Goal: Task Accomplishment & Management: Complete application form

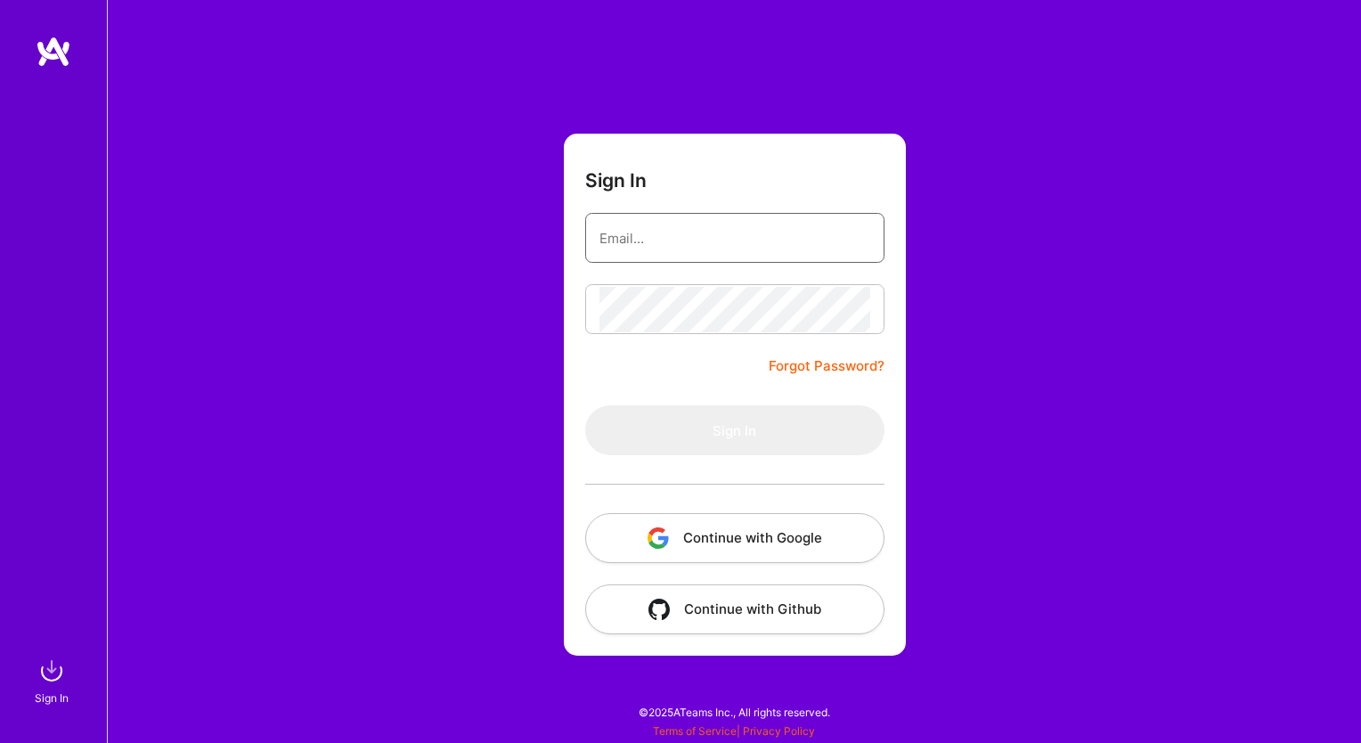
click at [731, 236] on input "email" at bounding box center [734, 238] width 271 height 45
type input "[EMAIL_ADDRESS][DOMAIN_NAME]"
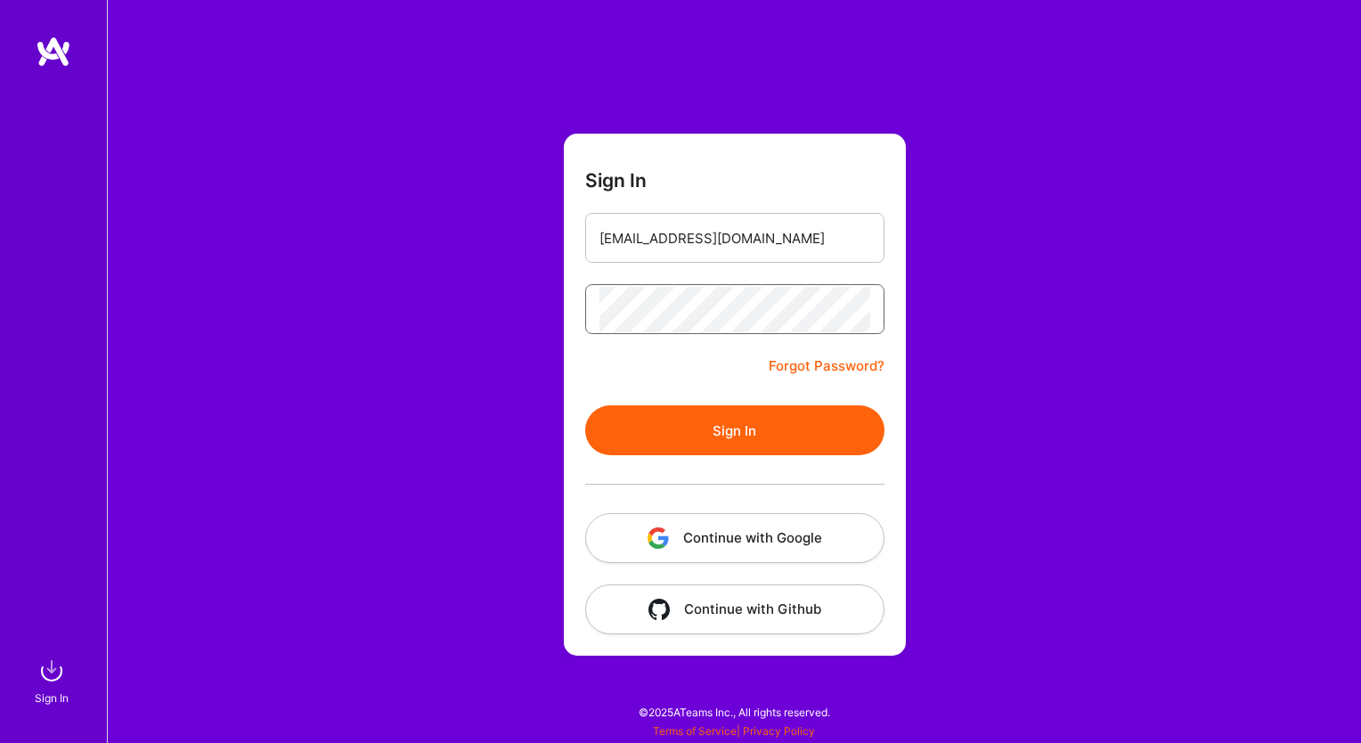
click at [580, 300] on form "Sign In [EMAIL_ADDRESS][DOMAIN_NAME] Forgot Password? Sign In Continue with Goo…" at bounding box center [735, 395] width 342 height 522
click at [750, 417] on button "Sign In" at bounding box center [734, 430] width 299 height 50
click at [571, 299] on form "Sign In [EMAIL_ADDRESS][DOMAIN_NAME] Forgot Password? Sign In Continue with Goo…" at bounding box center [735, 395] width 342 height 522
click at [638, 366] on form "Sign In [EMAIL_ADDRESS][DOMAIN_NAME] Forgot Password? Sign In Continue with Goo…" at bounding box center [735, 395] width 342 height 522
click at [763, 435] on button "Sign In" at bounding box center [734, 430] width 299 height 50
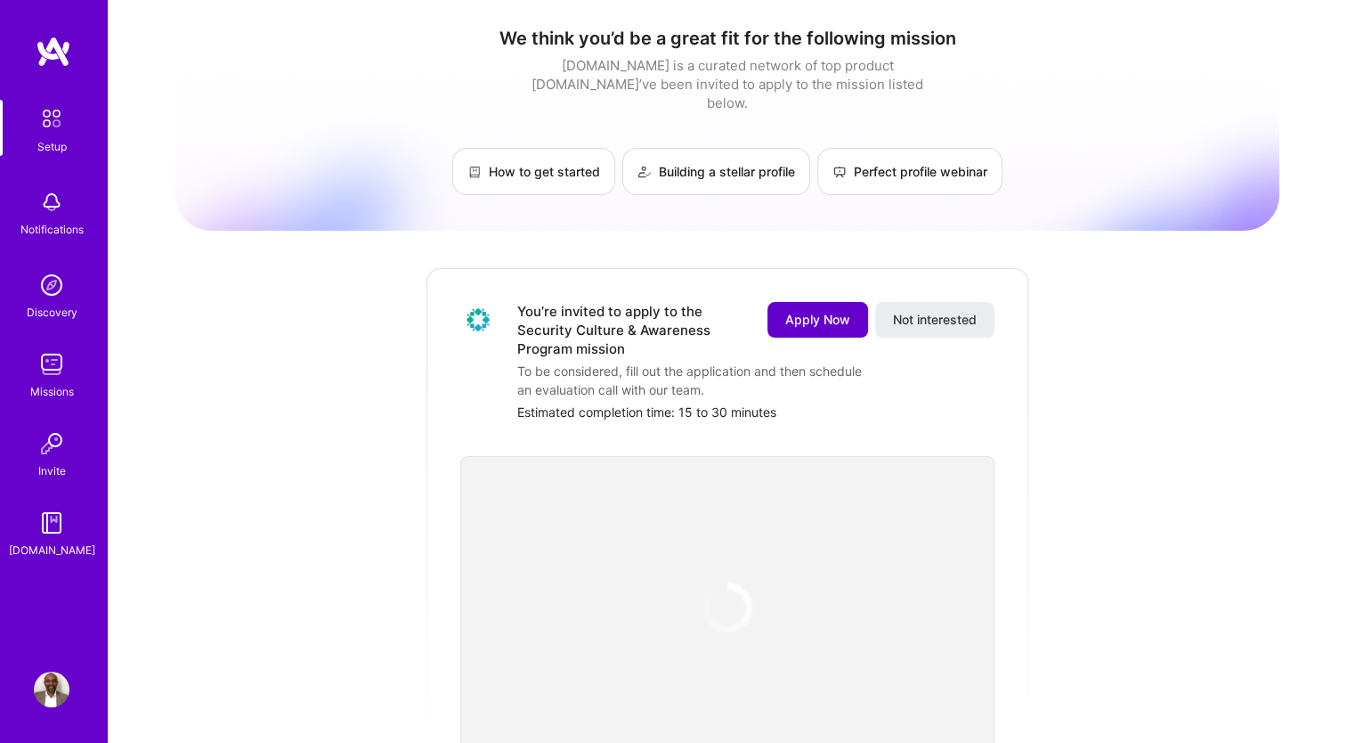
click at [801, 311] on button "Apply Now" at bounding box center [818, 320] width 101 height 36
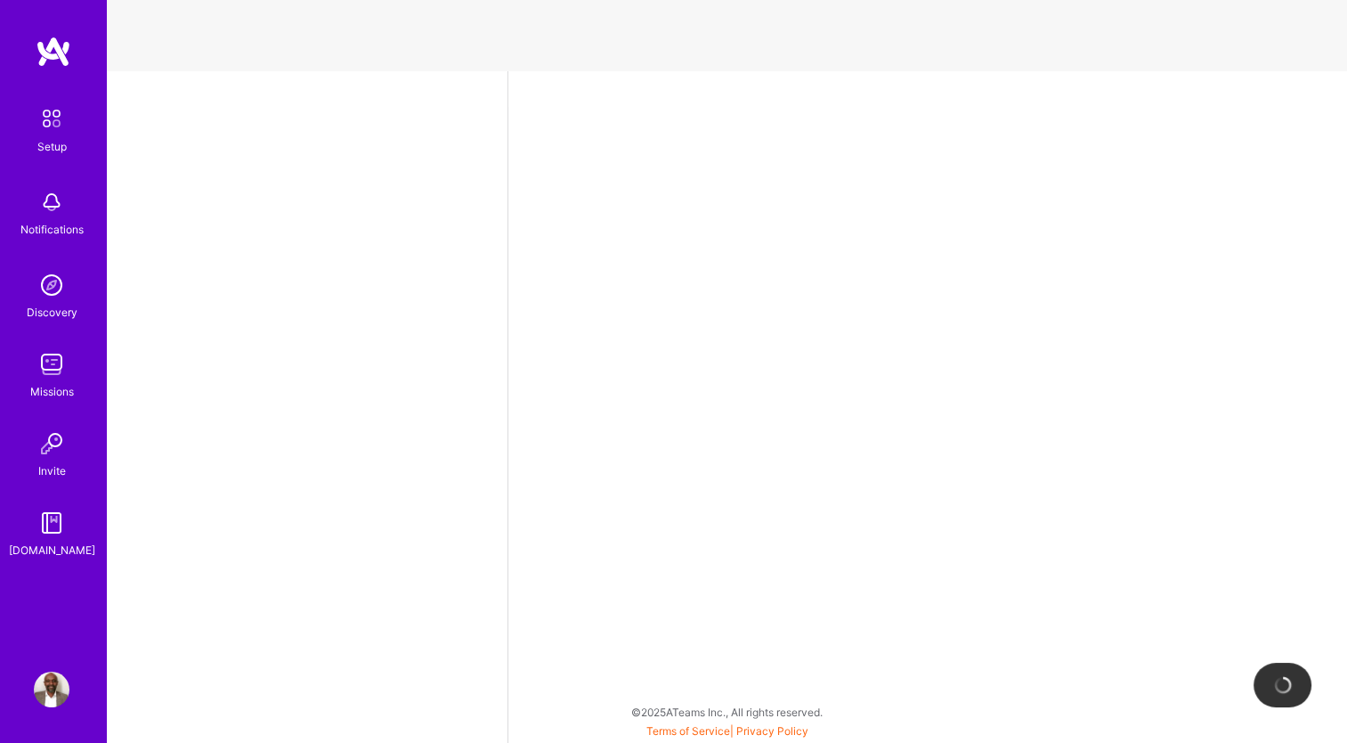
select select "US"
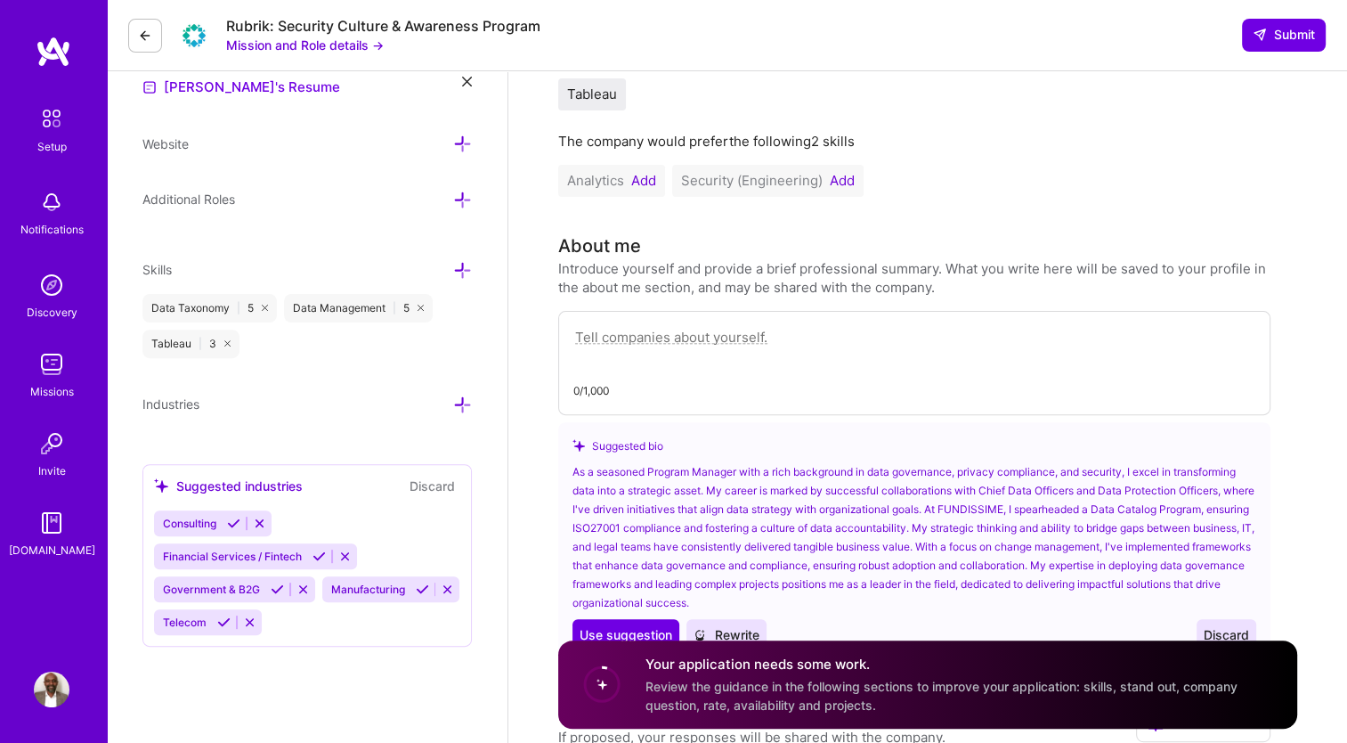
scroll to position [519, 0]
drag, startPoint x: 1043, startPoint y: 508, endPoint x: 976, endPoint y: 504, distance: 66.9
click at [976, 504] on div "As a seasoned Program Manager with a rich background in data governance, privac…" at bounding box center [915, 536] width 684 height 150
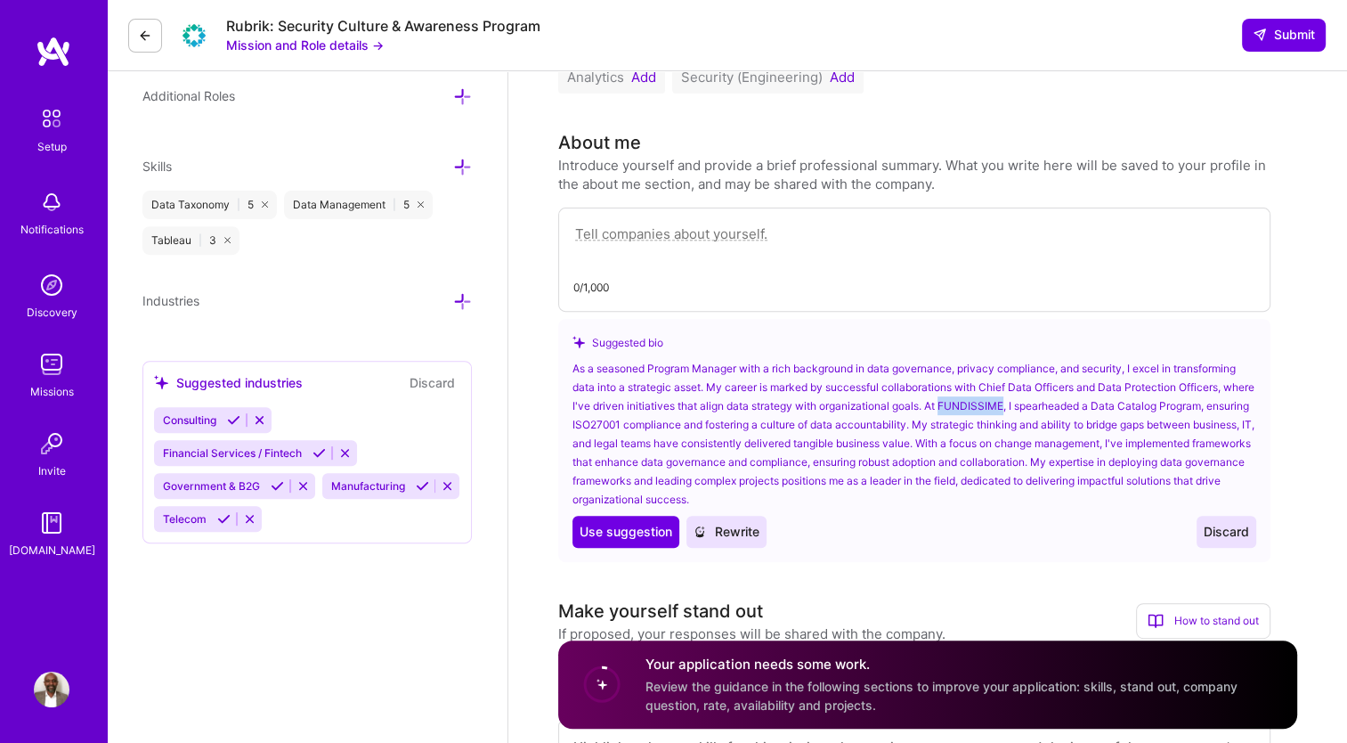
scroll to position [630, 0]
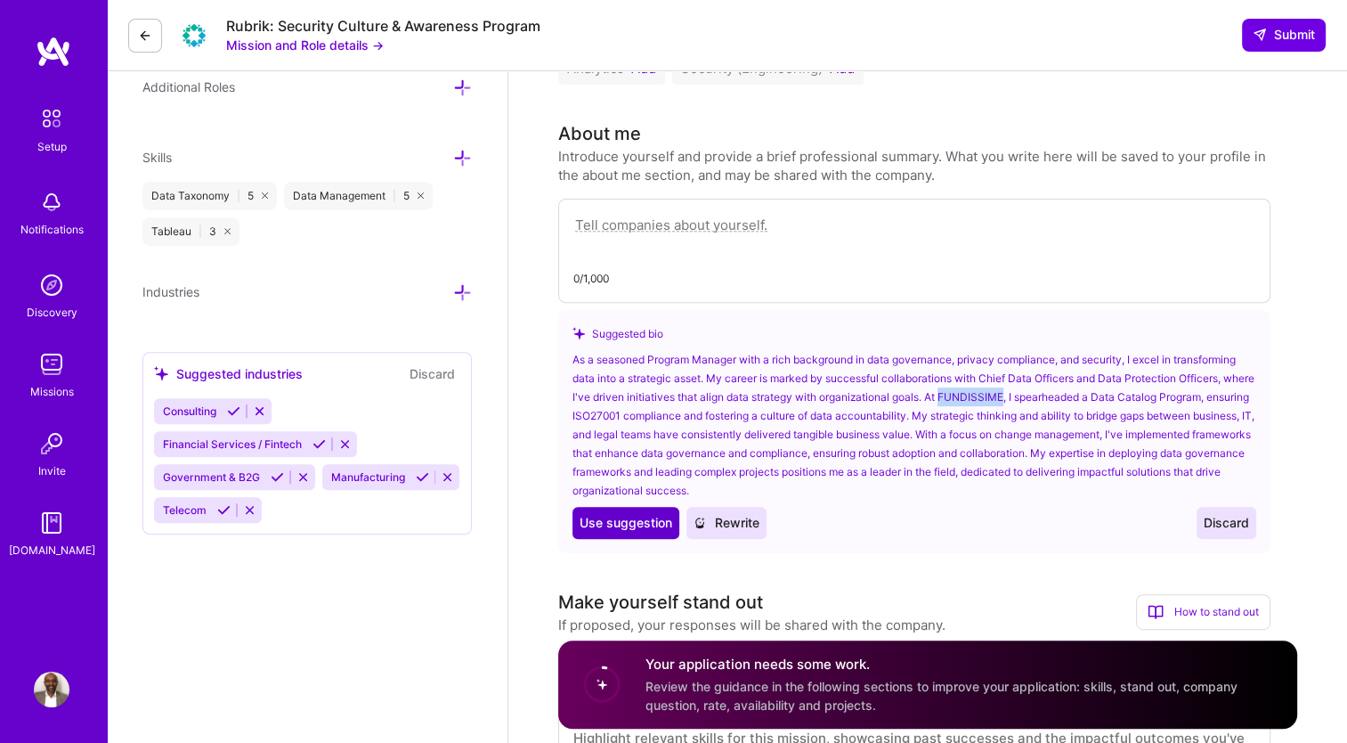
click at [624, 536] on button "Use Use suggestion" at bounding box center [626, 523] width 107 height 32
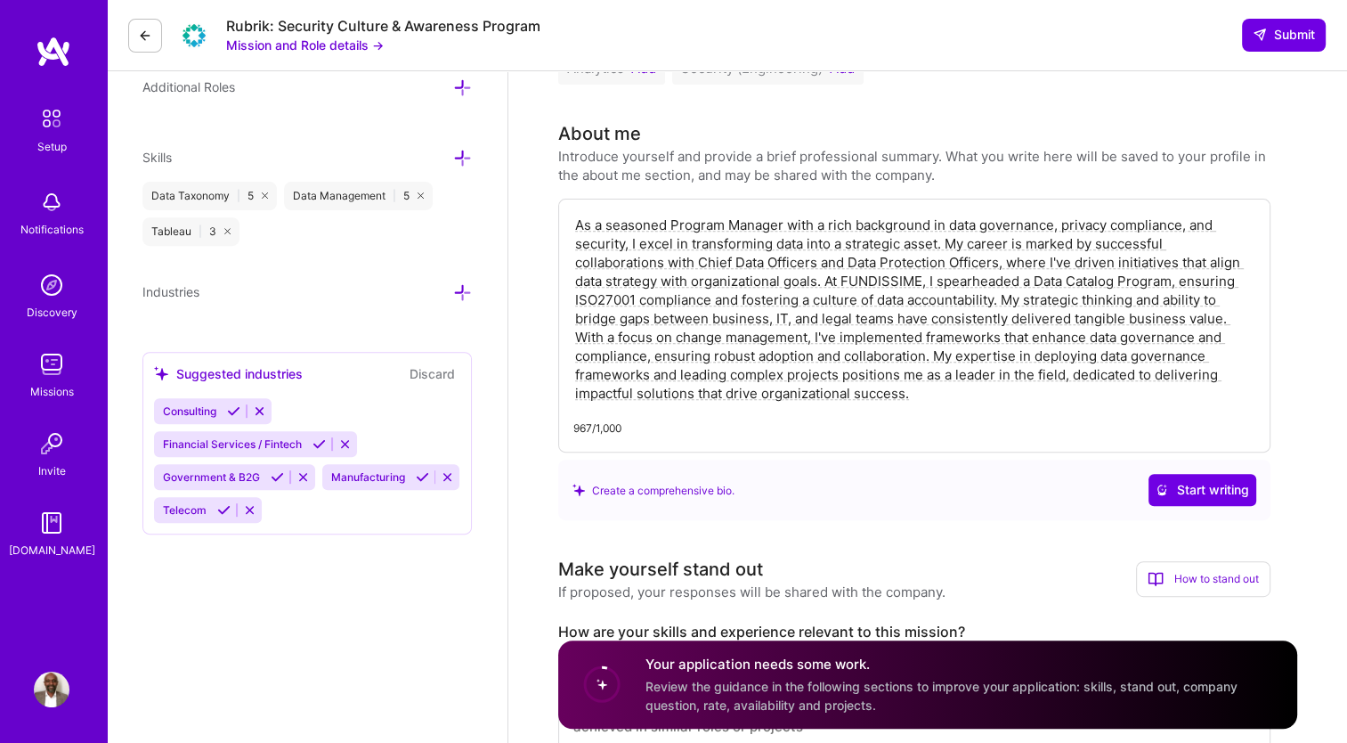
click at [624, 250] on textarea "As a seasoned Program Manager with a rich background in data governance, privac…" at bounding box center [914, 309] width 682 height 191
drag, startPoint x: 1019, startPoint y: 244, endPoint x: 771, endPoint y: 246, distance: 247.6
click at [771, 246] on textarea "As a seasoned Program Manager with a rich background in data governance, privac…" at bounding box center [914, 309] width 682 height 191
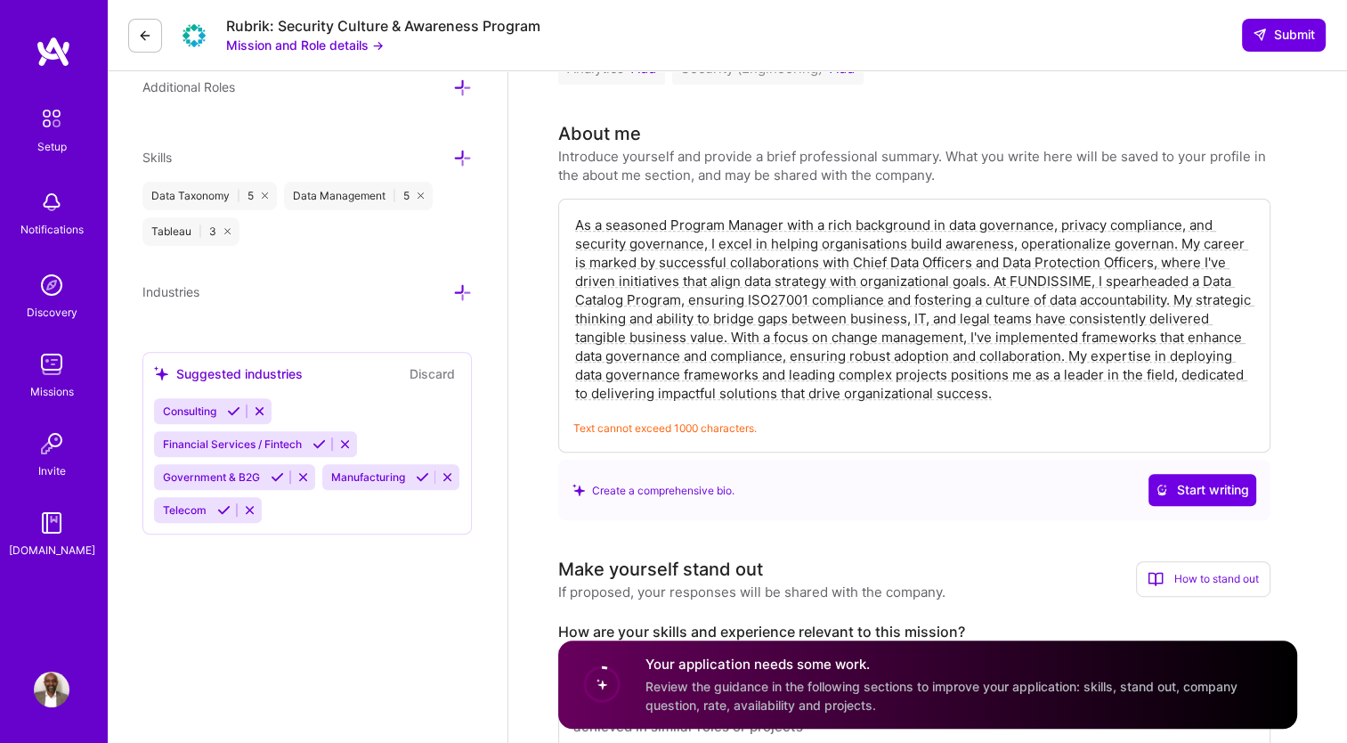
drag, startPoint x: 1129, startPoint y: 356, endPoint x: 1145, endPoint y: 422, distance: 67.8
click at [1145, 422] on div "As a seasoned Program Manager with a rich background in data governance, privac…" at bounding box center [914, 326] width 712 height 254
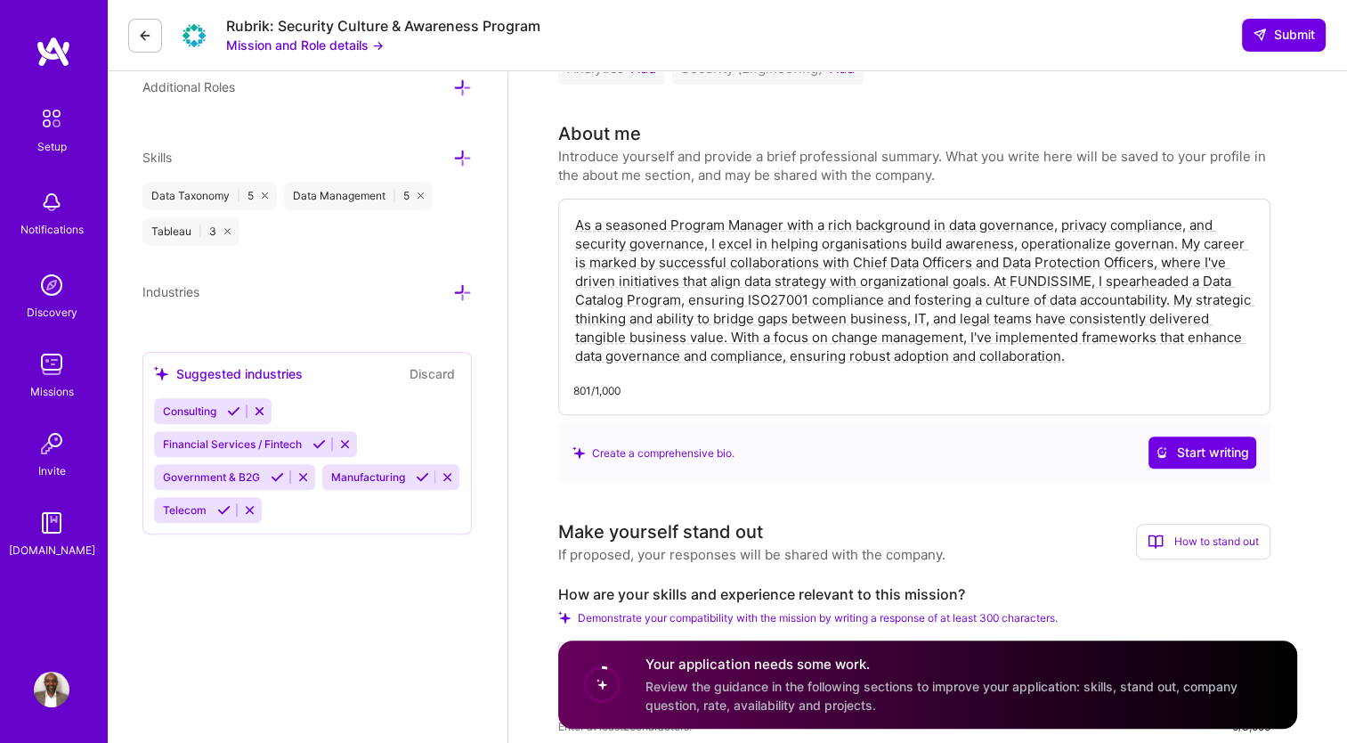
click at [1166, 241] on textarea "As a seasoned Program Manager with a rich background in data governance, privac…" at bounding box center [914, 290] width 682 height 153
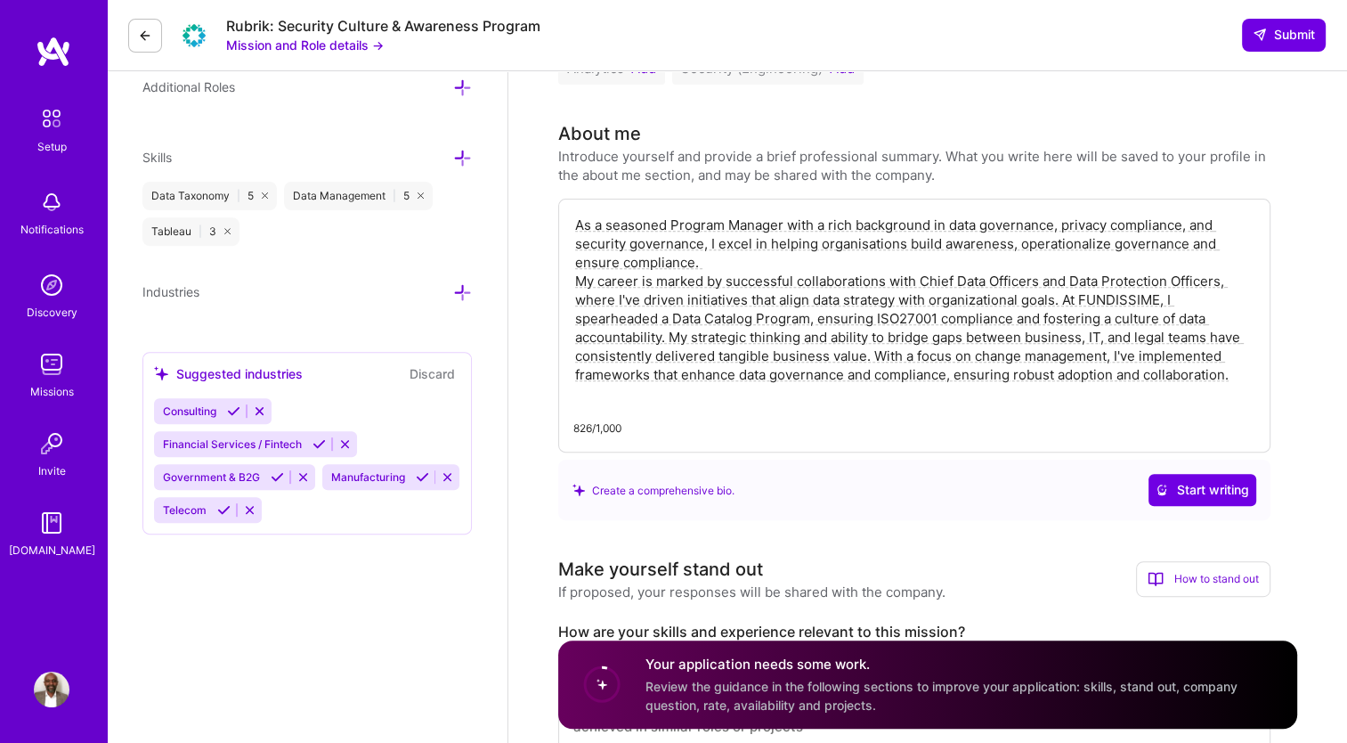
click at [1076, 282] on textarea "As a seasoned Program Manager with a rich background in data governance, privac…" at bounding box center [914, 309] width 682 height 191
click at [1200, 281] on textarea "As a seasoned Program Manager with a rich background in data governance, privac…" at bounding box center [914, 309] width 682 height 191
click at [1064, 380] on textarea "As a seasoned Program Manager with a rich background in data governance, privac…" at bounding box center [914, 309] width 682 height 191
drag, startPoint x: 716, startPoint y: 317, endPoint x: 638, endPoint y: 313, distance: 78.4
click at [638, 313] on textarea "As a seasoned Program Manager with a rich background in data governance, privac…" at bounding box center [914, 309] width 682 height 191
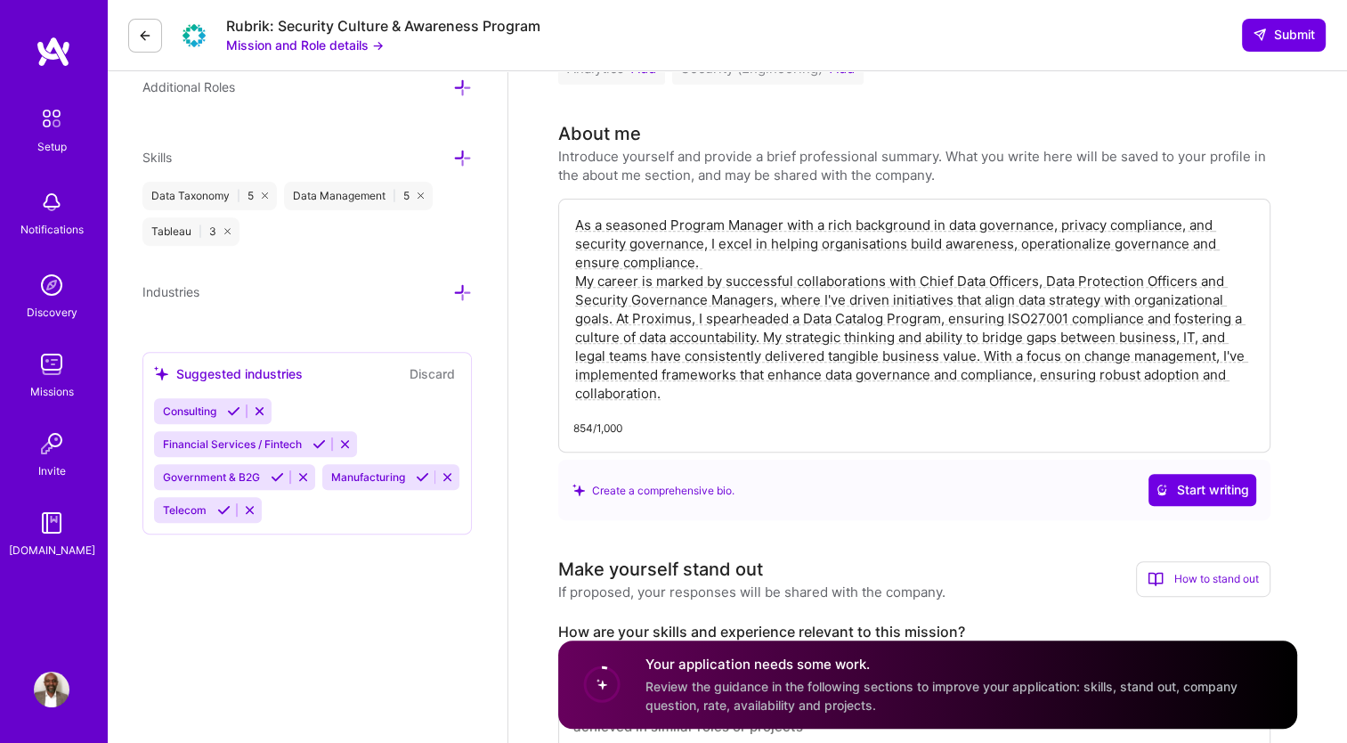
click at [950, 319] on textarea "As a seasoned Program Manager with a rich background in data governance, privac…" at bounding box center [914, 309] width 682 height 191
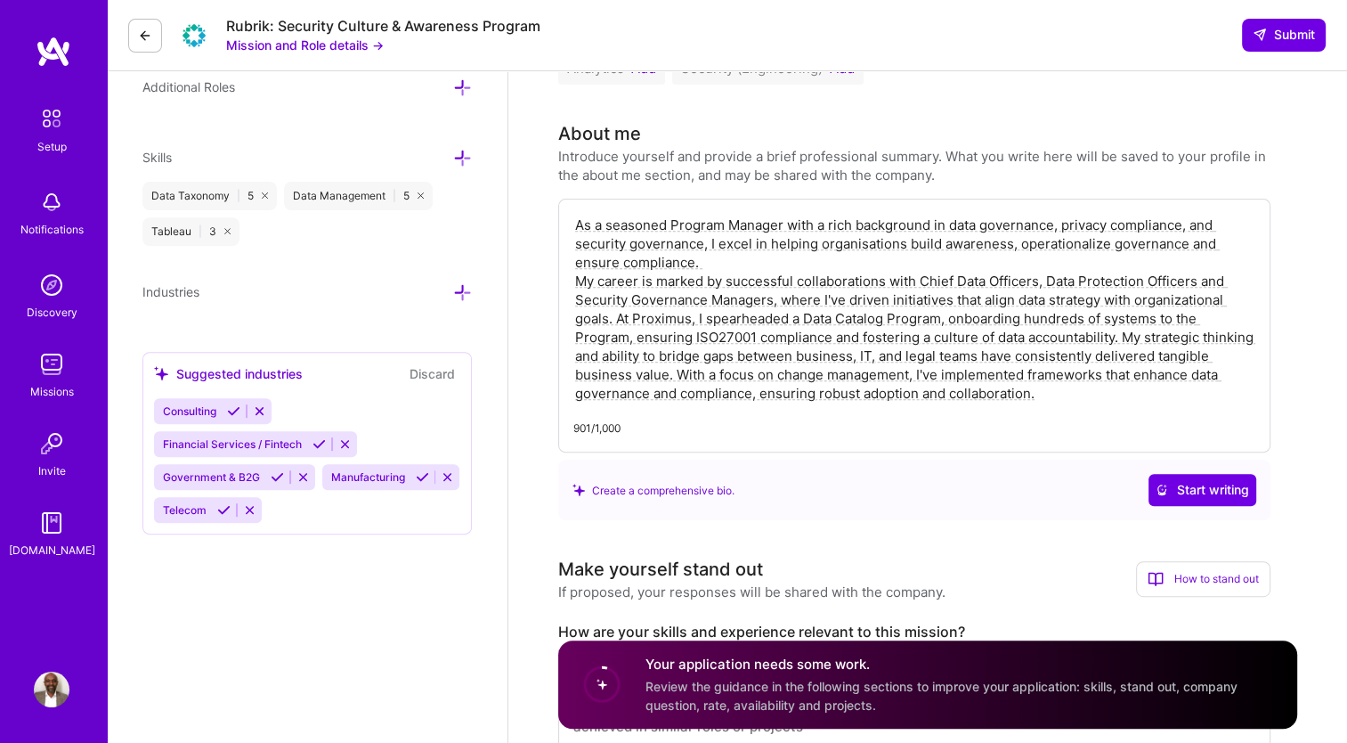
click at [611, 396] on textarea "As a seasoned Program Manager with a rich background in data governance, privac…" at bounding box center [914, 309] width 682 height 191
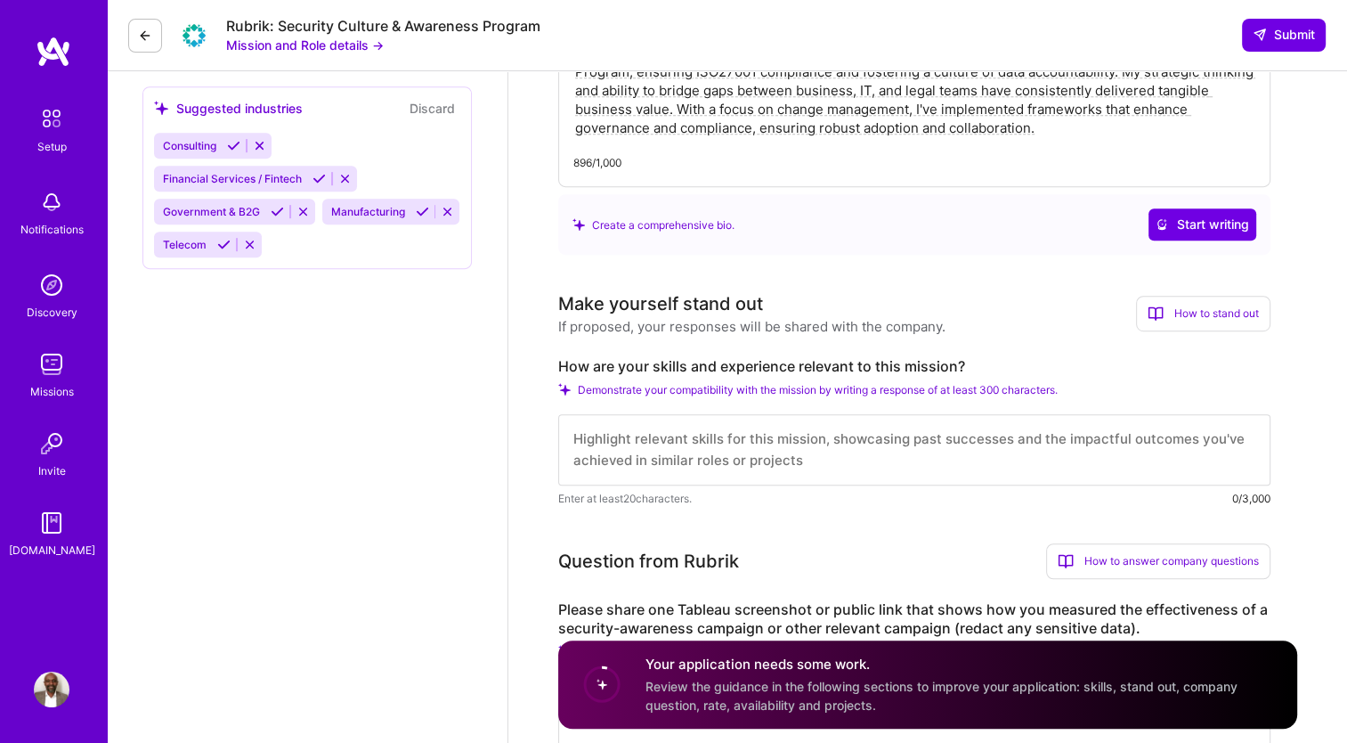
scroll to position [898, 0]
type textarea "As a seasoned Program Manager with a rich background in data governance, privac…"
click at [649, 445] on textarea at bounding box center [914, 447] width 712 height 71
paste textarea "Finalize plans and logistics for Cybersecurity Awareness Month (Oct 2025) Deliv…"
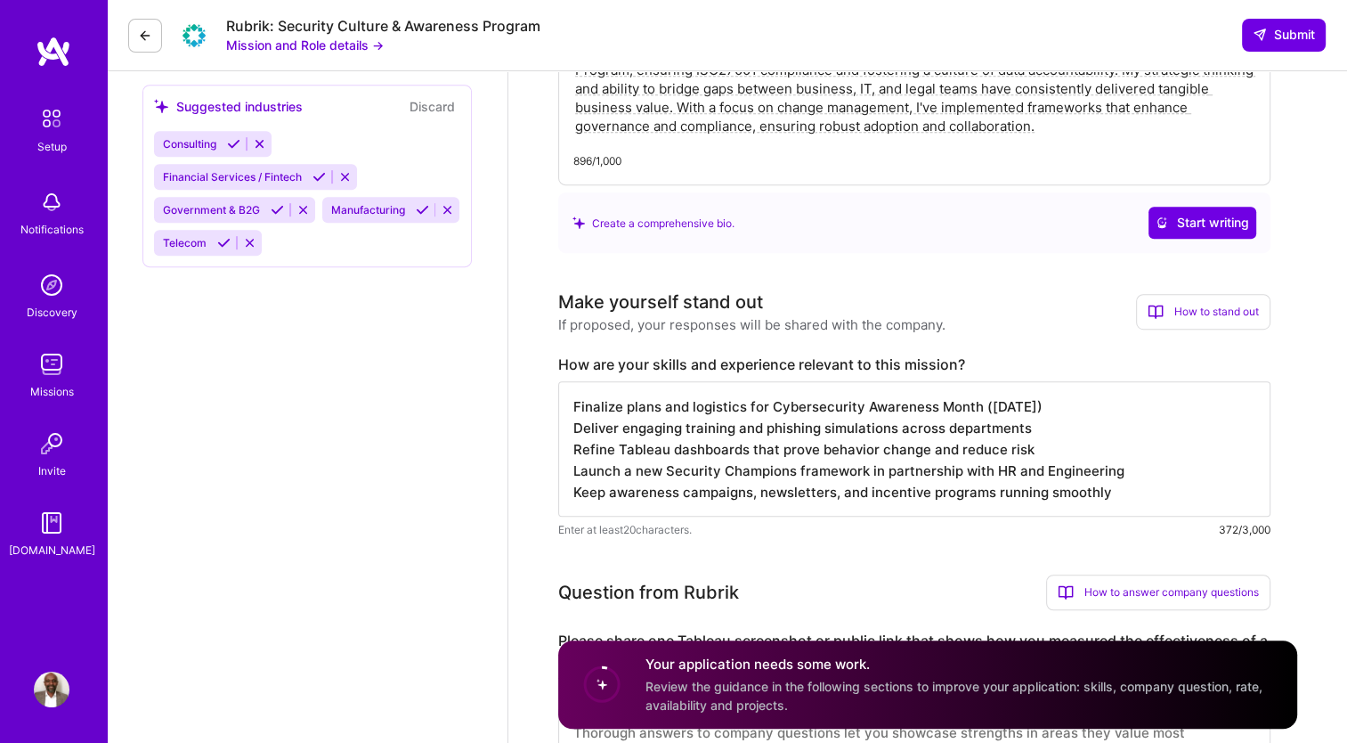
drag, startPoint x: 1048, startPoint y: 403, endPoint x: 572, endPoint y: 404, distance: 476.4
click at [572, 404] on textarea "Finalize plans and logistics for Cybersecurity Awareness Month (Oct 2025) Deliv…" at bounding box center [914, 448] width 712 height 135
drag, startPoint x: 1028, startPoint y: 427, endPoint x: 576, endPoint y: 432, distance: 451.5
click at [576, 432] on textarea "Experience in building awareness via ADKAR approach Deliver engaging training a…" at bounding box center [914, 448] width 712 height 135
drag, startPoint x: 612, startPoint y: 454, endPoint x: 573, endPoint y: 450, distance: 39.4
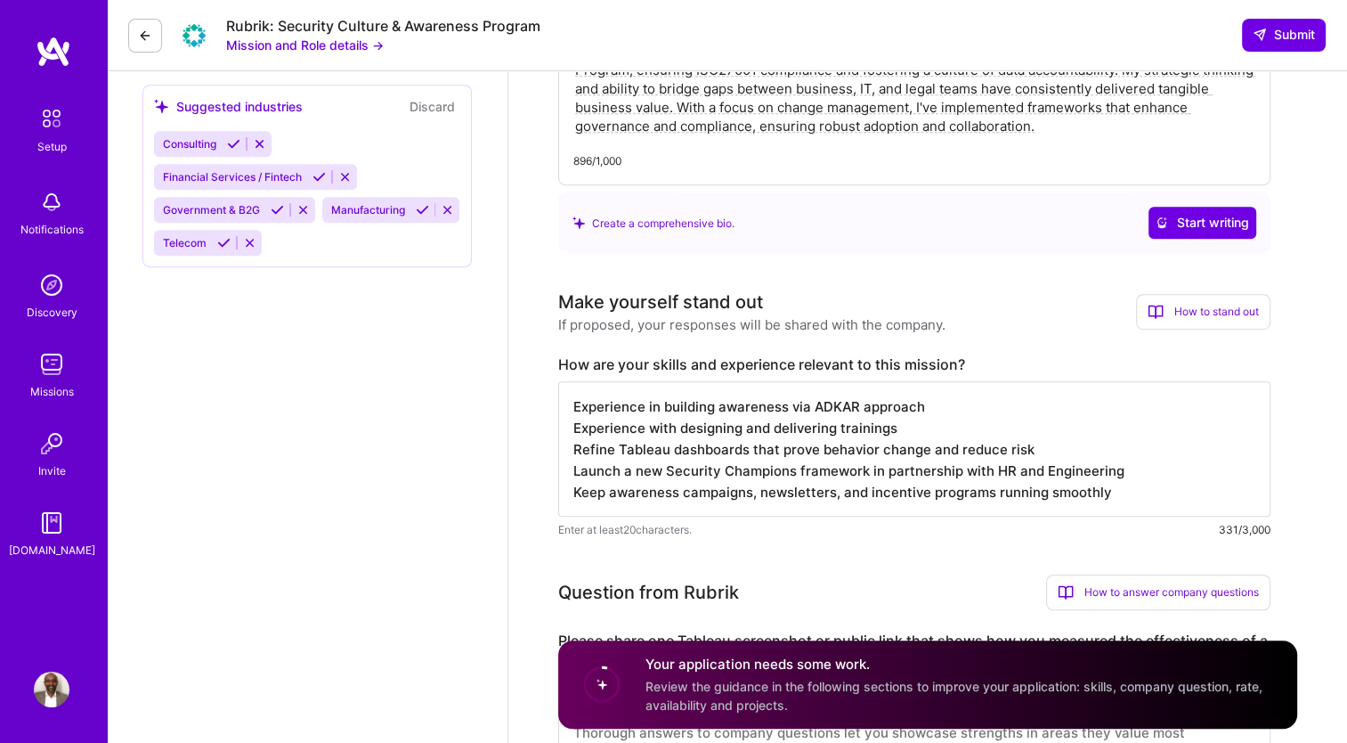
click at [573, 450] on textarea "Experience in building awareness via ADKAR approach Experience with designing a…" at bounding box center [914, 448] width 712 height 135
drag, startPoint x: 1157, startPoint y: 449, endPoint x: 875, endPoint y: 453, distance: 281.4
click at [875, 453] on textarea "Experience in building awareness via ADKAR approach Experience with designing a…" at bounding box center [914, 448] width 712 height 135
drag, startPoint x: 663, startPoint y: 470, endPoint x: 573, endPoint y: 469, distance: 89.9
click at [573, 469] on textarea "Experience in building awareness via ADKAR approach Experience with designing a…" at bounding box center [914, 448] width 712 height 135
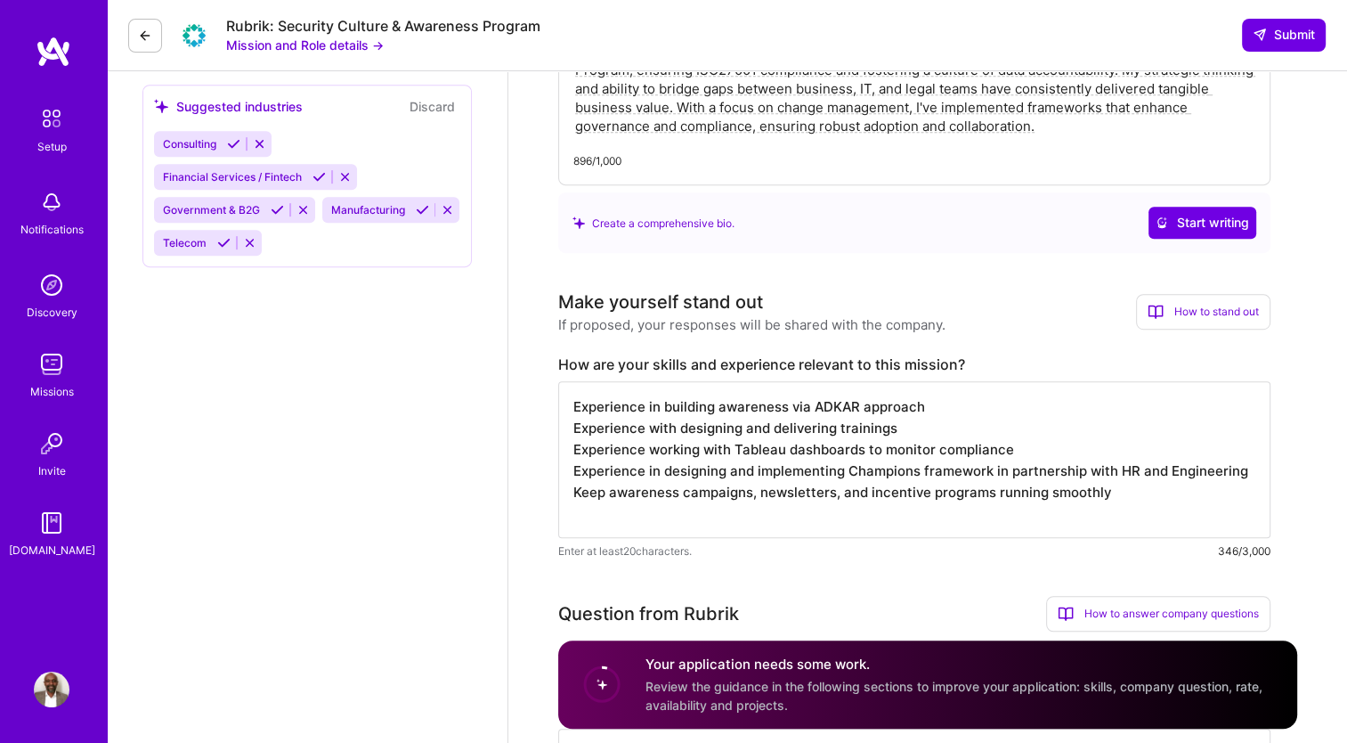
drag, startPoint x: 659, startPoint y: 498, endPoint x: 573, endPoint y: 493, distance: 85.6
click at [573, 493] on textarea "Experience in building awareness via ADKAR approach Experience with designing a…" at bounding box center [914, 459] width 712 height 157
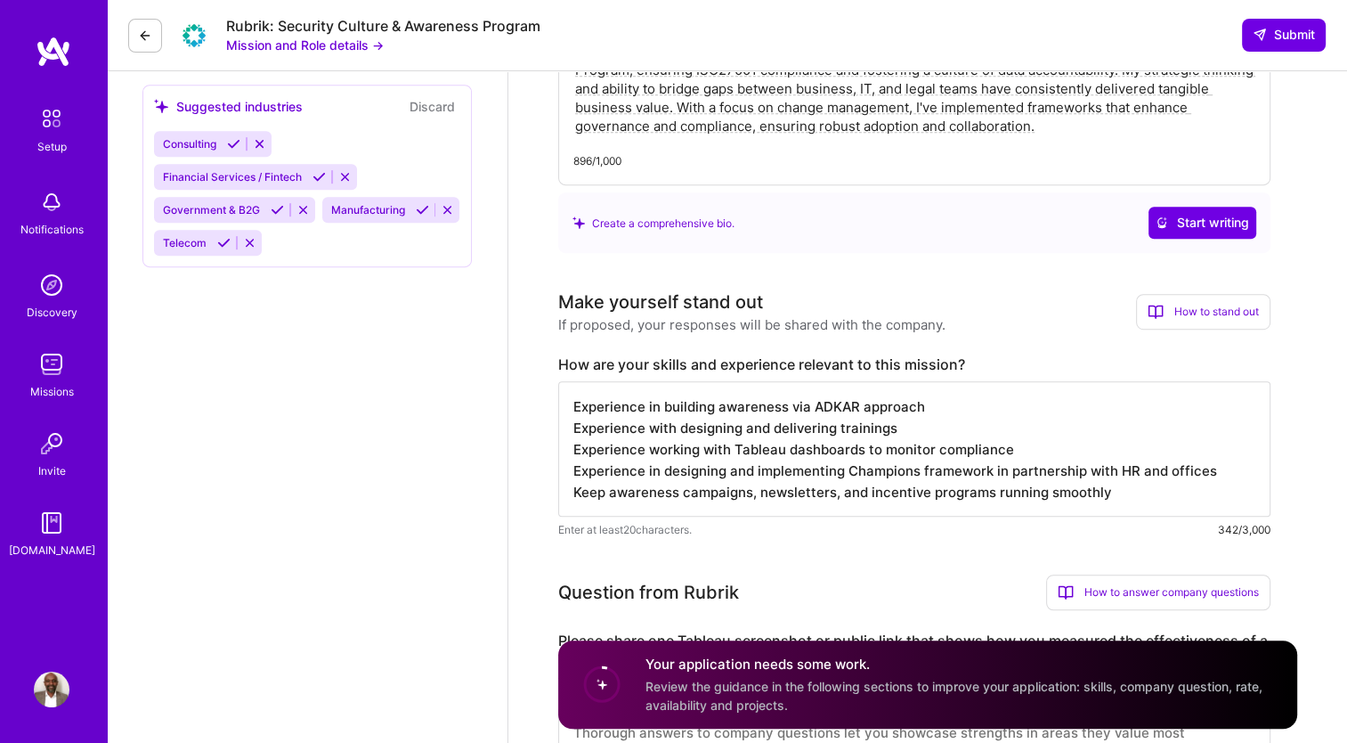
scroll to position [1, 0]
drag, startPoint x: 1117, startPoint y: 497, endPoint x: 569, endPoint y: 495, distance: 547.7
click at [569, 495] on textarea "Experience in building awareness via ADKAR approach Experience with designing a…" at bounding box center [914, 448] width 712 height 135
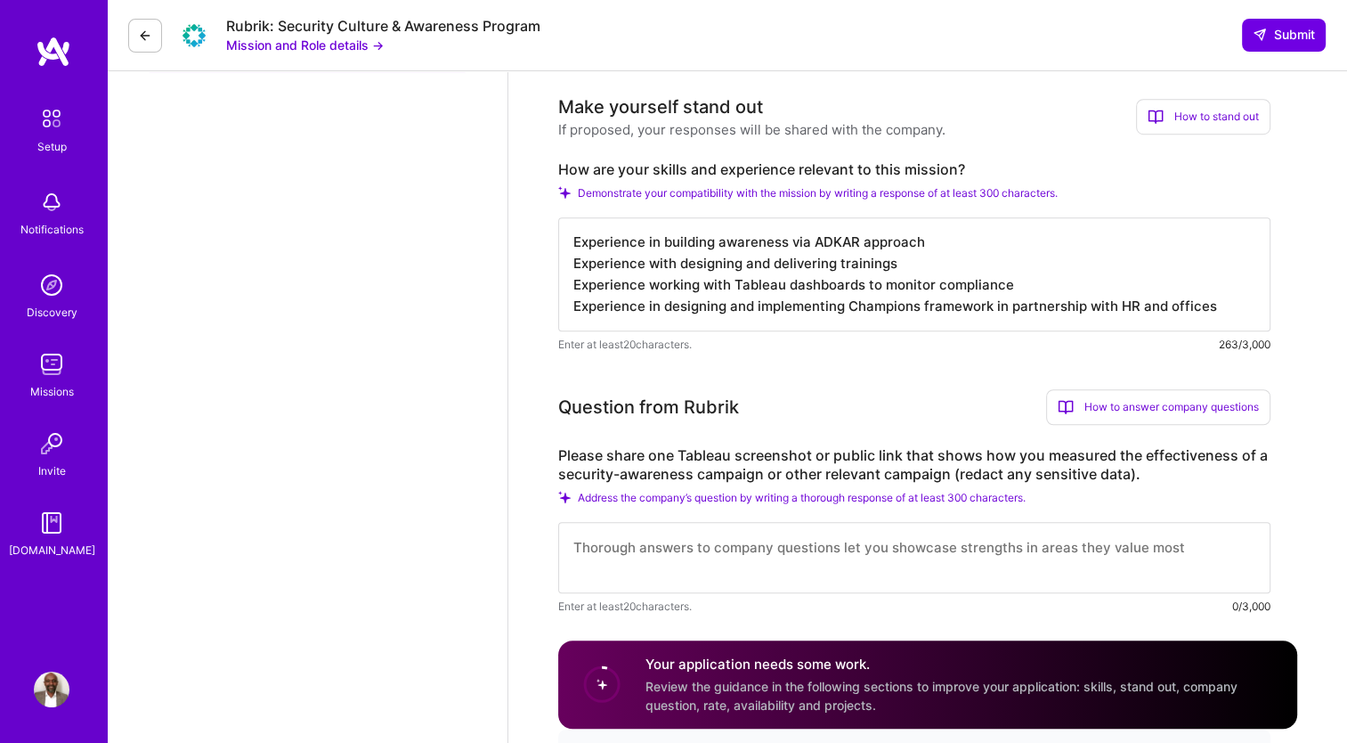
scroll to position [1221, 0]
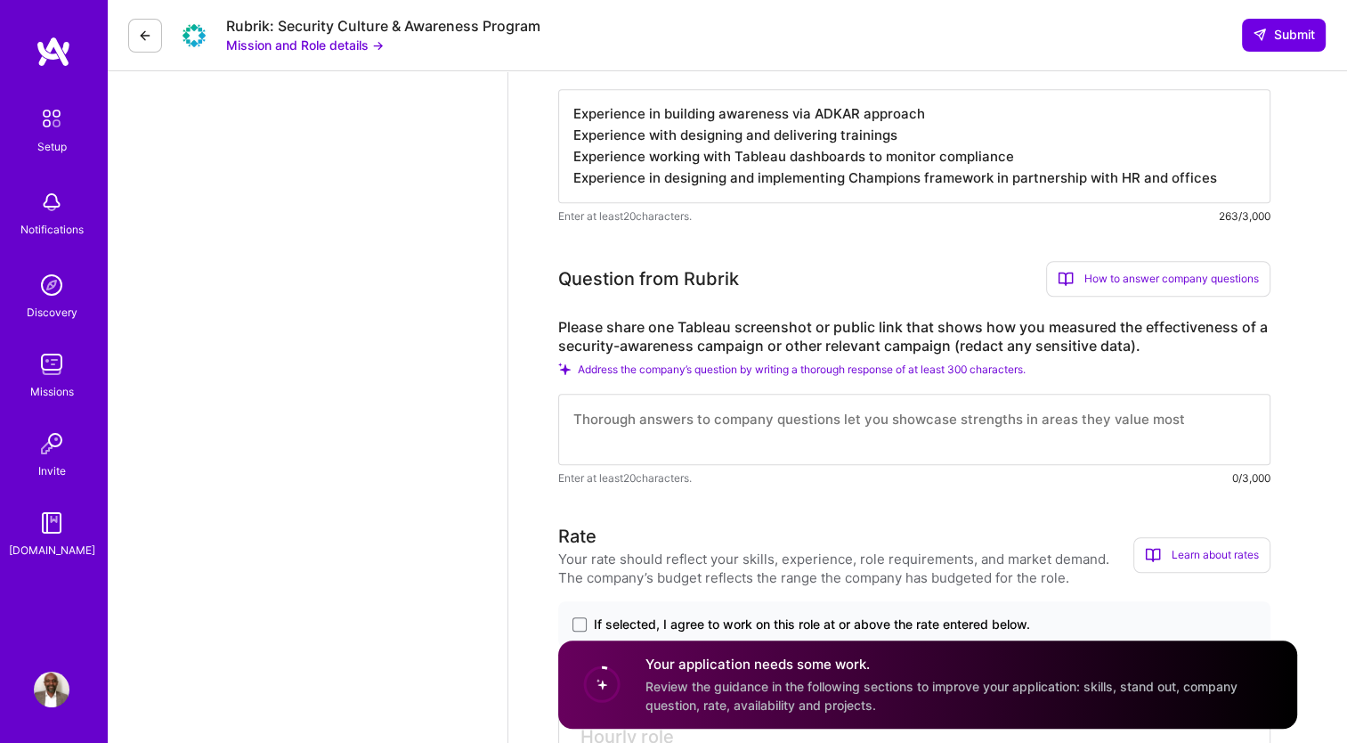
type textarea "Experience in building awareness via ADKAR approach Experience with designing a…"
click at [641, 422] on textarea at bounding box center [914, 429] width 712 height 71
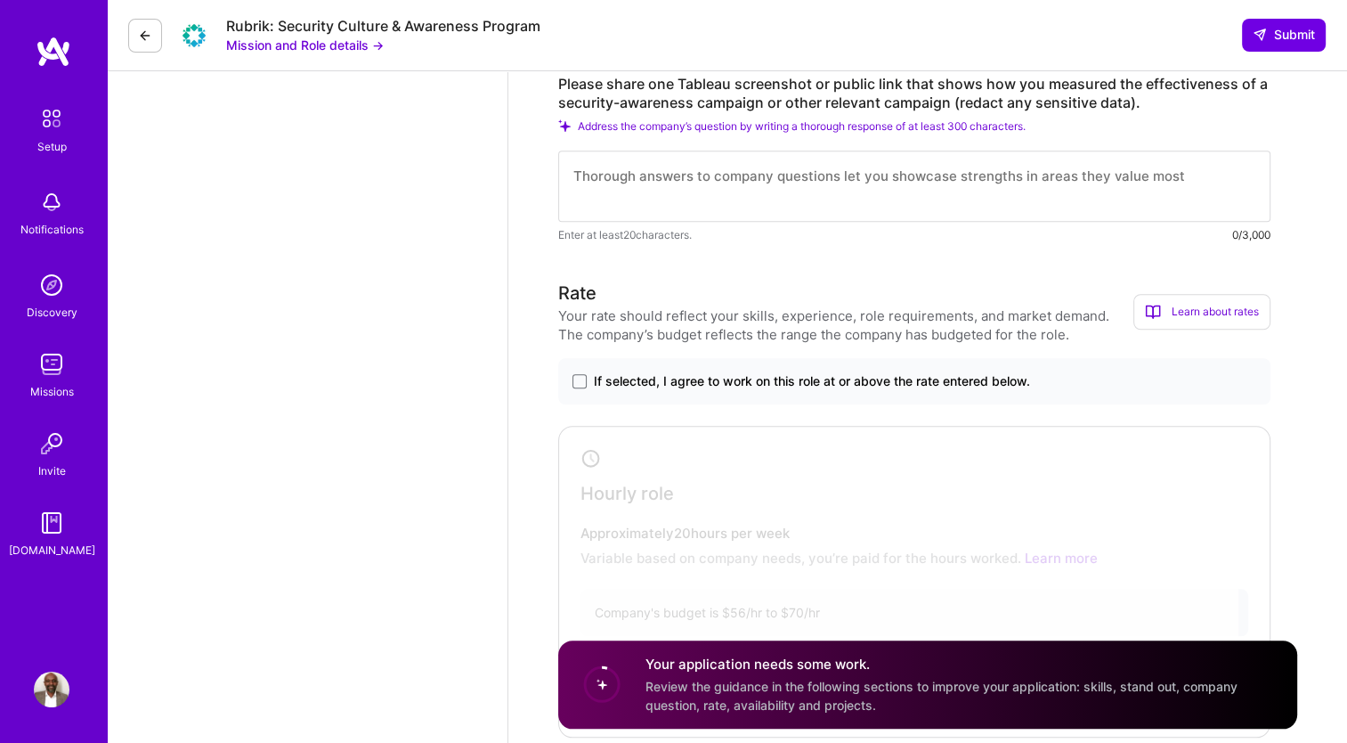
scroll to position [1475, 0]
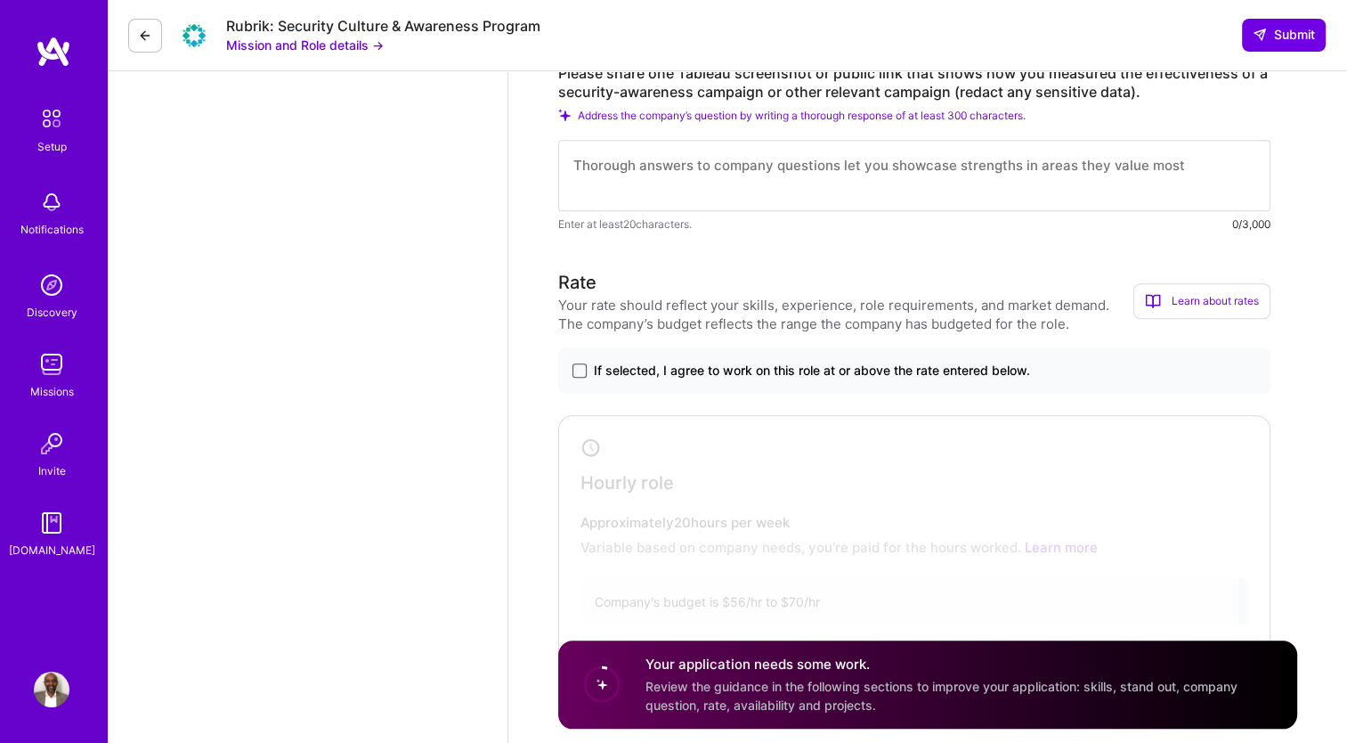
click at [582, 372] on span at bounding box center [580, 370] width 14 height 14
click at [0, 0] on input "If selected, I agree to work on this role at or above the rate entered below." at bounding box center [0, 0] width 0 height 0
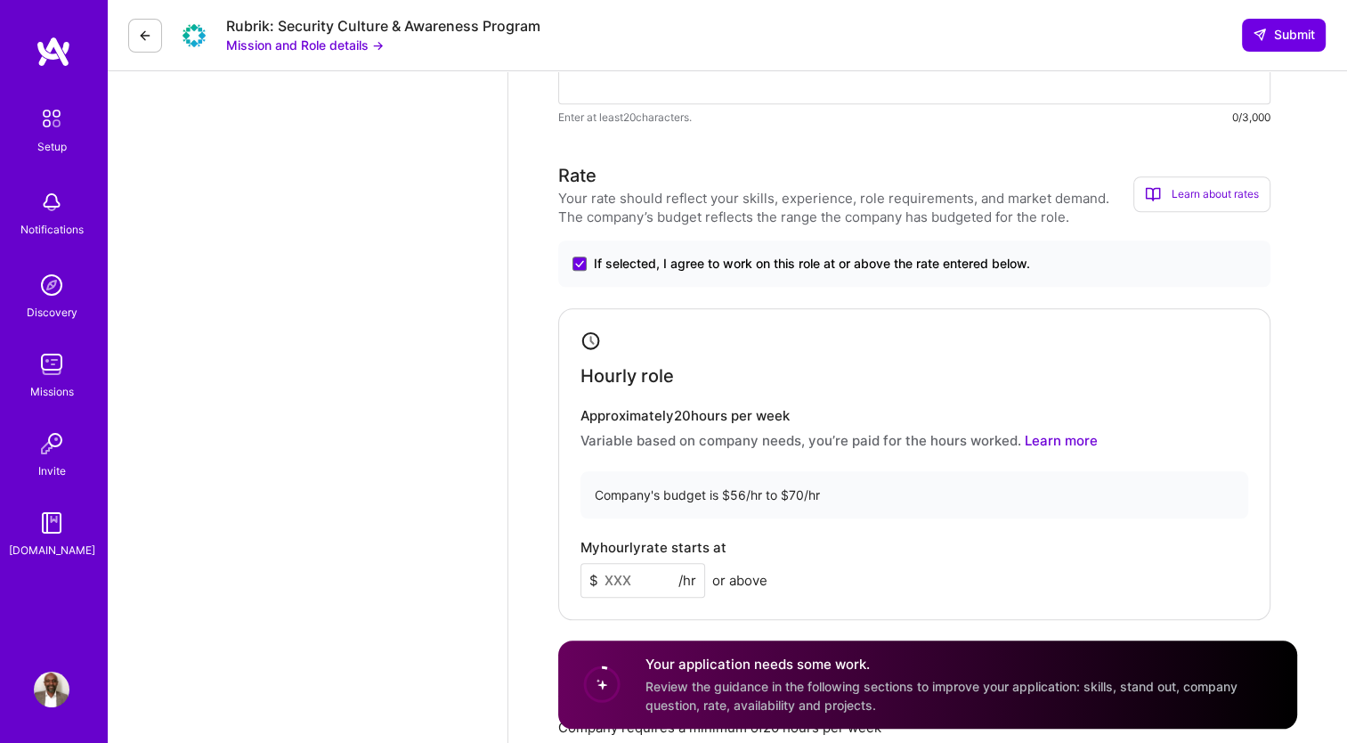
scroll to position [1585, 0]
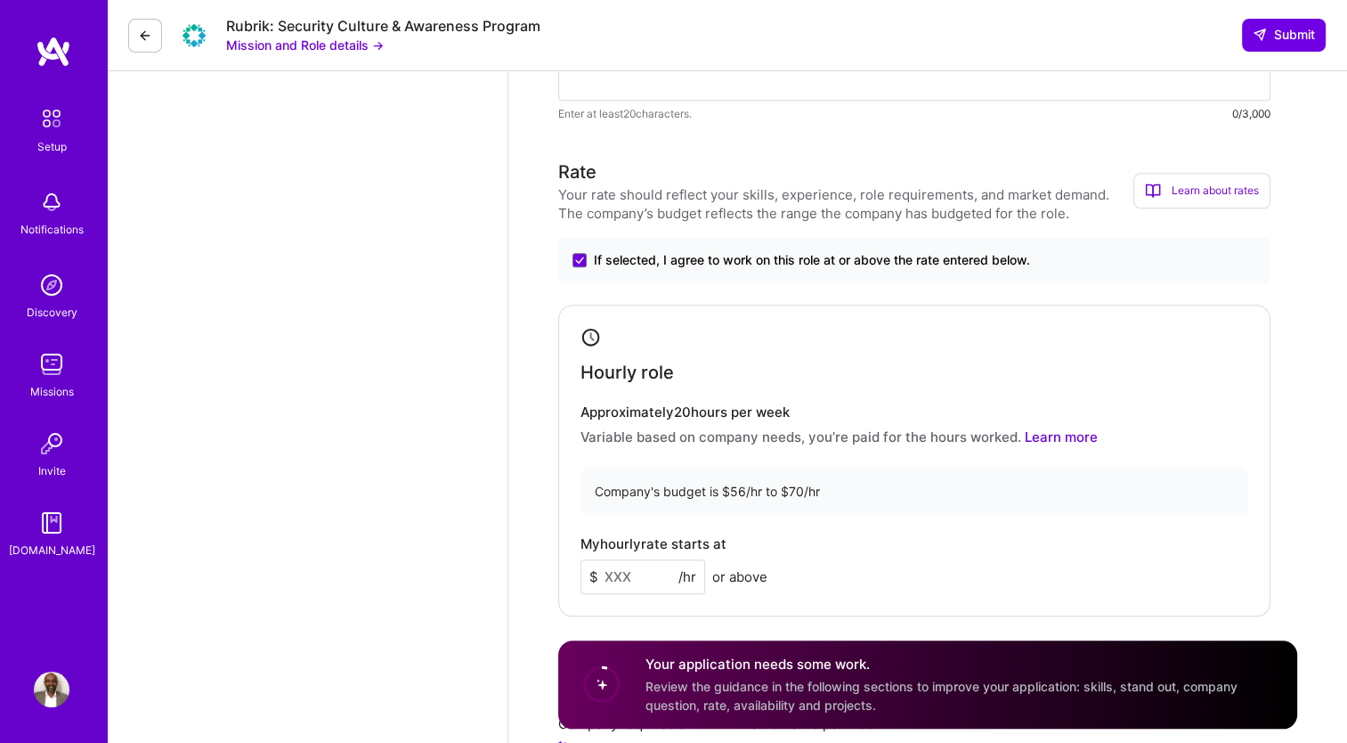
click at [627, 568] on input at bounding box center [643, 576] width 125 height 35
type input "70"
click at [982, 564] on div "My hourly rate starts at $ 70 /hr or above" at bounding box center [915, 565] width 668 height 58
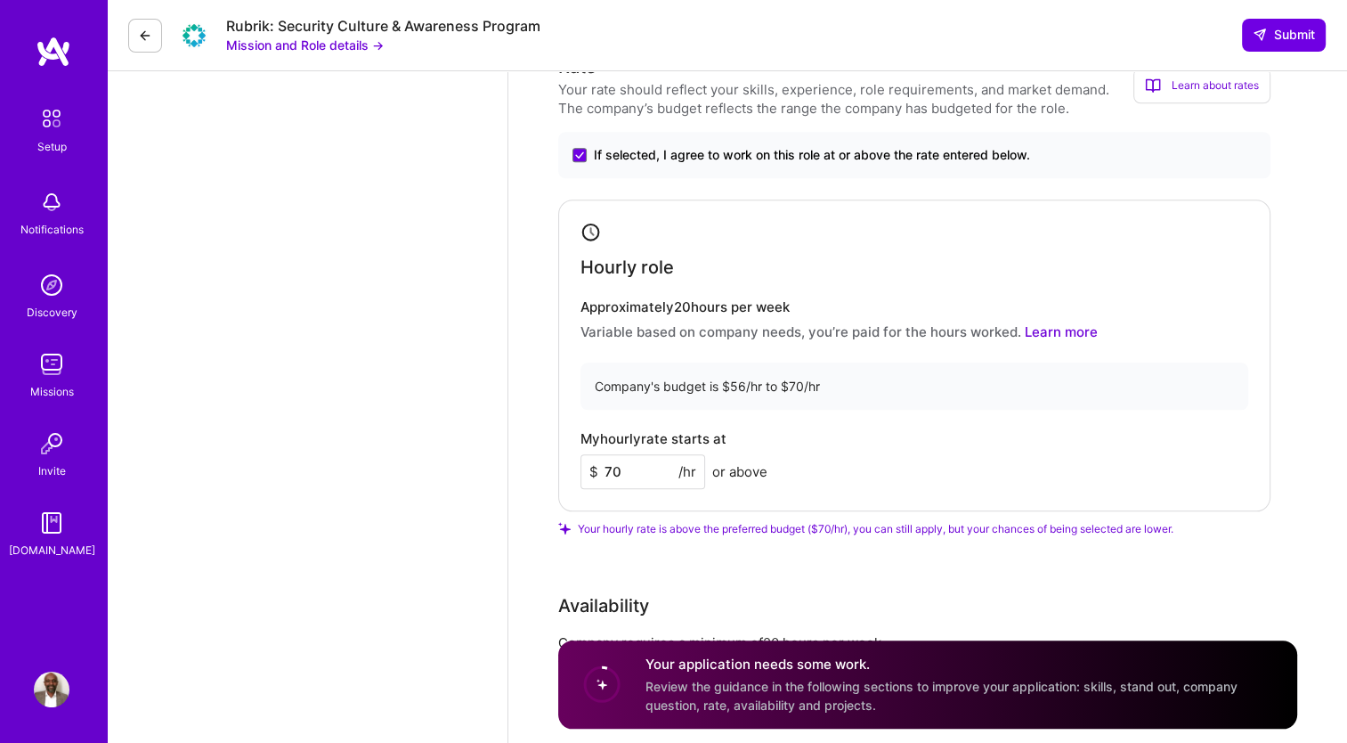
scroll to position [1695, 0]
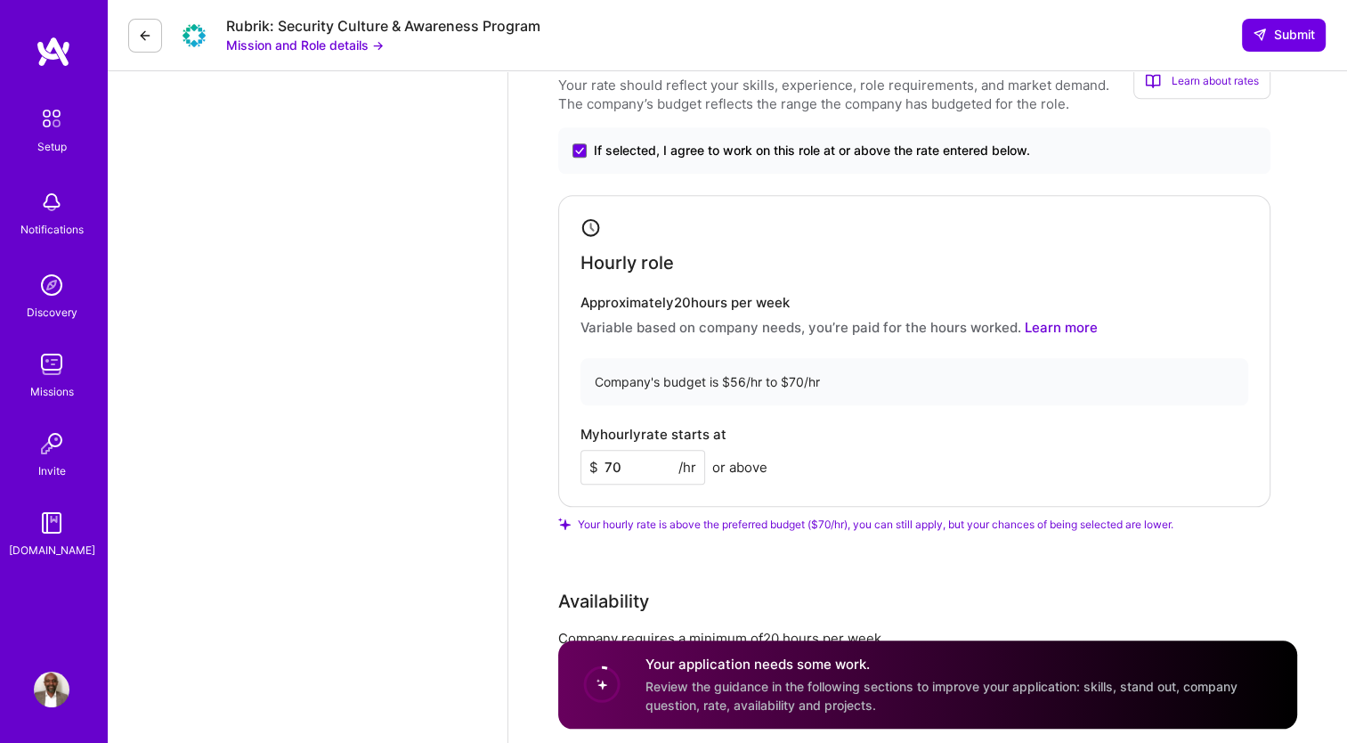
click at [611, 465] on input "70" at bounding box center [643, 467] width 125 height 35
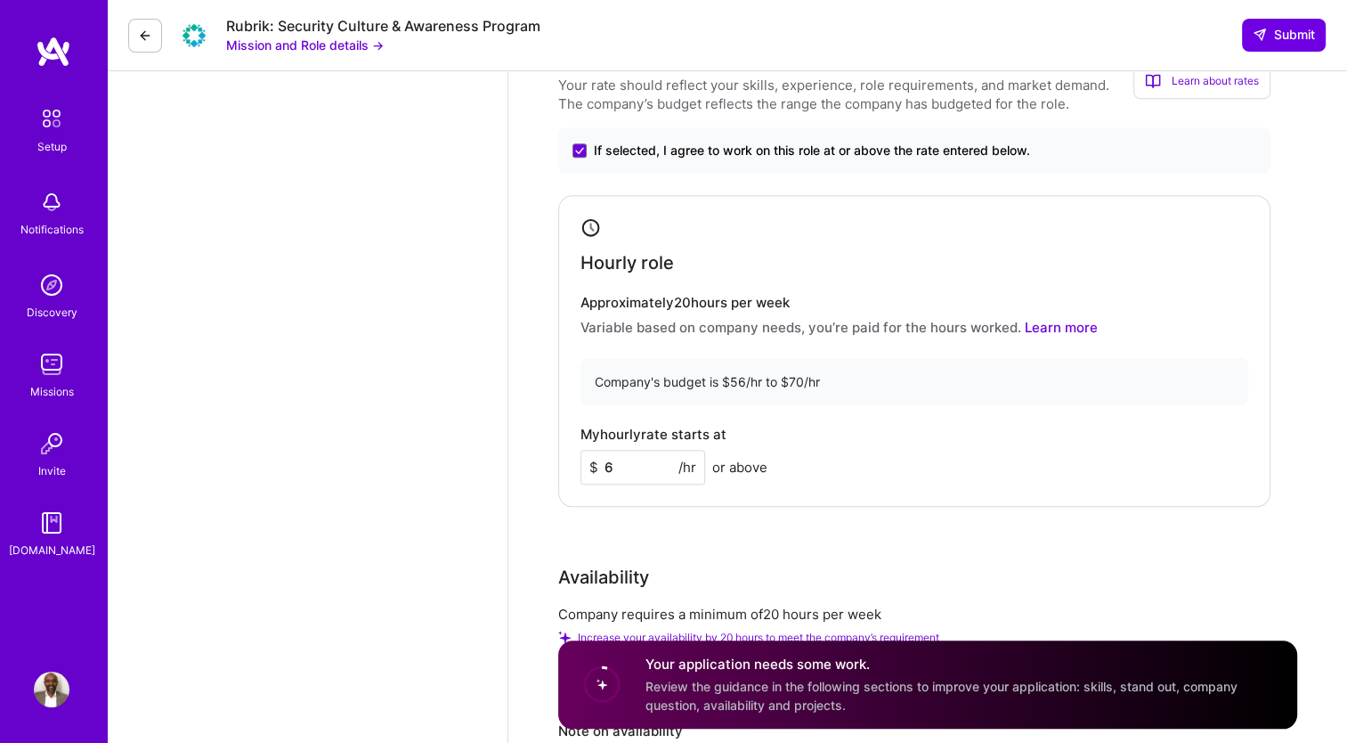
click at [839, 512] on div "Rate Your rate should reflect your skills, experience, role requirements, and m…" at bounding box center [927, 448] width 739 height 798
click at [630, 472] on input "6" at bounding box center [643, 467] width 125 height 35
click at [690, 541] on div "Rate Your rate should reflect your skills, experience, role requirements, and m…" at bounding box center [927, 448] width 739 height 798
click at [769, 372] on div "Company's budget is $56/hr to $70/hr" at bounding box center [915, 381] width 668 height 47
click at [622, 461] on input "60" at bounding box center [643, 467] width 125 height 35
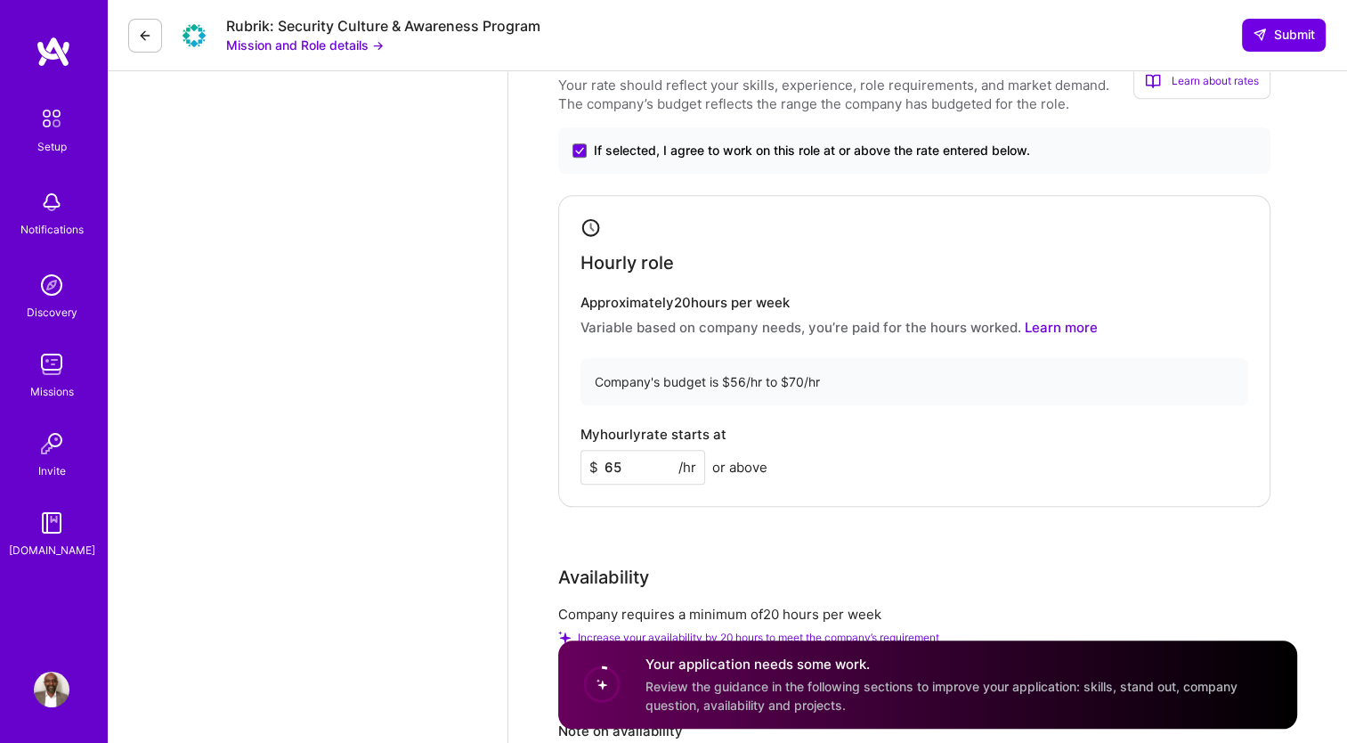
type input "65"
click at [795, 345] on div "Hourly role Approximately 20 hours per week Variable based on company needs, yo…" at bounding box center [914, 351] width 712 height 312
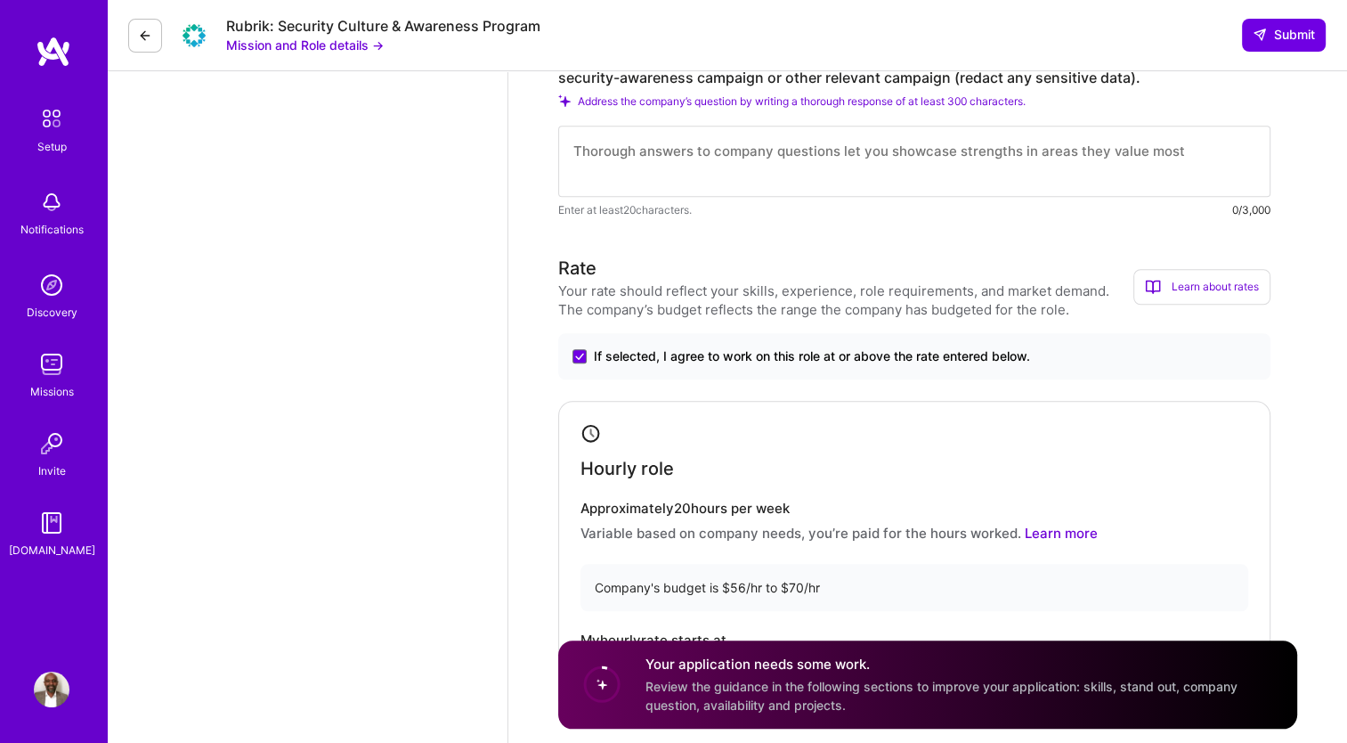
scroll to position [1348, 0]
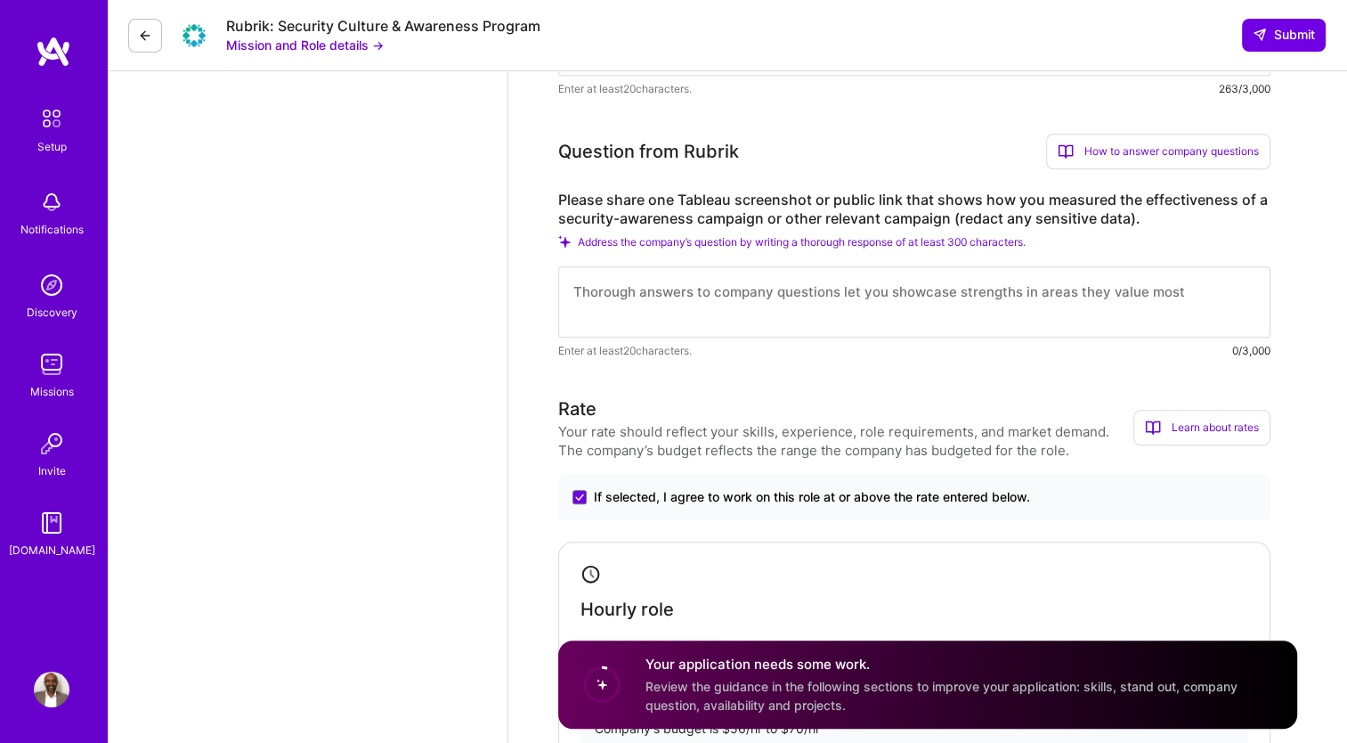
click at [701, 277] on textarea at bounding box center [914, 301] width 712 height 71
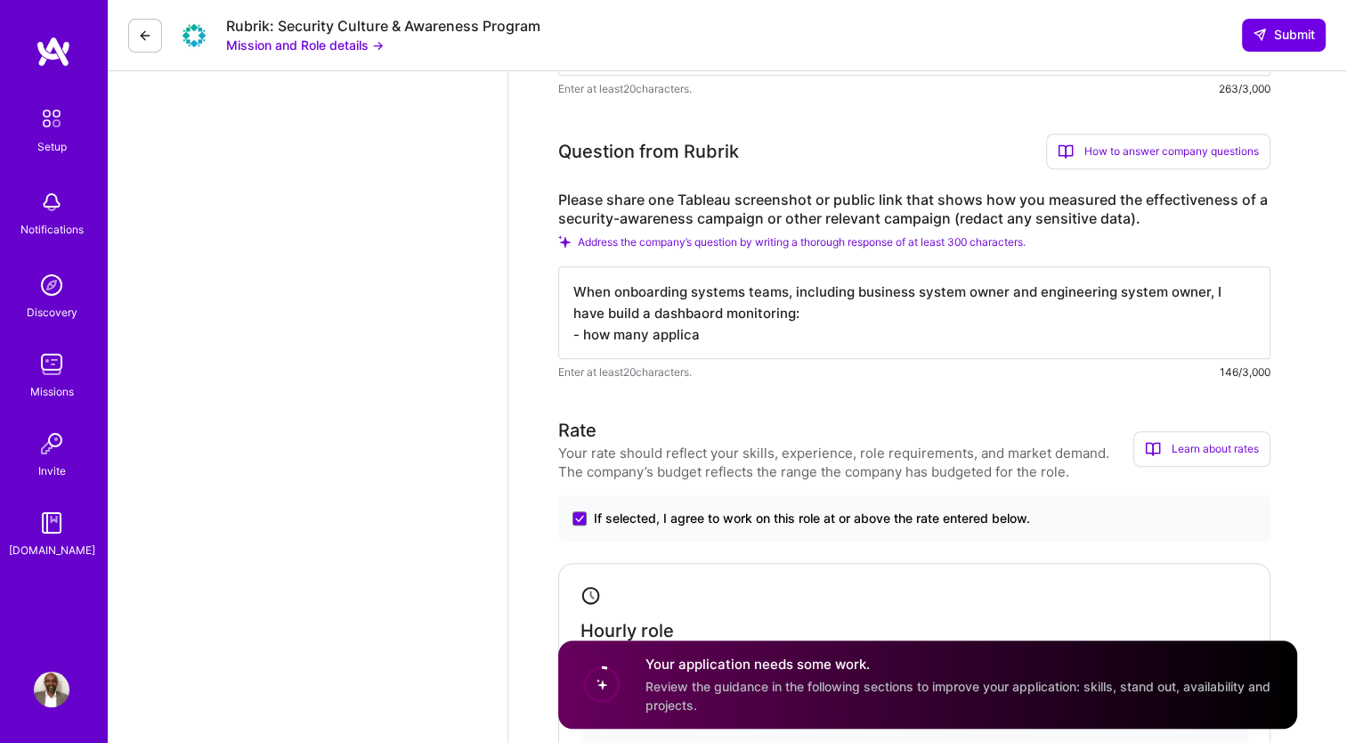
type textarea "When onboarding systems teams, including business system owner and engineering …"
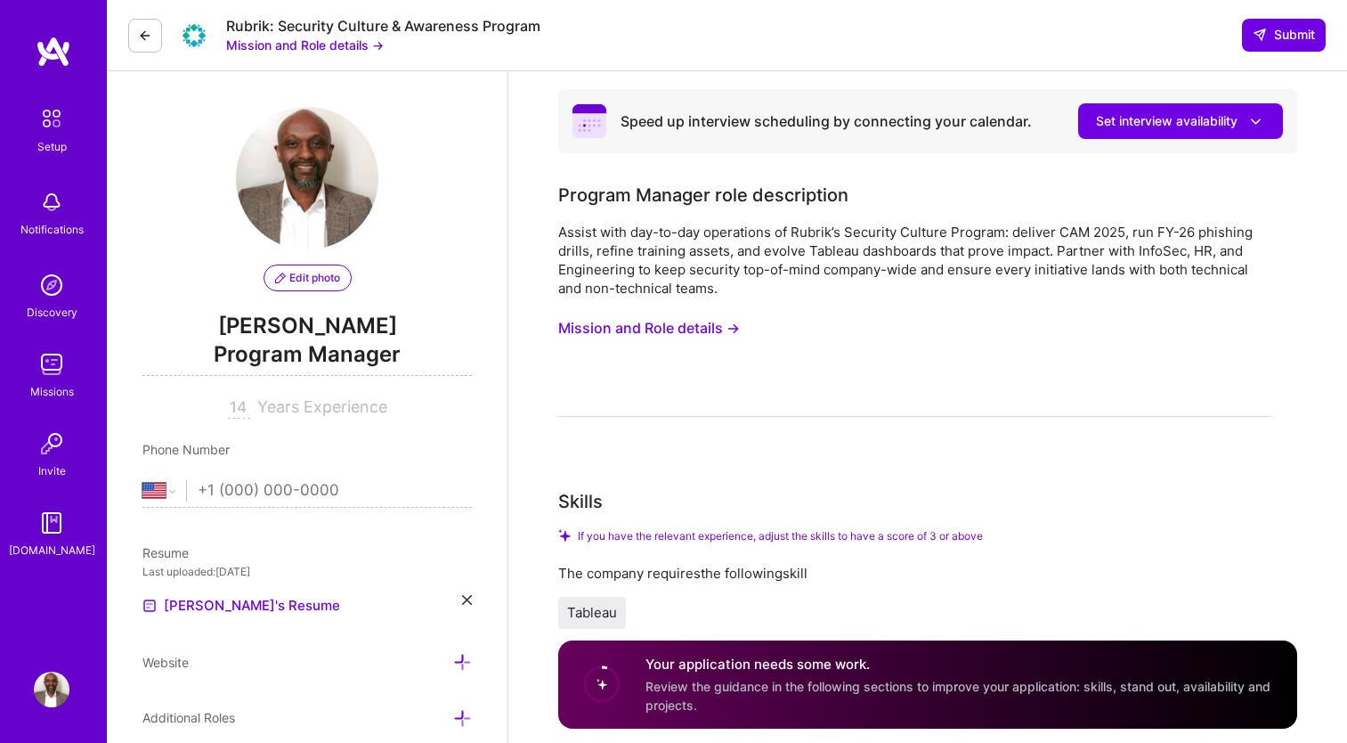
select select "US"
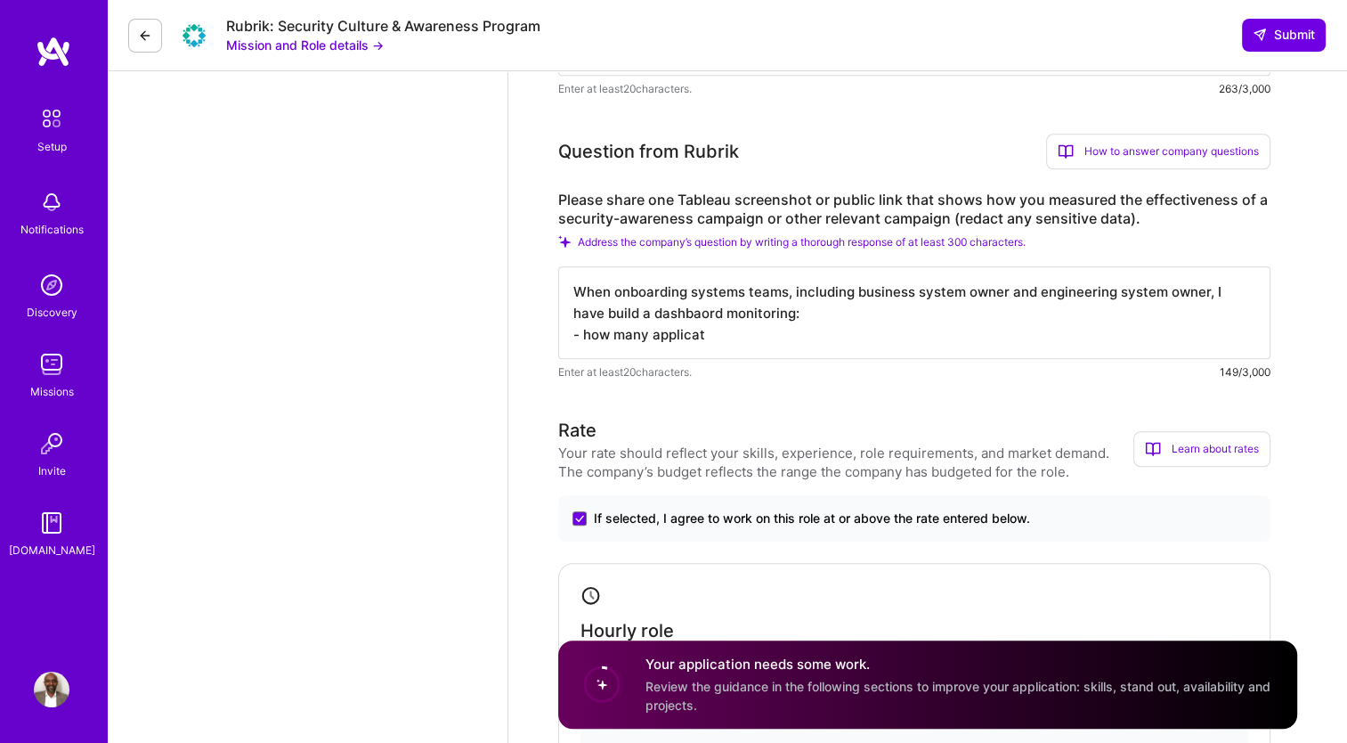
scroll to position [1, 0]
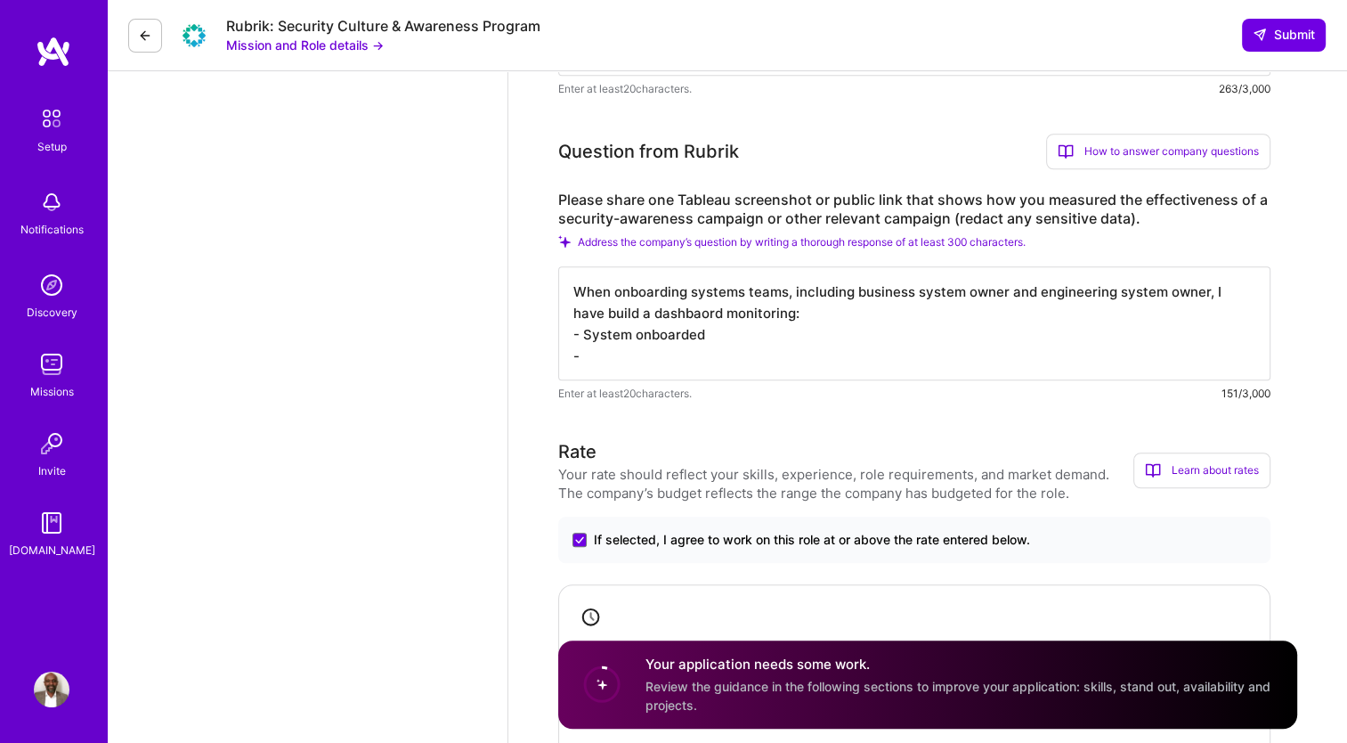
click at [707, 334] on textarea "When onboarding systems teams, including business system owner and engineering …" at bounding box center [914, 323] width 712 height 114
click at [616, 360] on textarea "When onboarding systems teams, including business system owner and engineering …" at bounding box center [914, 323] width 712 height 114
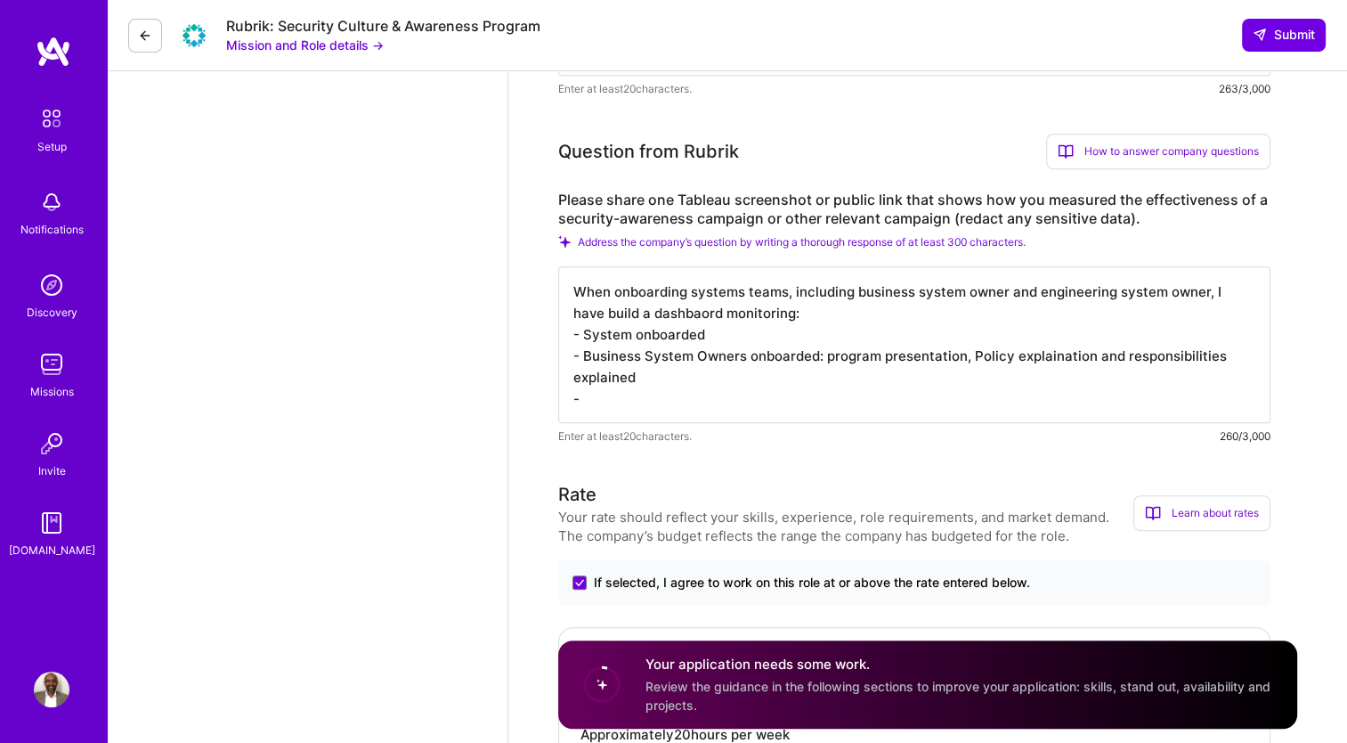
click at [717, 332] on textarea "When onboarding systems teams, including business system owner and engineering …" at bounding box center [914, 344] width 712 height 157
drag, startPoint x: 717, startPoint y: 332, endPoint x: 638, endPoint y: 333, distance: 79.3
click at [638, 333] on textarea "When onboarding systems teams, including business system owner and engineering …" at bounding box center [914, 344] width 712 height 157
drag, startPoint x: 645, startPoint y: 335, endPoint x: 710, endPoint y: 329, distance: 65.3
click at [710, 329] on textarea "When onboarding systems teams, including business system owner and engineering …" at bounding box center [914, 344] width 712 height 157
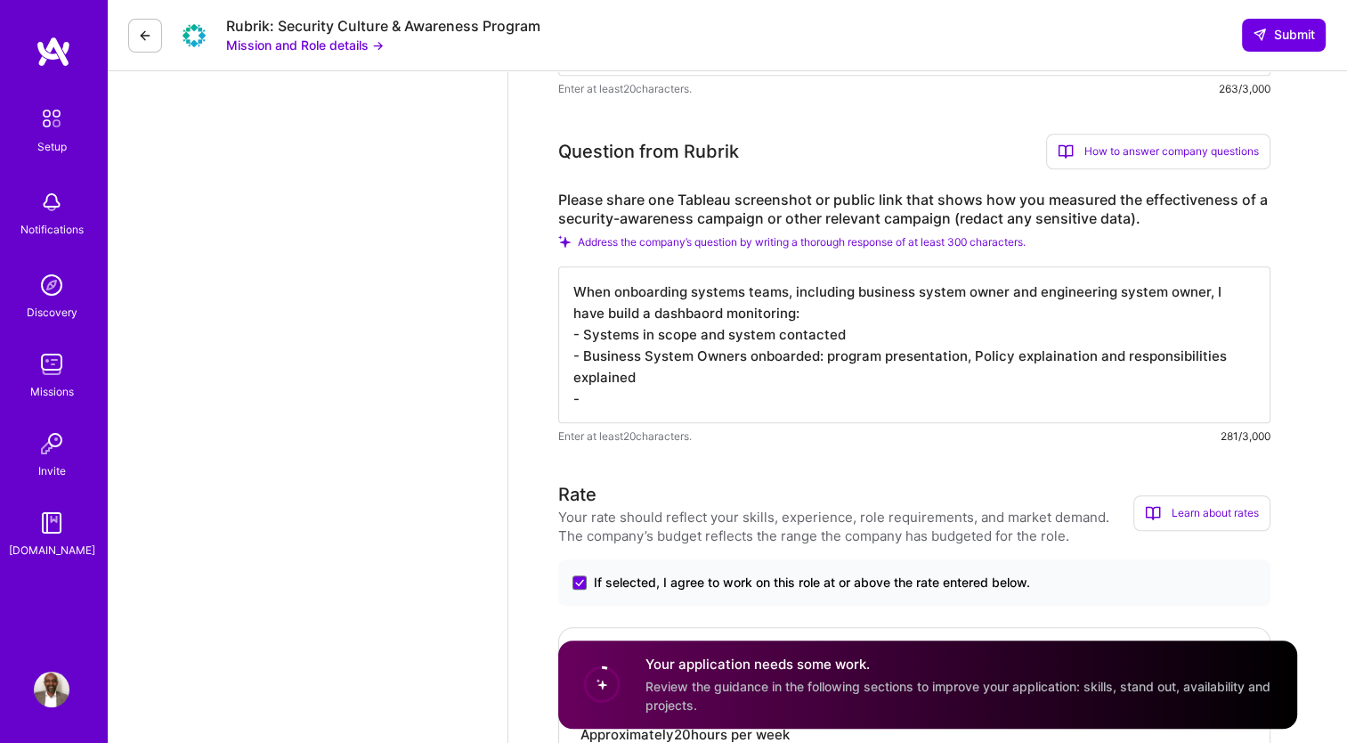
click at [597, 397] on textarea "When onboarding systems teams, including business system owner and engineering …" at bounding box center [914, 344] width 712 height 157
click at [1052, 358] on textarea "When onboarding systems teams, including business system owner and engineering …" at bounding box center [914, 344] width 712 height 157
click at [620, 394] on textarea "When onboarding systems teams, including business system owner and engineering …" at bounding box center [914, 344] width 712 height 157
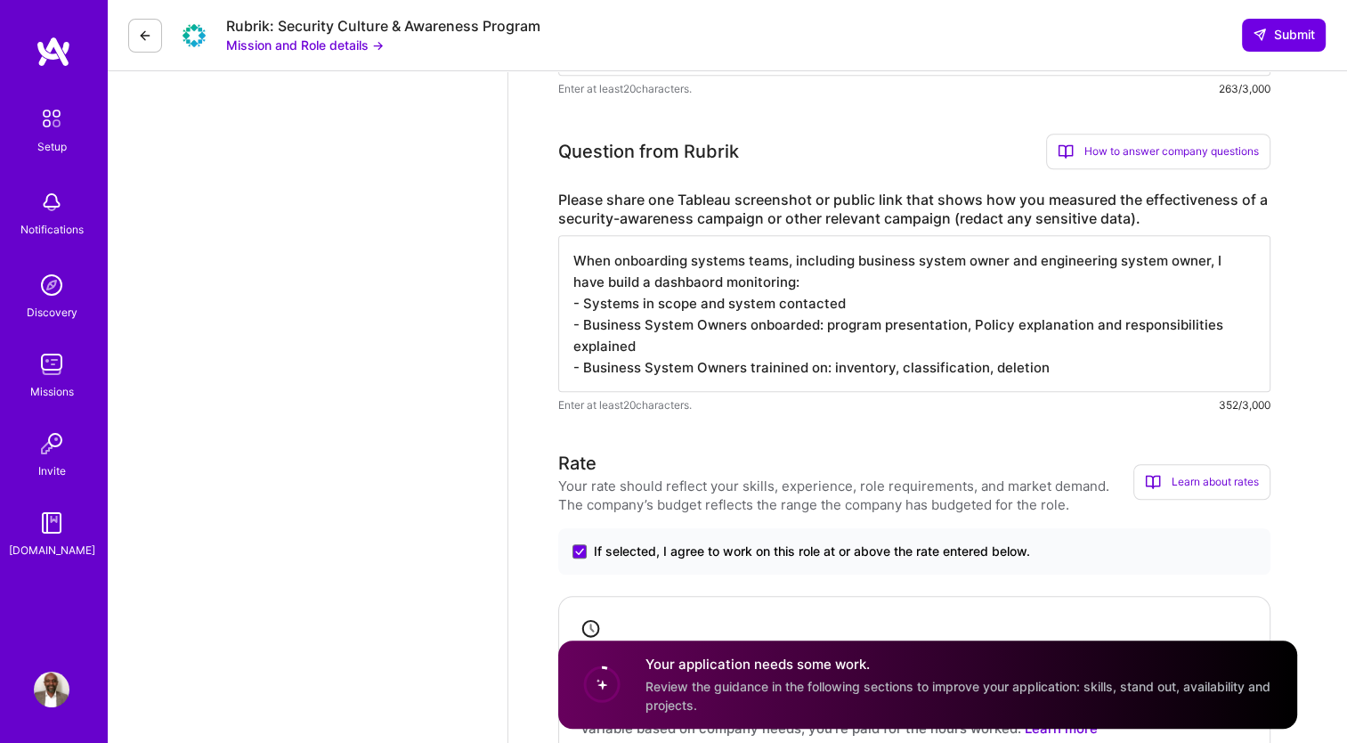
click at [898, 371] on textarea "When onboarding systems teams, including business system owner and engineering …" at bounding box center [914, 313] width 712 height 157
click at [1066, 372] on textarea "When onboarding systems teams, including business system owner and engineering …" at bounding box center [914, 313] width 712 height 157
click at [1208, 369] on textarea "When onboarding systems teams, including business system owner and engineering …" at bounding box center [914, 313] width 712 height 157
click at [787, 365] on textarea "When onboarding systems teams, including business system owner and engineering …" at bounding box center [914, 313] width 712 height 157
click at [1216, 362] on textarea "When onboarding systems teams, including business system owner and engineering …" at bounding box center [914, 313] width 712 height 157
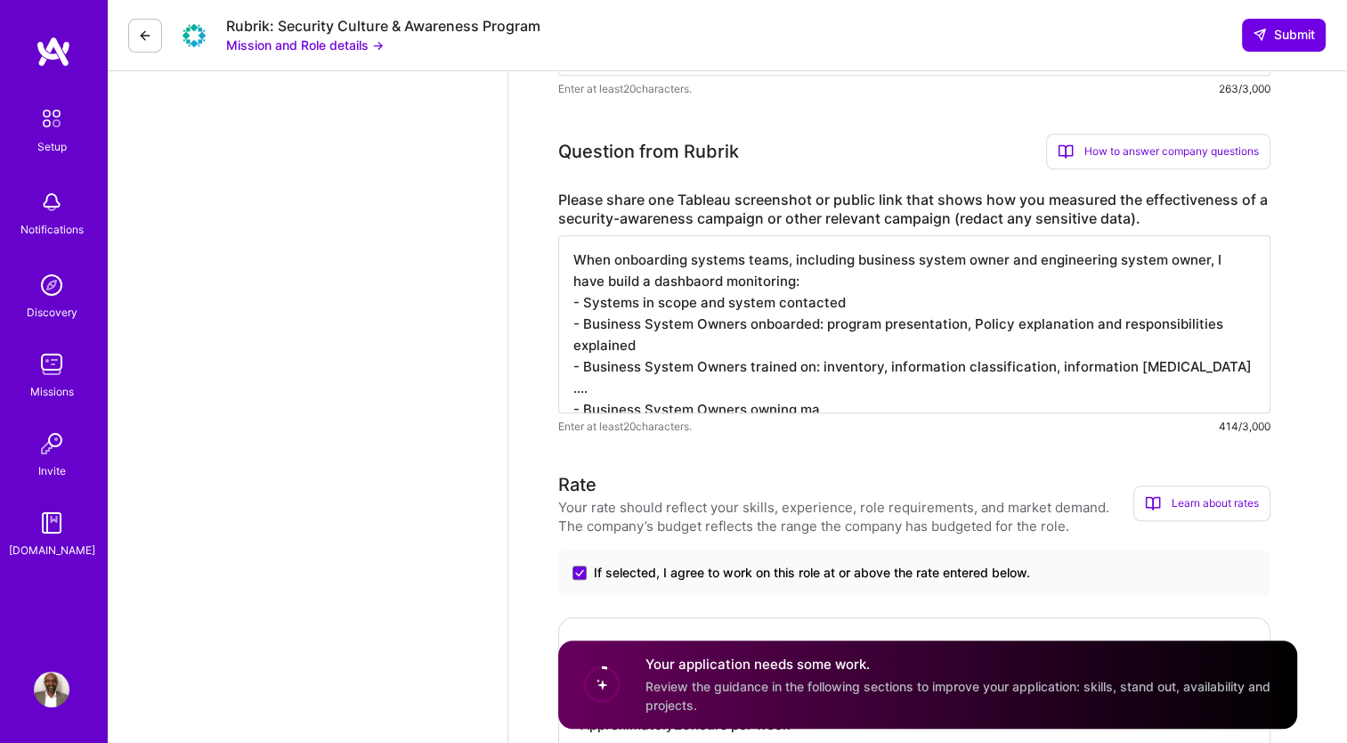
type textarea "When onboarding systems teams, including business system owner and engineering …"
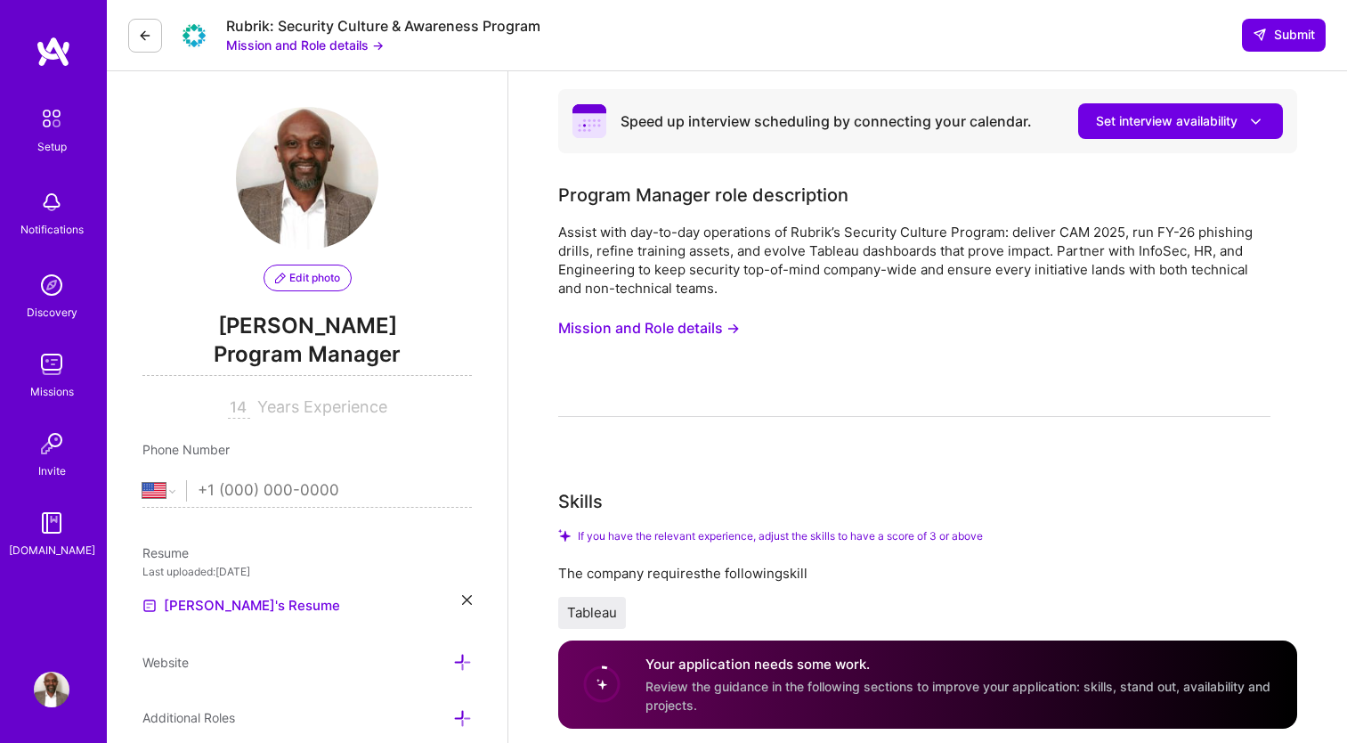
select select "US"
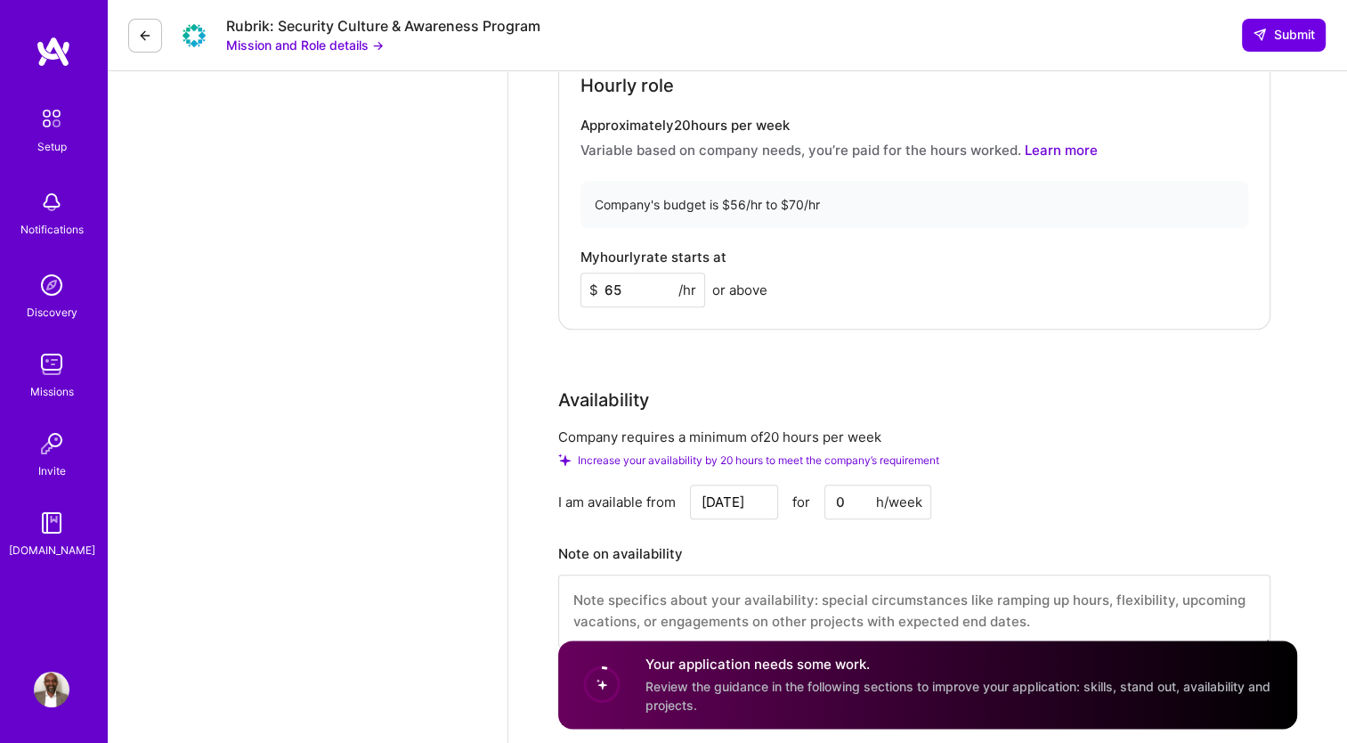
scroll to position [2061, 0]
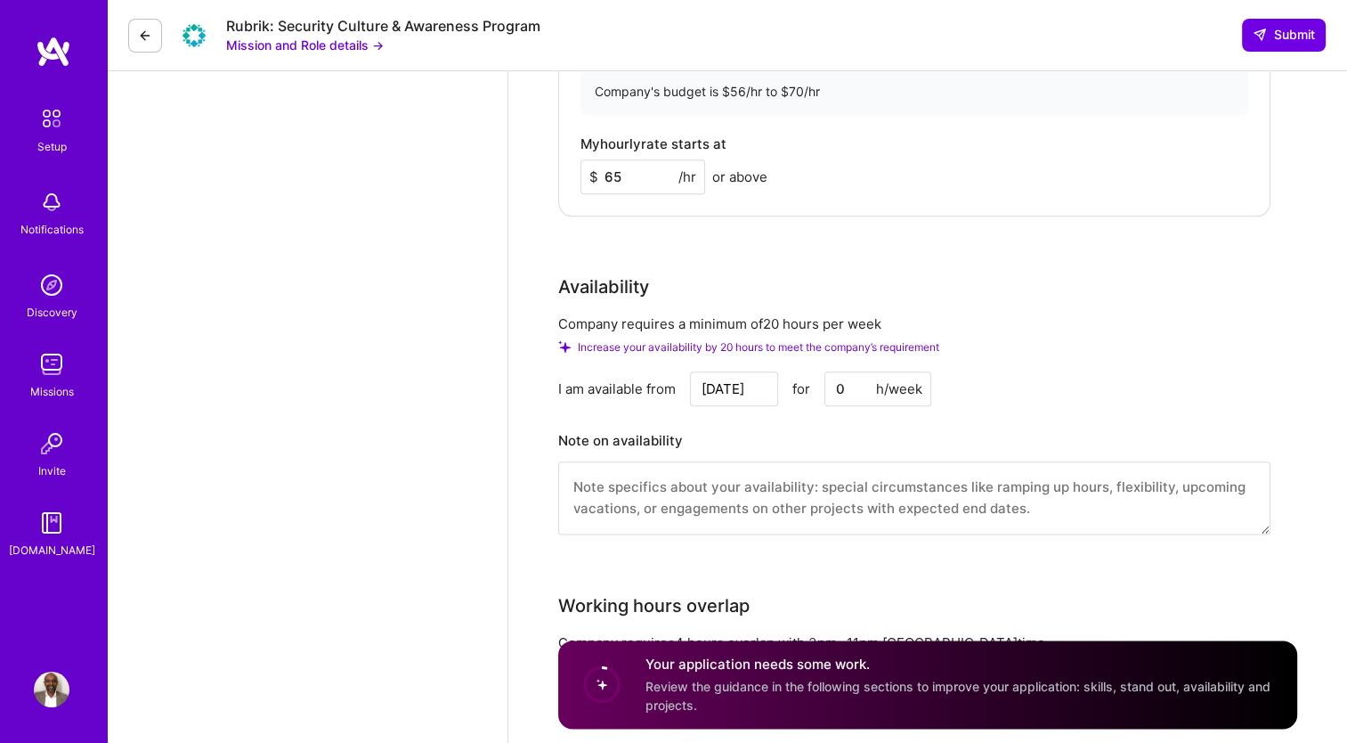
type textarea "When onboarding systems teams, including business system owner and engineering …"
click at [857, 394] on input "0" at bounding box center [878, 388] width 107 height 35
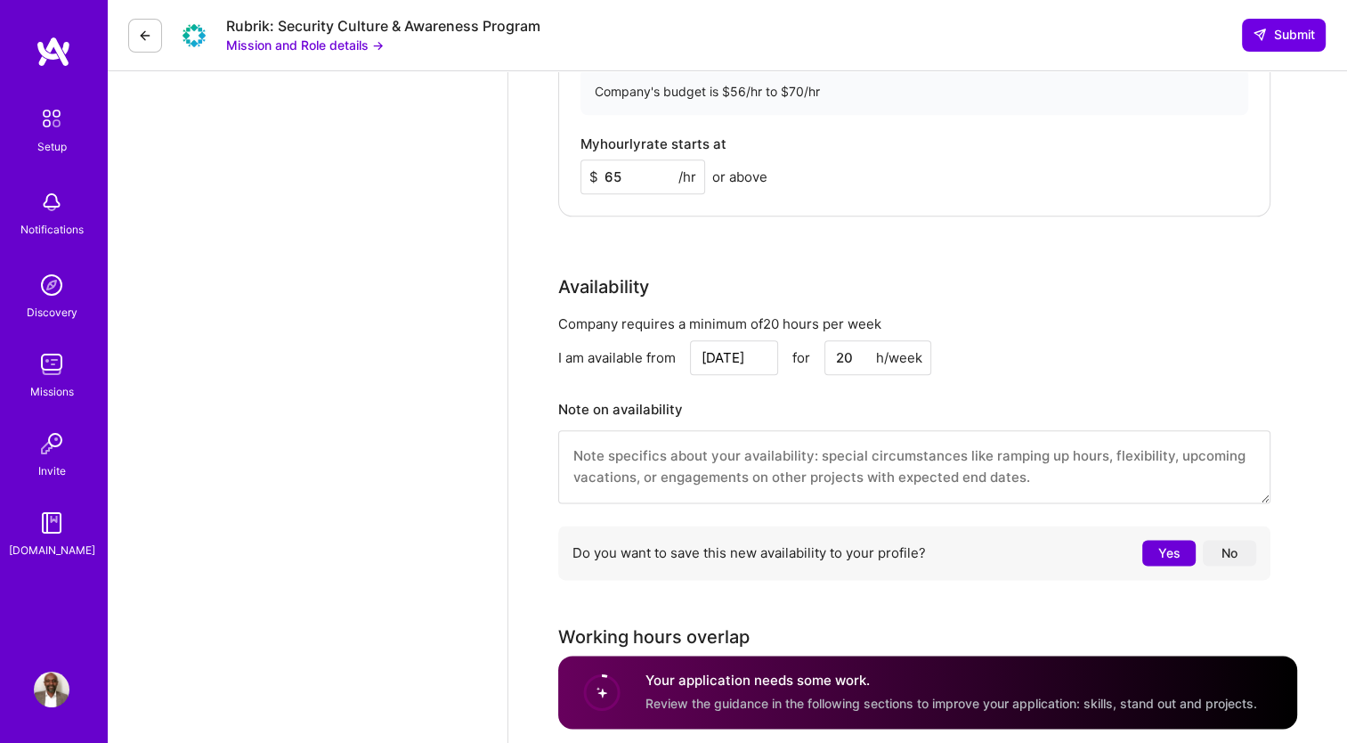
type input "20"
click at [753, 357] on input "[DATE]" at bounding box center [734, 357] width 88 height 35
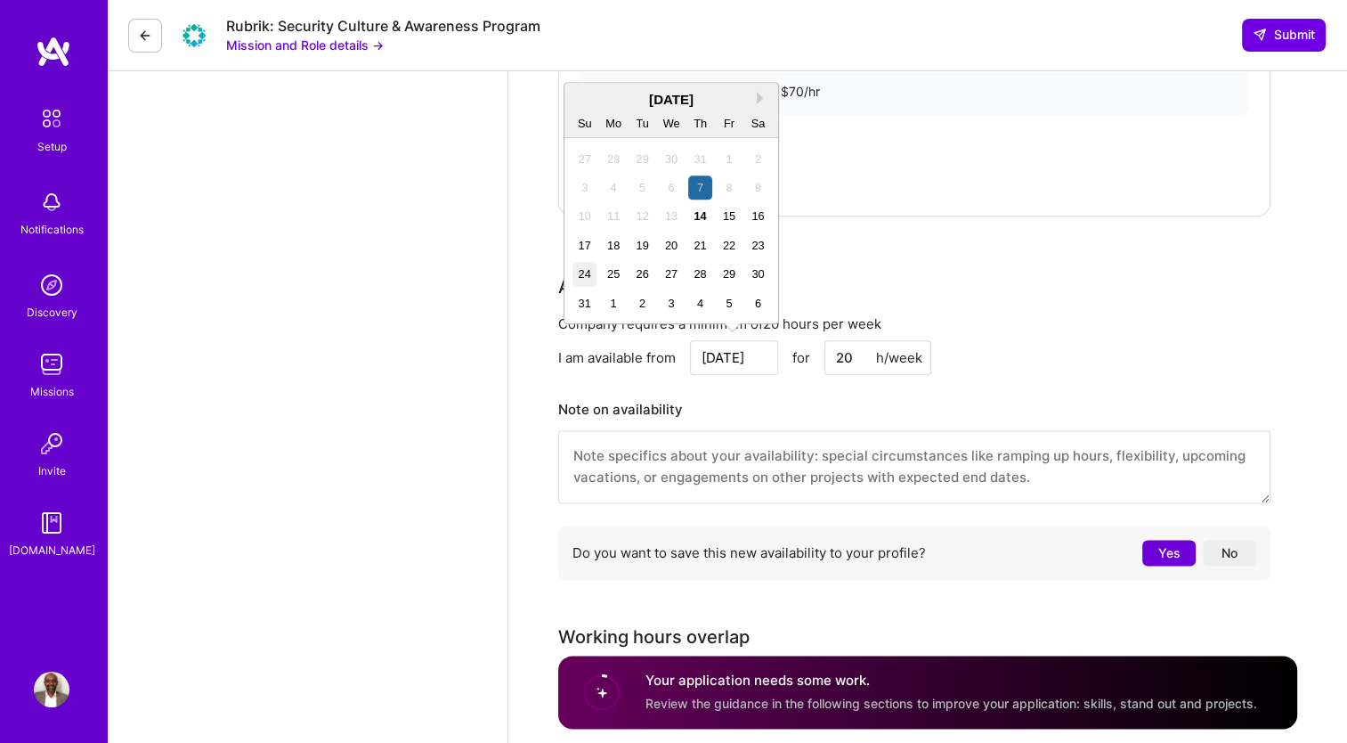
click at [580, 274] on div "24" at bounding box center [585, 274] width 24 height 24
type input "[DATE]"
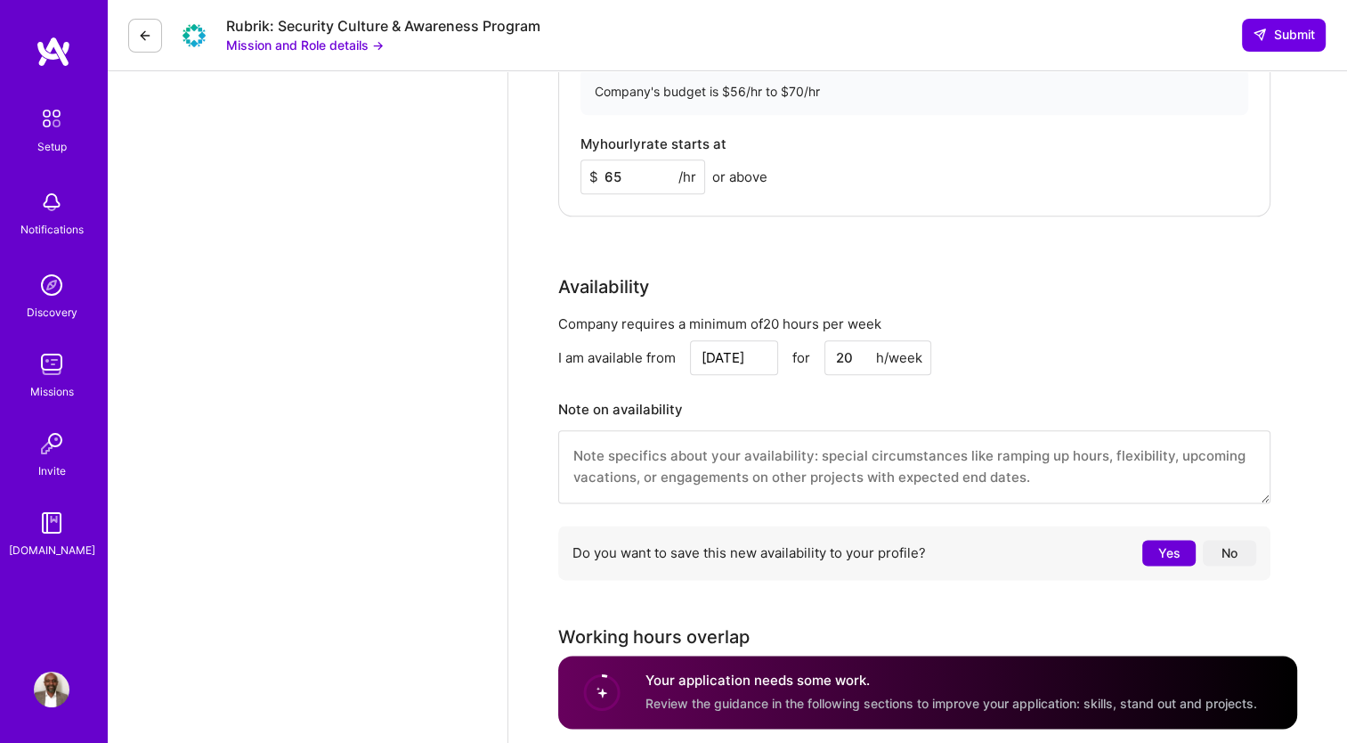
click at [752, 441] on textarea at bounding box center [914, 466] width 712 height 73
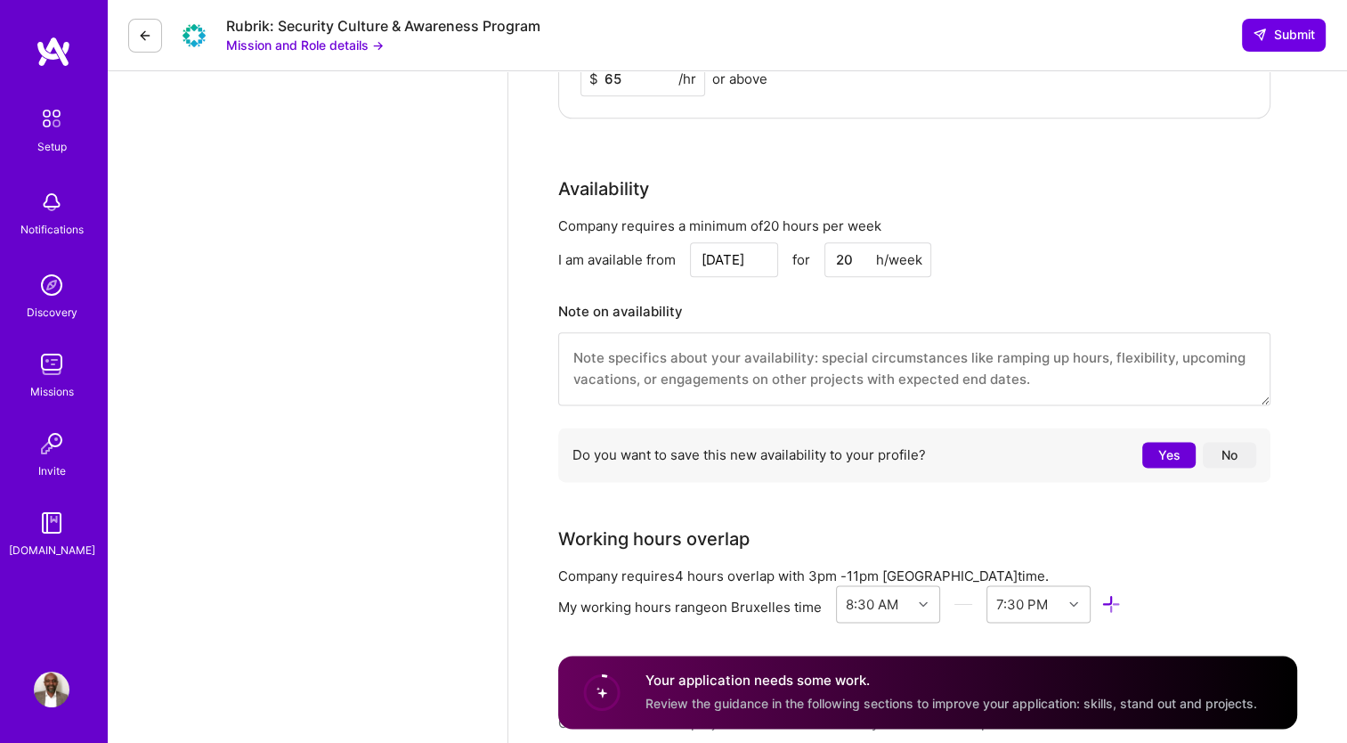
scroll to position [2159, 0]
click at [666, 365] on textarea at bounding box center [914, 367] width 712 height 73
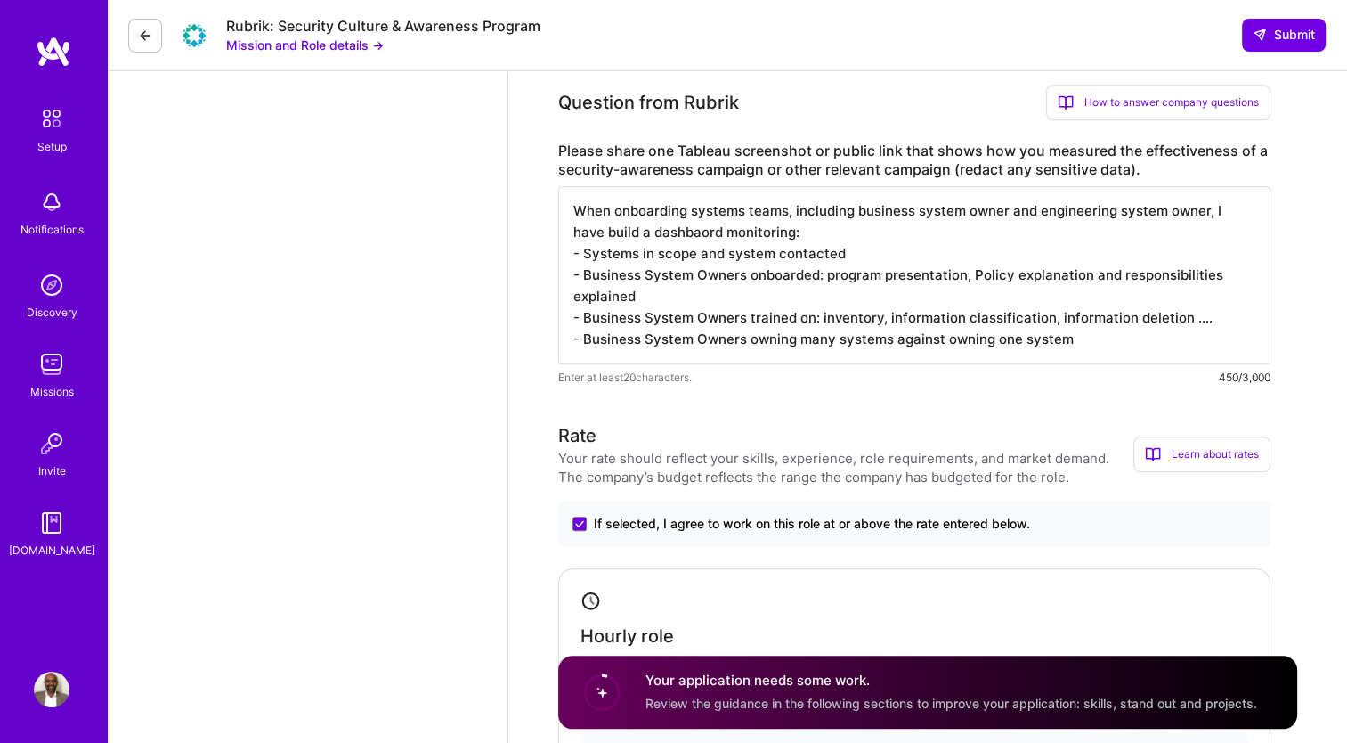
scroll to position [1416, 0]
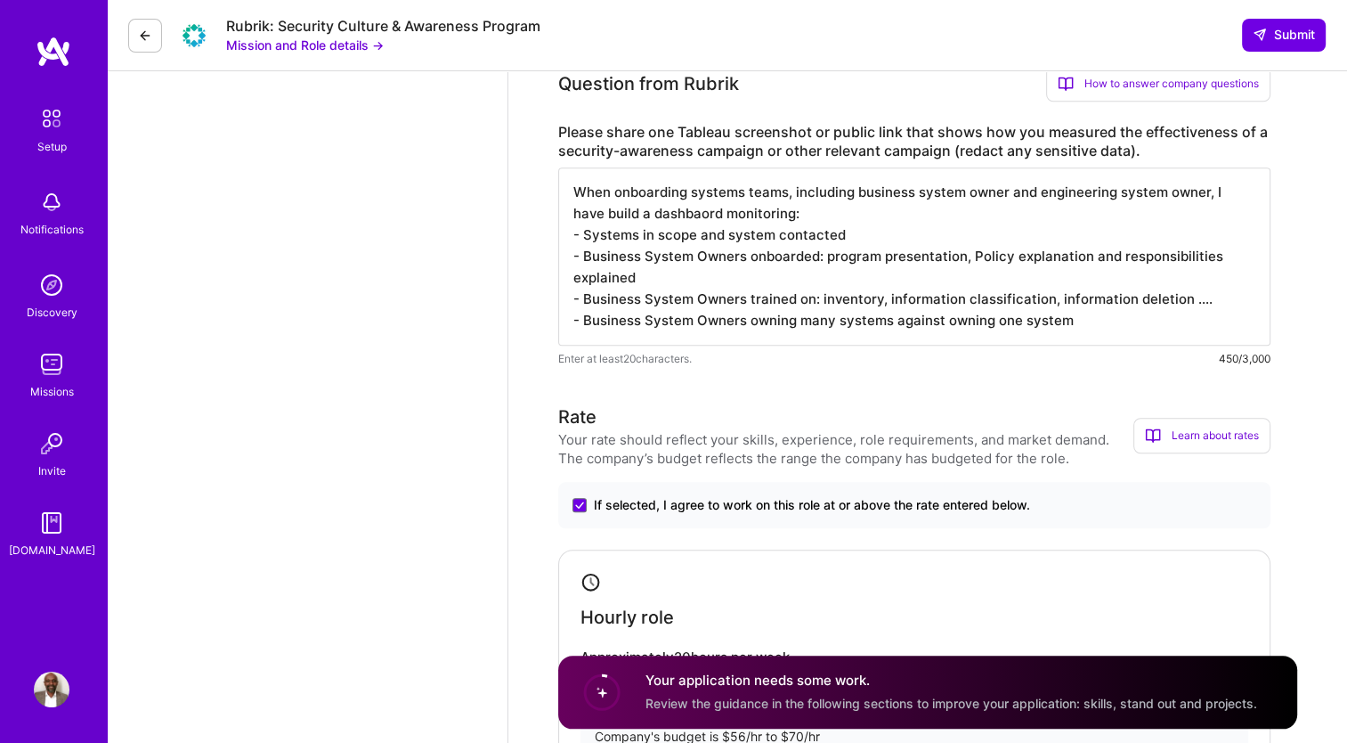
drag, startPoint x: 652, startPoint y: 277, endPoint x: 572, endPoint y: 258, distance: 82.3
click at [572, 258] on textarea "When onboarding systems teams, including business system owner and engineering …" at bounding box center [914, 256] width 712 height 178
click at [648, 276] on textarea "When onboarding systems teams, including business system owner and engineering …" at bounding box center [914, 256] width 712 height 178
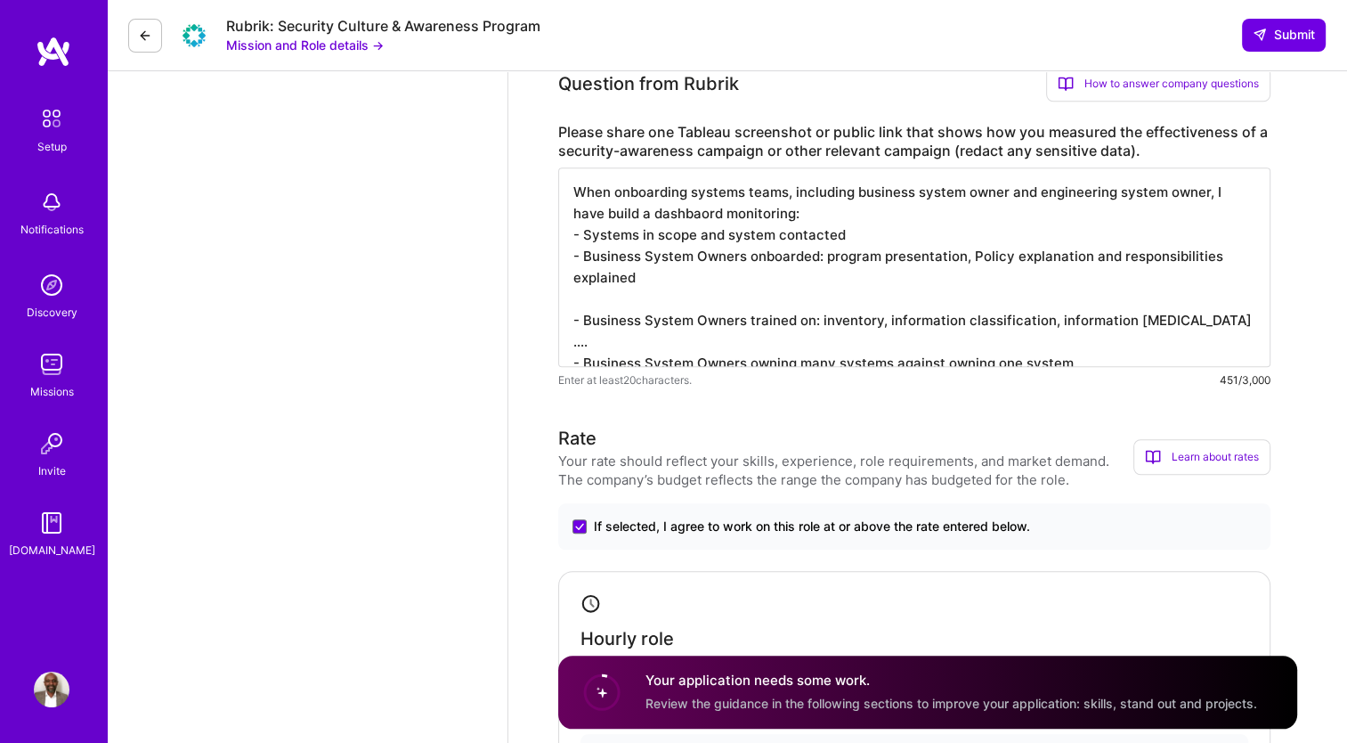
paste textarea "- Business System Owners onboarded: program presentation, Policy explanation an…"
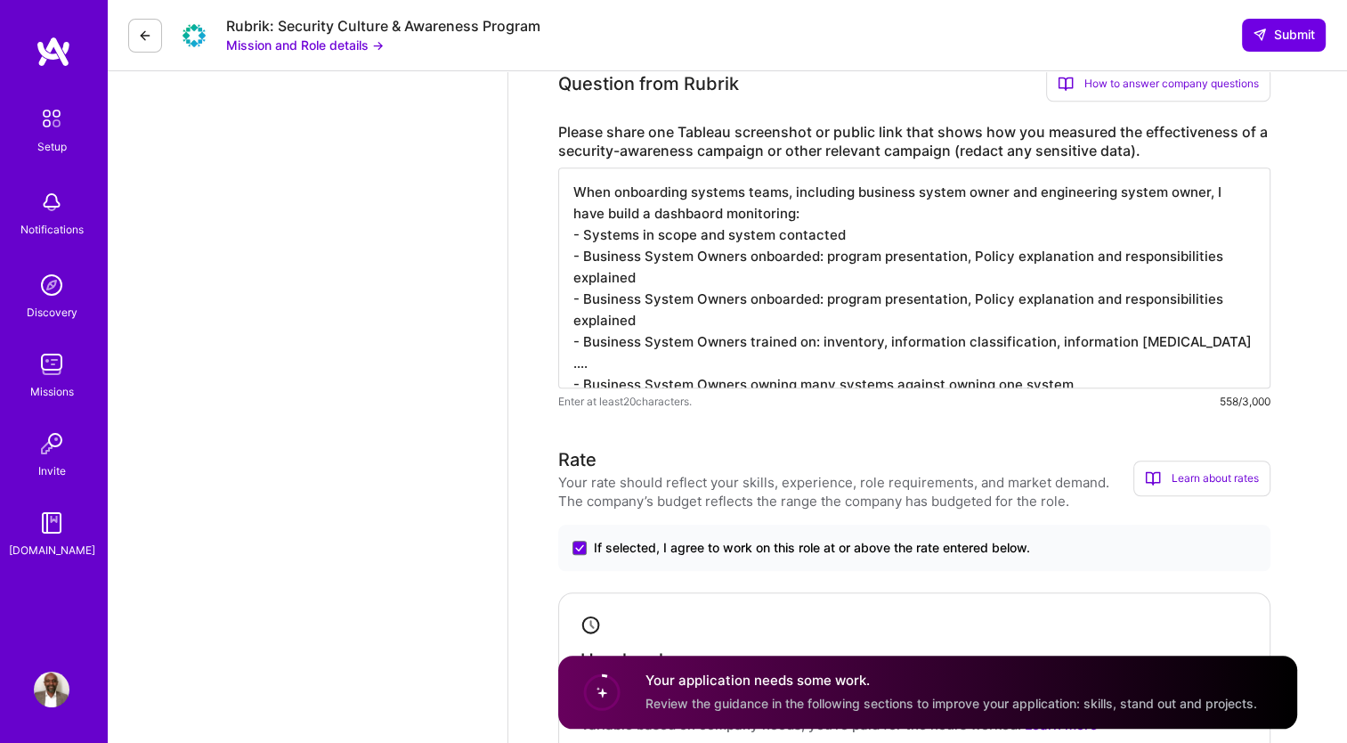
drag, startPoint x: 638, startPoint y: 297, endPoint x: 583, endPoint y: 297, distance: 54.3
click at [583, 297] on textarea "When onboarding systems teams, including business system owner and engineering …" at bounding box center [914, 277] width 712 height 221
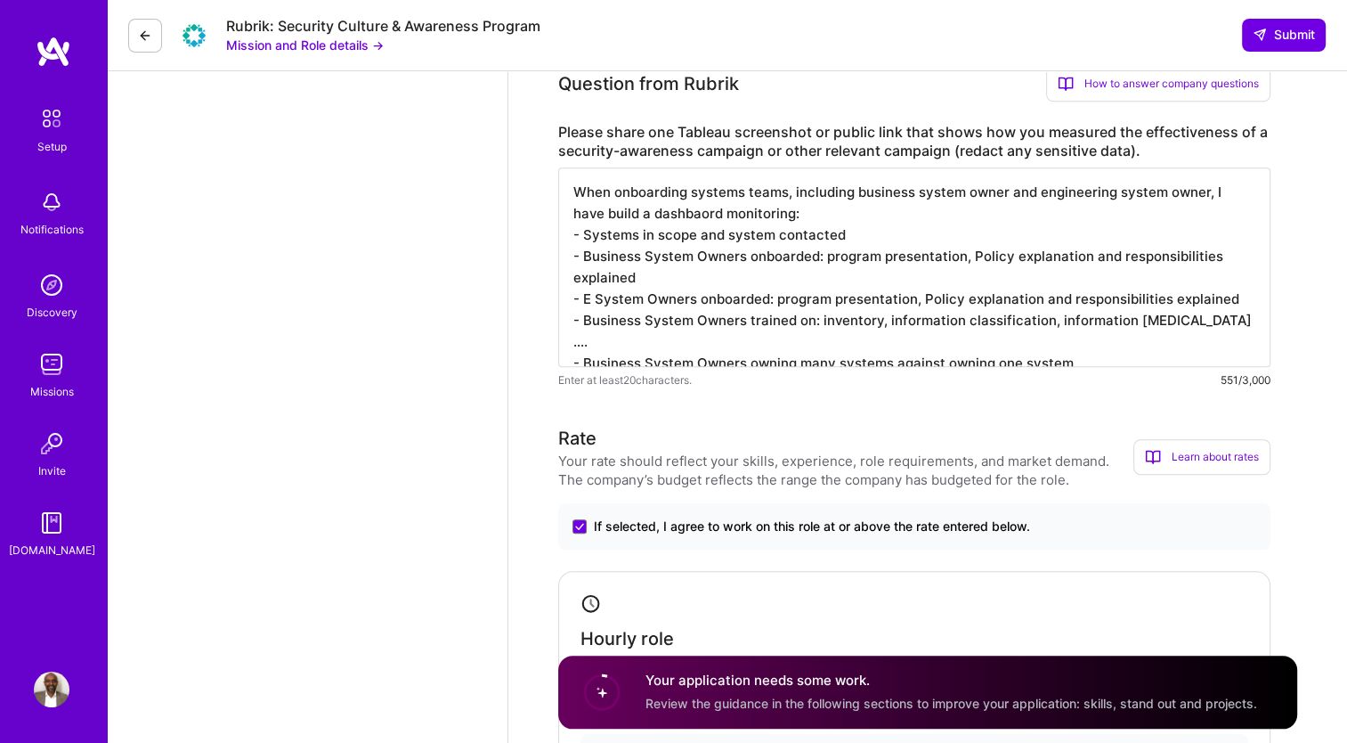
scroll to position [0, 0]
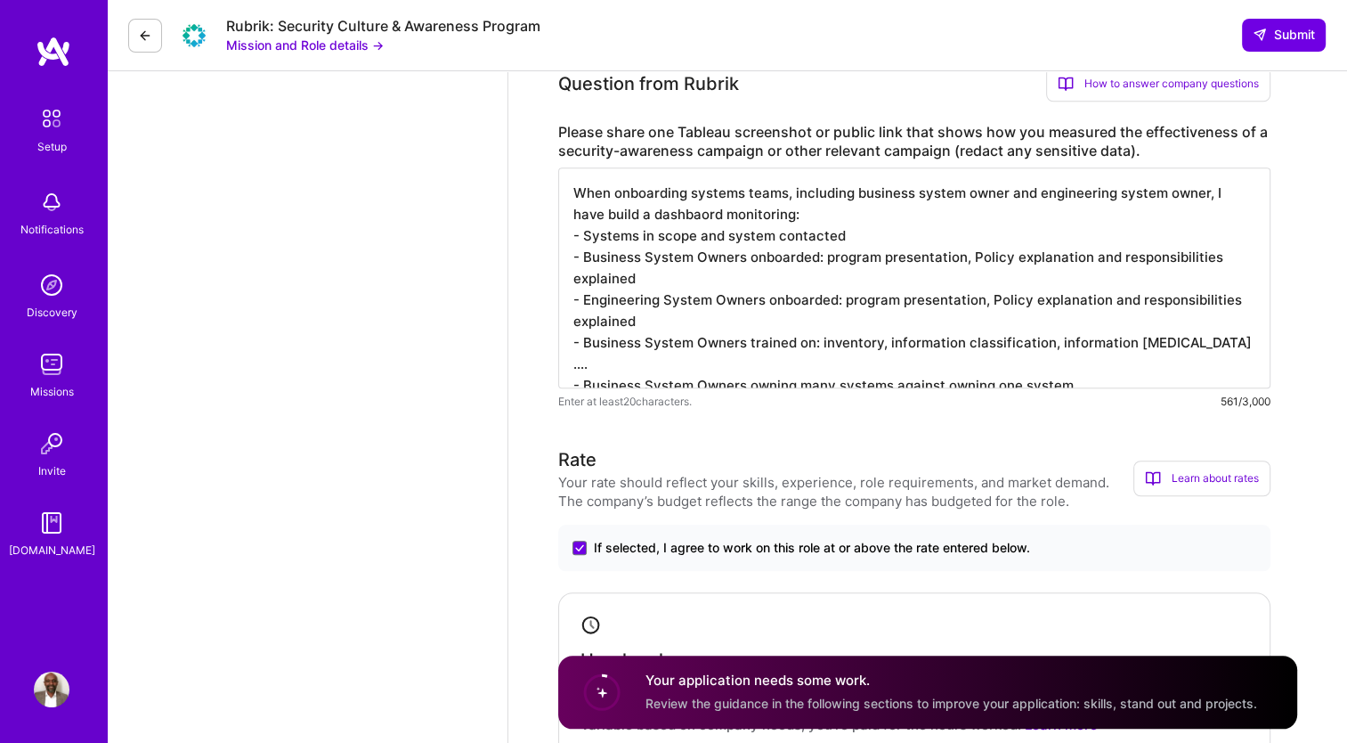
click at [1215, 345] on textarea "When onboarding systems teams, including business system owner and engineering …" at bounding box center [914, 277] width 712 height 221
drag, startPoint x: 1215, startPoint y: 345, endPoint x: 573, endPoint y: 349, distance: 641.2
click at [573, 349] on textarea "When onboarding systems teams, including business system owner and engineering …" at bounding box center [914, 277] width 712 height 221
click at [1222, 346] on textarea "When onboarding systems teams, including business system owner and engineering …" at bounding box center [914, 277] width 712 height 221
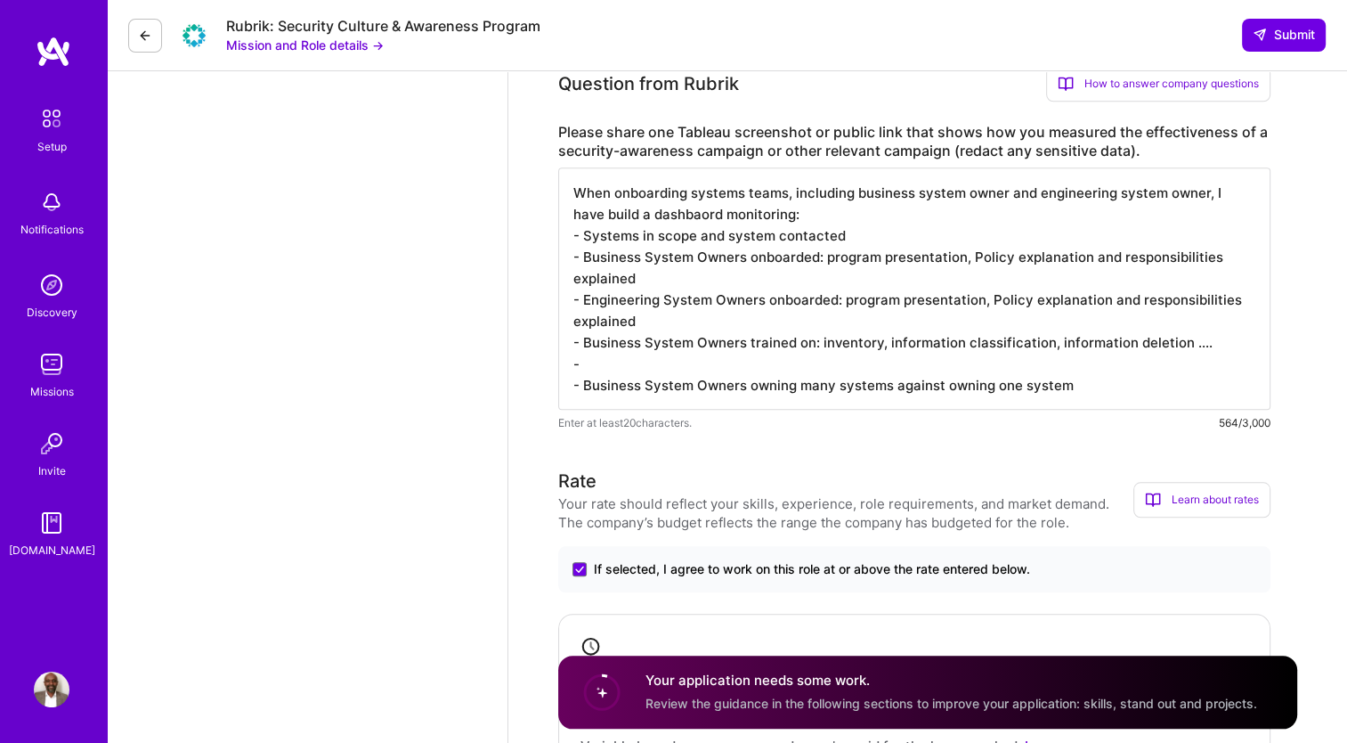
paste textarea "- Business System Owners trained on: inventory, information classification, inf…"
click at [1222, 346] on textarea "When onboarding systems teams, including business system owner and engineering …" at bounding box center [914, 288] width 712 height 242
drag, startPoint x: 651, startPoint y: 369, endPoint x: 585, endPoint y: 364, distance: 66.0
click at [585, 364] on textarea "When onboarding systems teams, including business system owner and engineering …" at bounding box center [914, 288] width 712 height 242
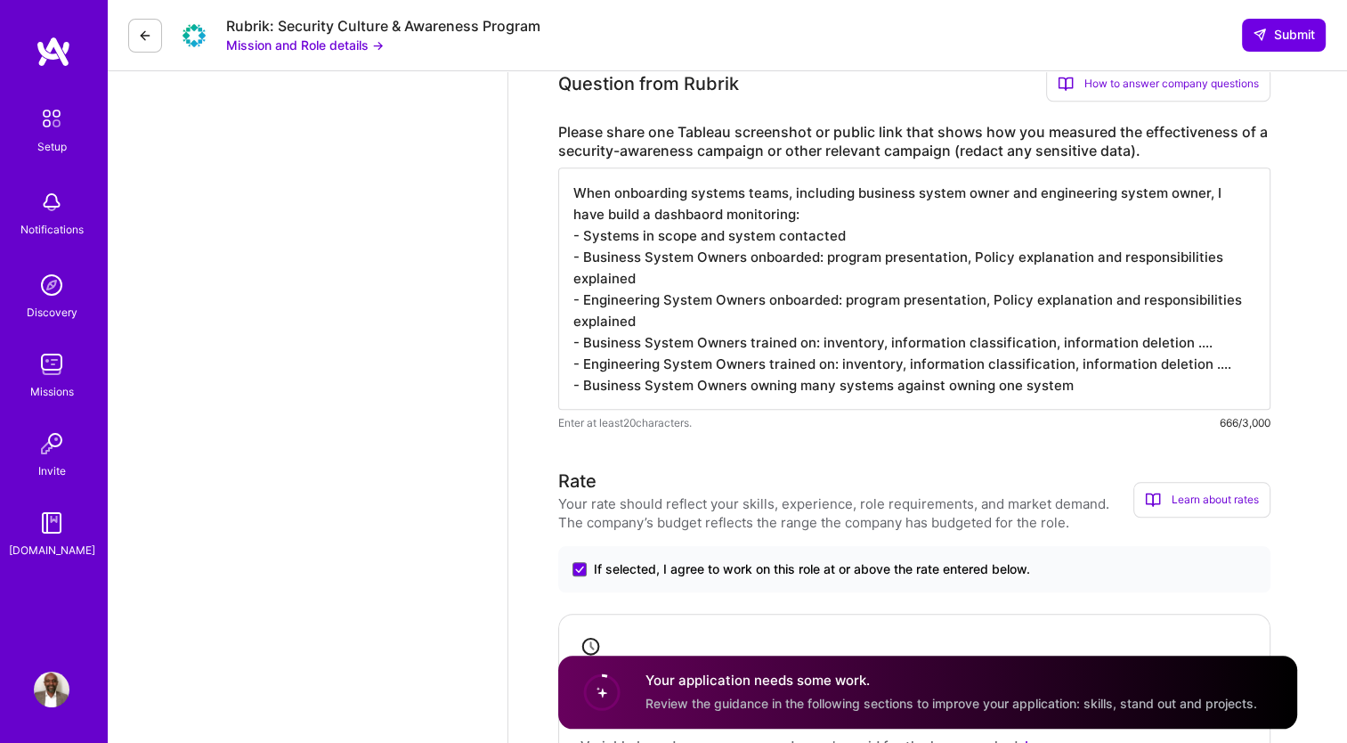
scroll to position [1451, 0]
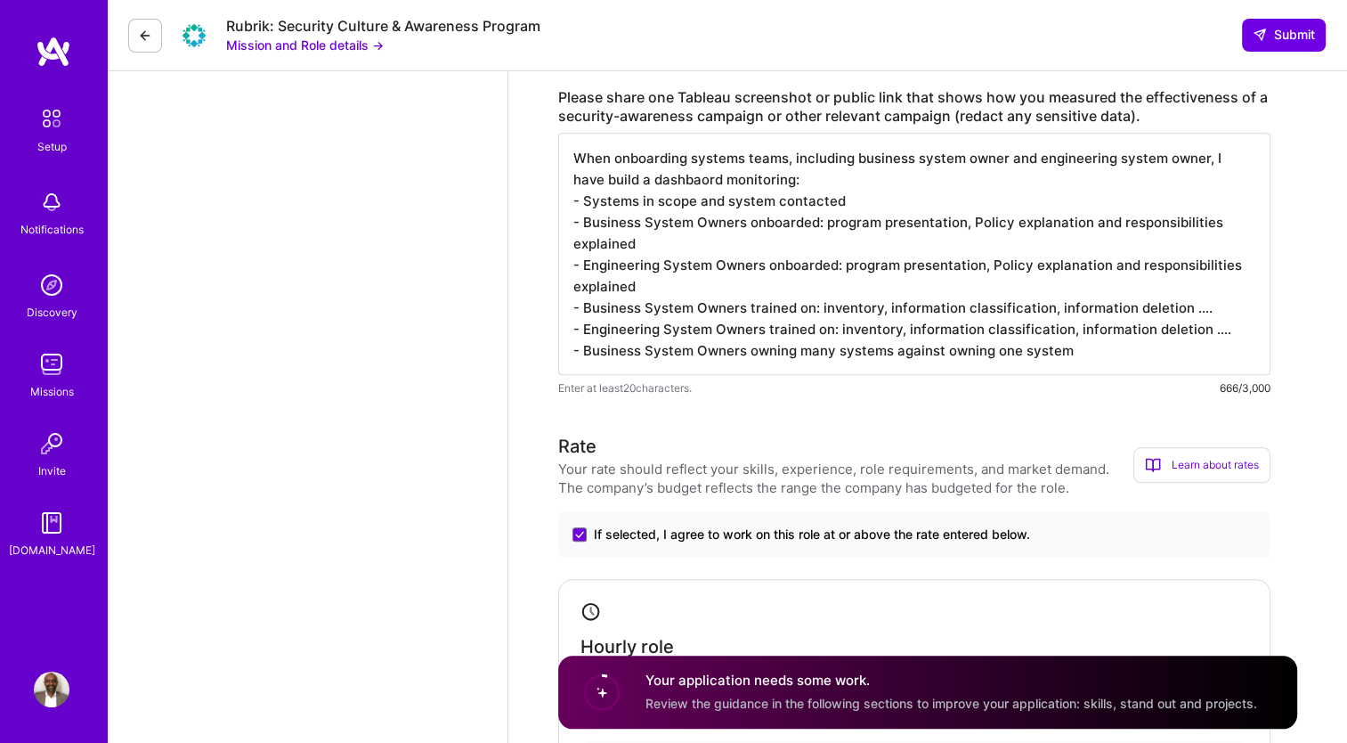
click at [1079, 348] on textarea "When onboarding systems teams, including business system owner and engineering …" at bounding box center [914, 254] width 712 height 242
click at [773, 204] on textarea "When onboarding systems teams, including business system owner and engineering …" at bounding box center [914, 254] width 712 height 242
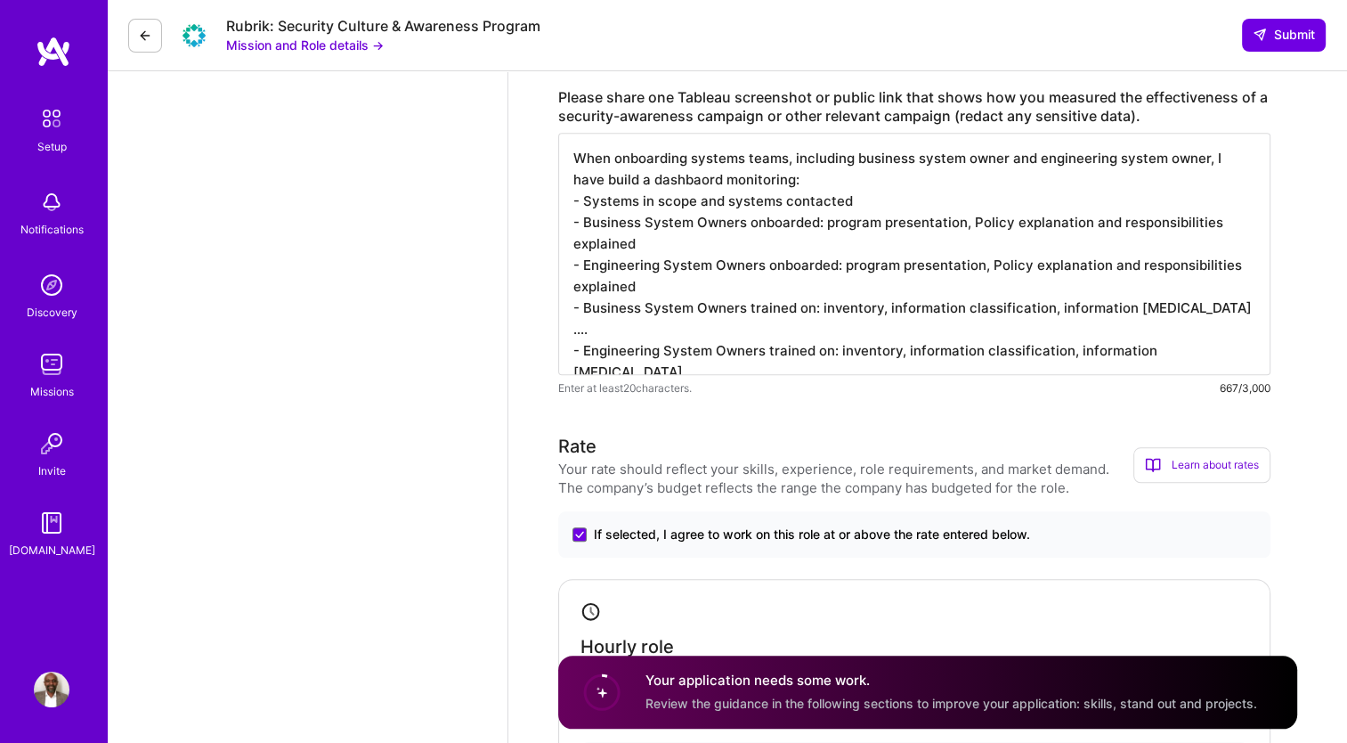
click at [729, 198] on textarea "When onboarding systems teams, including business system owner and engineering …" at bounding box center [914, 254] width 712 height 242
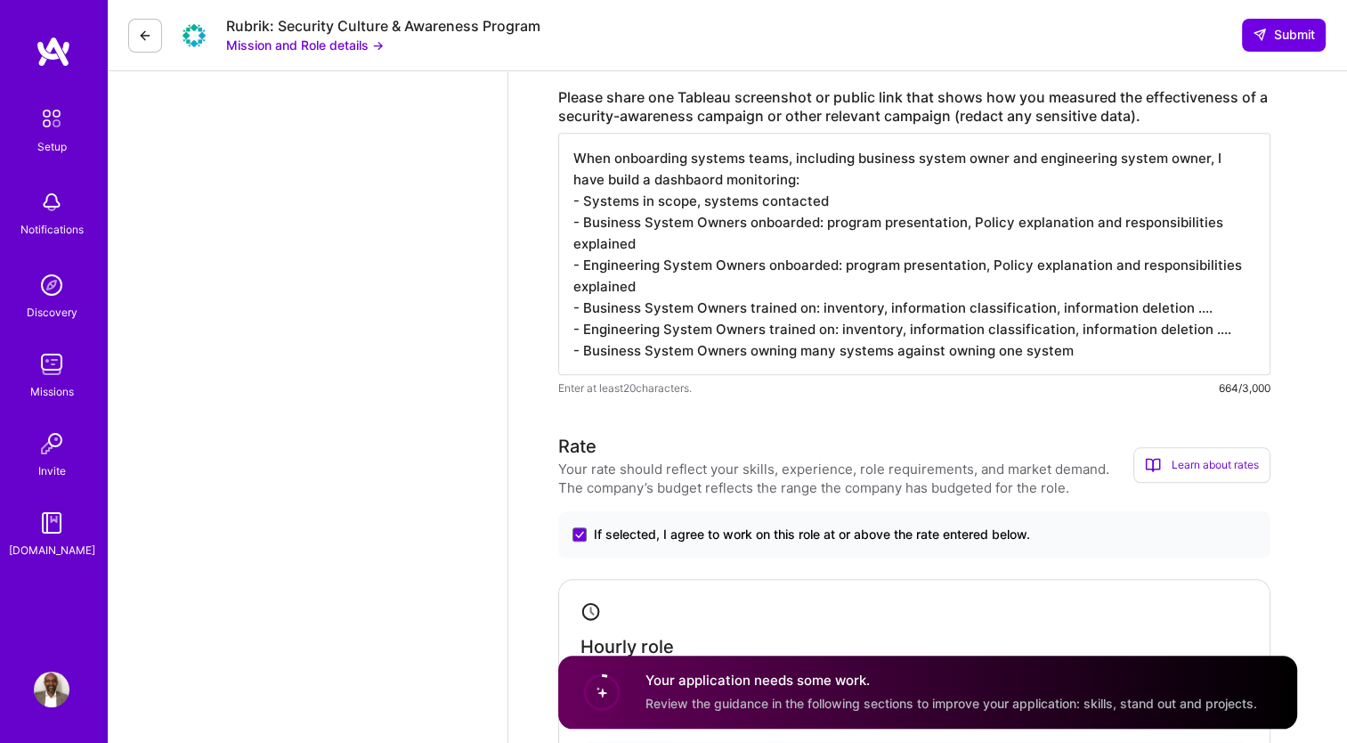
click at [834, 201] on textarea "When onboarding systems teams, including business system owner and engineering …" at bounding box center [914, 254] width 712 height 242
click at [842, 204] on textarea "When onboarding systems teams, including business system owner and engineering …" at bounding box center [914, 254] width 712 height 242
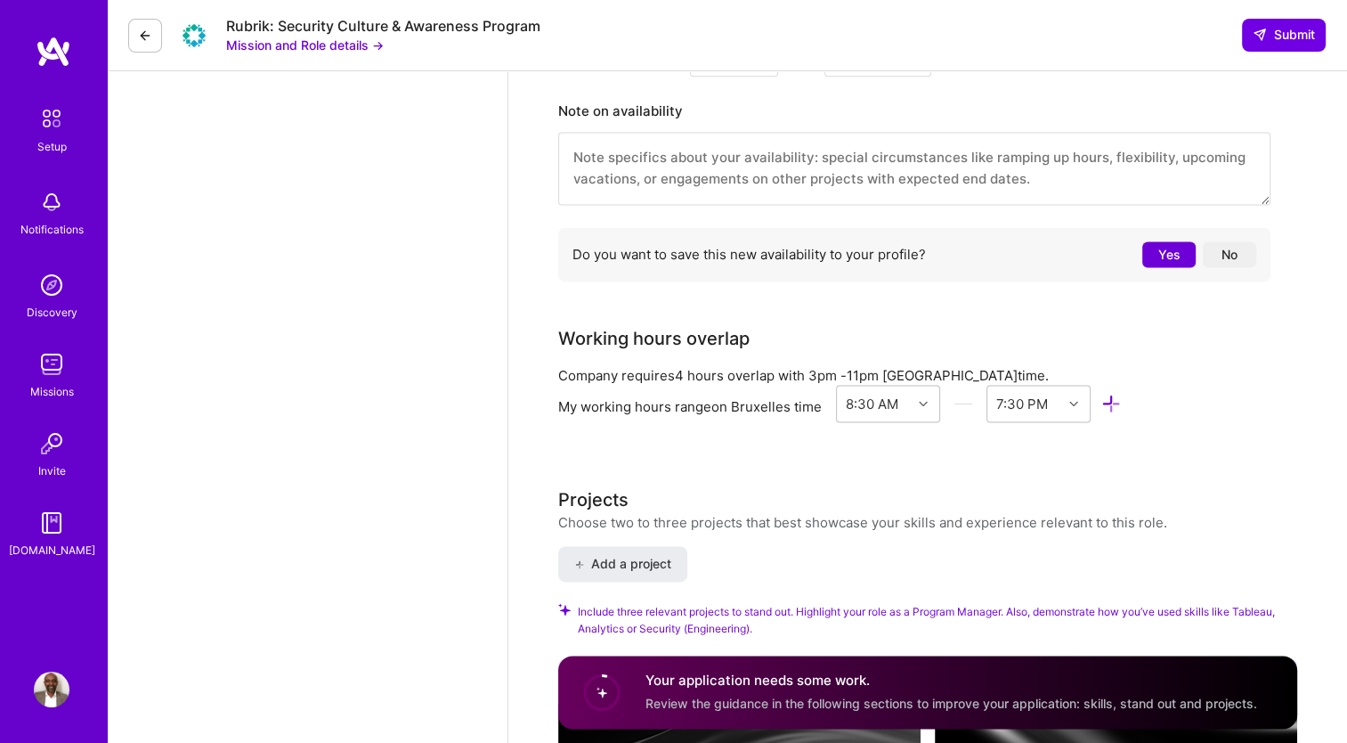
scroll to position [2428, 0]
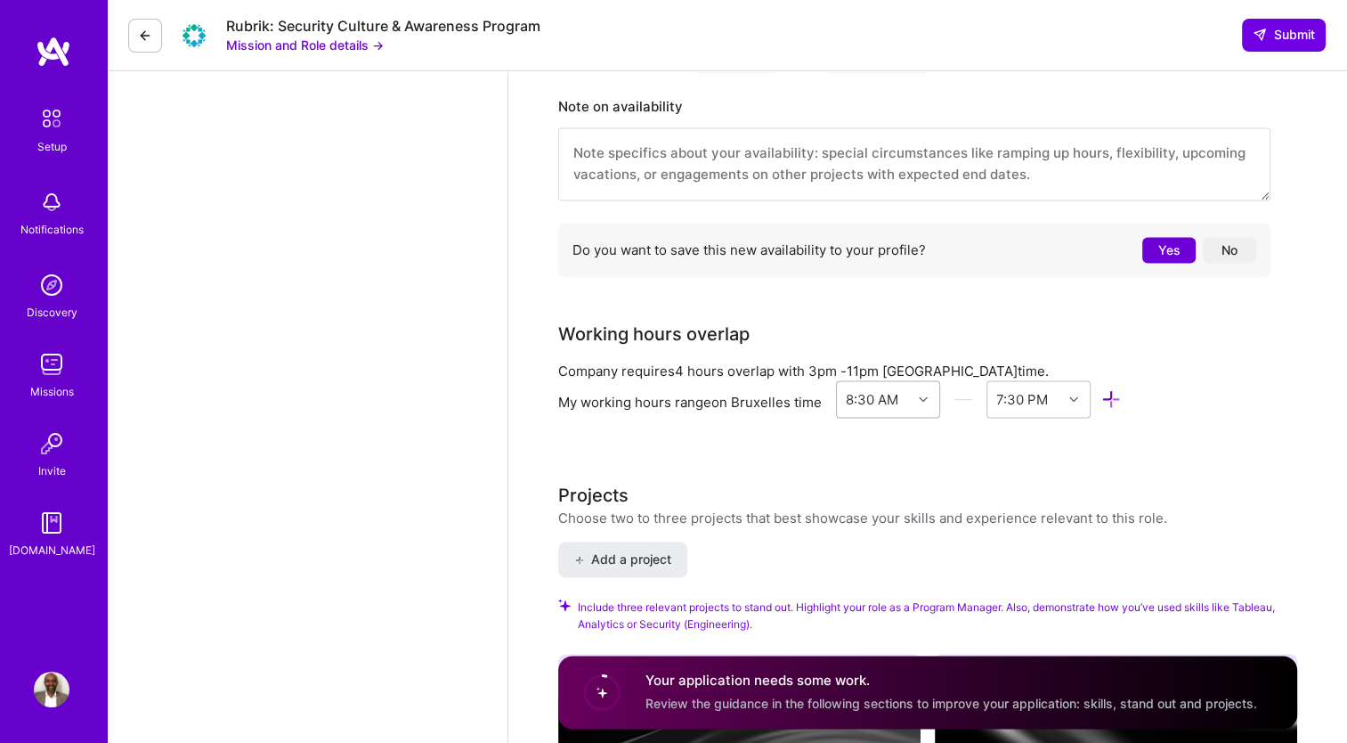
type textarea "When onboarding systems teams, including business system owner and engineering …"
click at [916, 398] on div at bounding box center [926, 398] width 28 height 23
click at [873, 590] on div "5:00 PM" at bounding box center [888, 586] width 104 height 33
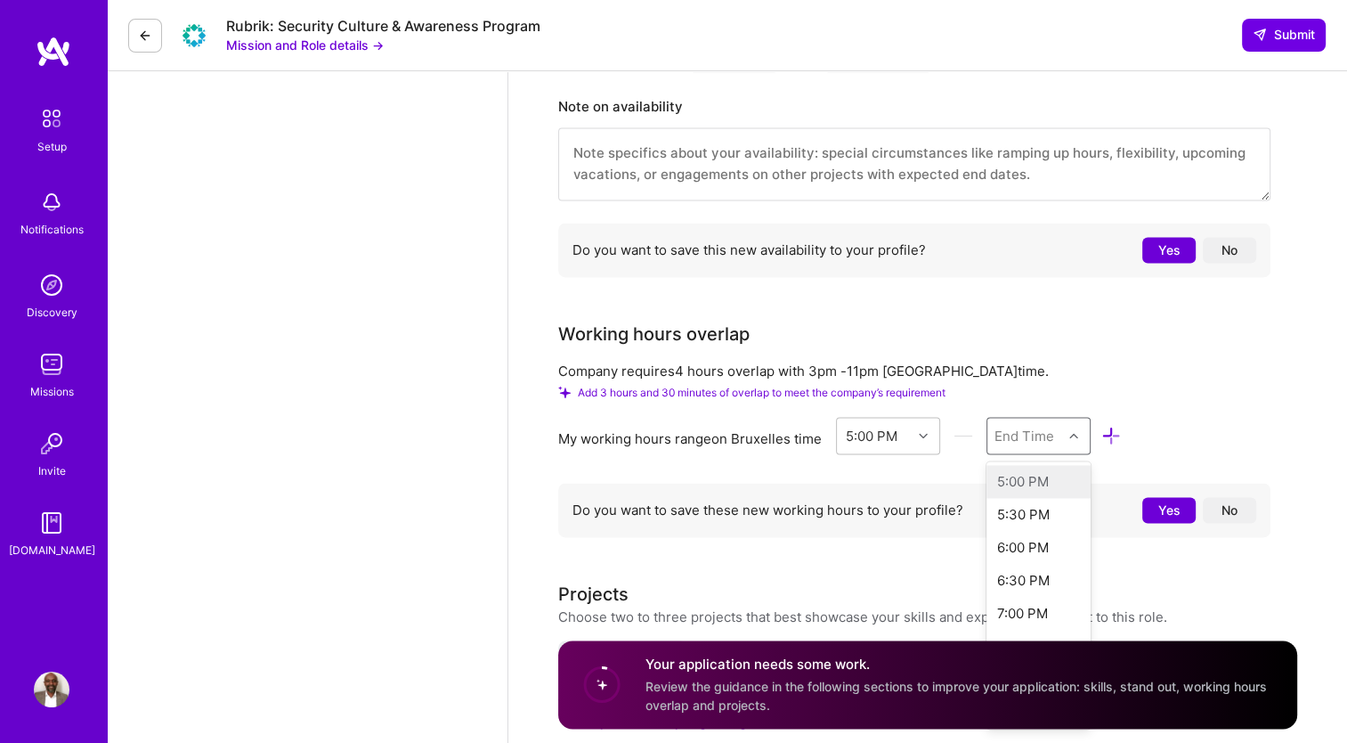
click at [1076, 431] on icon at bounding box center [1074, 435] width 9 height 9
click at [1020, 548] on div "11:00 PM" at bounding box center [1039, 548] width 104 height 33
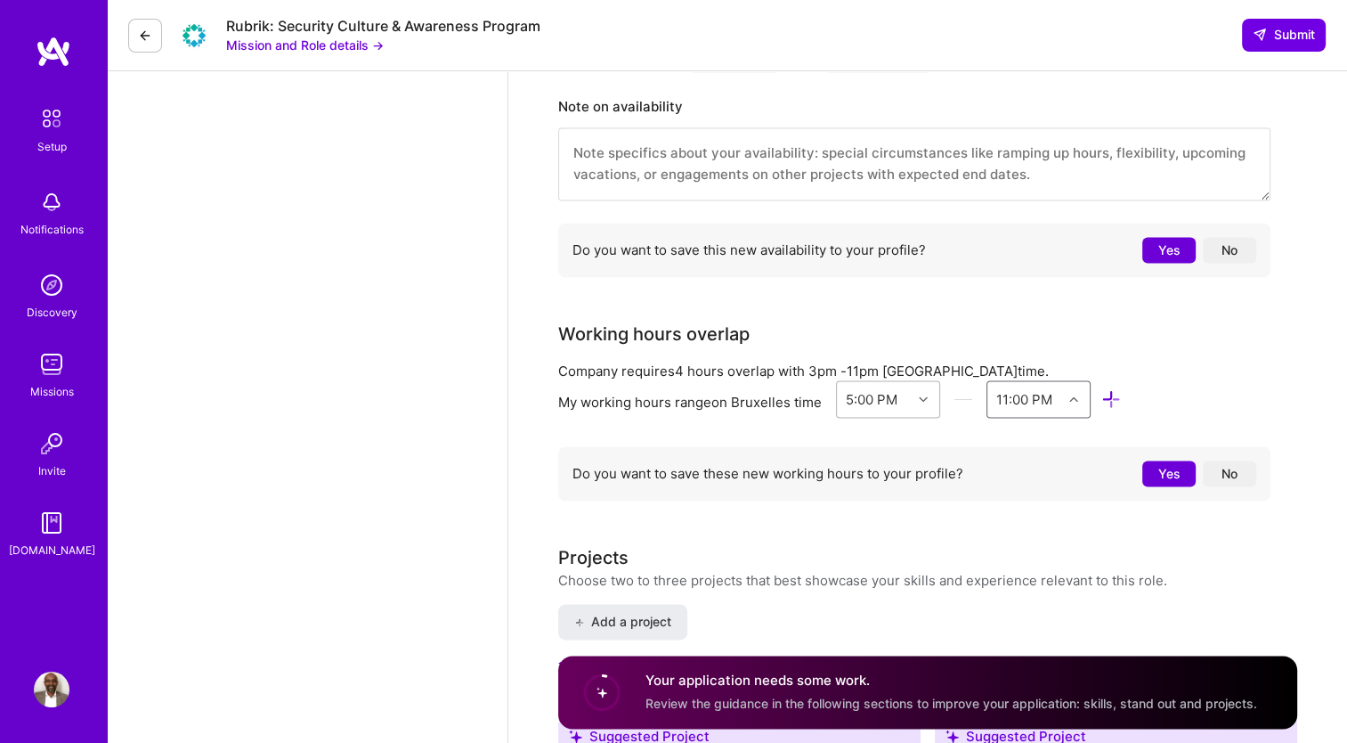
click at [920, 395] on icon at bounding box center [923, 398] width 9 height 9
click at [864, 571] on div "3:00 PM" at bounding box center [888, 573] width 104 height 33
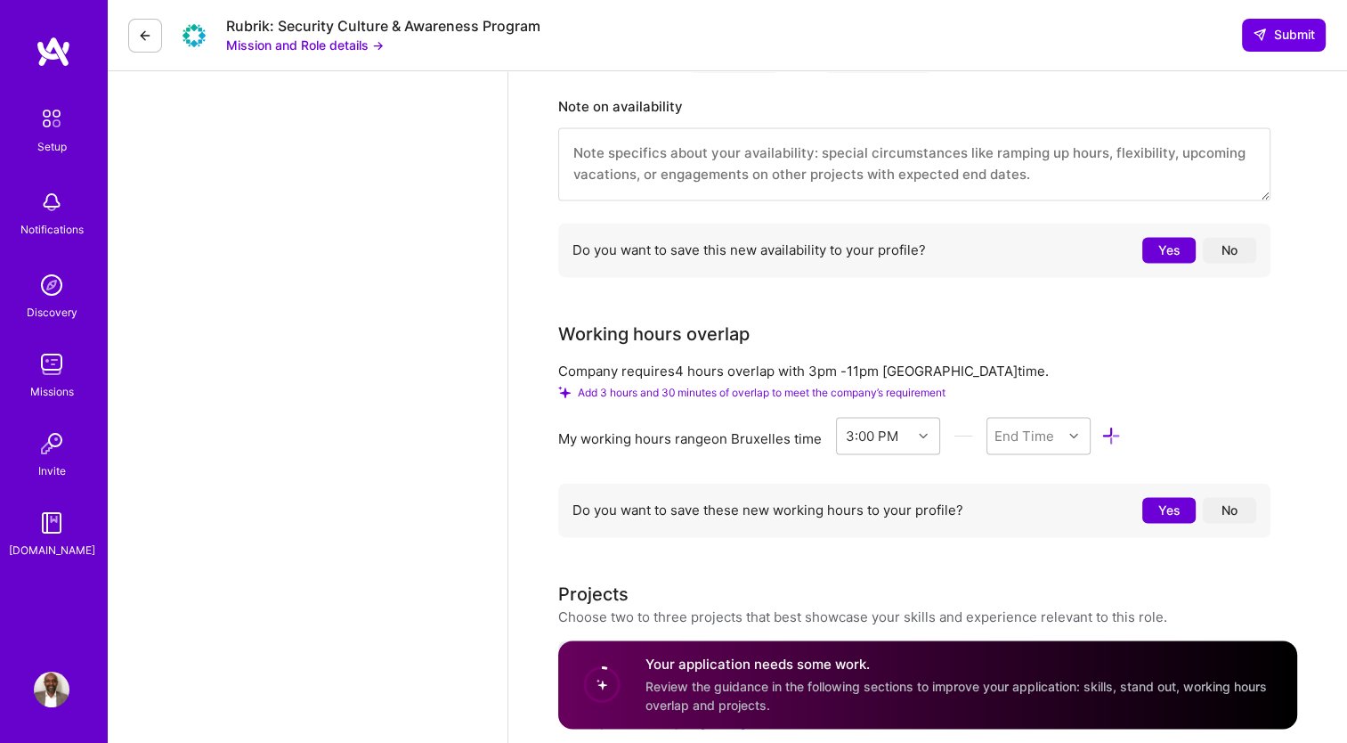
click at [961, 530] on div "Do you want to save these new working hours to your profile? Yes No" at bounding box center [914, 510] width 712 height 54
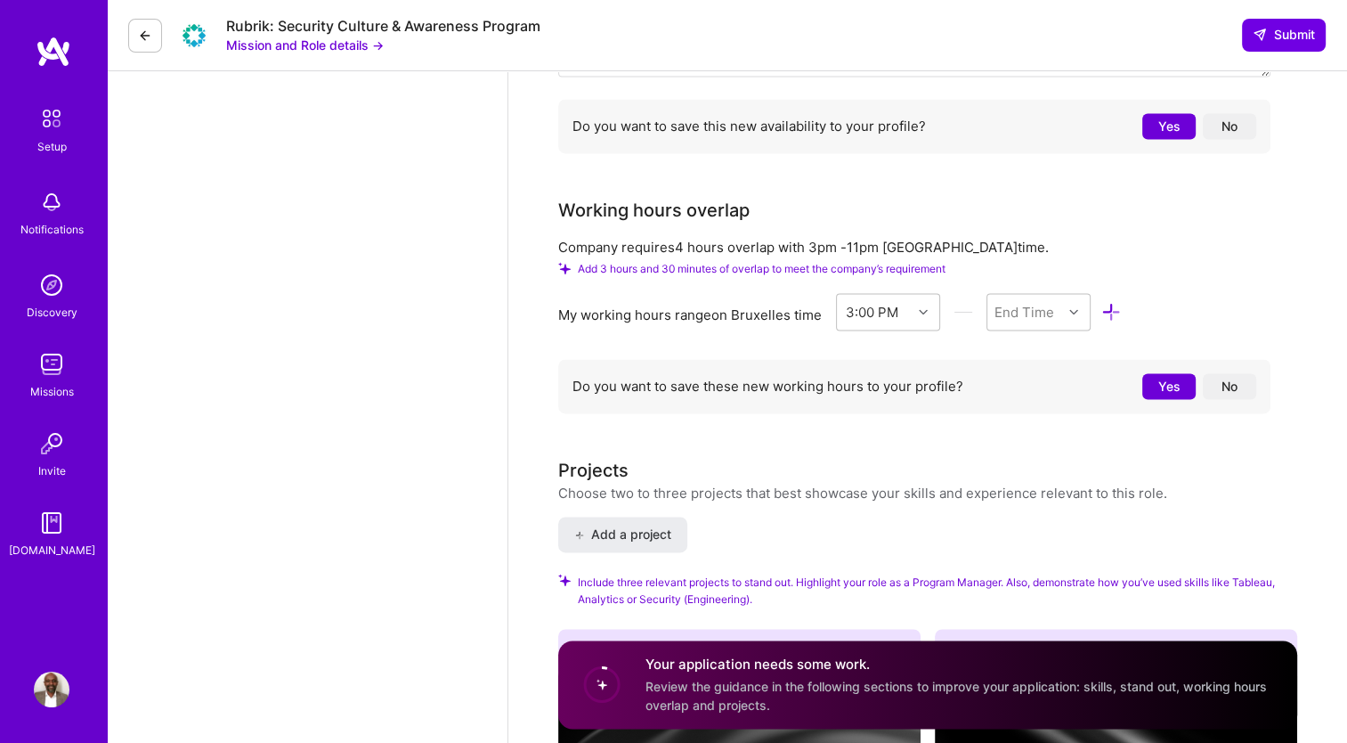
scroll to position [2552, 0]
click at [1167, 386] on button "Yes" at bounding box center [1169, 385] width 53 height 26
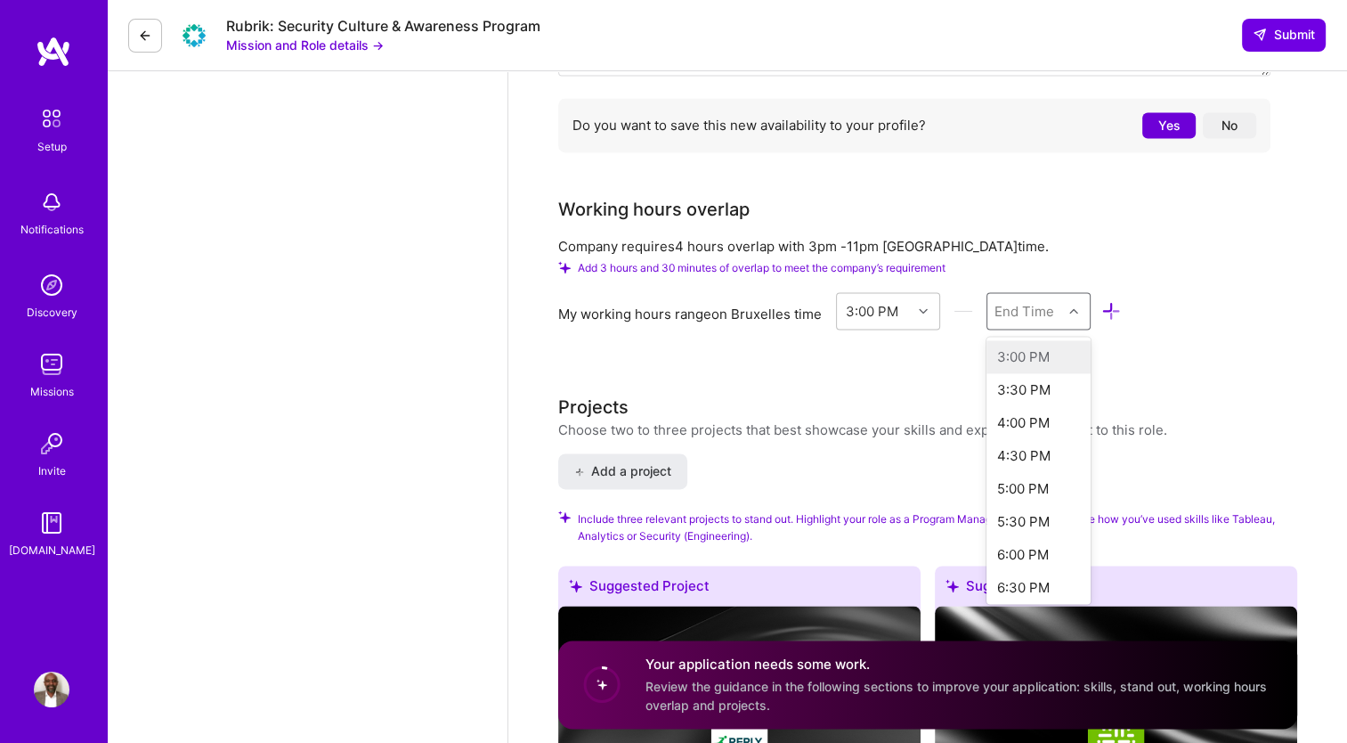
click at [1065, 300] on div at bounding box center [1076, 310] width 28 height 23
click at [1024, 382] on div "11:30 PM" at bounding box center [1039, 382] width 104 height 33
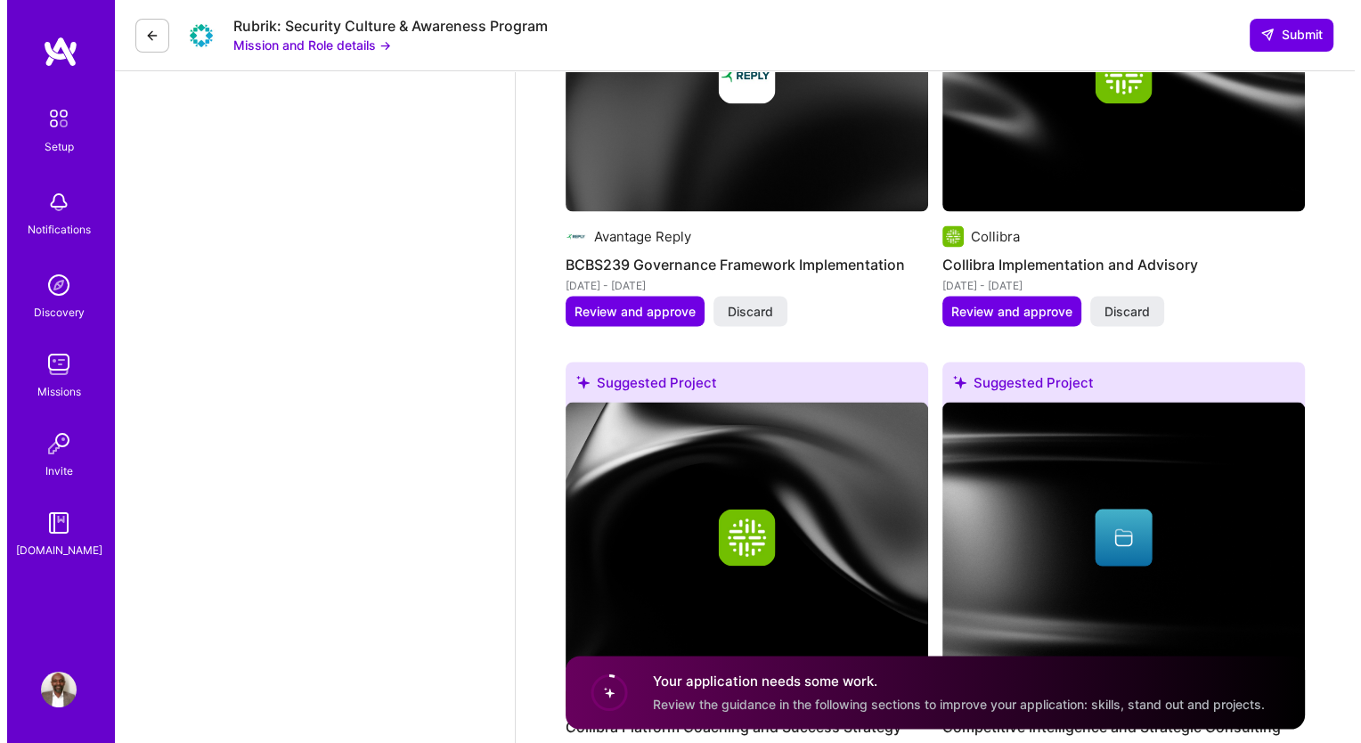
scroll to position [3183, 0]
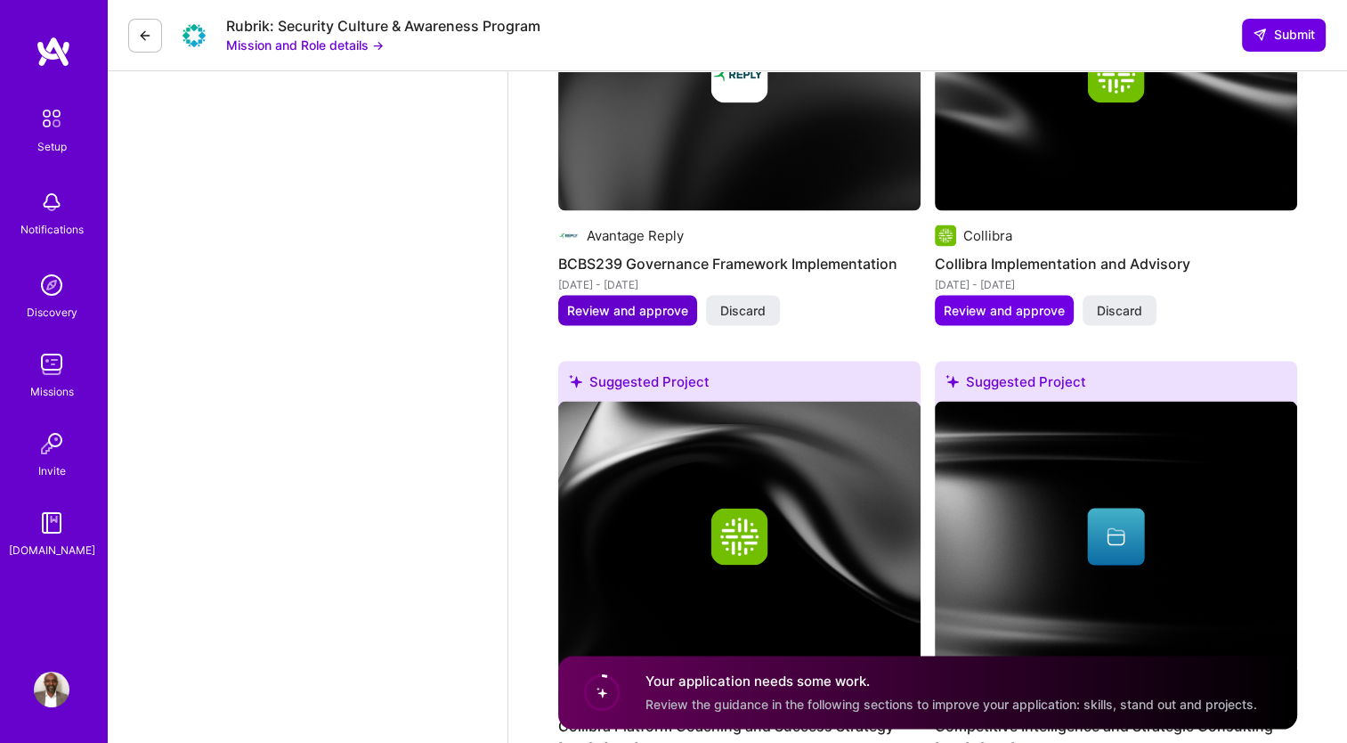
click at [659, 313] on span "Review and approve" at bounding box center [627, 310] width 121 height 18
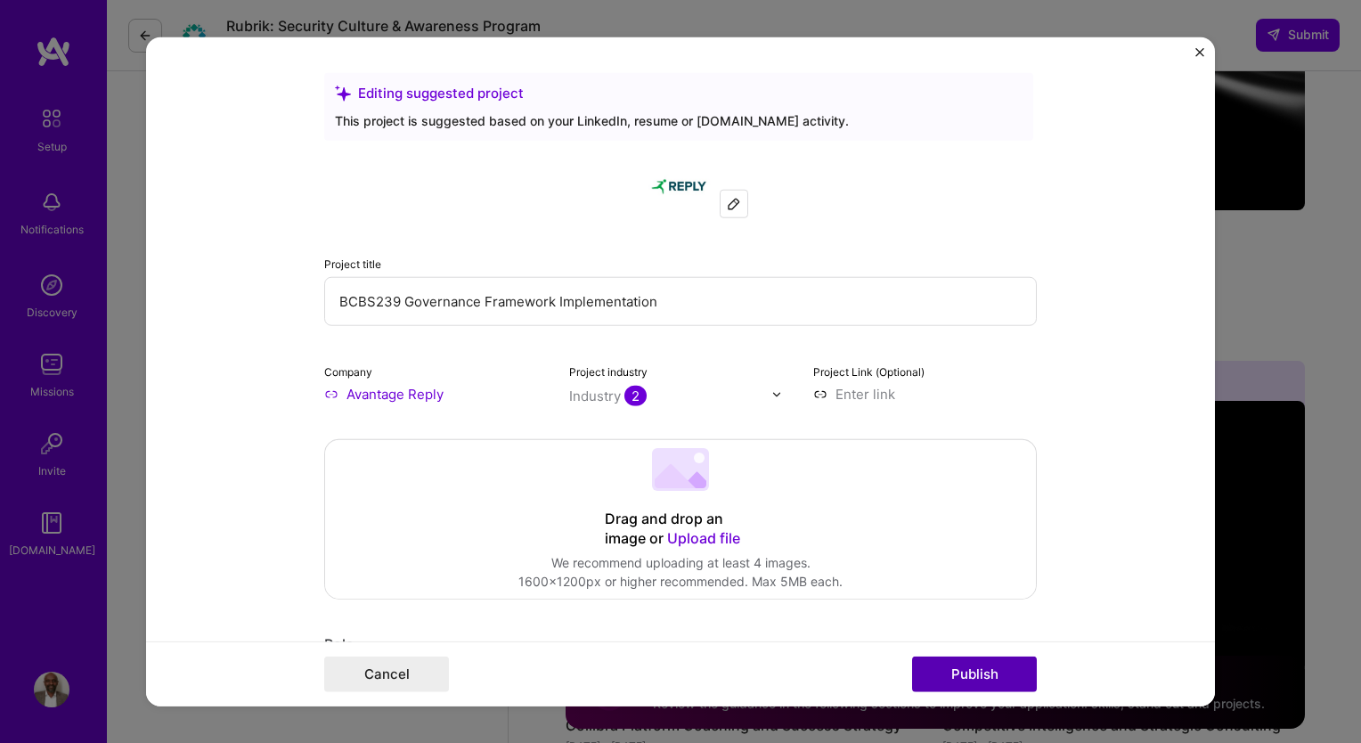
click at [956, 671] on button "Publish" at bounding box center [974, 673] width 125 height 36
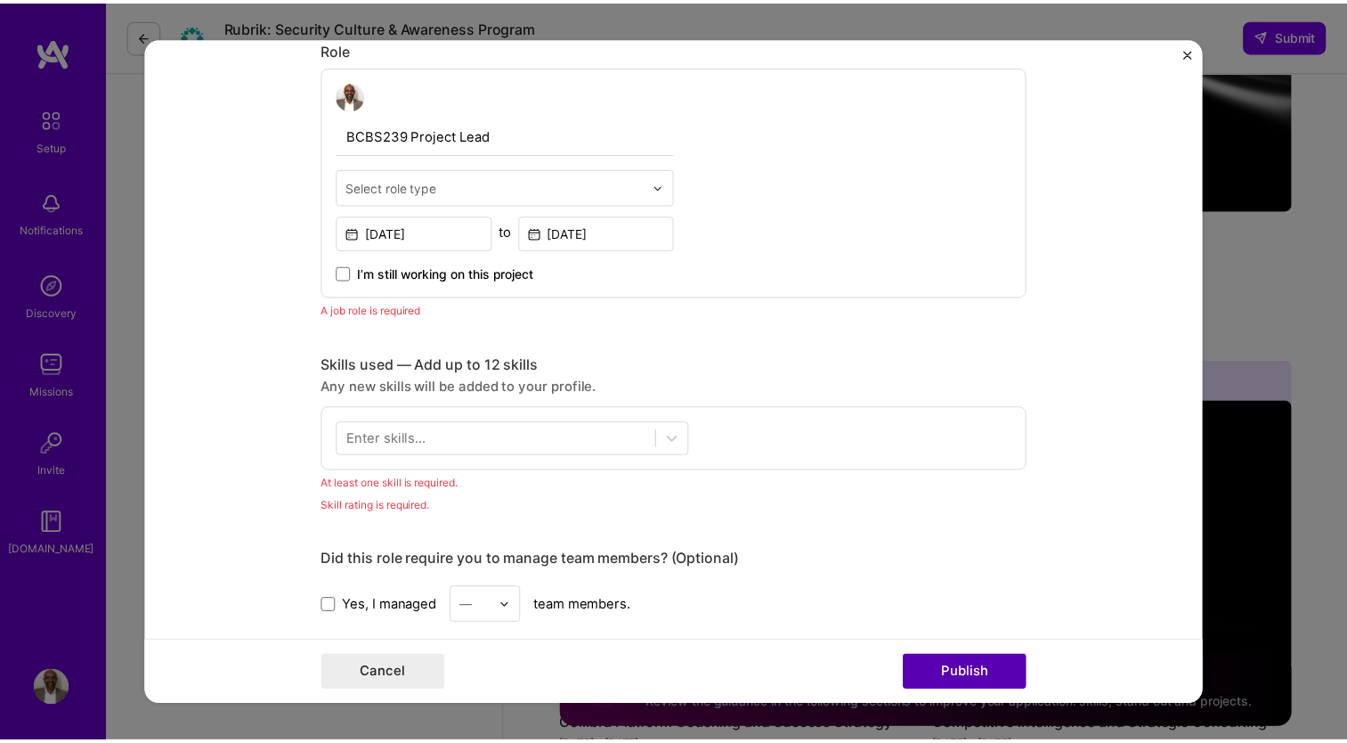
scroll to position [597, 0]
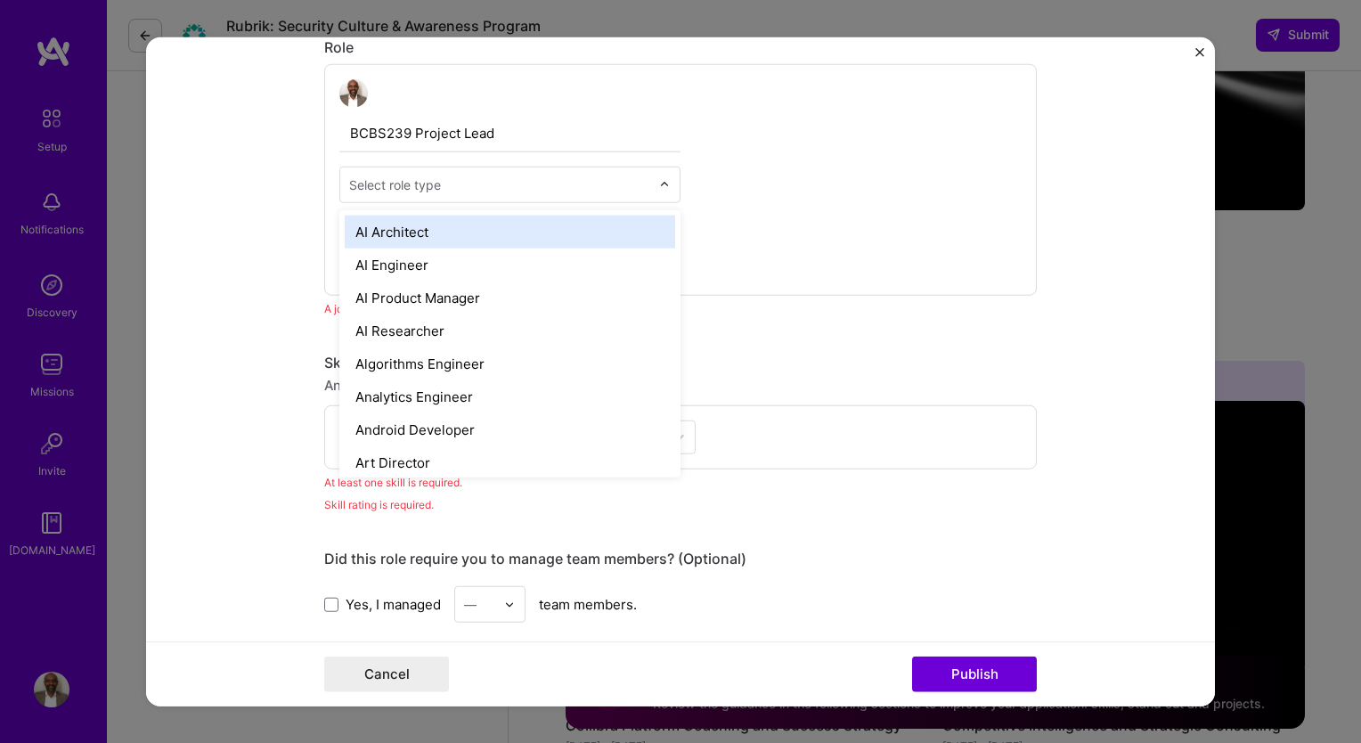
click at [664, 184] on div at bounding box center [669, 184] width 20 height 35
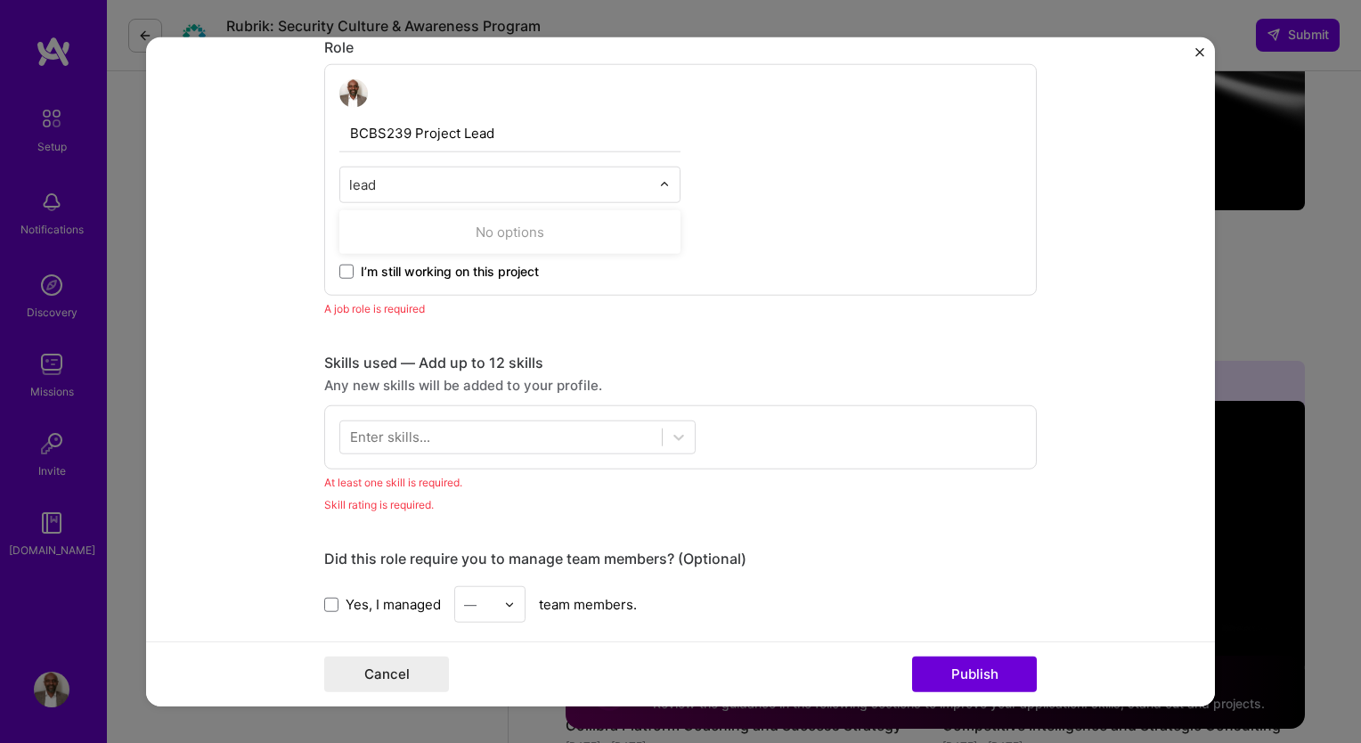
type input "lead"
click at [1199, 56] on img "Close" at bounding box center [1199, 52] width 9 height 9
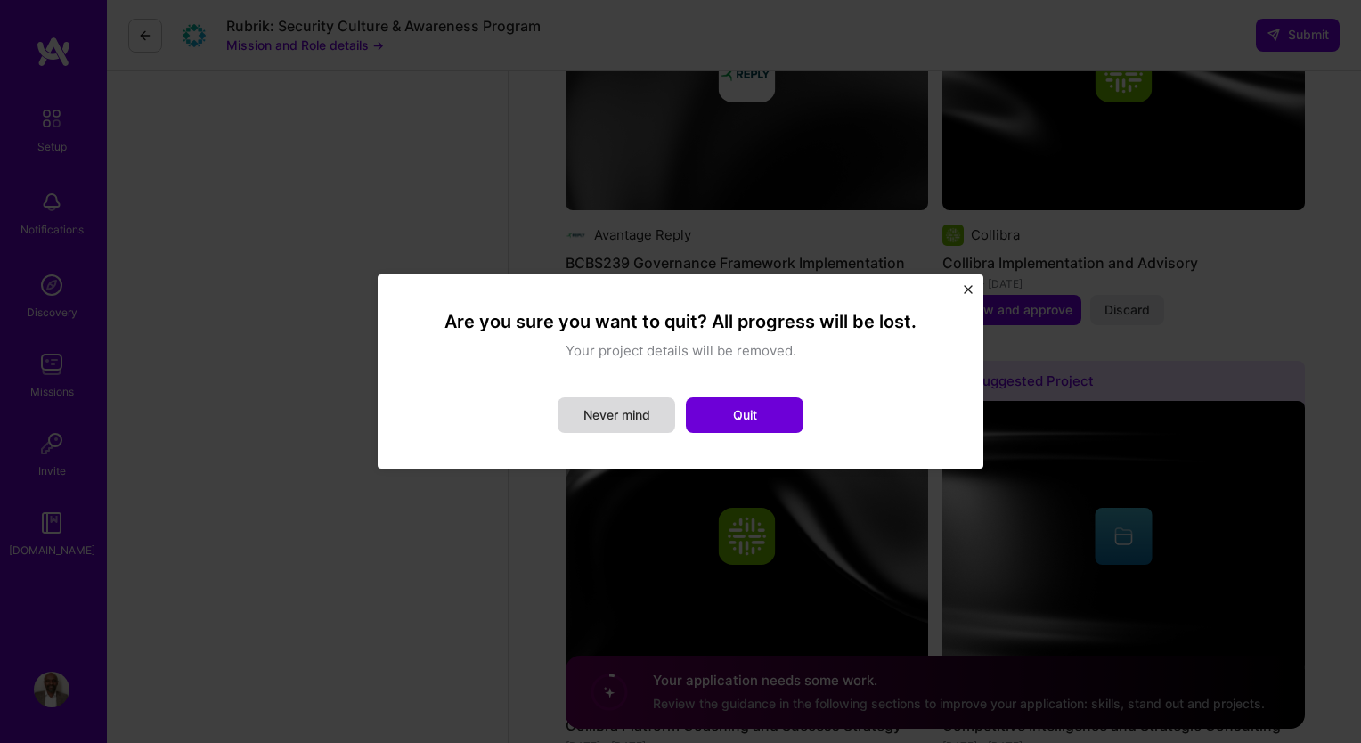
click at [614, 424] on button "Never mind" at bounding box center [616, 415] width 118 height 36
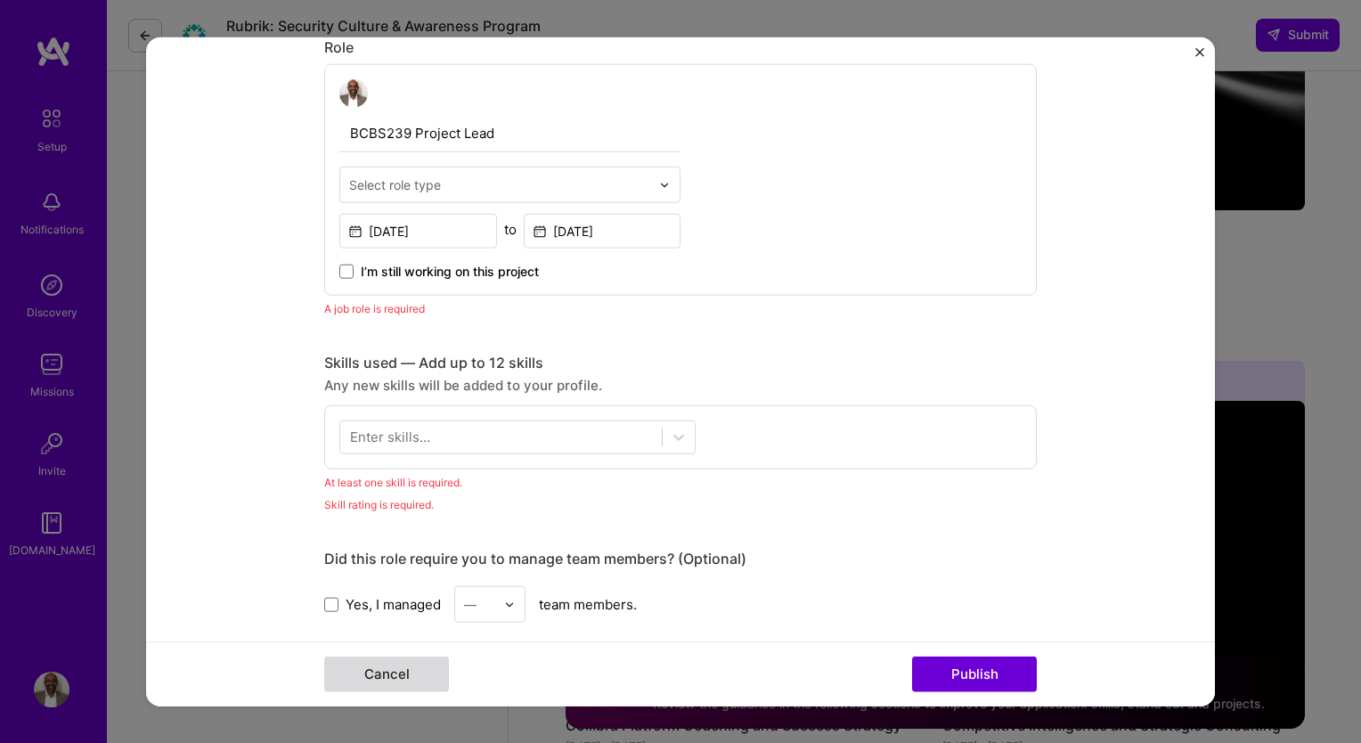
click at [411, 677] on button "Cancel" at bounding box center [386, 673] width 125 height 36
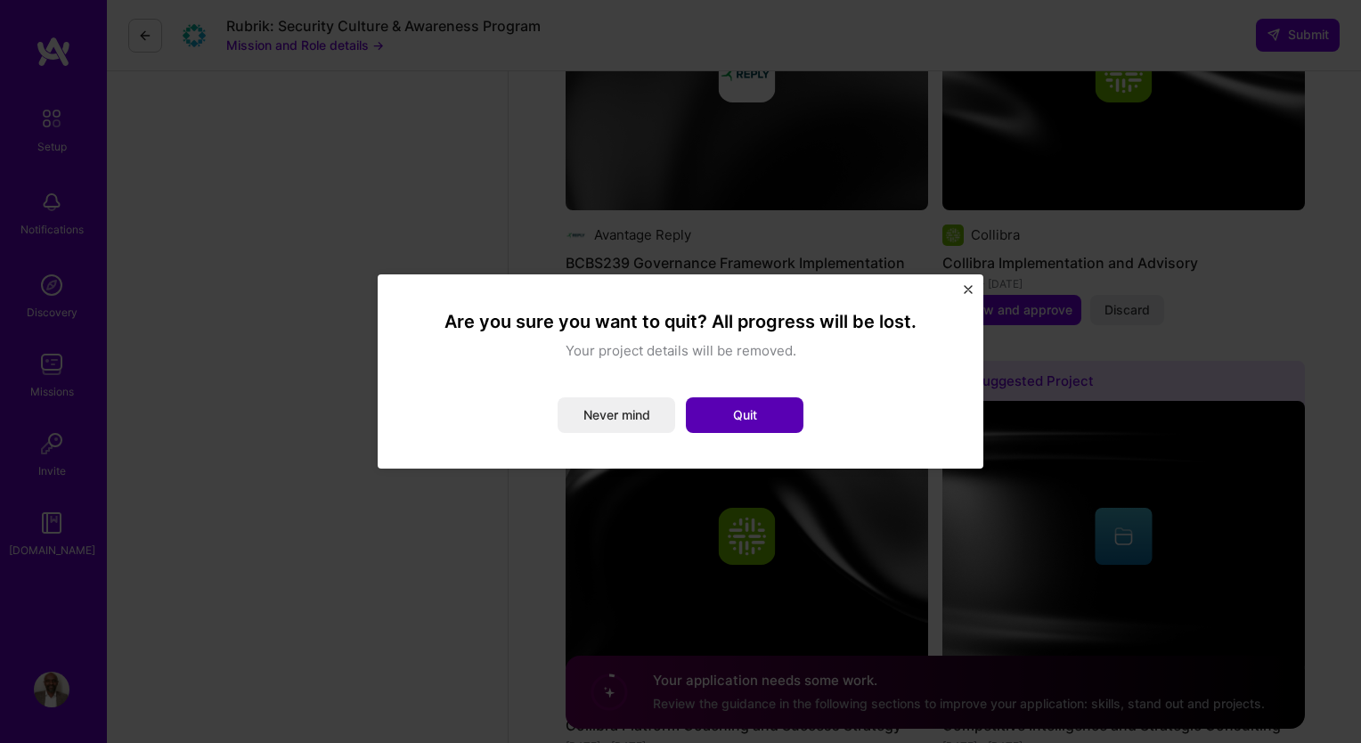
click at [727, 412] on button "Quit" at bounding box center [745, 415] width 118 height 36
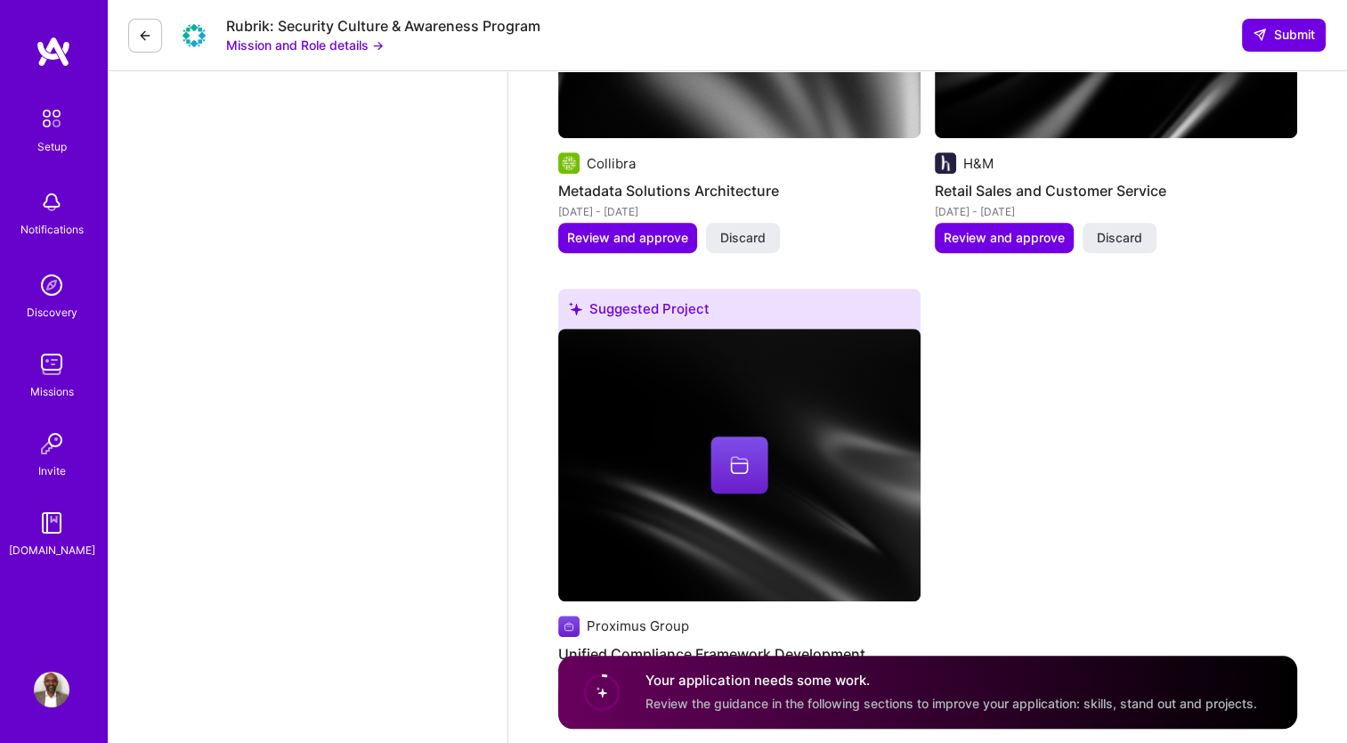
scroll to position [7997, 0]
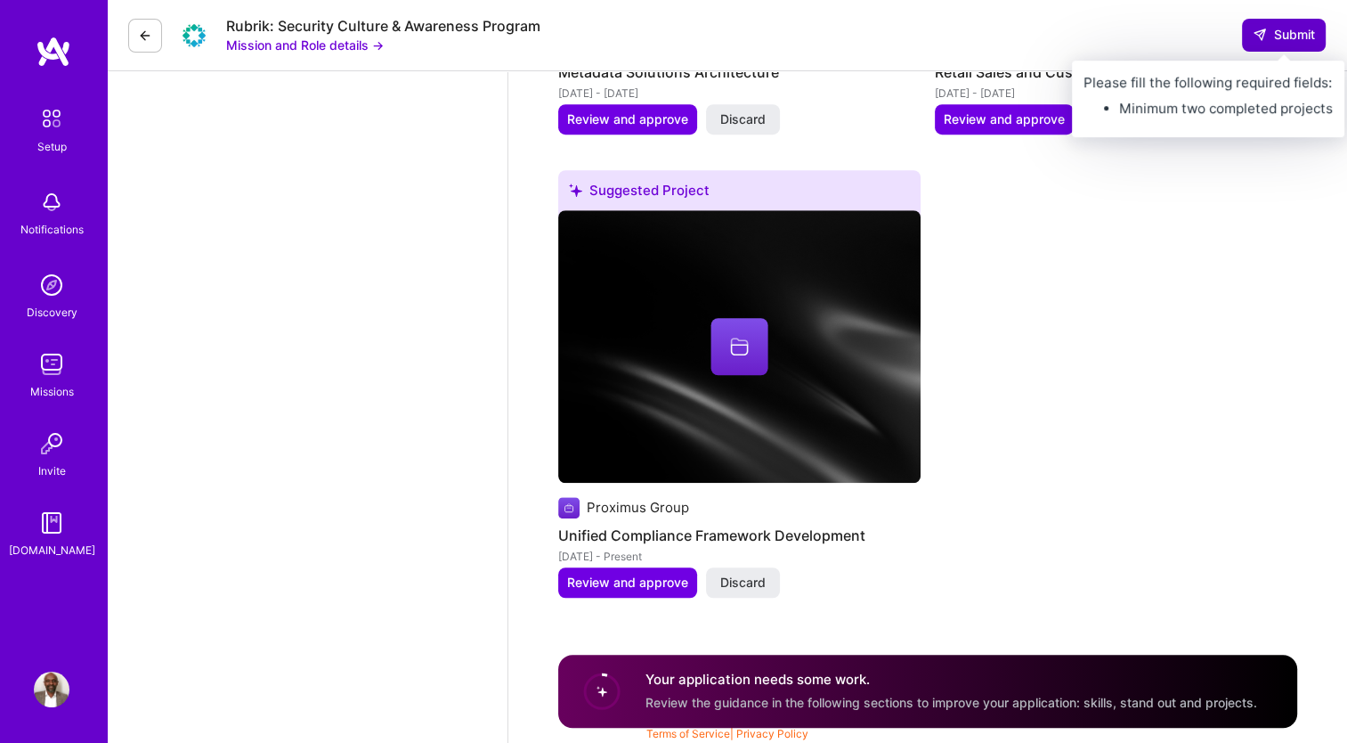
click at [1297, 30] on span "Submit" at bounding box center [1284, 35] width 62 height 18
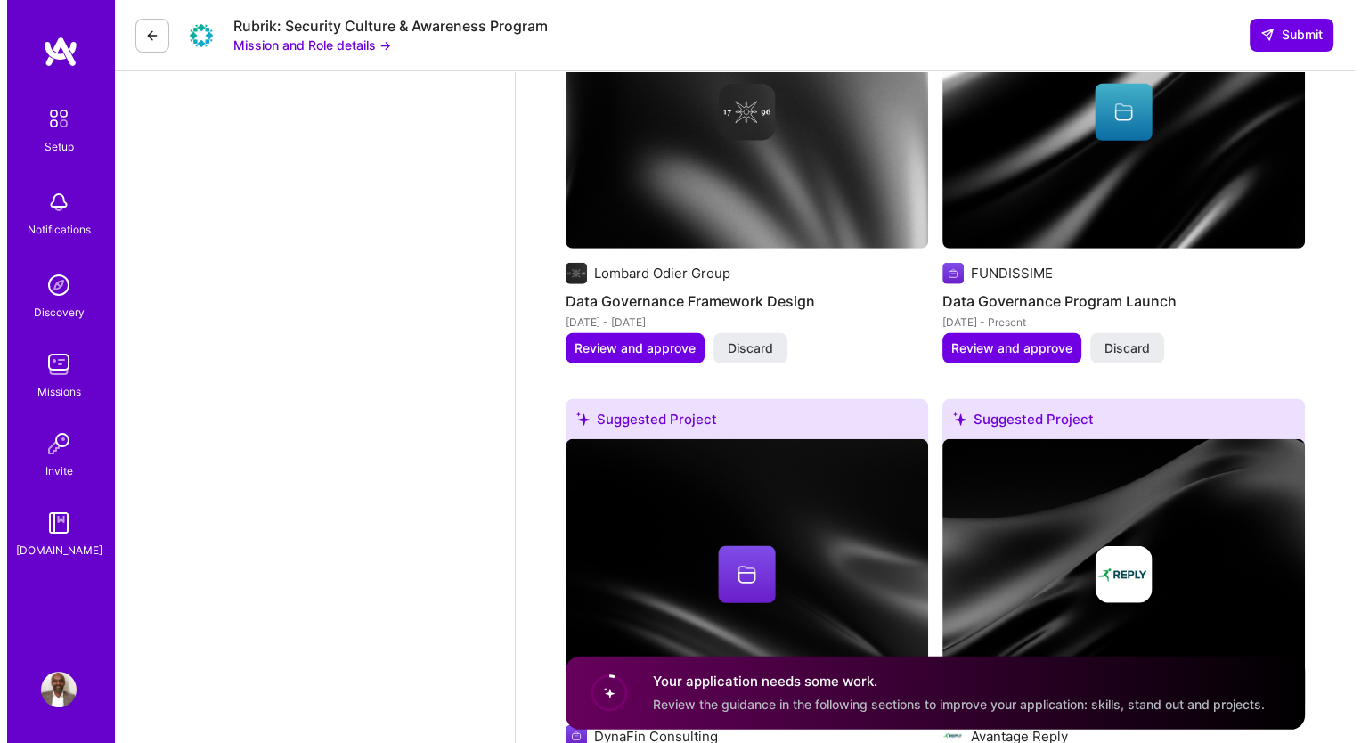
scroll to position [4994, 0]
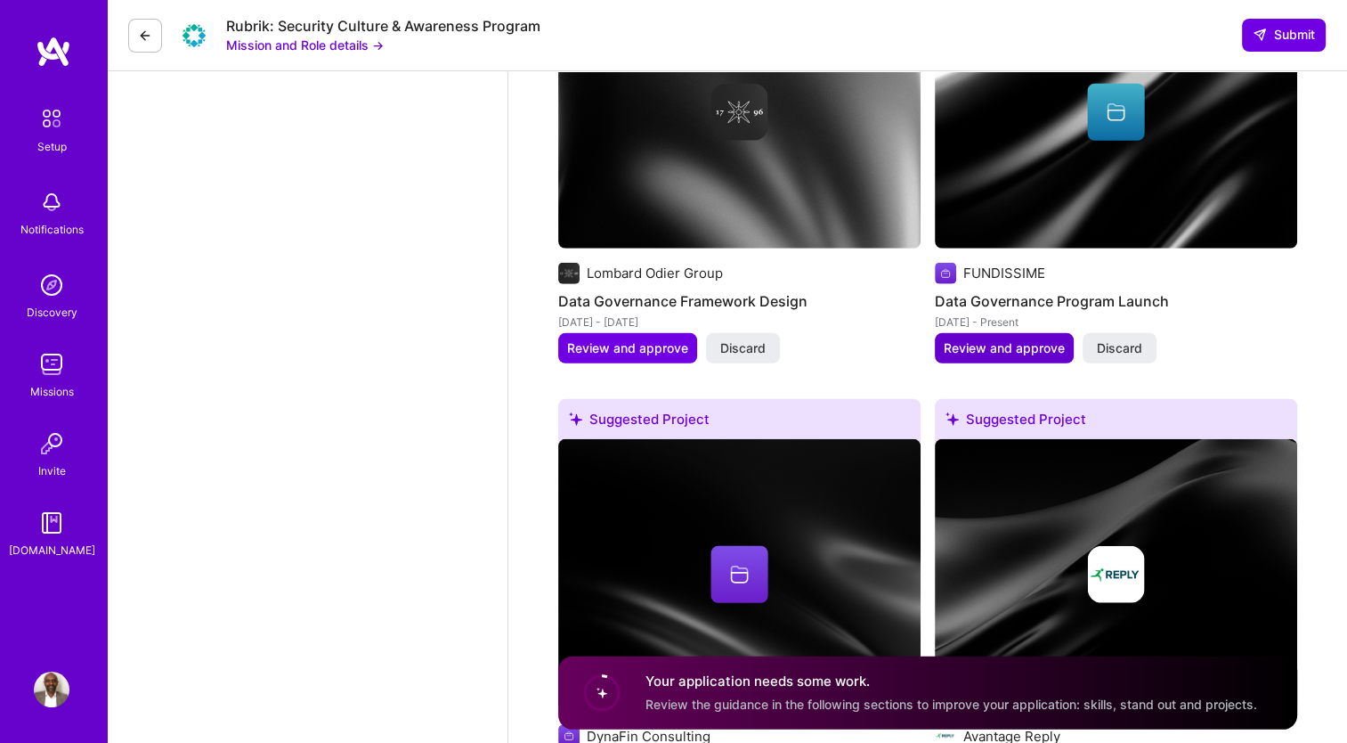
click at [1015, 346] on span "Review and approve" at bounding box center [1004, 348] width 121 height 18
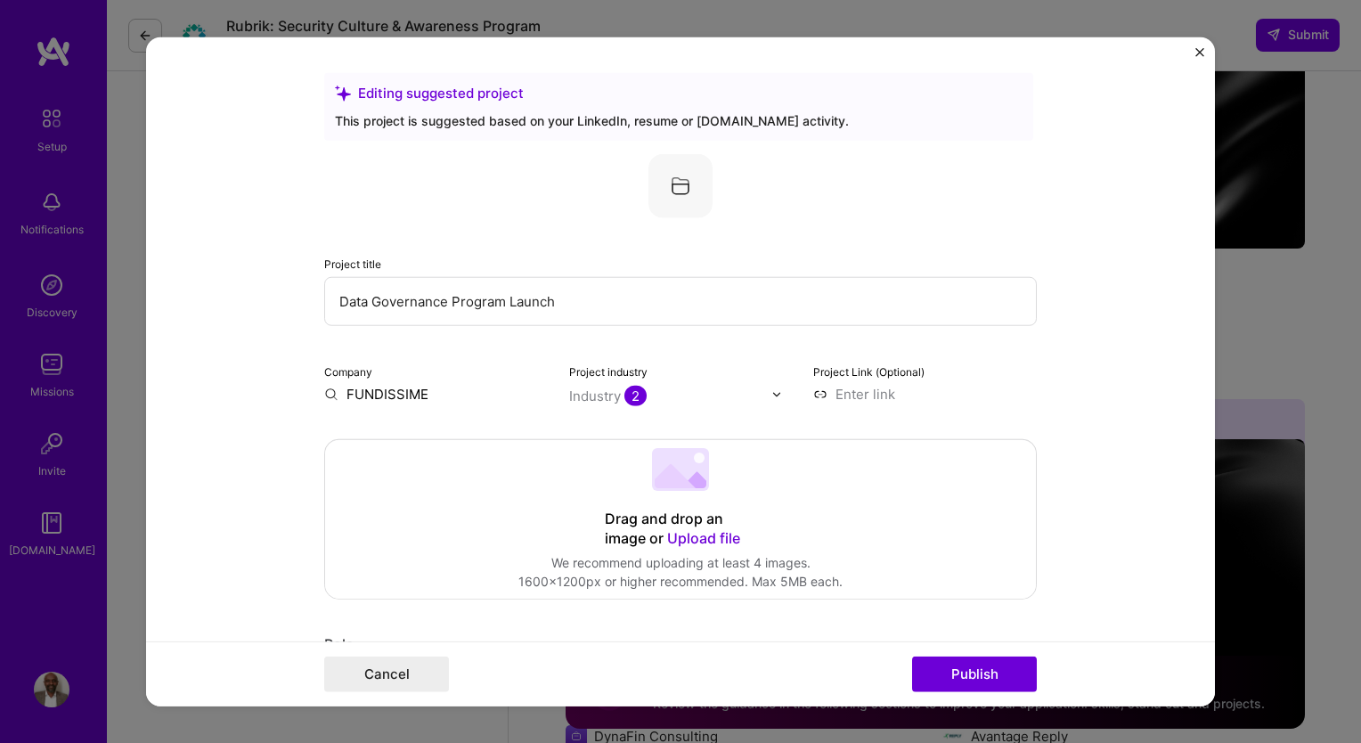
click at [436, 387] on input "FUNDISSIME" at bounding box center [436, 394] width 224 height 19
drag, startPoint x: 436, startPoint y: 387, endPoint x: 309, endPoint y: 396, distance: 127.7
click at [309, 396] on form "Editing suggested project This project is suggested based on your LinkedIn, res…" at bounding box center [680, 371] width 1069 height 669
type input "Proximus"
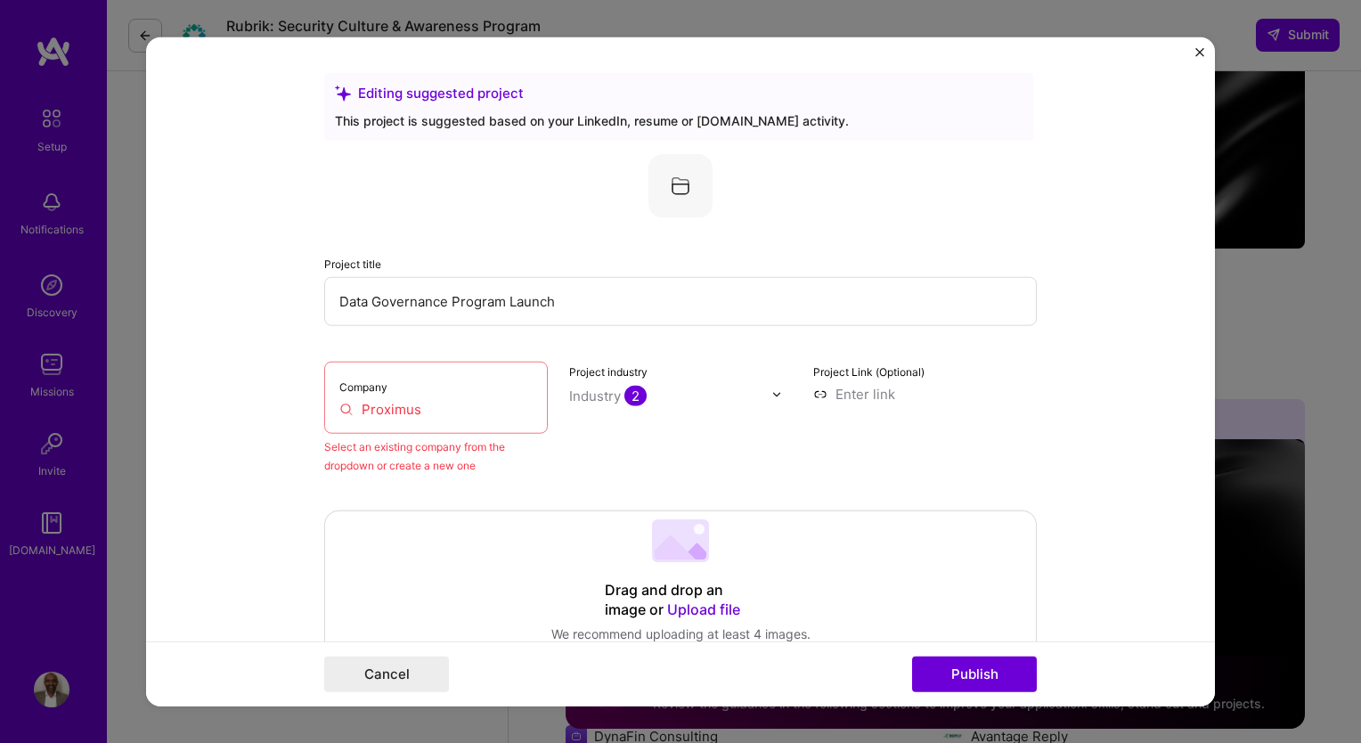
click at [387, 533] on div "Drag and drop an image or Upload file Upload file We recommend uploading at lea…" at bounding box center [680, 590] width 711 height 159
click at [520, 466] on div "Select an existing company from the dropdown or create a new one" at bounding box center [436, 455] width 224 height 37
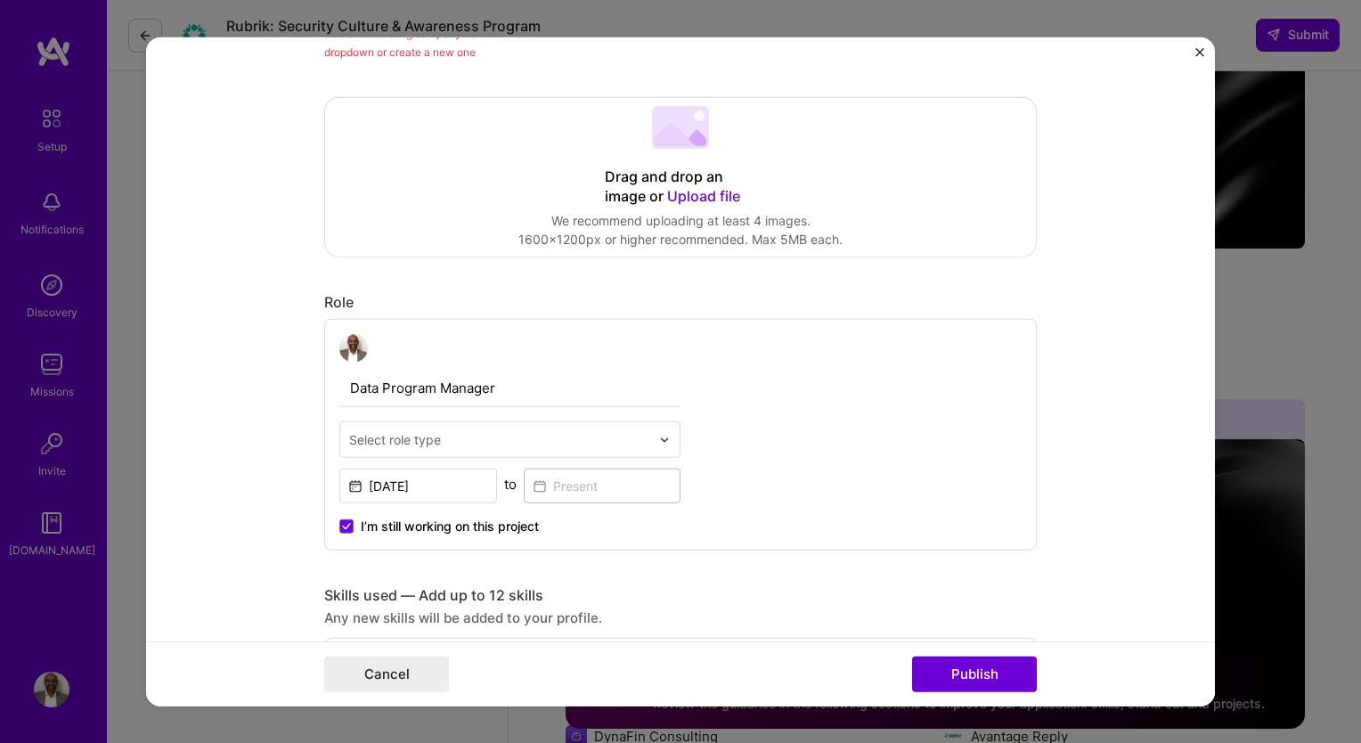
scroll to position [416, 0]
click at [641, 440] on input "text" at bounding box center [499, 436] width 301 height 19
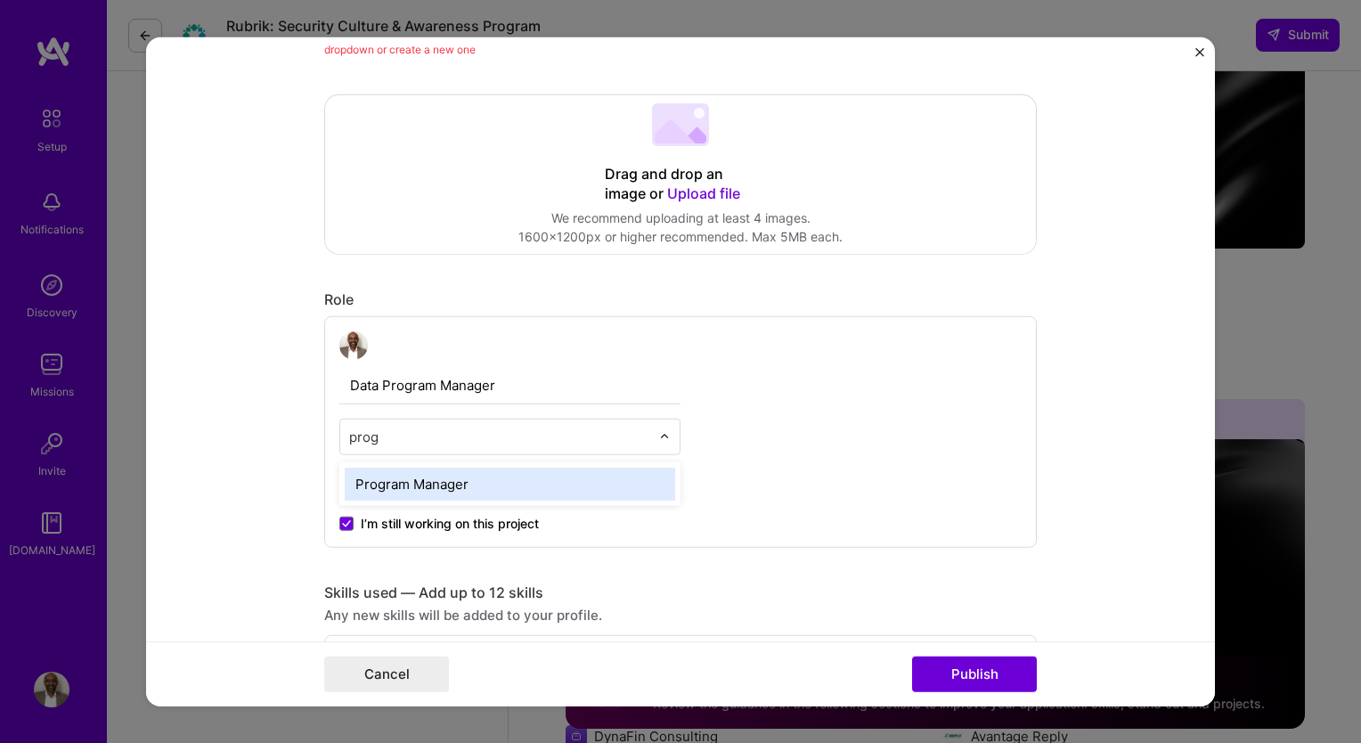
type input "progr"
click at [508, 486] on div "Program Manager" at bounding box center [510, 484] width 330 height 33
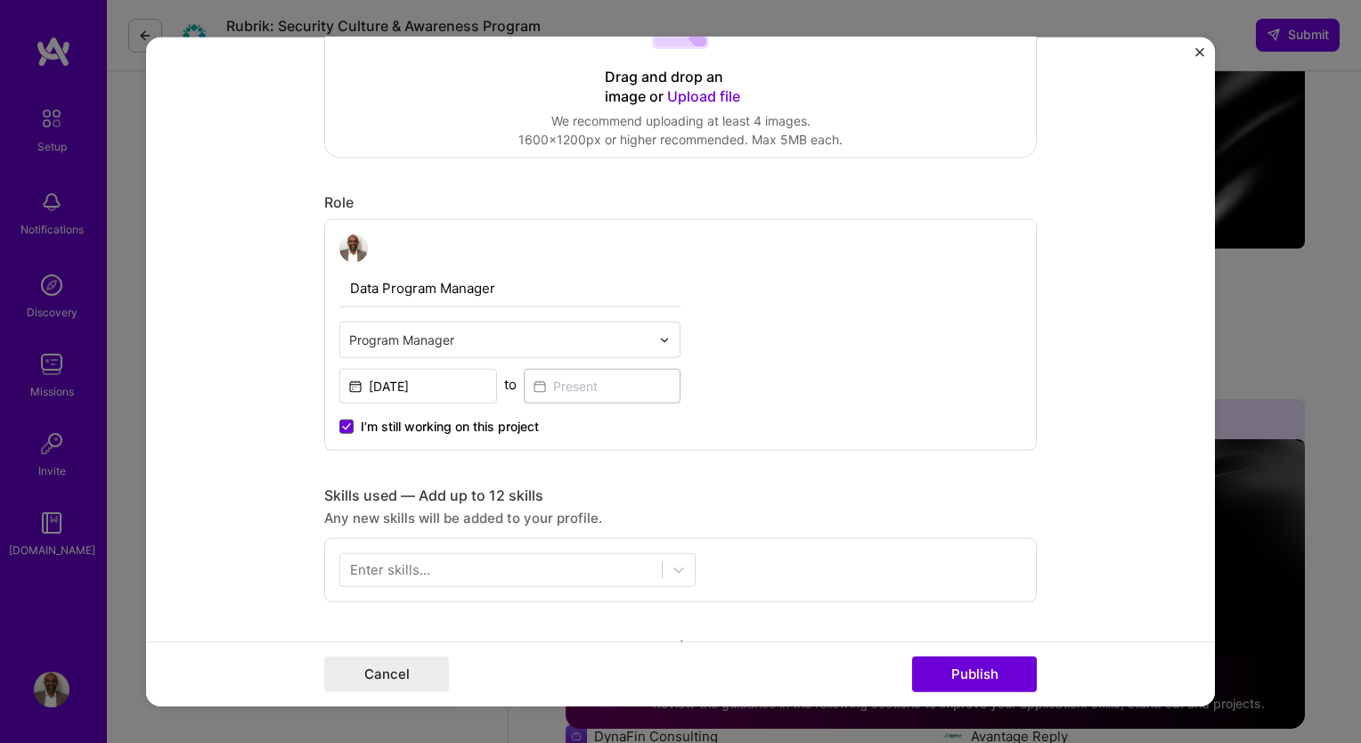
click at [343, 426] on icon at bounding box center [346, 426] width 7 height 5
click at [0, 0] on input "I’m still working on this project" at bounding box center [0, 0] width 0 height 0
click at [598, 392] on input at bounding box center [603, 386] width 158 height 35
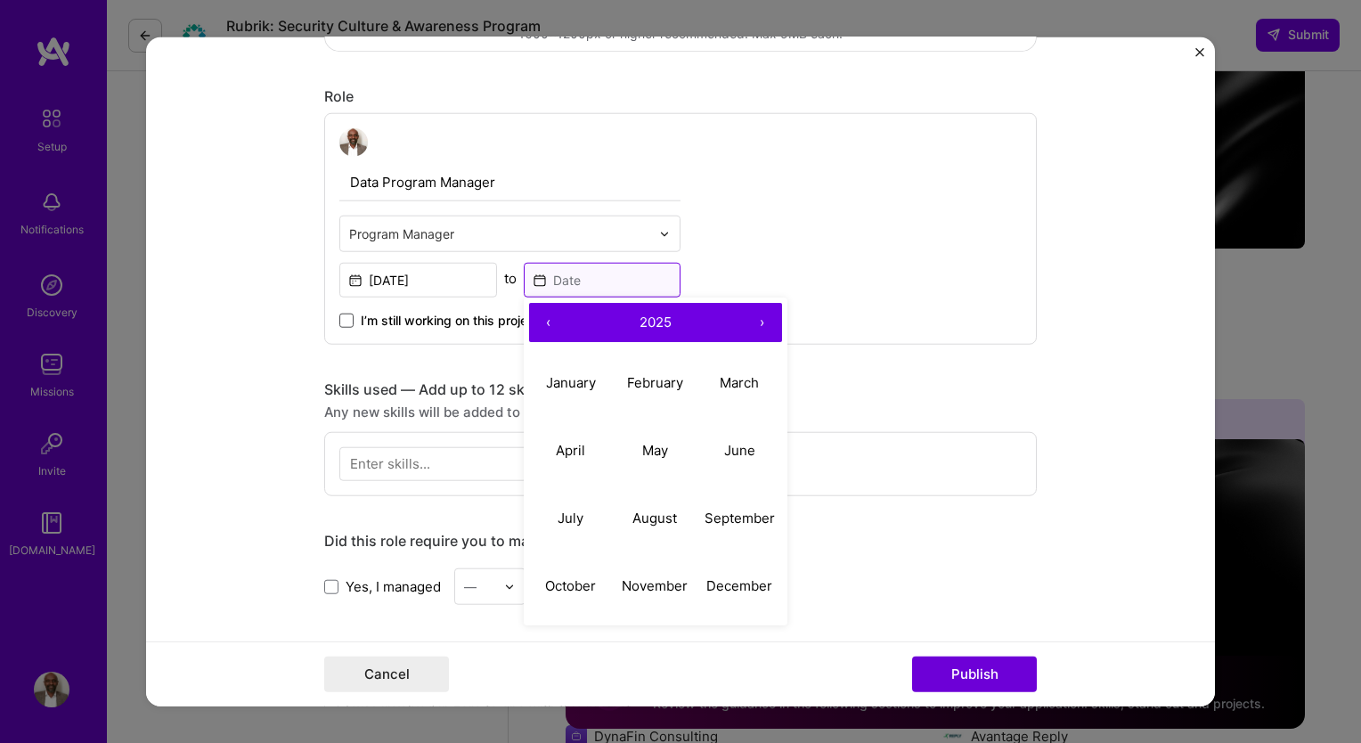
scroll to position [620, 0]
click at [645, 516] on abbr "August" at bounding box center [654, 516] width 45 height 17
type input "[DATE]"
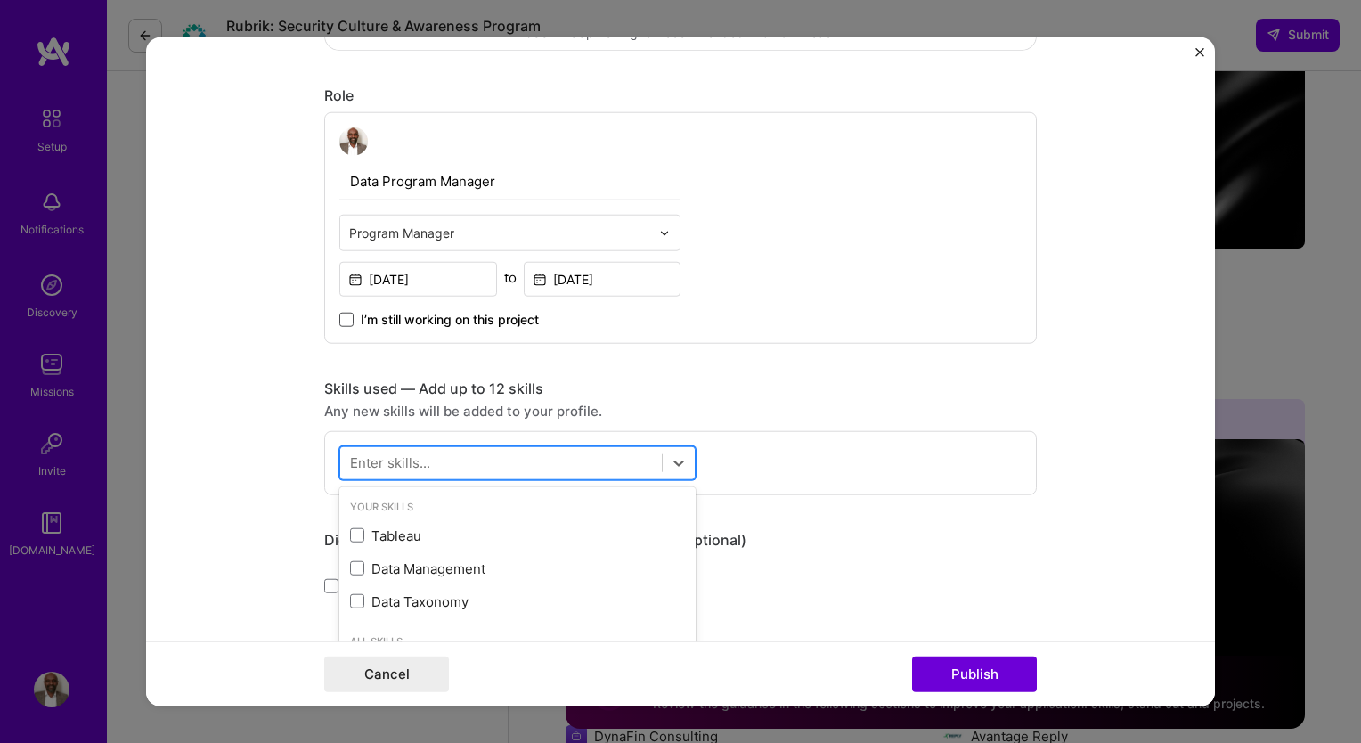
click at [538, 465] on div at bounding box center [500, 462] width 321 height 29
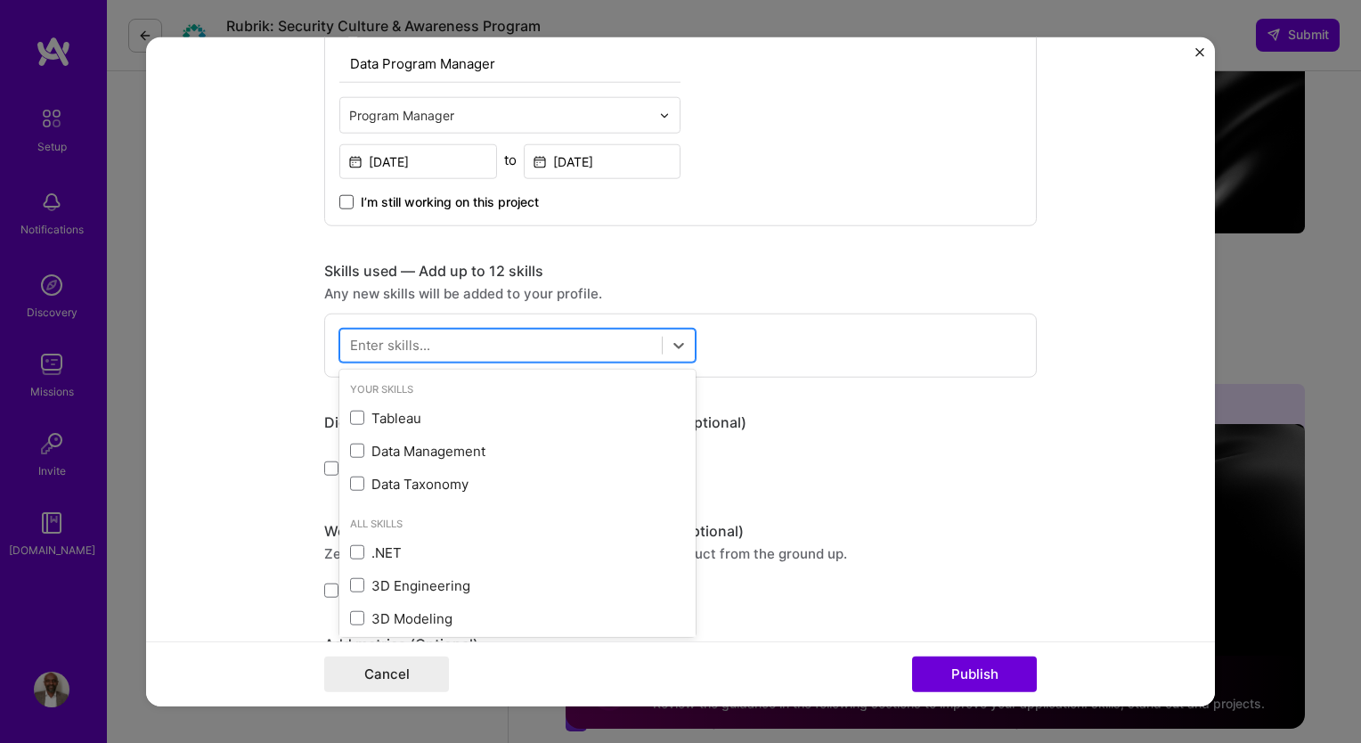
scroll to position [746, 0]
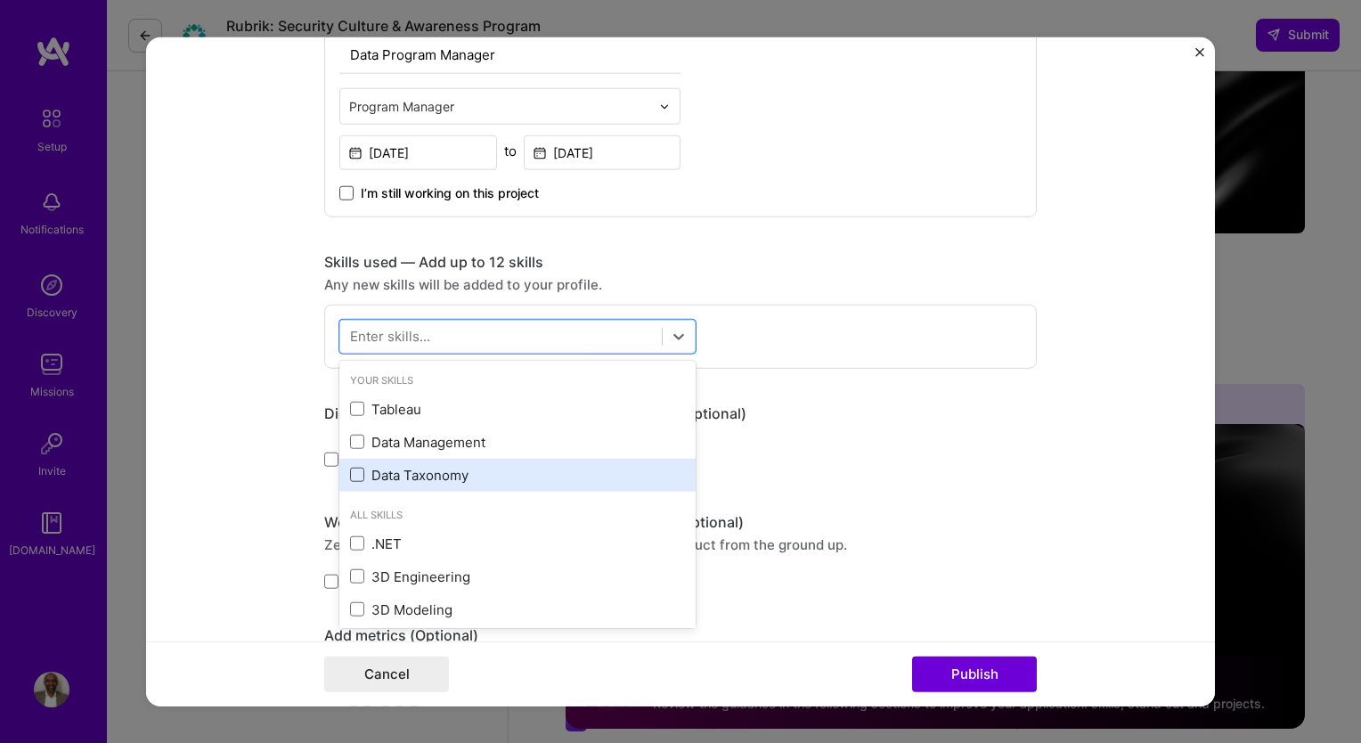
click at [352, 474] on span at bounding box center [357, 475] width 14 height 14
click at [0, 0] on input "checkbox" at bounding box center [0, 0] width 0 height 0
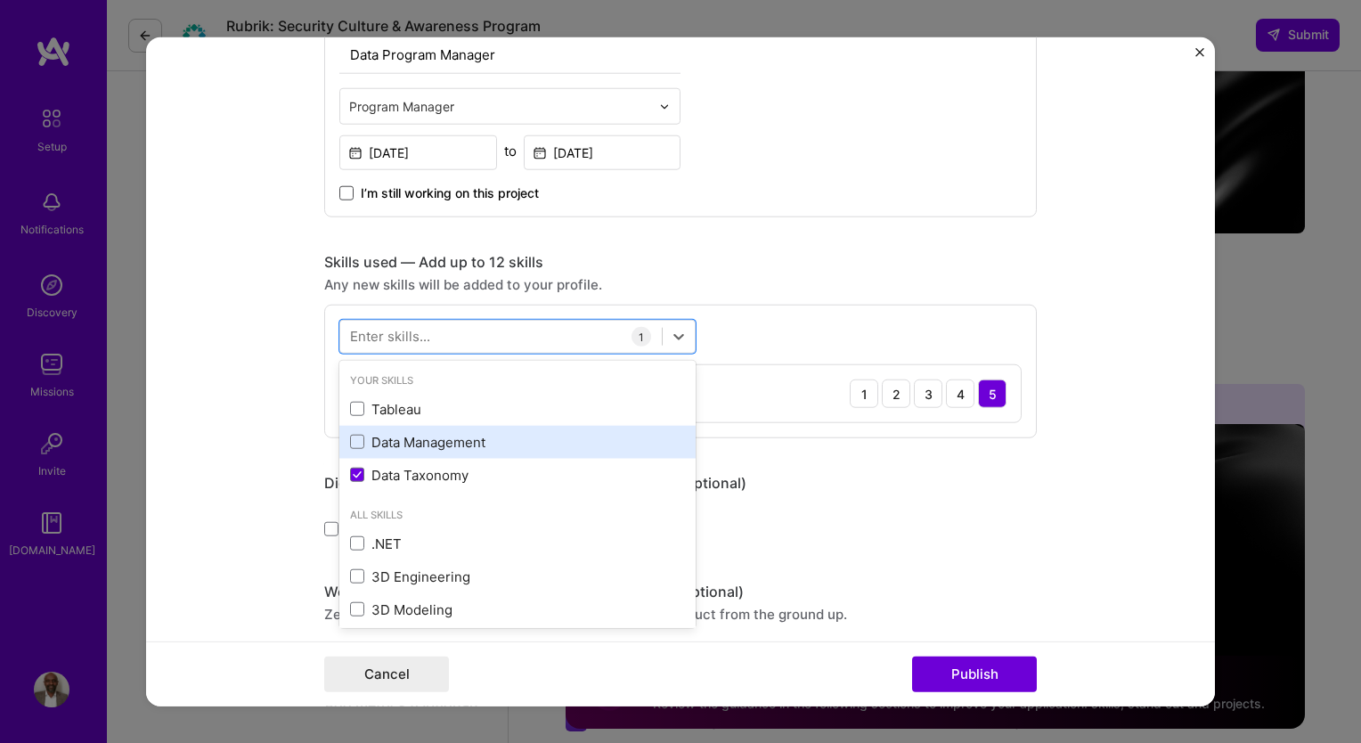
click at [353, 450] on div "Data Management" at bounding box center [517, 442] width 356 height 33
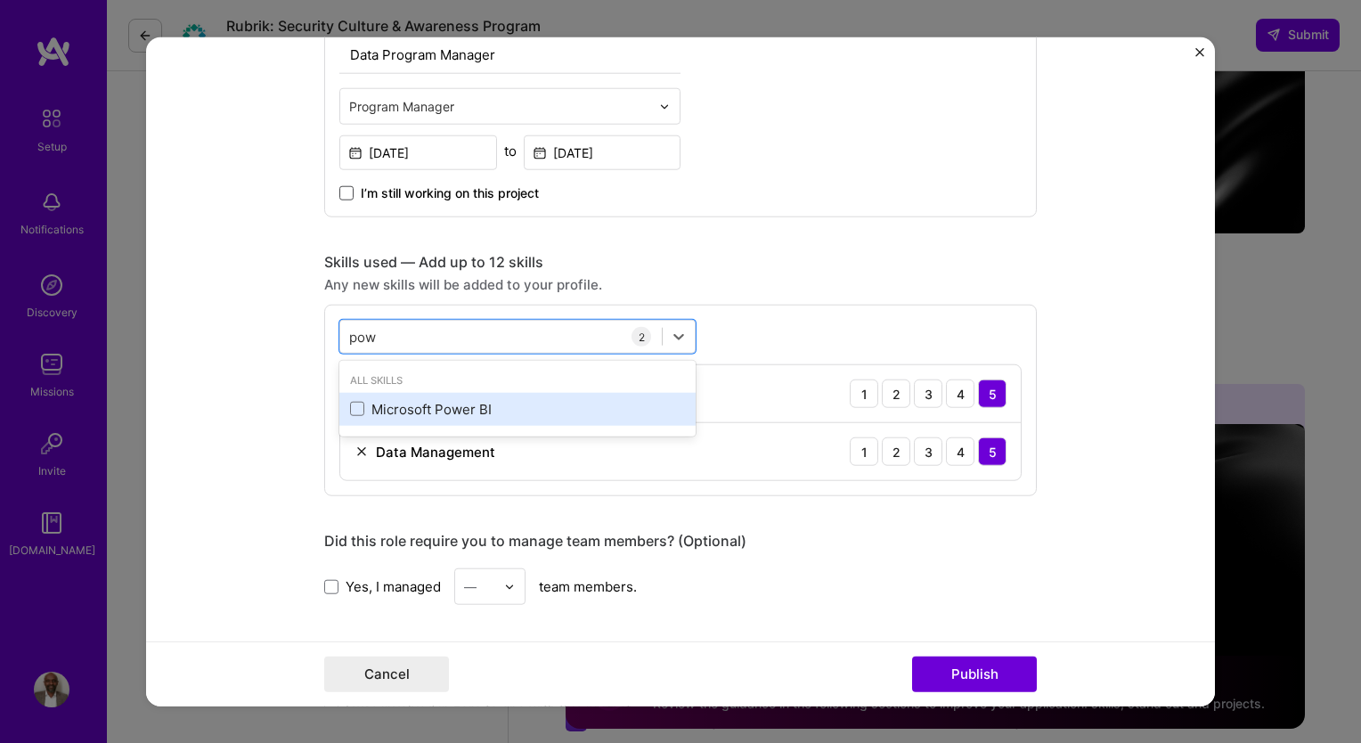
click at [430, 418] on div "Microsoft Power BI" at bounding box center [517, 409] width 356 height 33
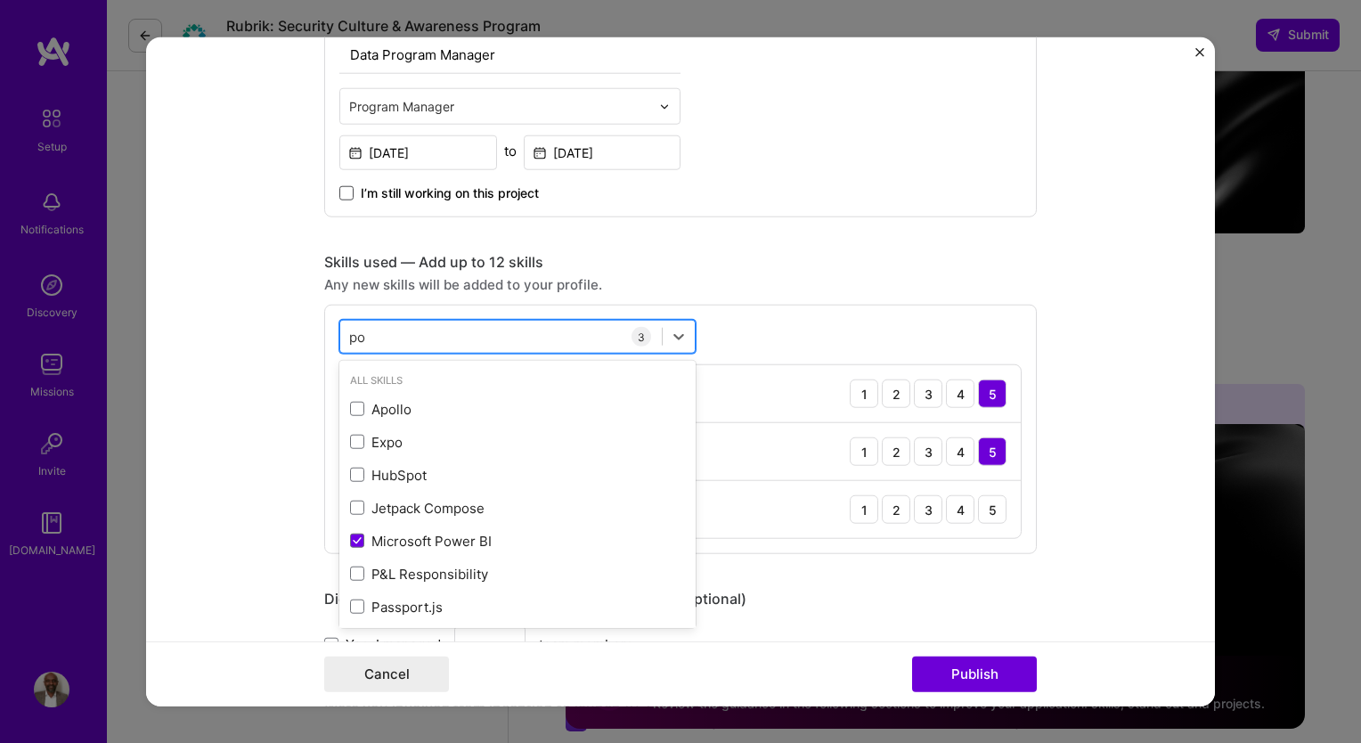
type input "p"
type input "c"
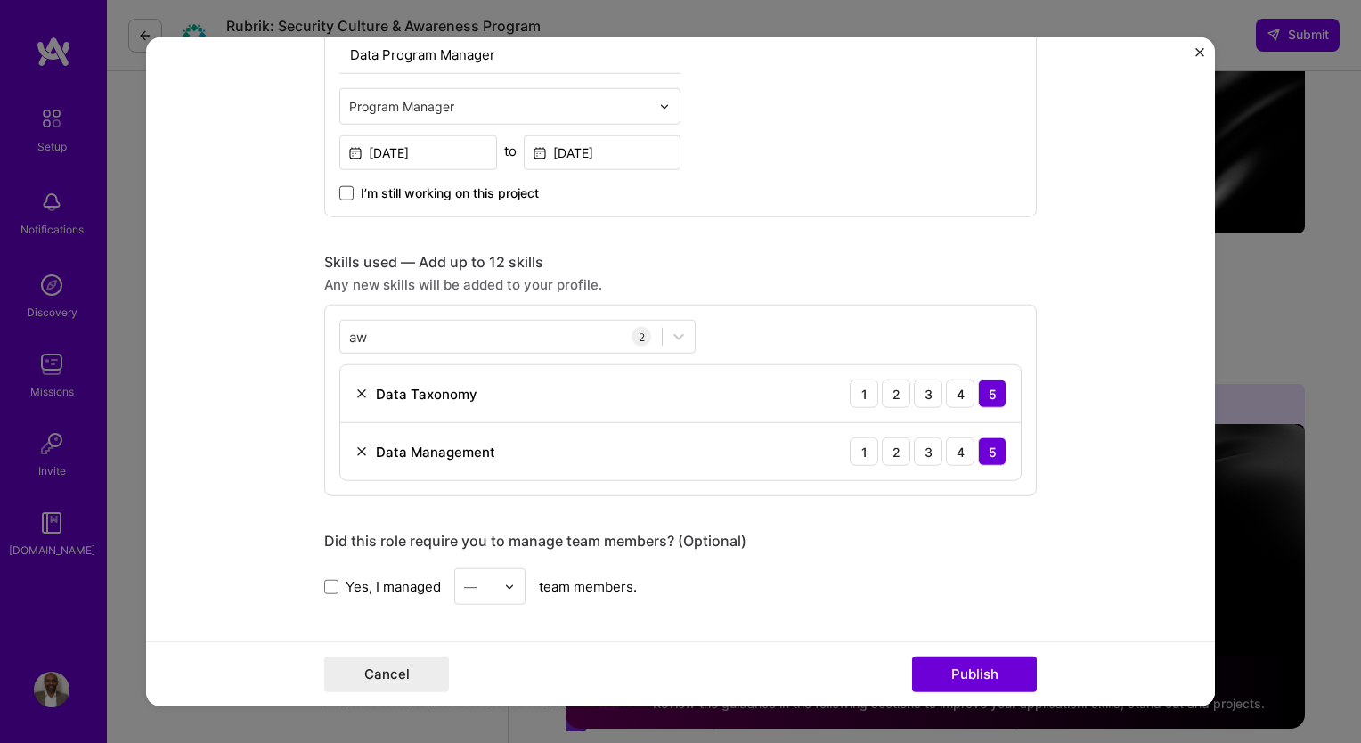
click at [248, 389] on form "Editing suggested project This project is suggested based on your LinkedIn, res…" at bounding box center [680, 371] width 1069 height 669
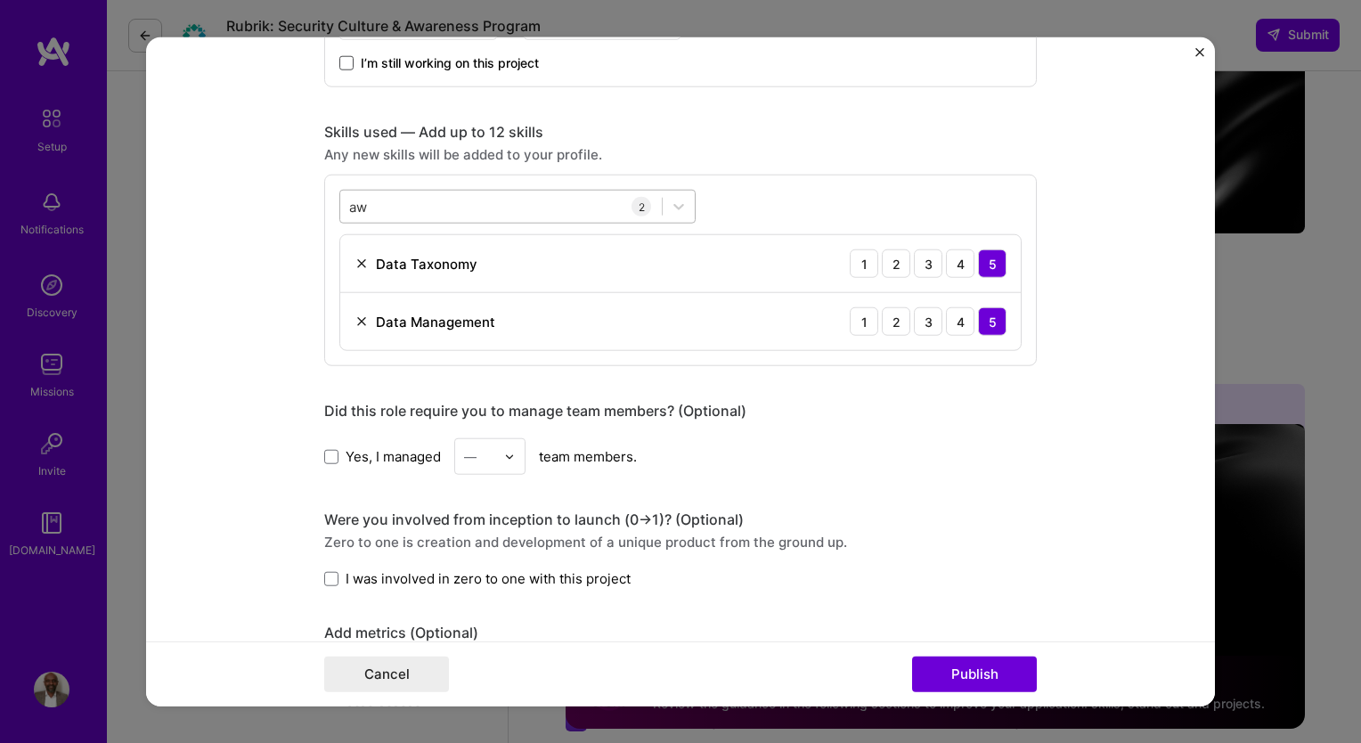
click at [405, 216] on div "aw aw" at bounding box center [500, 205] width 321 height 29
drag, startPoint x: 405, startPoint y: 216, endPoint x: 317, endPoint y: 208, distance: 88.4
click at [324, 208] on div "option Microsoft Power BI, deselected. Select is focused ,type to refine list, …" at bounding box center [680, 270] width 712 height 191
type input "a"
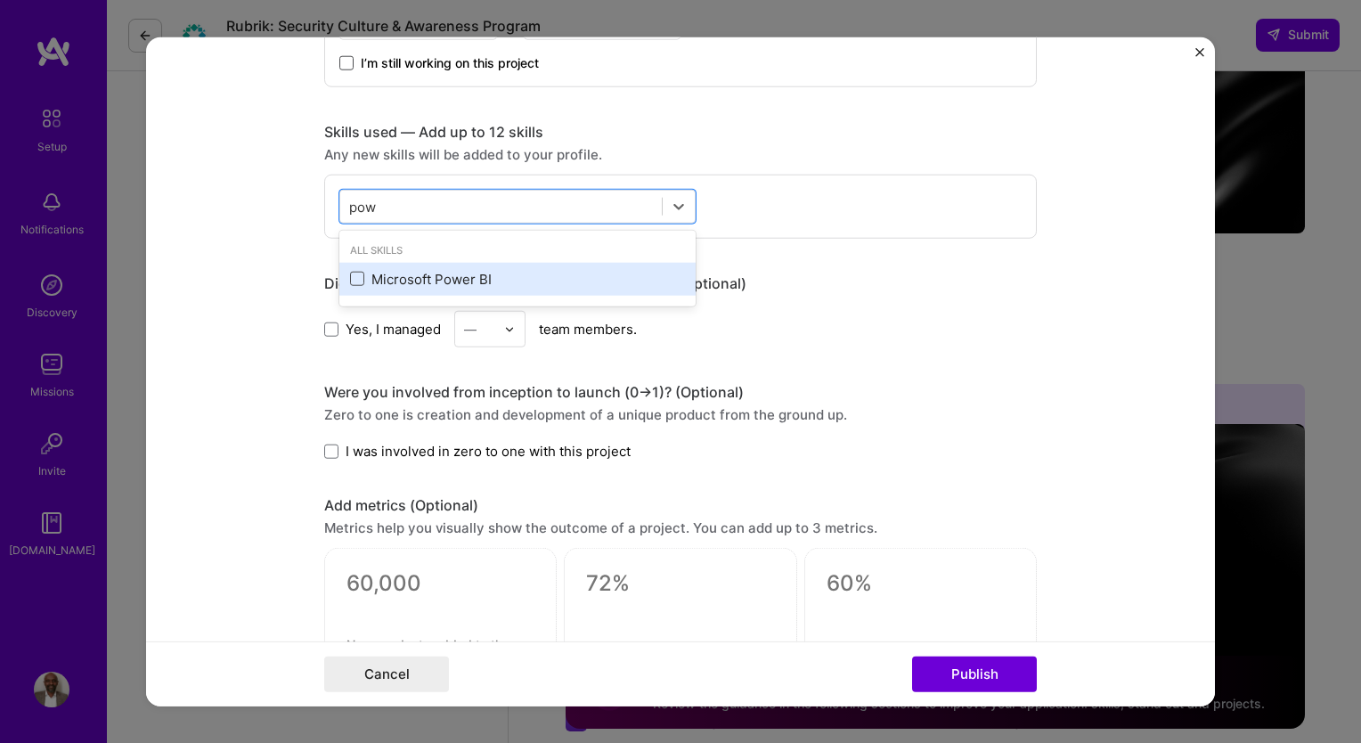
click at [351, 281] on span at bounding box center [357, 279] width 14 height 14
click at [0, 0] on input "checkbox" at bounding box center [0, 0] width 0 height 0
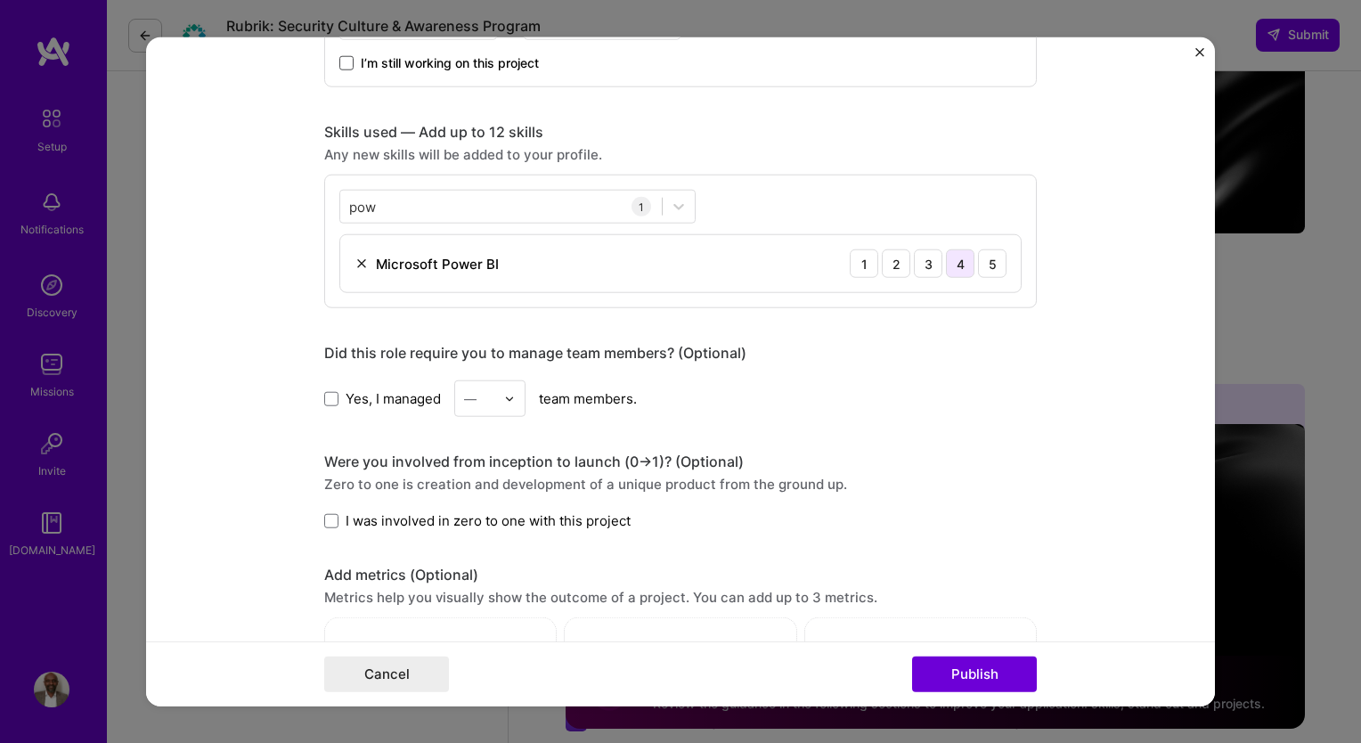
click at [956, 261] on div "4" at bounding box center [960, 263] width 28 height 28
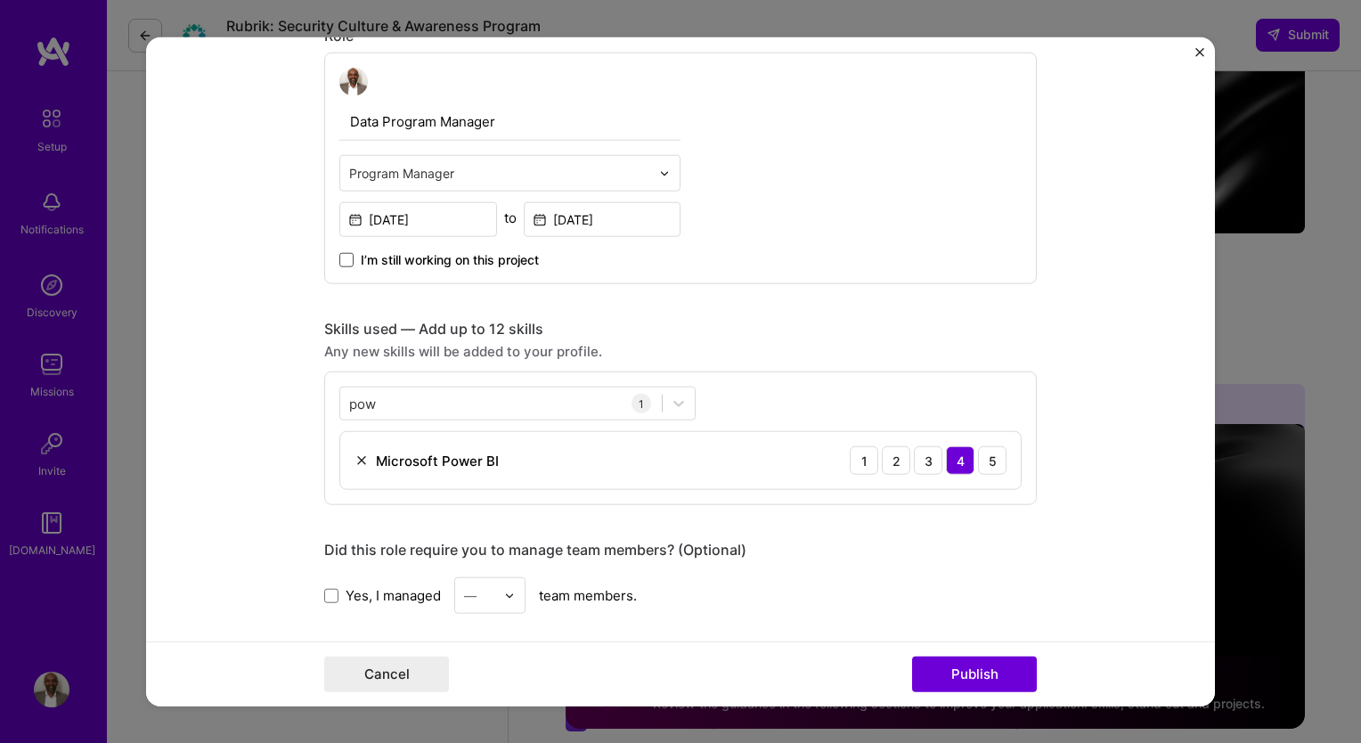
scroll to position [679, 0]
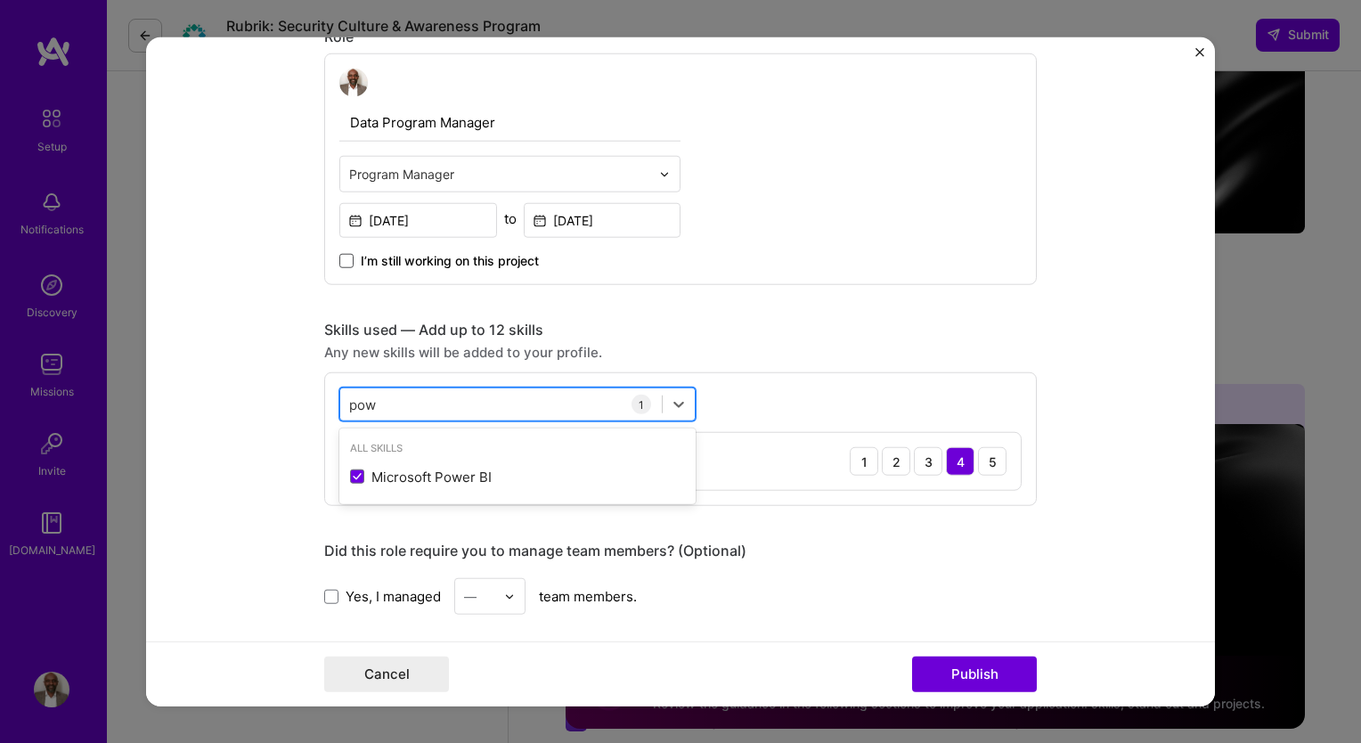
click at [410, 408] on div "pow pow" at bounding box center [500, 403] width 321 height 29
type input "p"
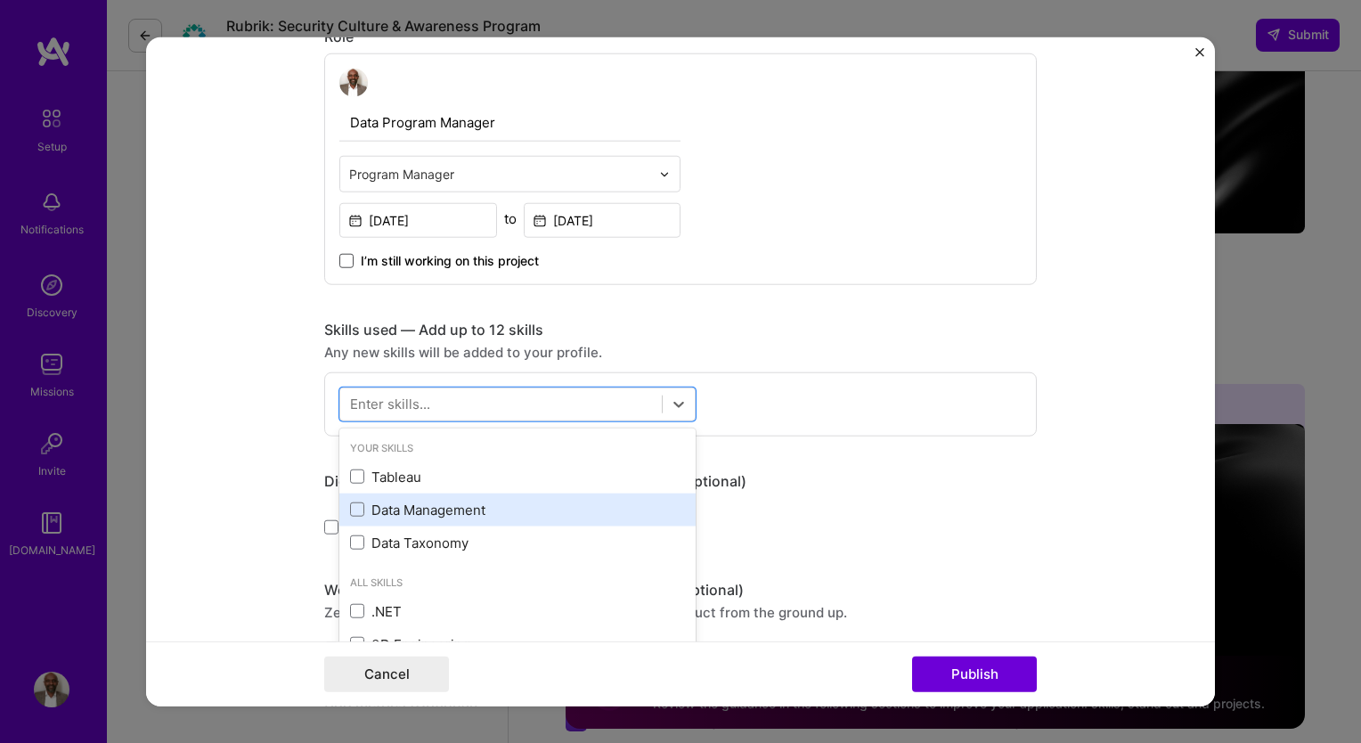
click at [357, 500] on div "Data Management" at bounding box center [517, 509] width 335 height 19
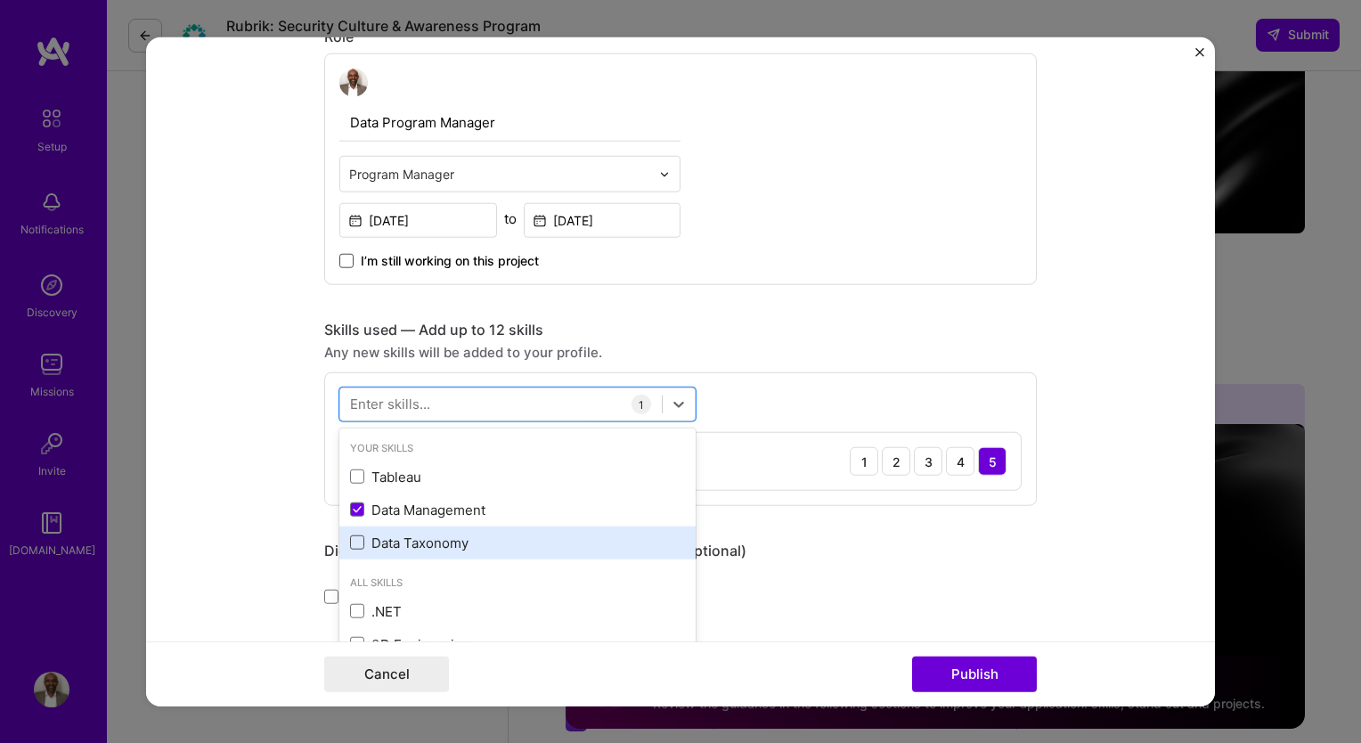
click at [354, 535] on span at bounding box center [357, 542] width 14 height 14
click at [0, 0] on input "checkbox" at bounding box center [0, 0] width 0 height 0
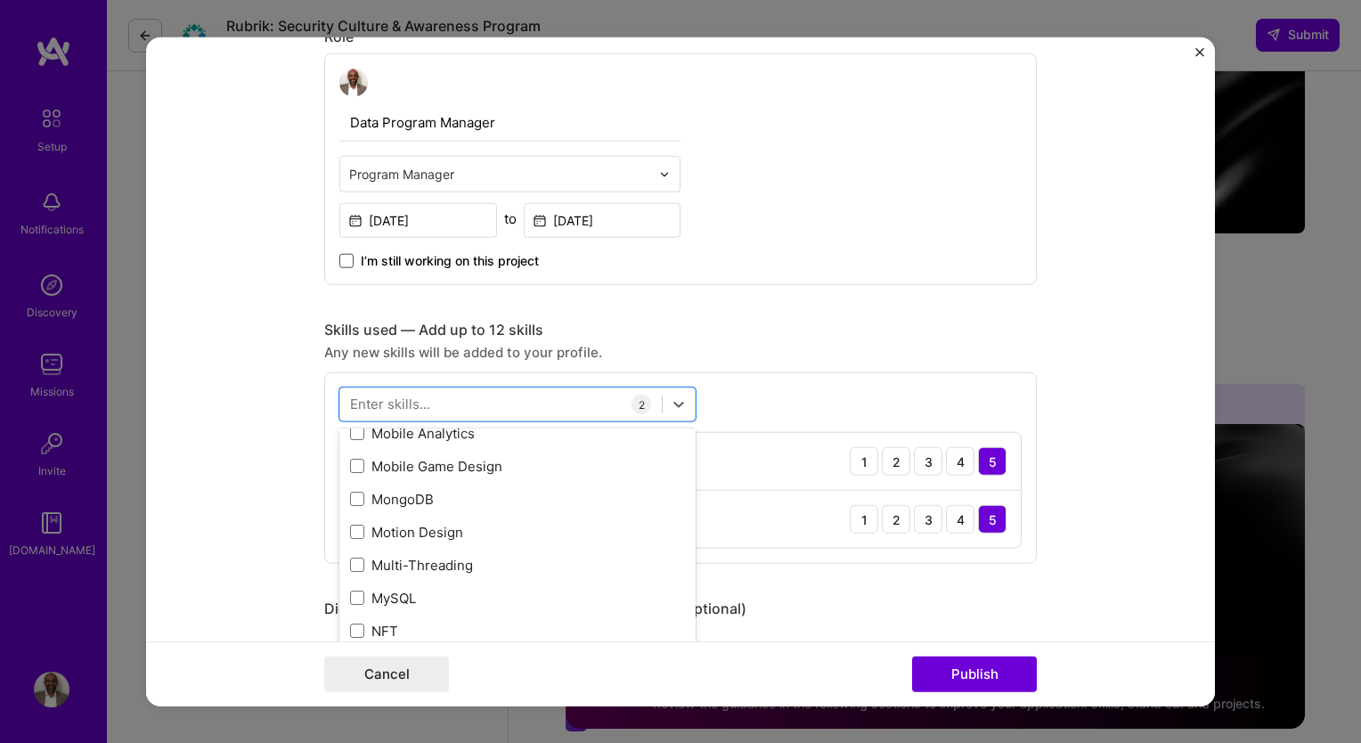
scroll to position [6853, 0]
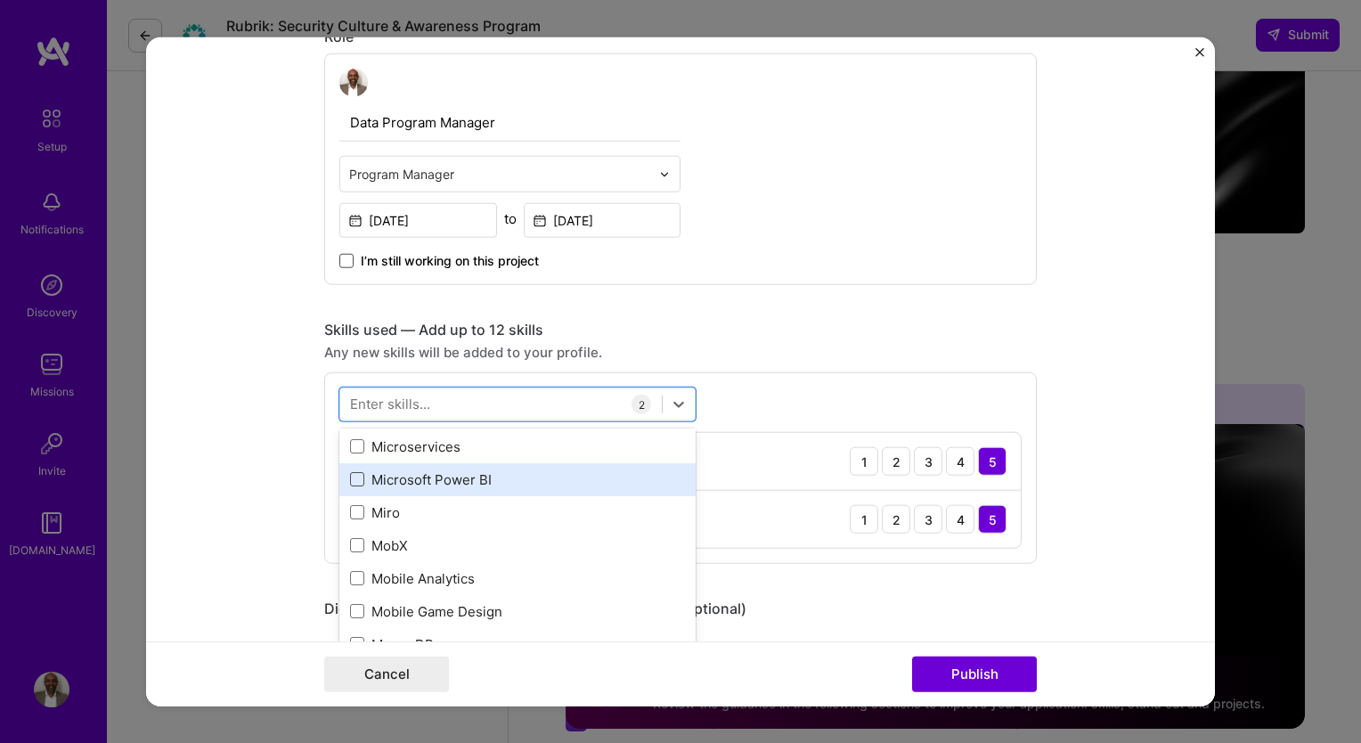
click at [350, 476] on span at bounding box center [357, 479] width 14 height 14
click at [0, 0] on input "checkbox" at bounding box center [0, 0] width 0 height 0
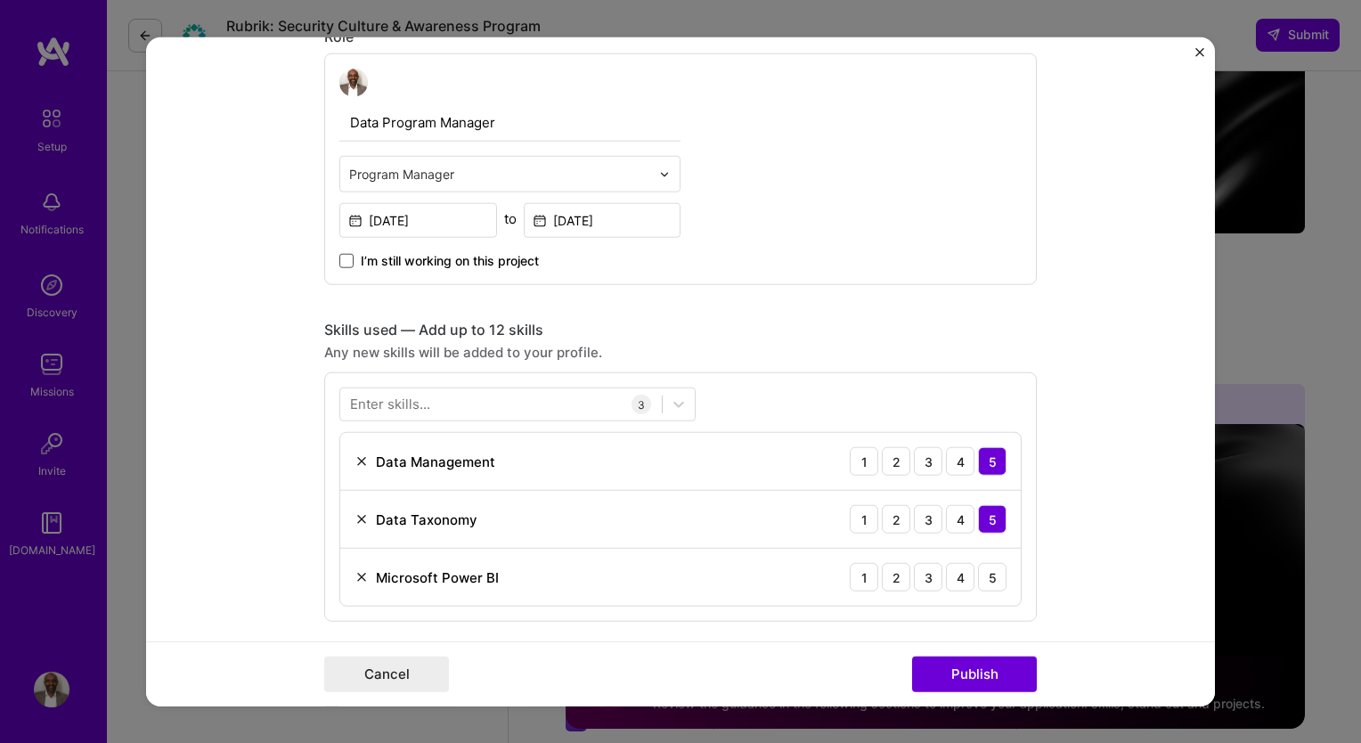
click at [782, 391] on div "Enter skills... 3 Data Management 1 2 3 4 5 Data Taxonomy 1 2 3 4 5 Microsoft P…" at bounding box center [680, 496] width 712 height 249
click at [947, 575] on div "4" at bounding box center [960, 577] width 28 height 28
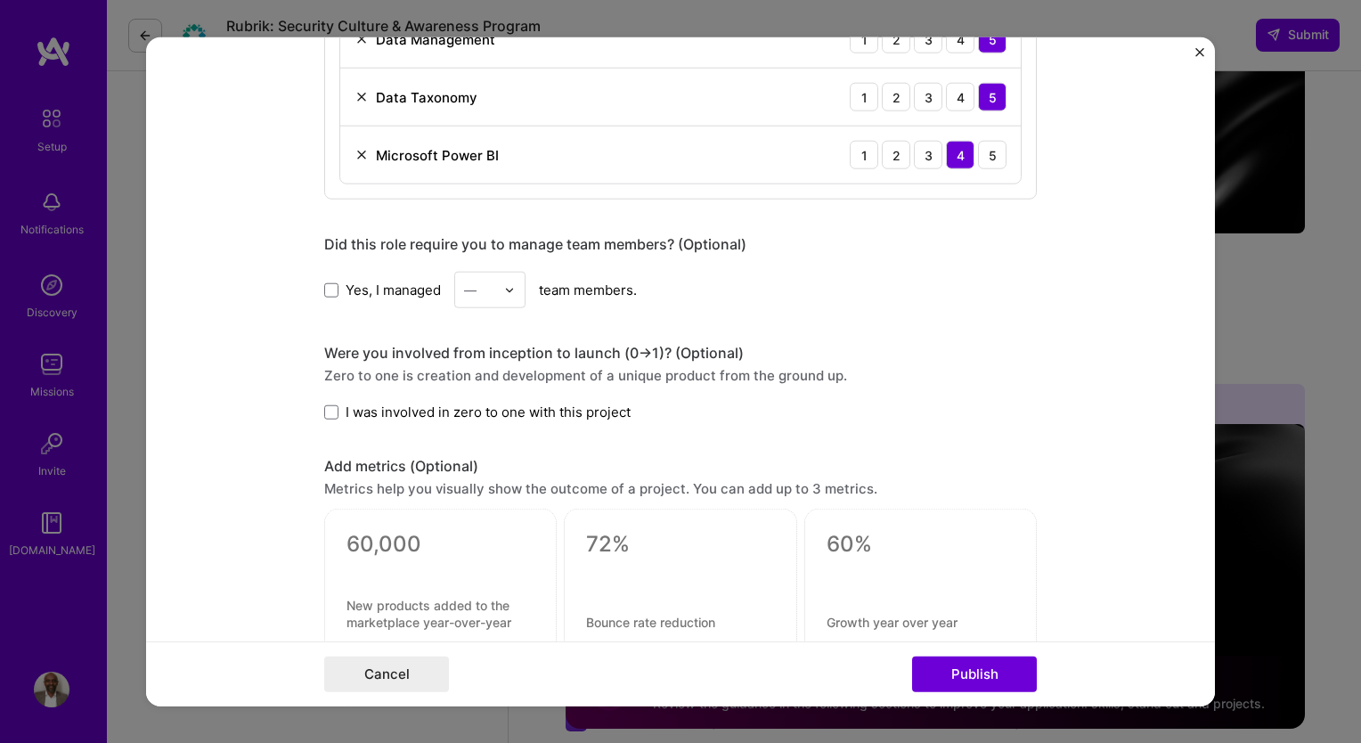
scroll to position [1101, 0]
click at [334, 403] on label "I was involved in zero to one with this project" at bounding box center [477, 412] width 306 height 19
click at [0, 0] on input "I was involved in zero to one with this project" at bounding box center [0, 0] width 0 height 0
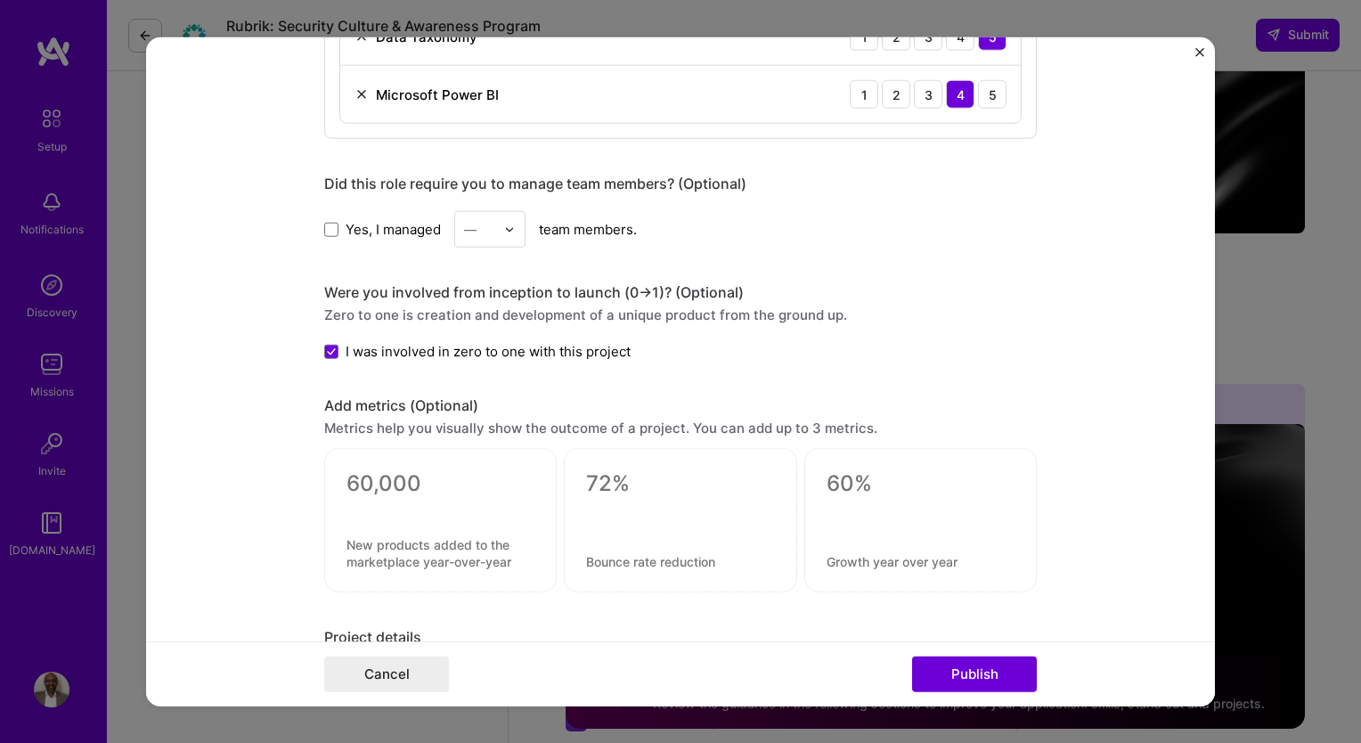
scroll to position [1197, 0]
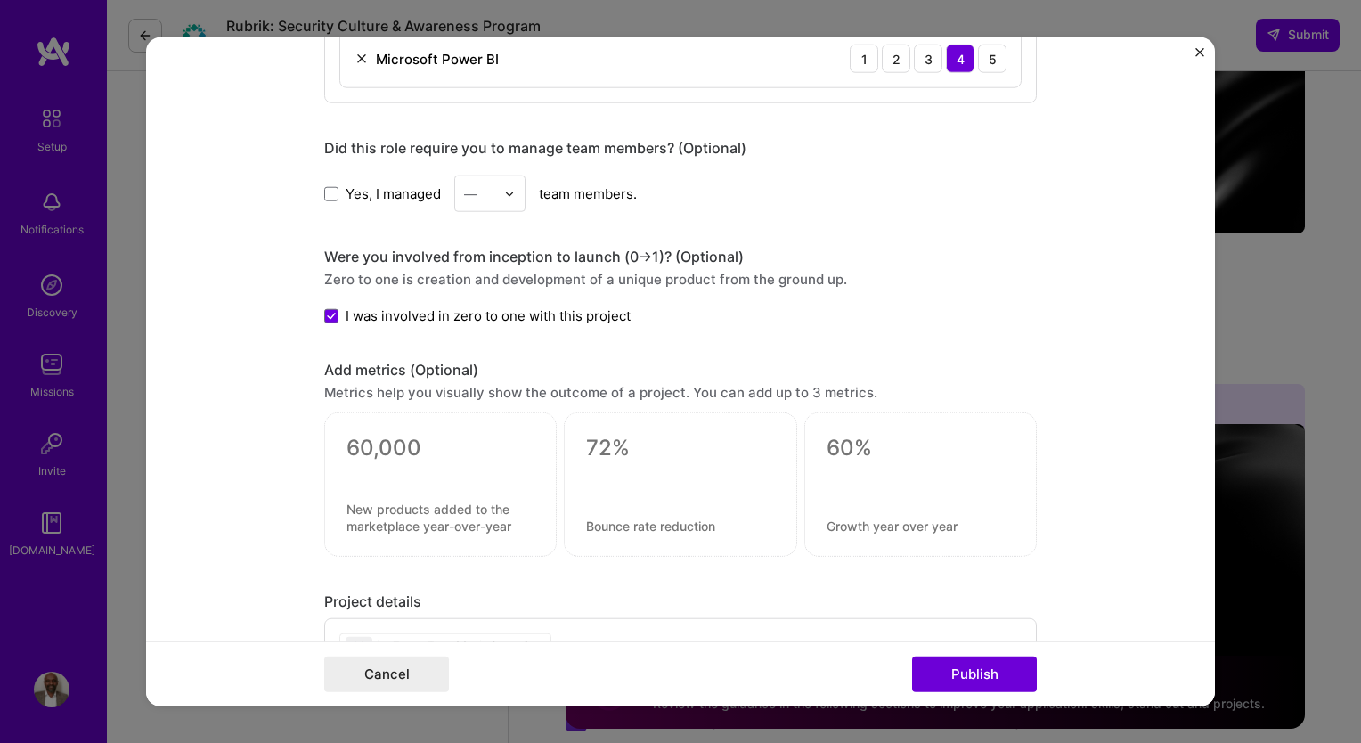
click at [388, 470] on div at bounding box center [440, 470] width 188 height 19
click at [419, 543] on div at bounding box center [440, 484] width 232 height 144
click at [401, 445] on textarea at bounding box center [440, 448] width 188 height 27
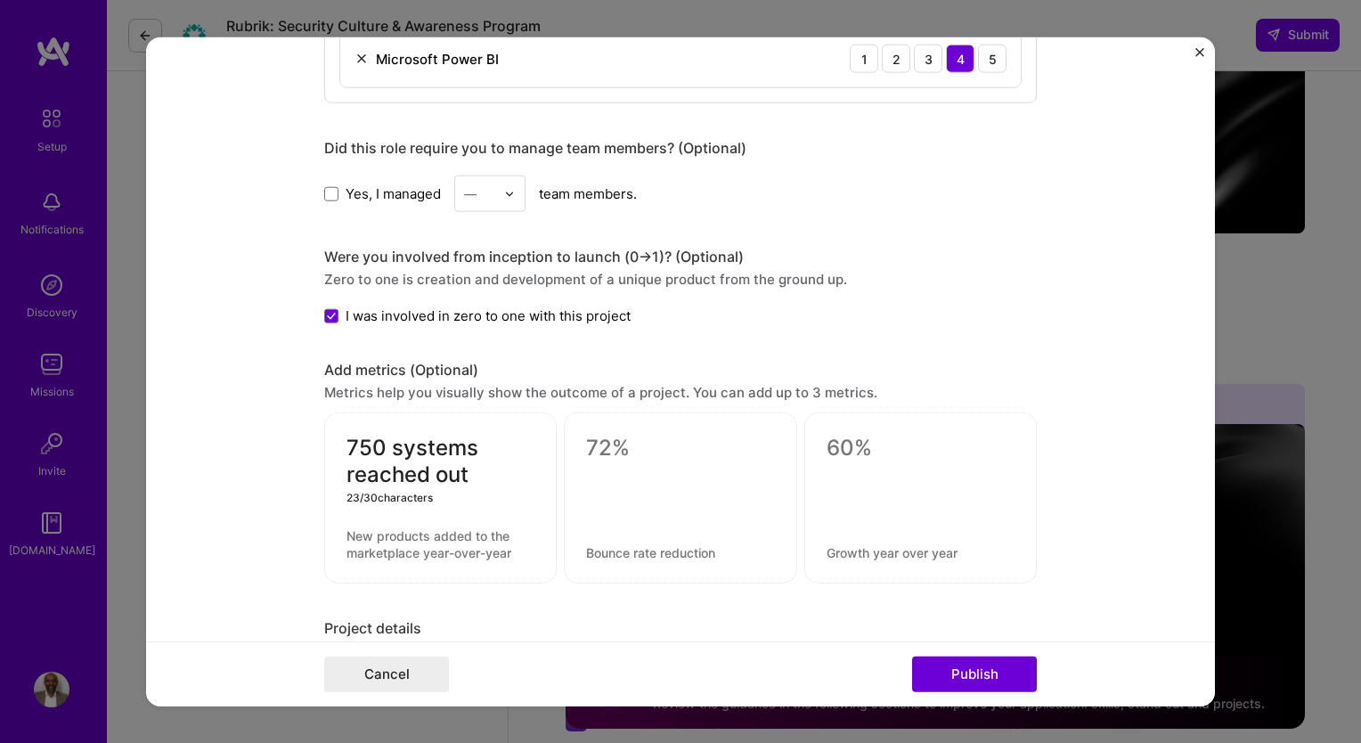
type textarea "750 systems reached out"
click at [660, 461] on div at bounding box center [680, 497] width 232 height 171
click at [620, 450] on textarea at bounding box center [680, 448] width 188 height 27
type textarea "5"
type textarea "350 individuals onboarded"
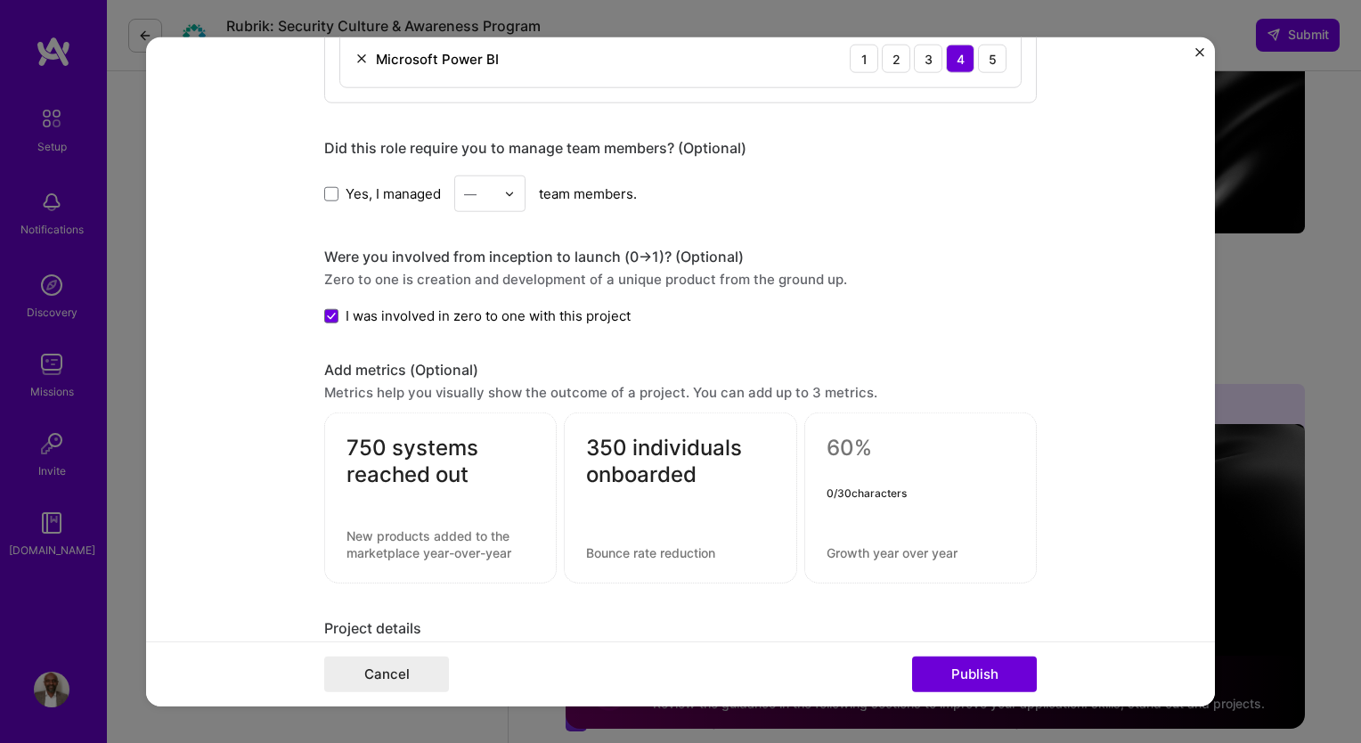
click at [829, 447] on textarea at bounding box center [920, 448] width 188 height 27
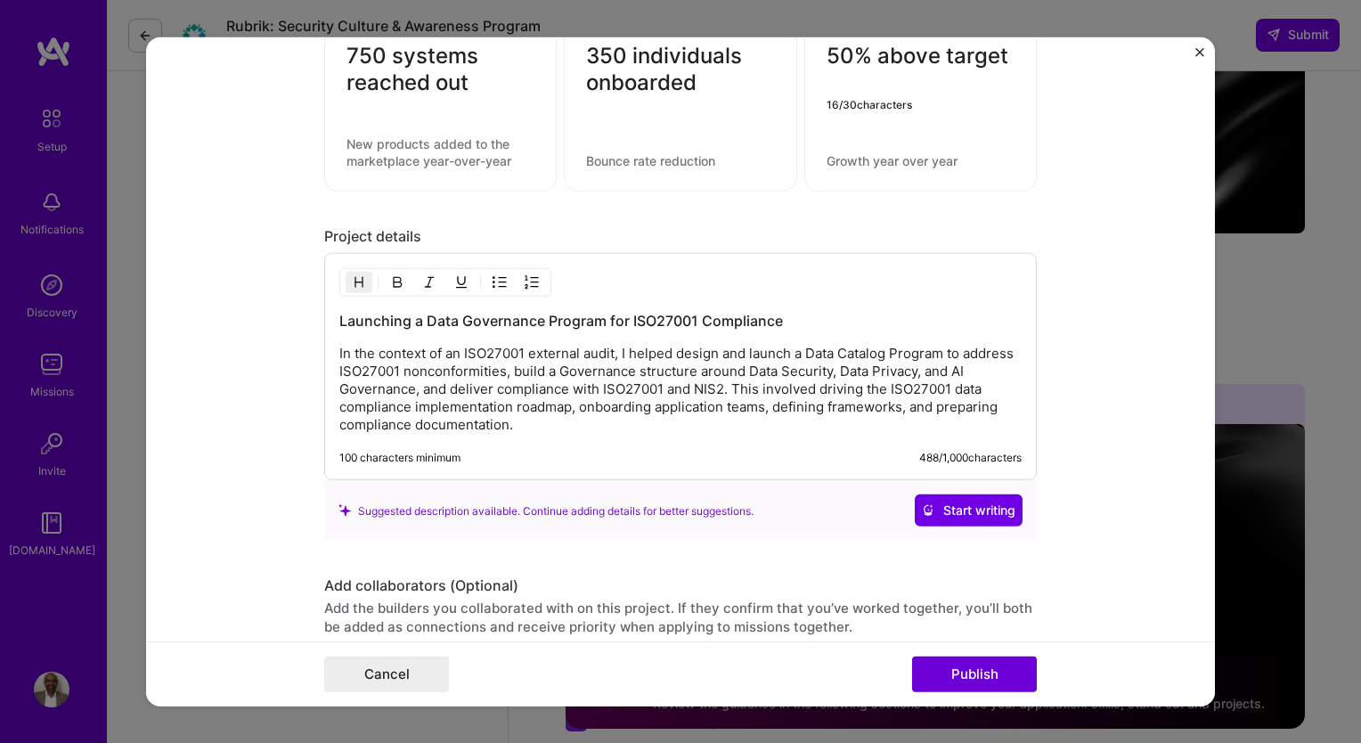
scroll to position [1590, 0]
type textarea "50% above target"
click at [972, 680] on button "Publish" at bounding box center [974, 673] width 125 height 36
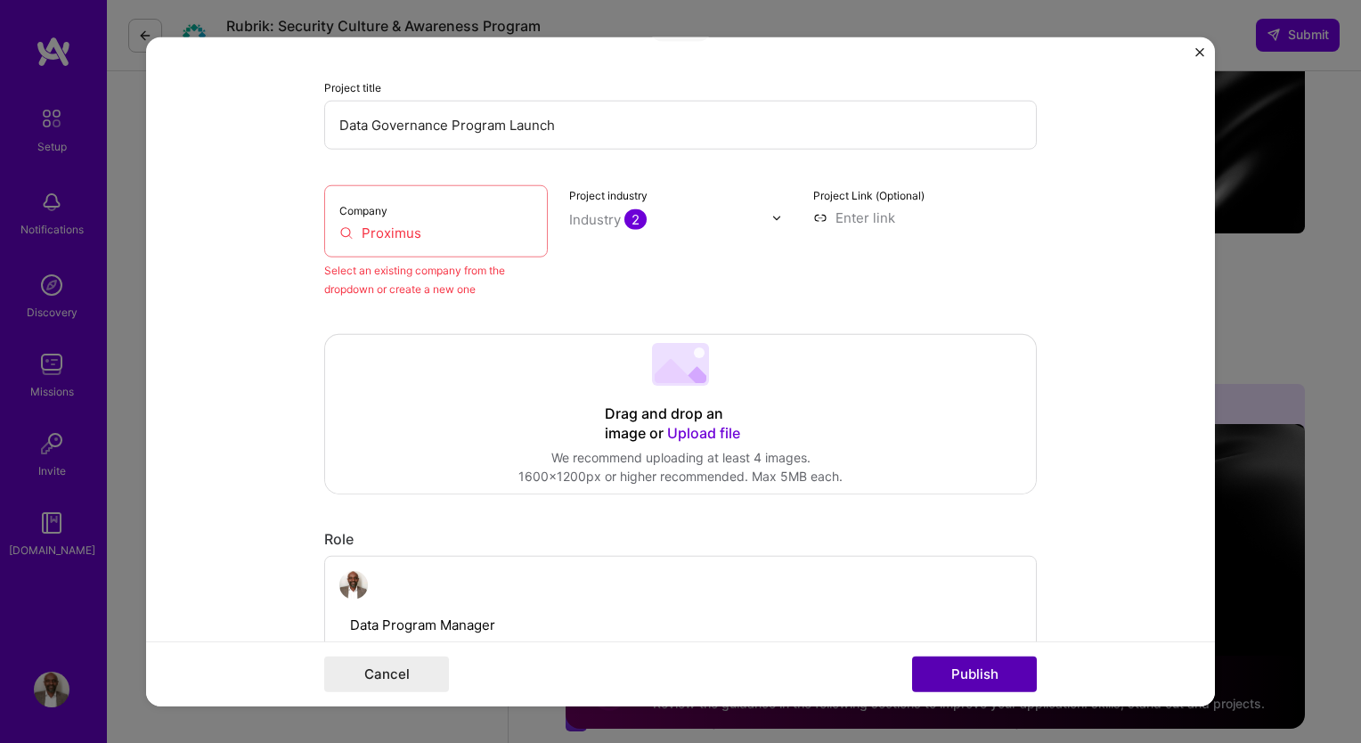
scroll to position [117, 0]
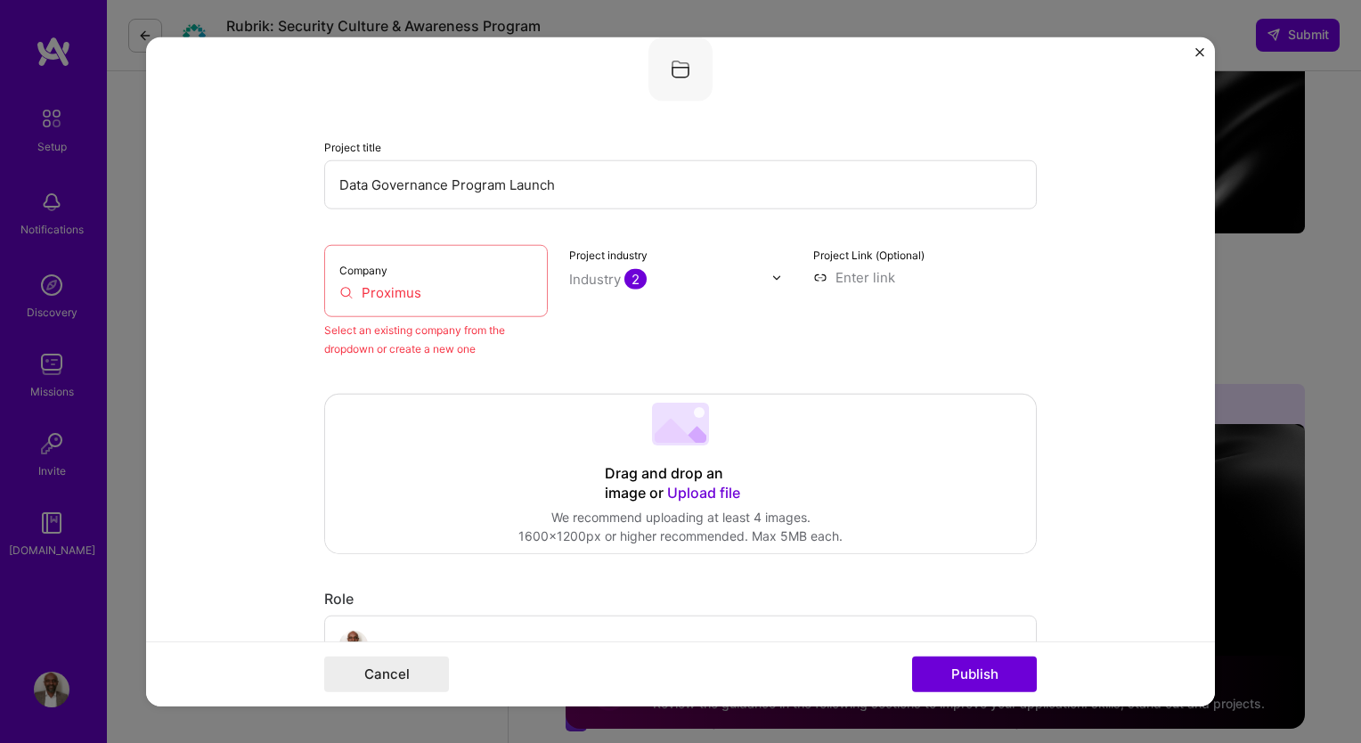
click at [428, 294] on input "Proximus" at bounding box center [435, 292] width 193 height 19
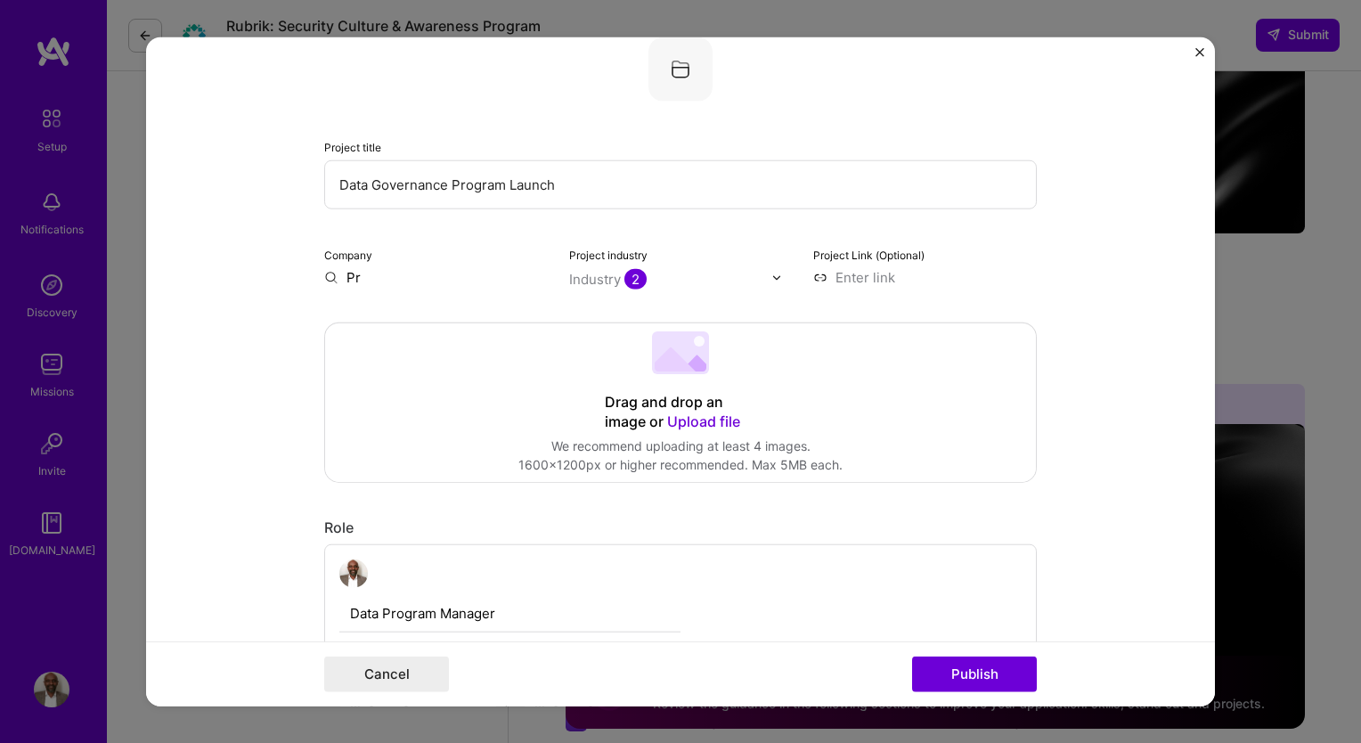
type input "P"
click at [264, 355] on form "Editing suggested project This project is suggested based on your LinkedIn, res…" at bounding box center [680, 371] width 1069 height 669
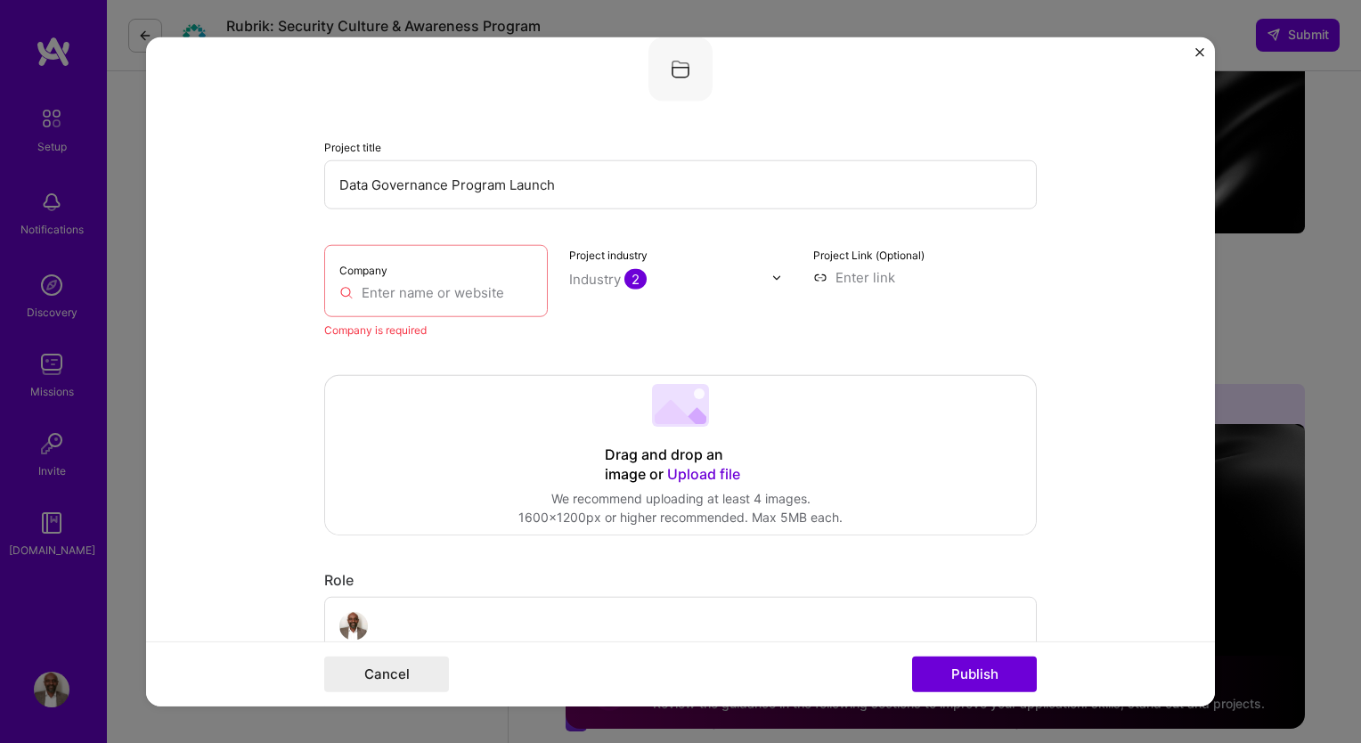
click at [358, 293] on input "text" at bounding box center [435, 292] width 193 height 19
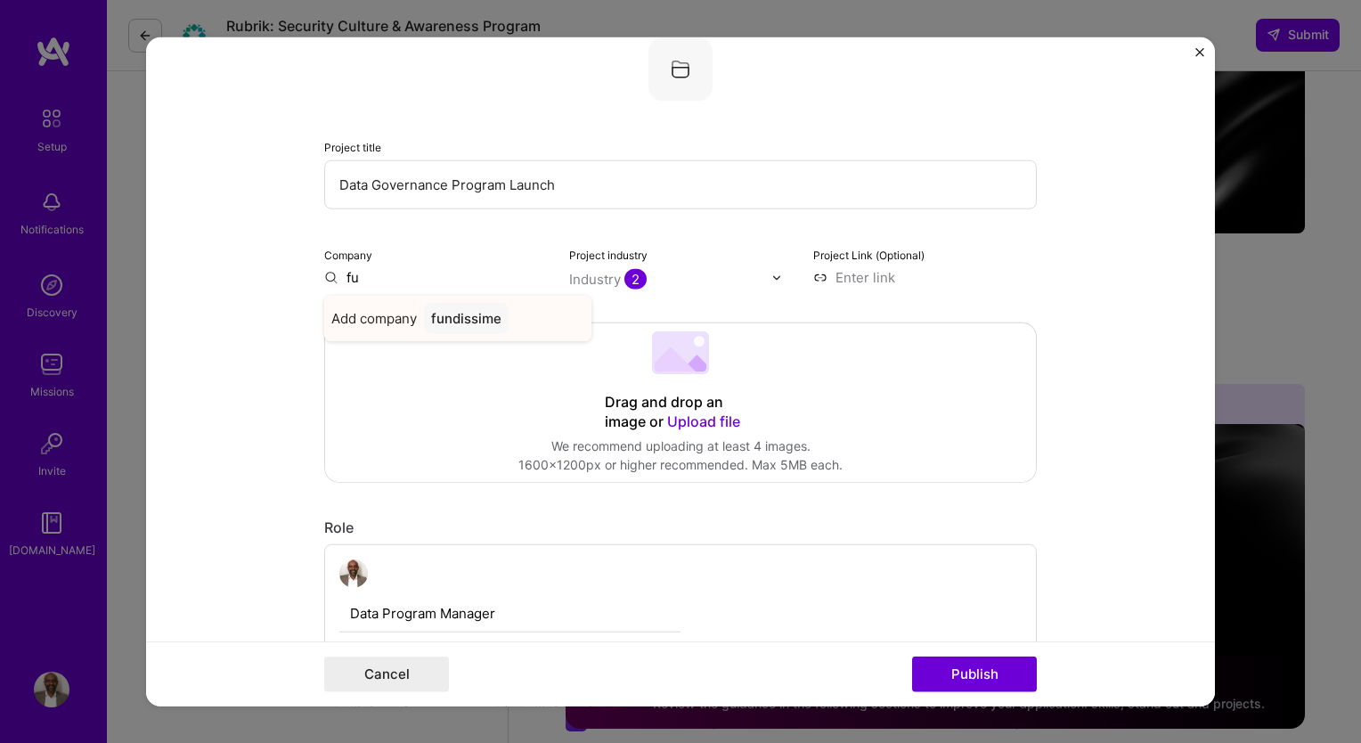
type input "f"
type input "p"
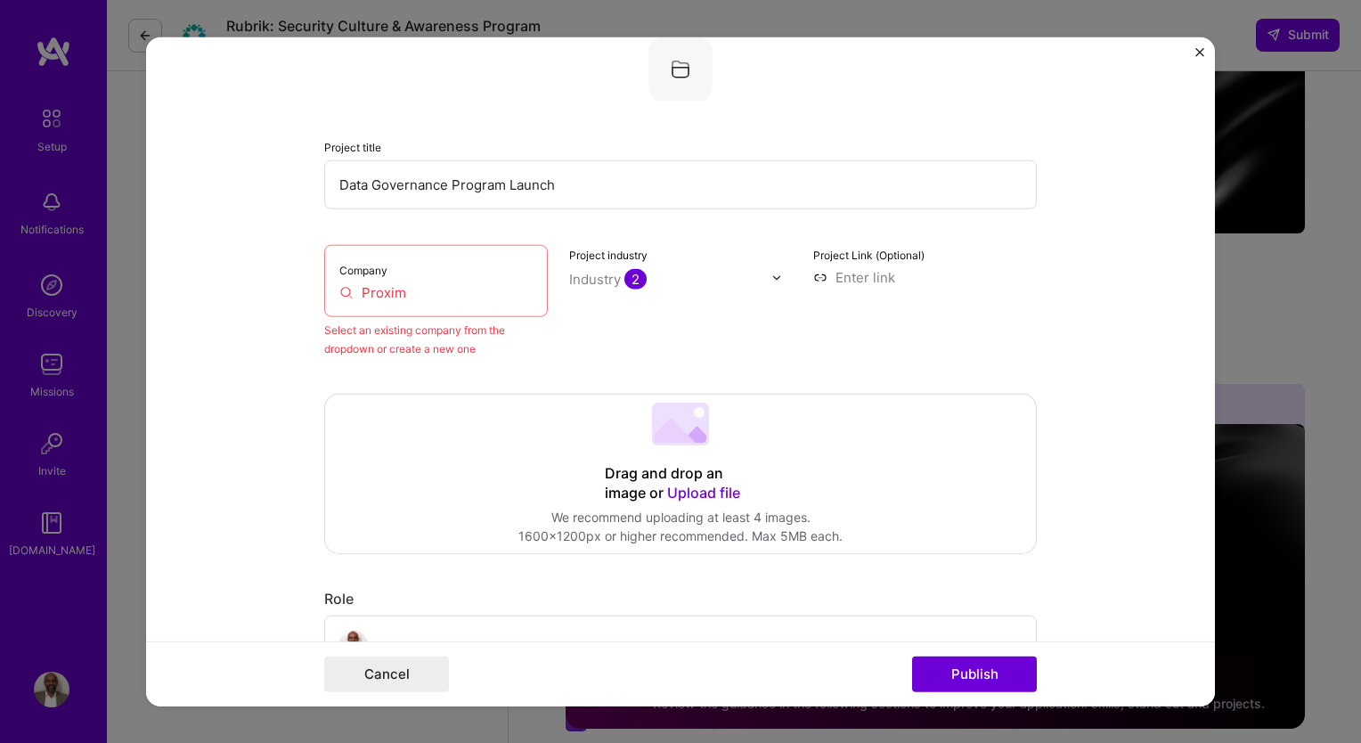
click at [437, 329] on div "Select an existing company from the dropdown or create a new one" at bounding box center [436, 339] width 224 height 37
click at [339, 294] on input "Proxim" at bounding box center [435, 292] width 193 height 19
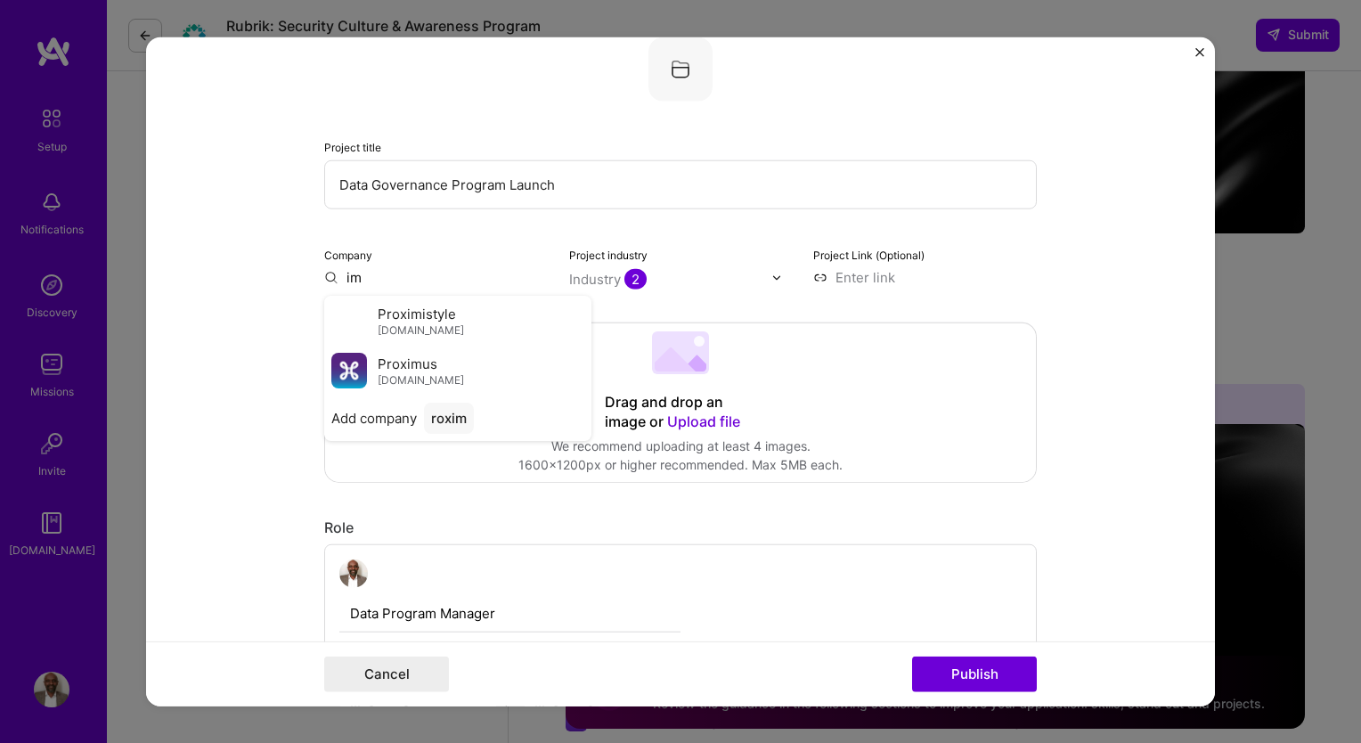
type input "m"
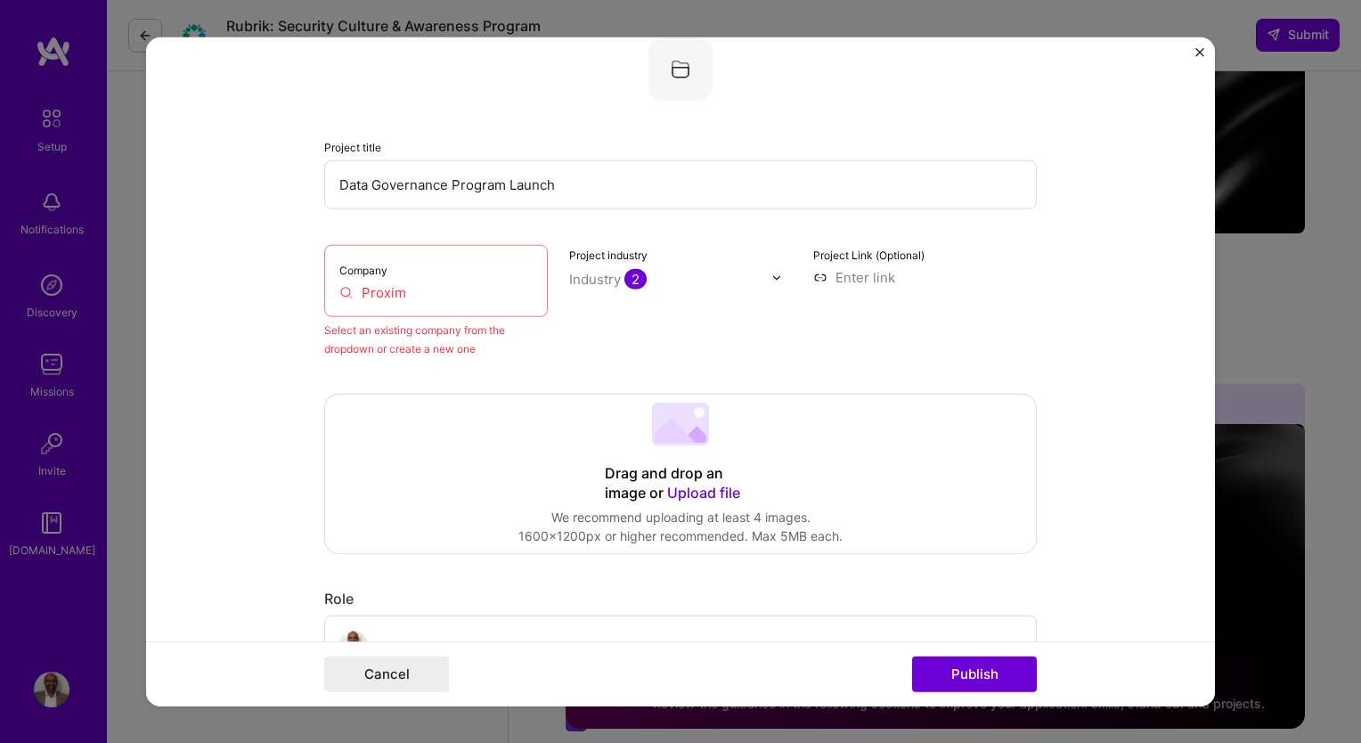
click at [867, 277] on input at bounding box center [925, 277] width 224 height 19
click at [419, 305] on div "Company Proxim" at bounding box center [436, 281] width 224 height 72
click at [451, 294] on input "Proxim" at bounding box center [435, 292] width 193 height 19
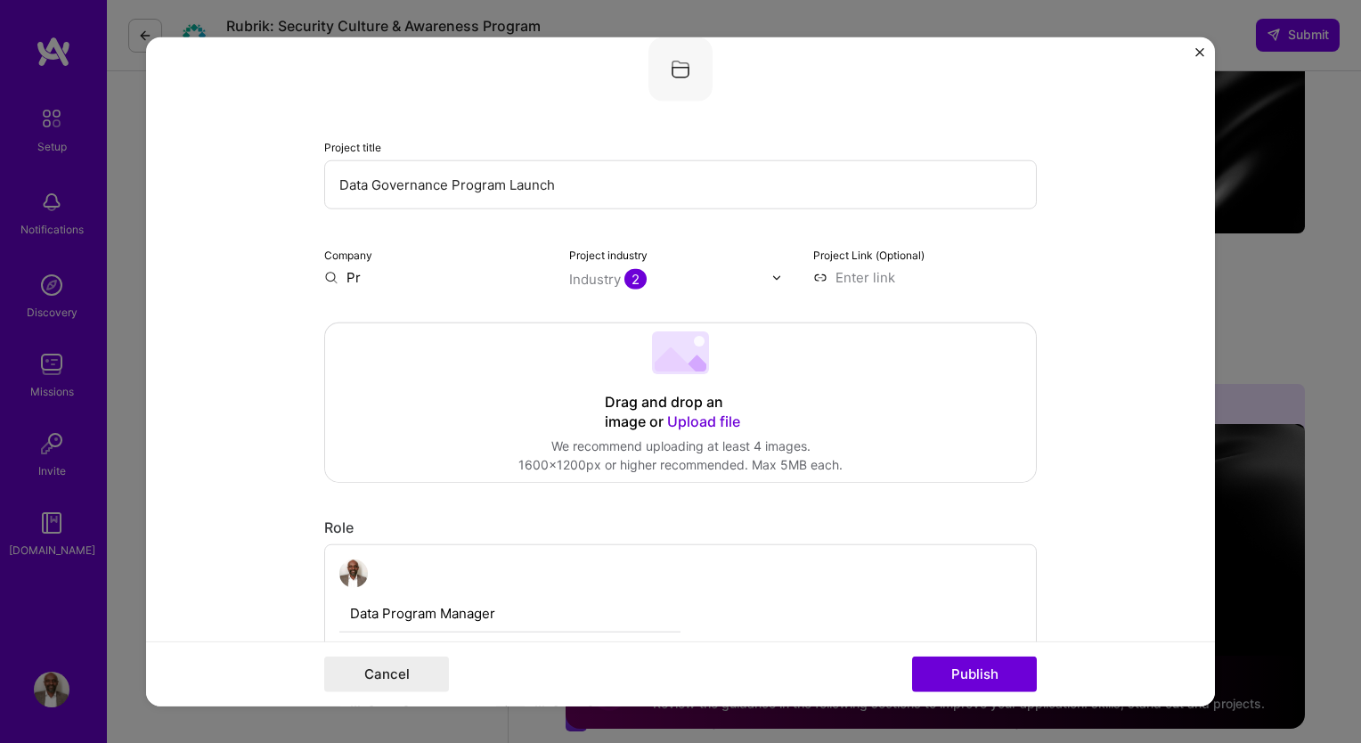
type input "P"
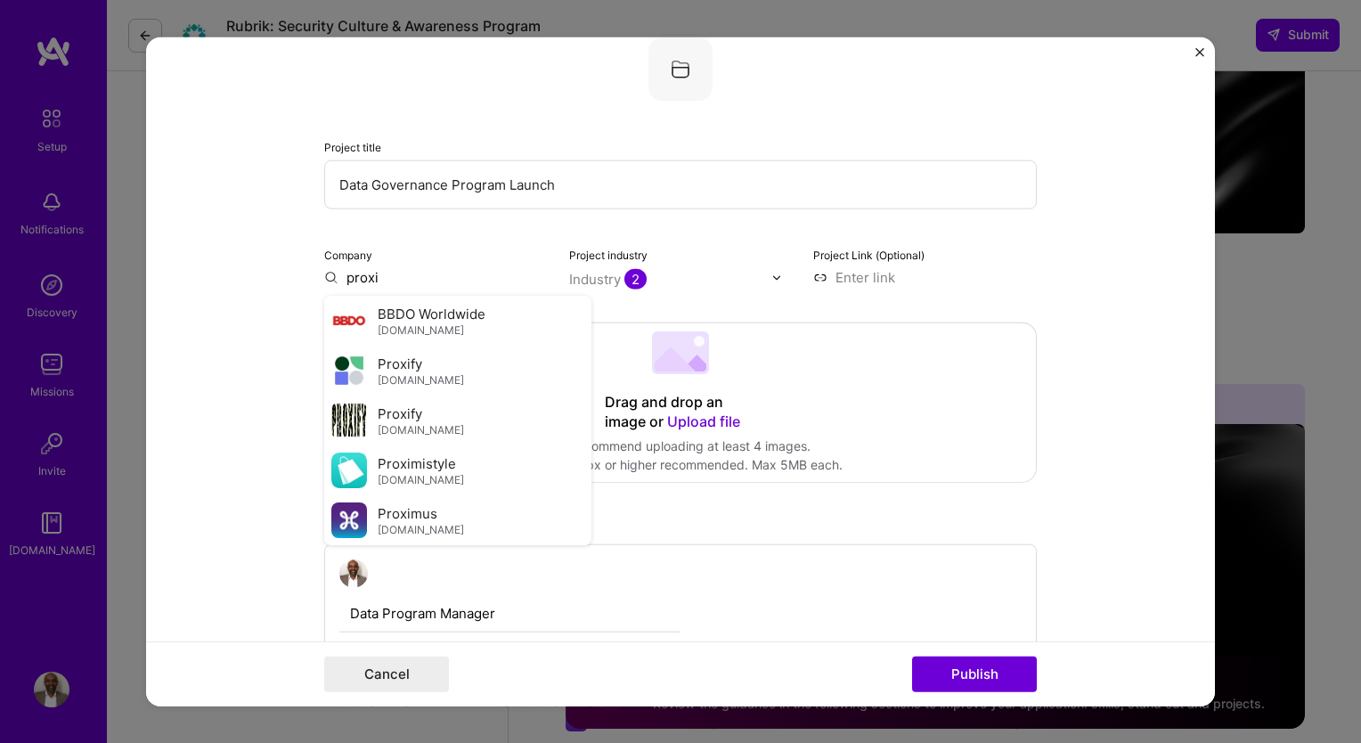
scroll to position [45, 0]
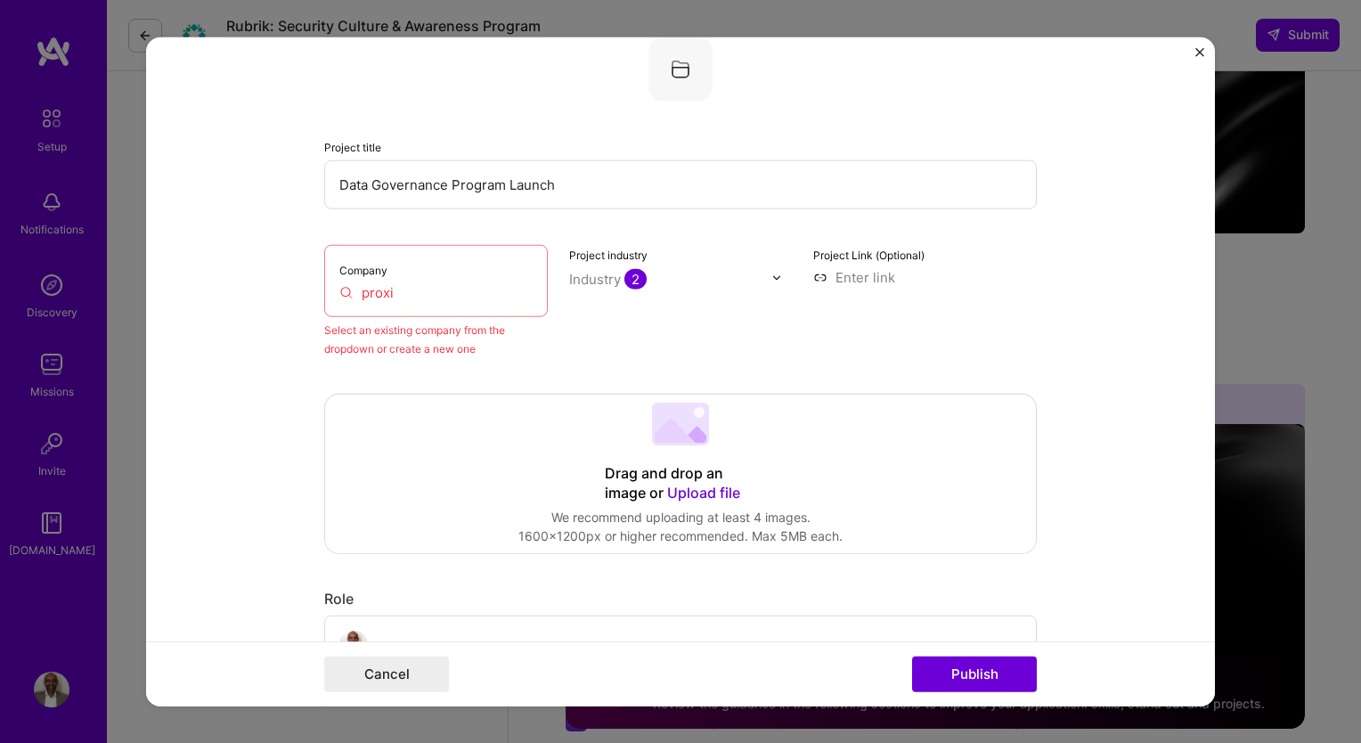
click at [389, 291] on input "proxi" at bounding box center [435, 292] width 193 height 19
click at [256, 401] on form "Editing suggested project This project is suggested based on your LinkedIn, res…" at bounding box center [680, 371] width 1069 height 669
click at [353, 291] on input "proximus" at bounding box center [435, 292] width 193 height 19
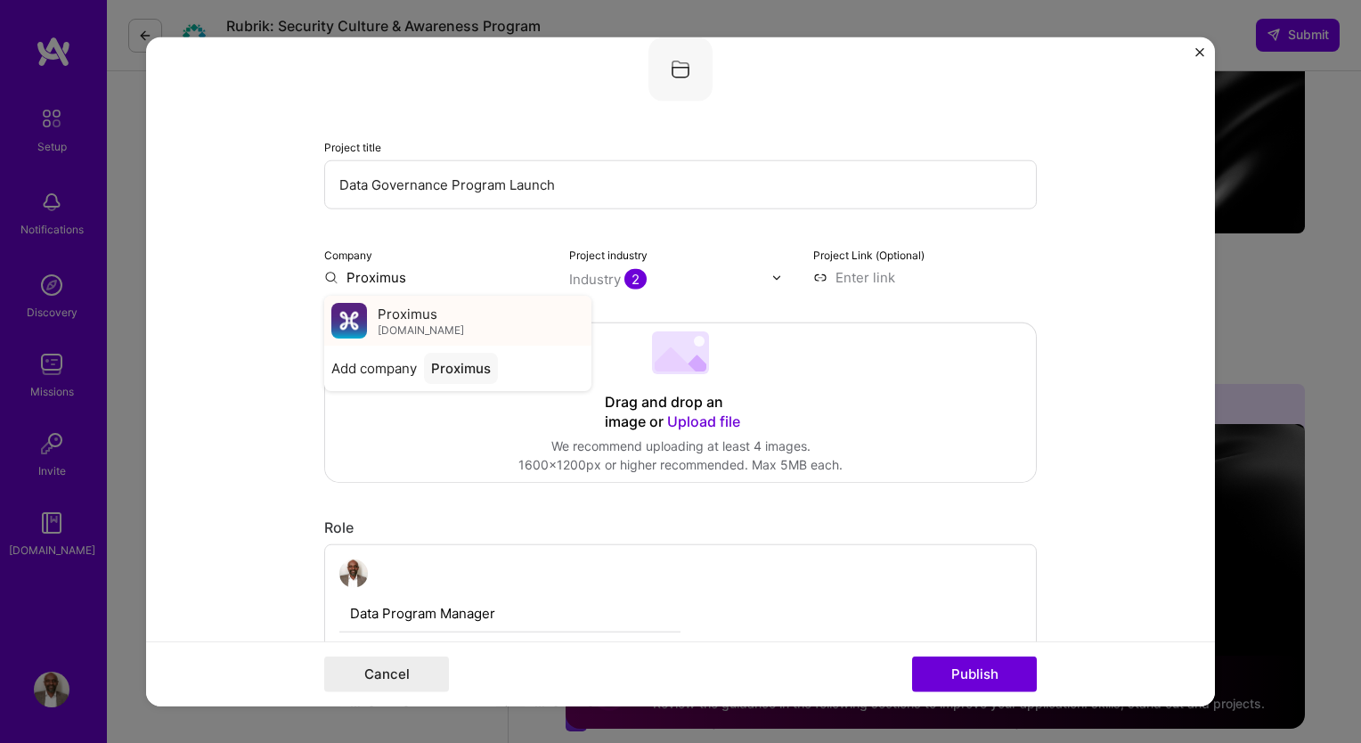
type input "Proximus"
click at [400, 315] on span "Proximus" at bounding box center [408, 313] width 60 height 19
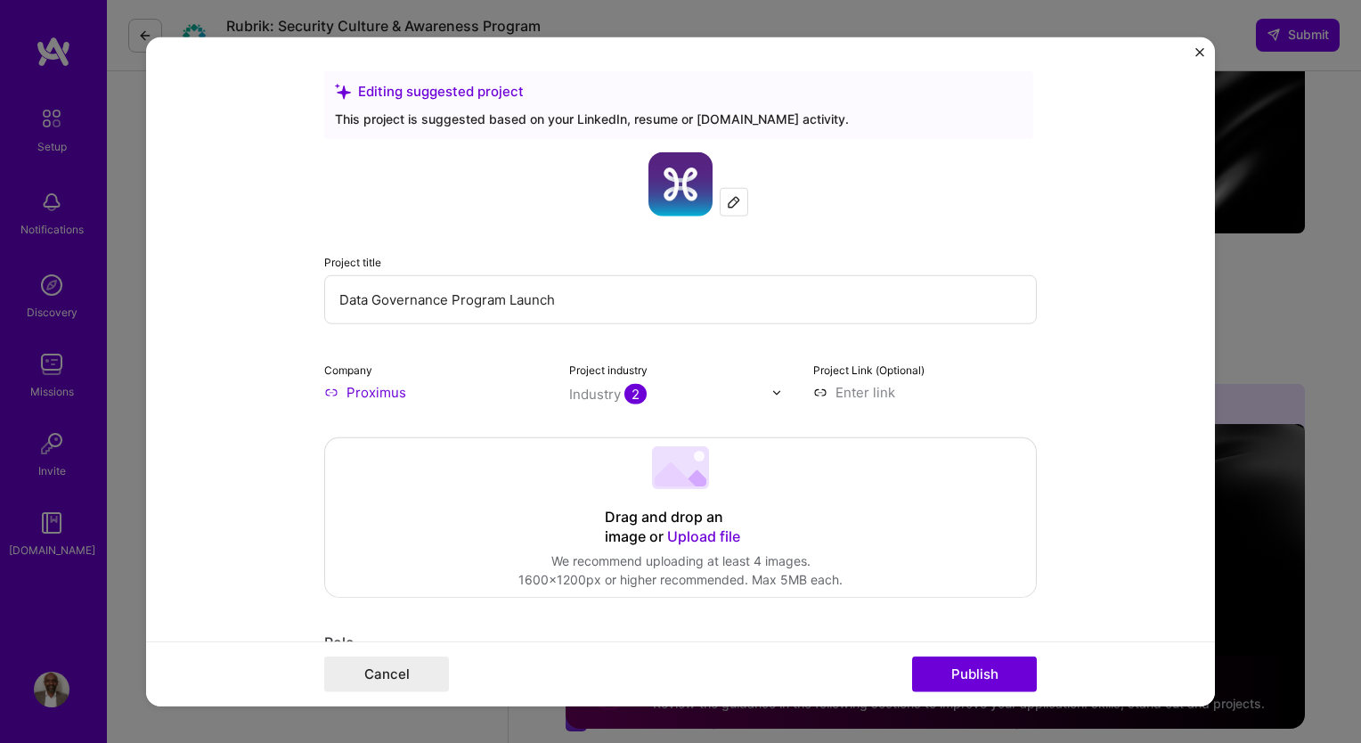
scroll to position [0, 0]
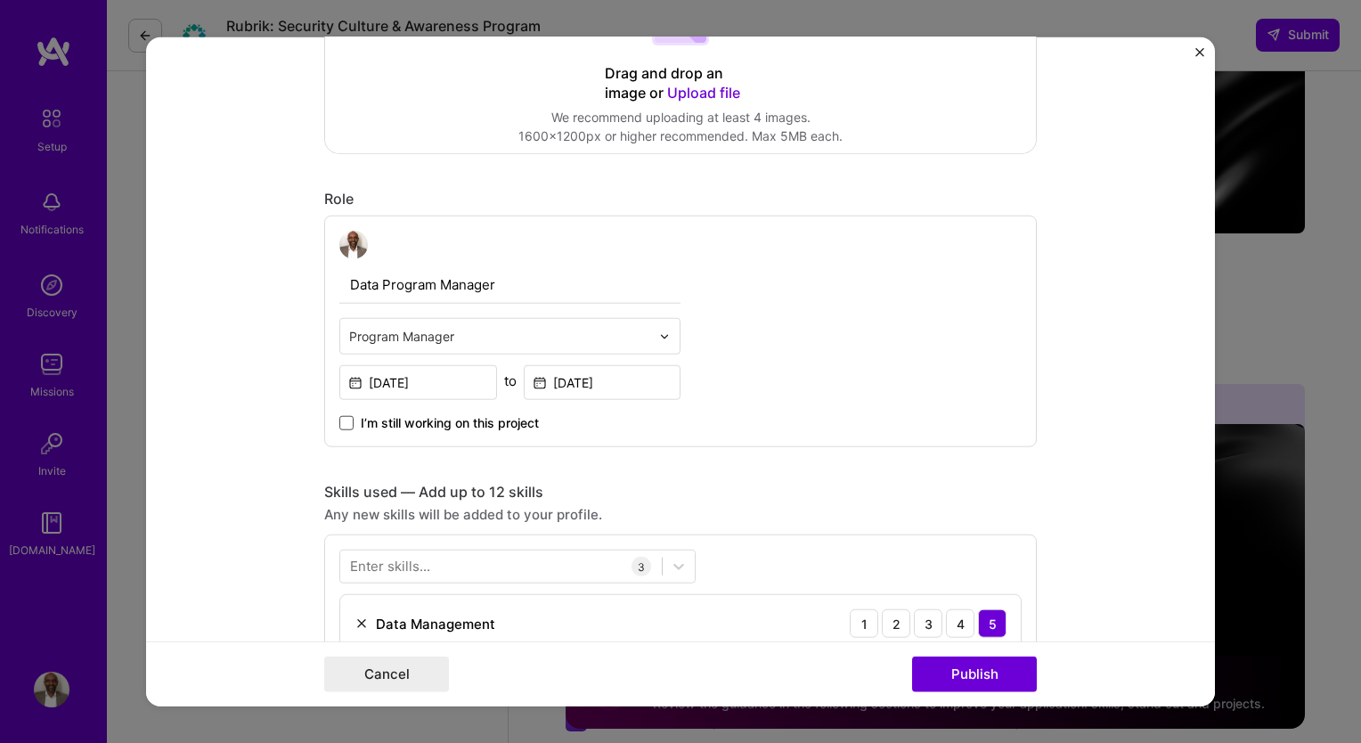
scroll to position [461, 0]
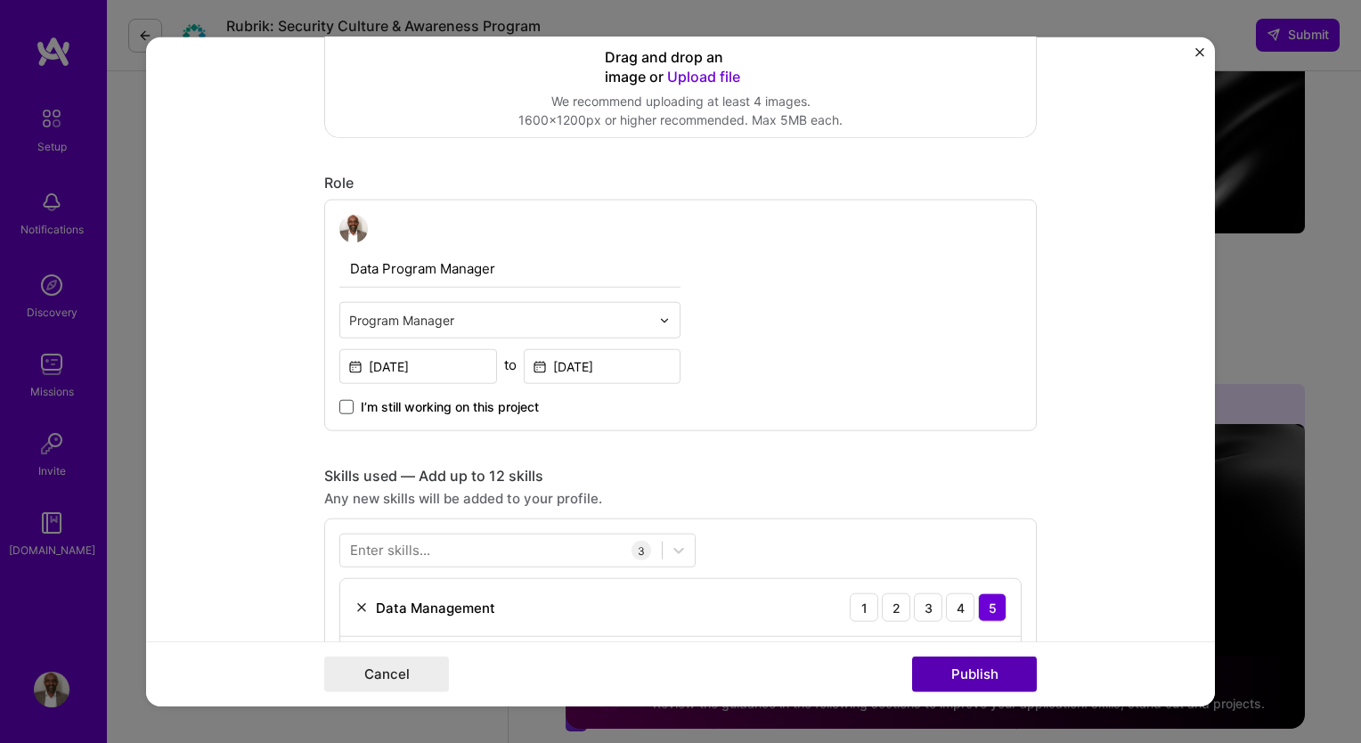
click at [944, 668] on button "Publish" at bounding box center [974, 673] width 125 height 36
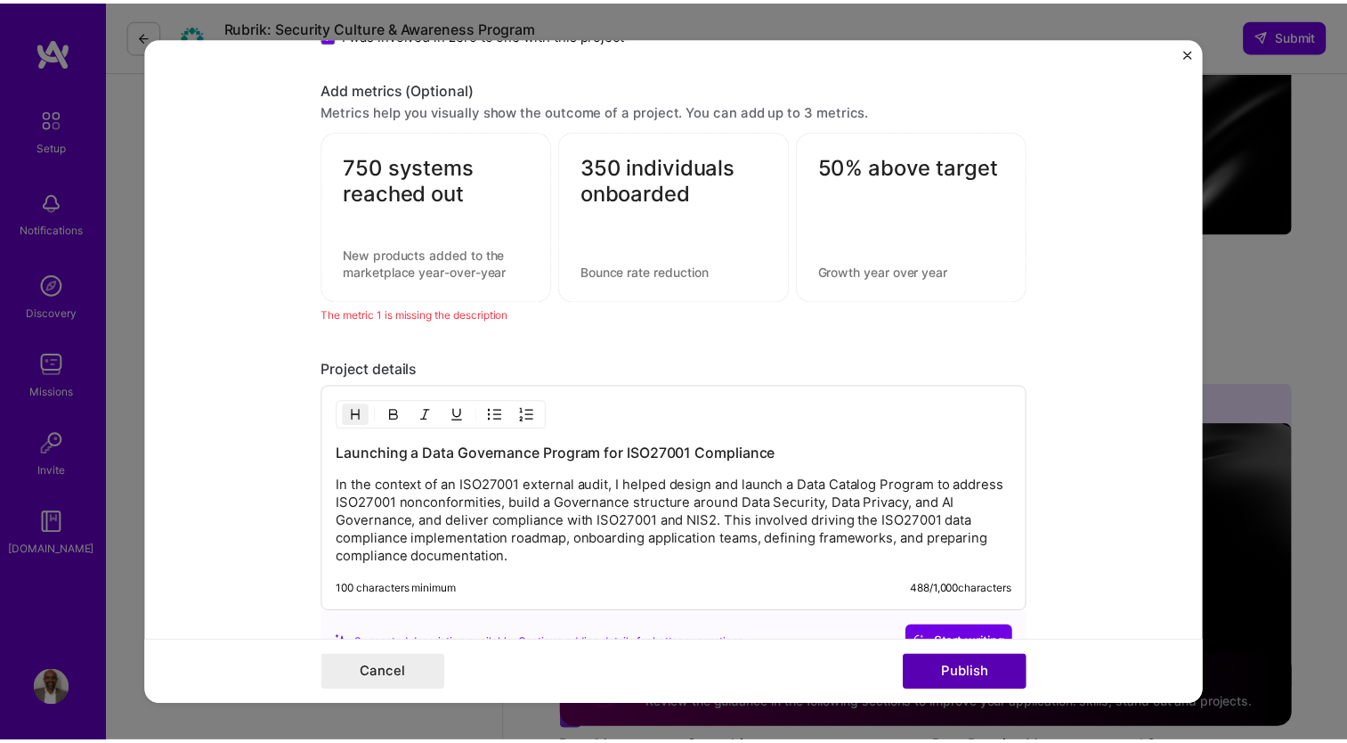
scroll to position [1446, 0]
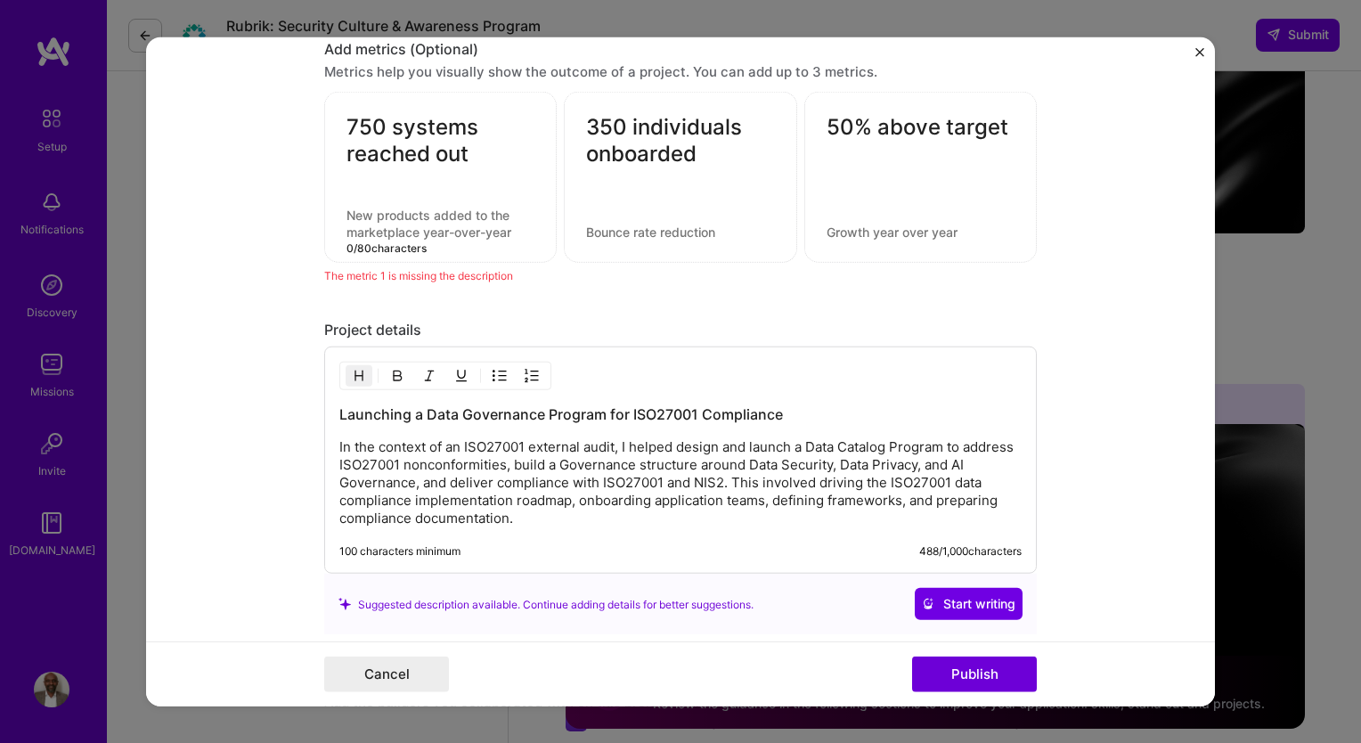
click at [399, 223] on textarea at bounding box center [440, 224] width 188 height 34
type textarea "Systems in ISMS scope reached out for awareness"
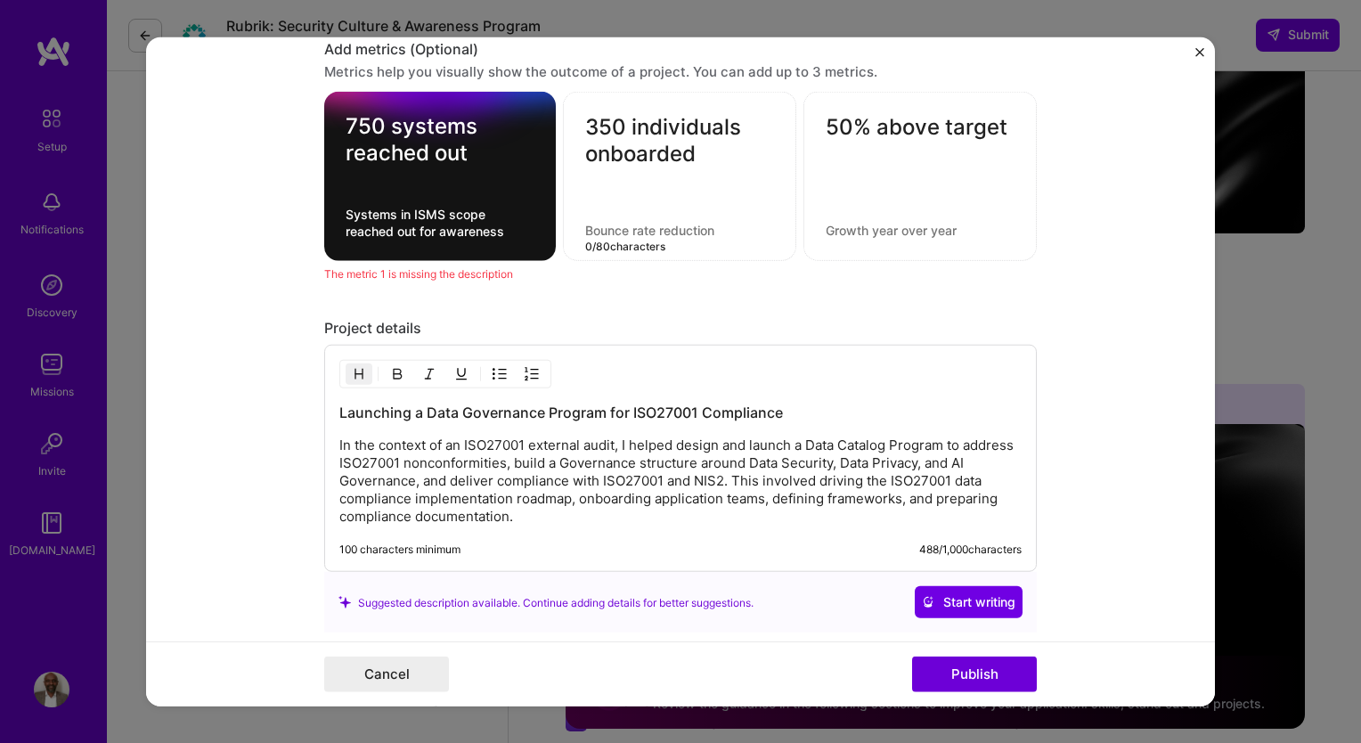
click at [657, 233] on div "350 individuals onboarded 0 / 80 characters" at bounding box center [679, 176] width 233 height 169
click at [626, 235] on div "350 individuals onboarded" at bounding box center [679, 176] width 233 height 169
click at [604, 229] on textarea at bounding box center [679, 230] width 189 height 17
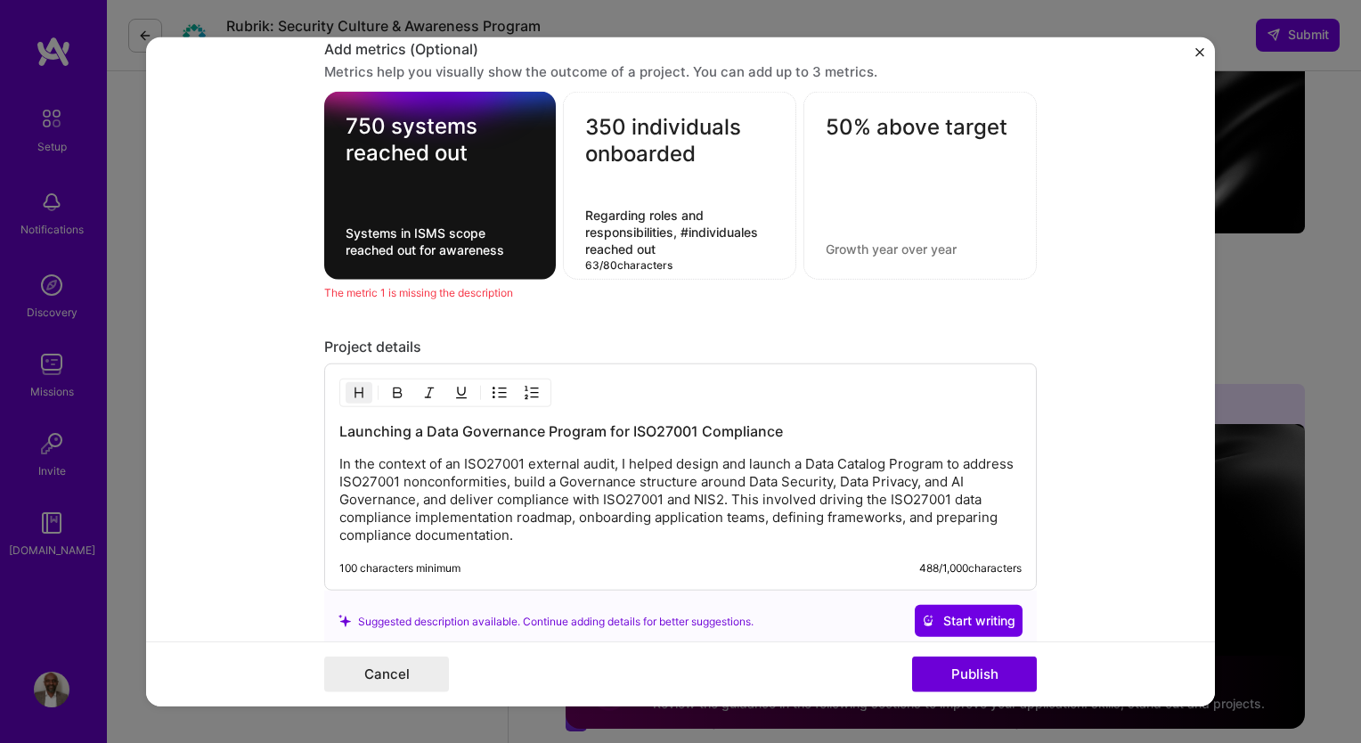
type textarea "Regarding roles and responsibilities, #individuales reached out"
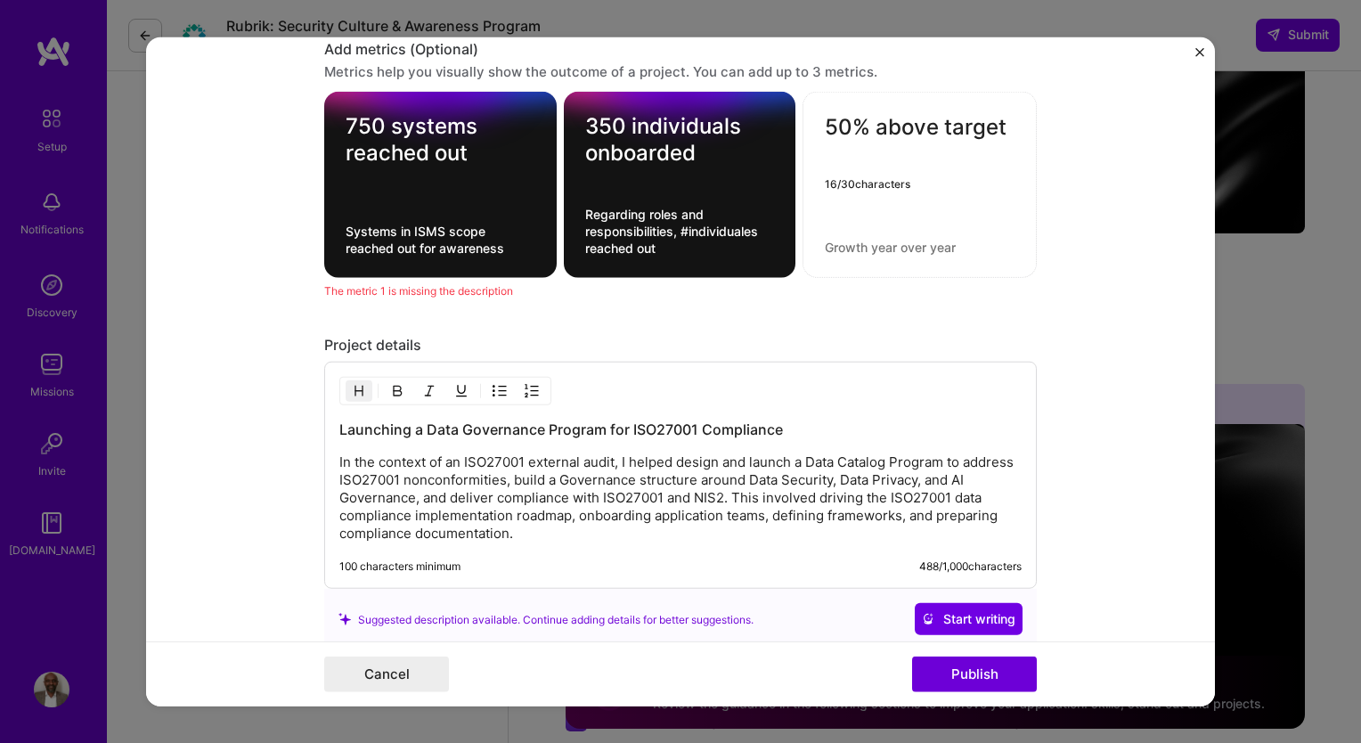
click at [904, 240] on textarea at bounding box center [920, 247] width 190 height 17
click at [830, 130] on textarea "50% above target" at bounding box center [920, 131] width 190 height 35
click at [865, 241] on textarea at bounding box center [920, 247] width 190 height 17
type textarea "sucess rate"
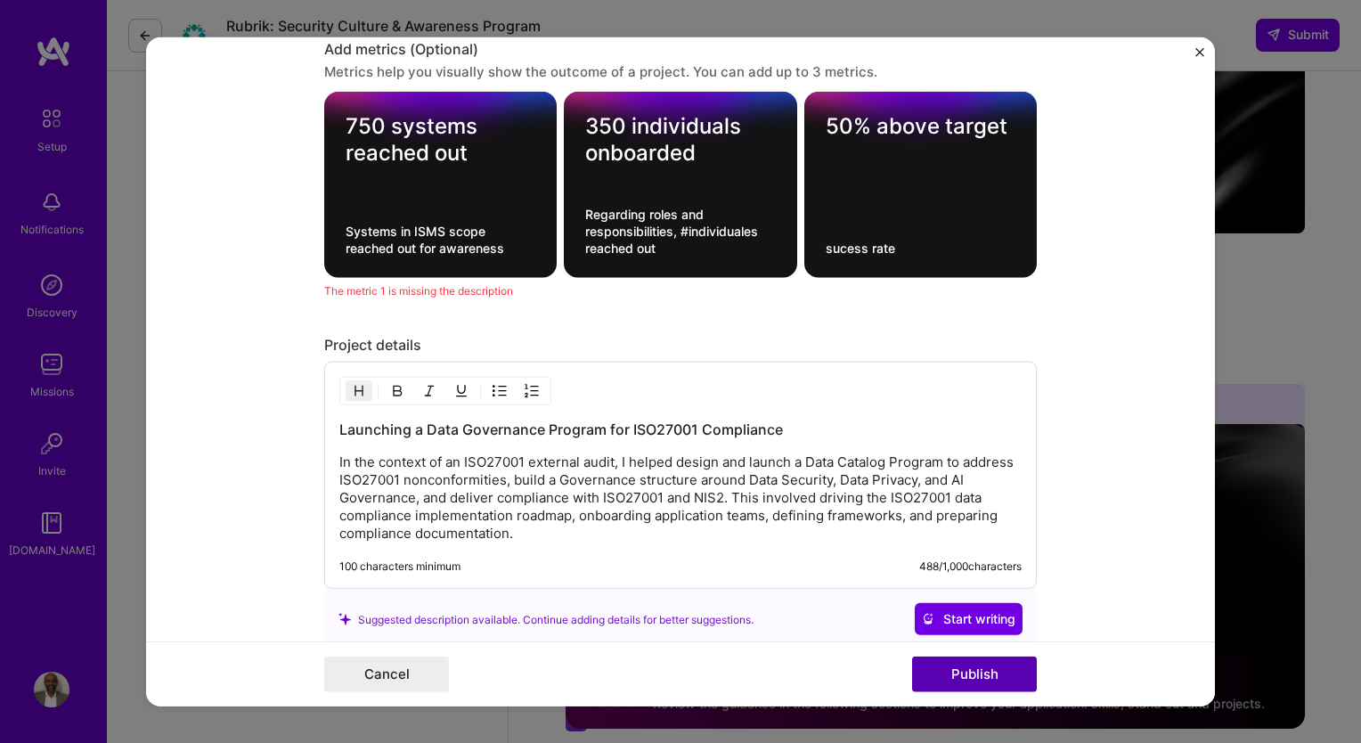
click at [959, 675] on button "Publish" at bounding box center [974, 673] width 125 height 36
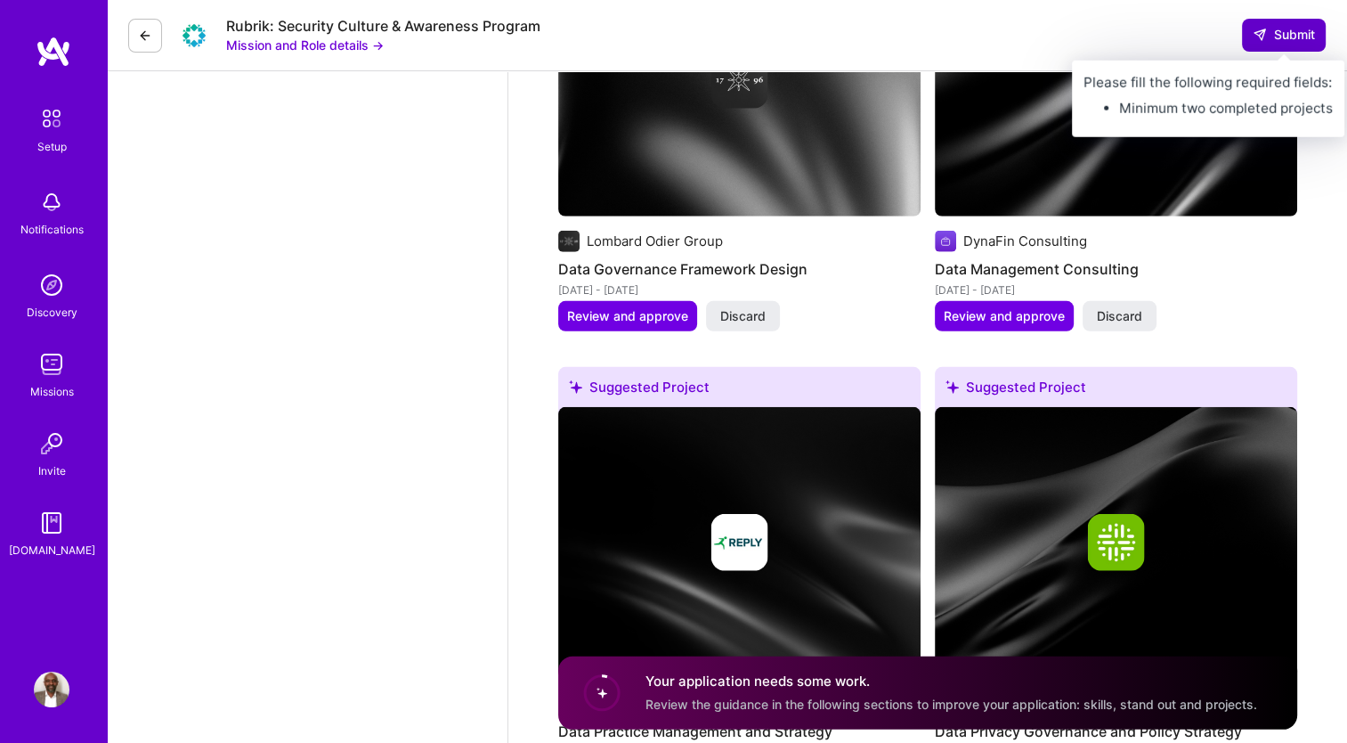
click at [1277, 34] on span "Submit" at bounding box center [1284, 35] width 62 height 18
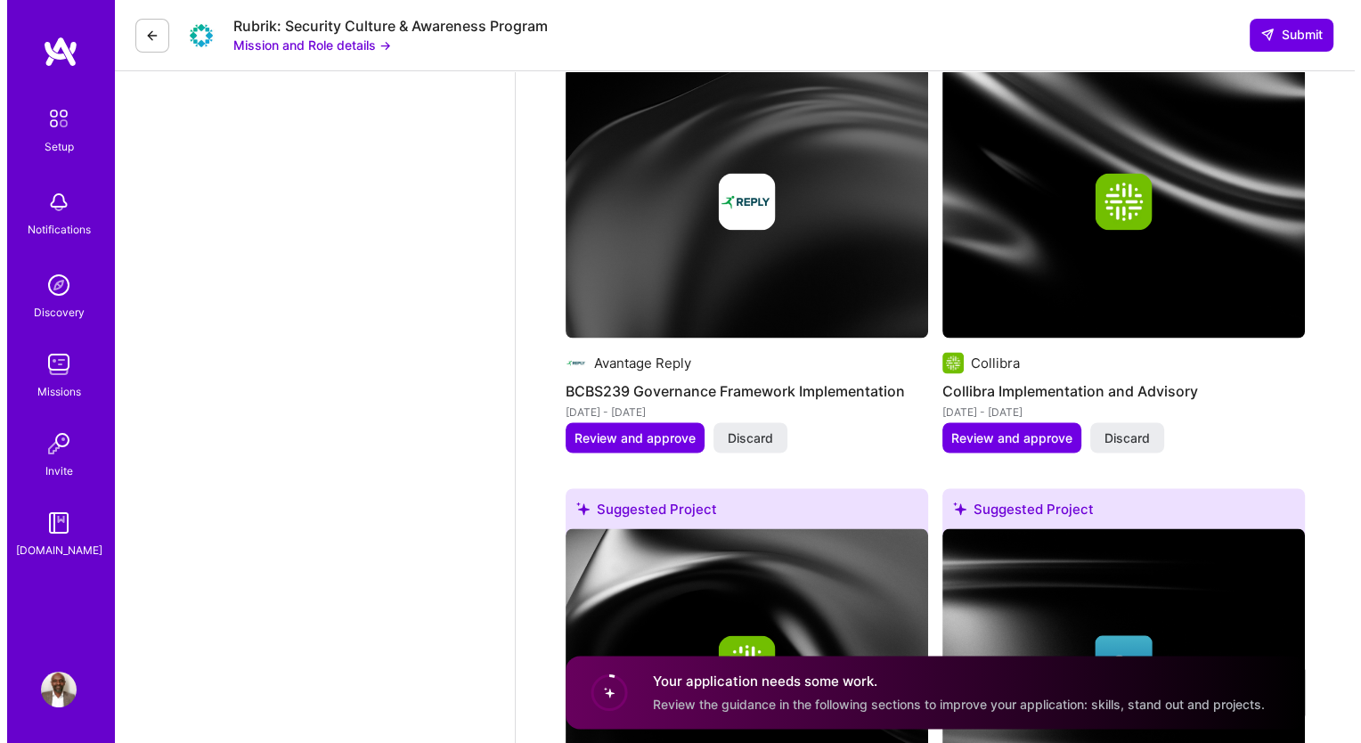
scroll to position [3038, 0]
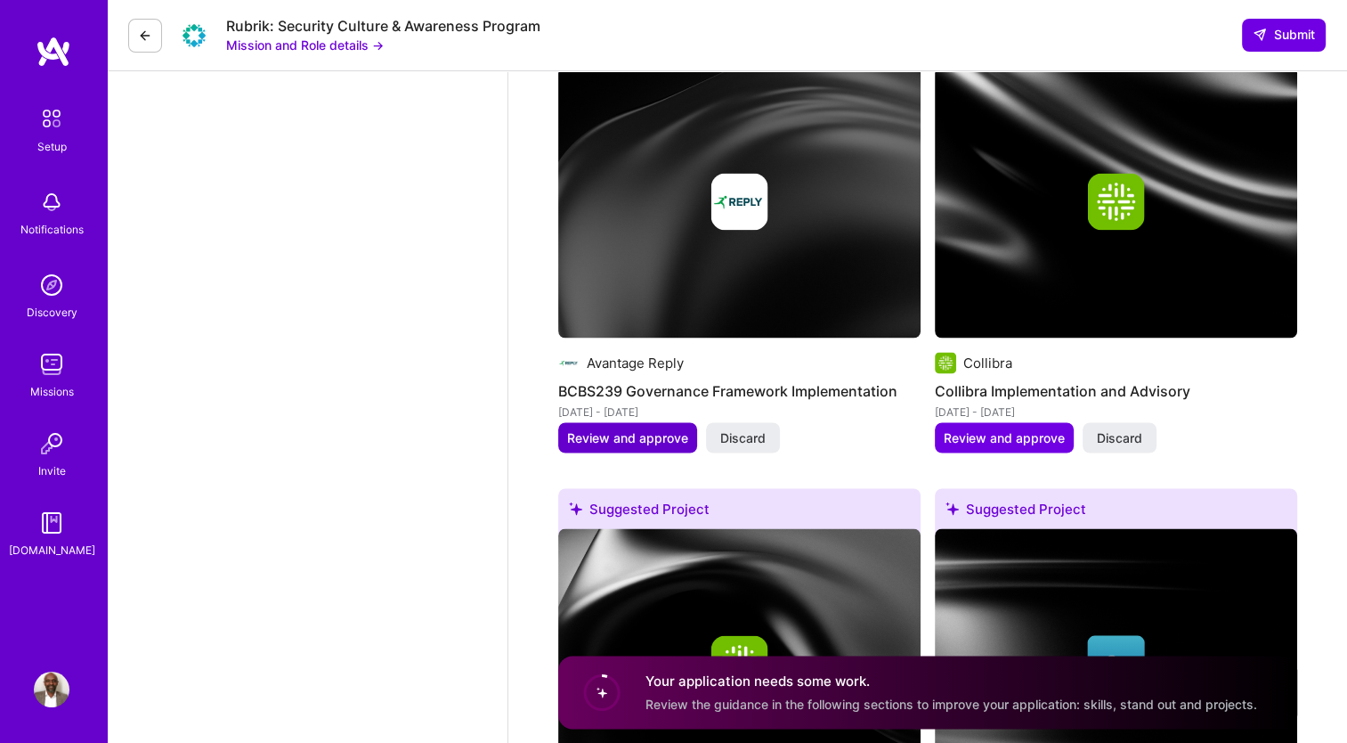
click at [660, 425] on button "Review and approve" at bounding box center [627, 437] width 139 height 30
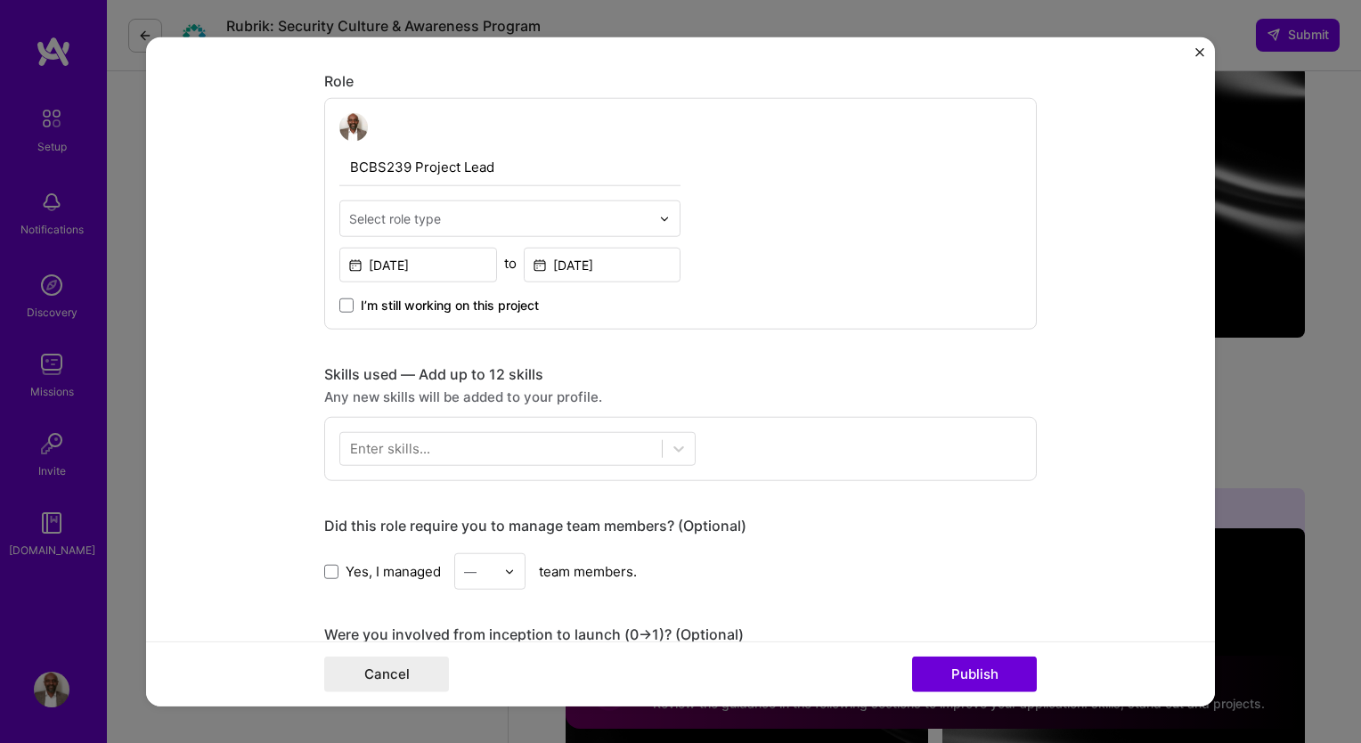
scroll to position [566, 0]
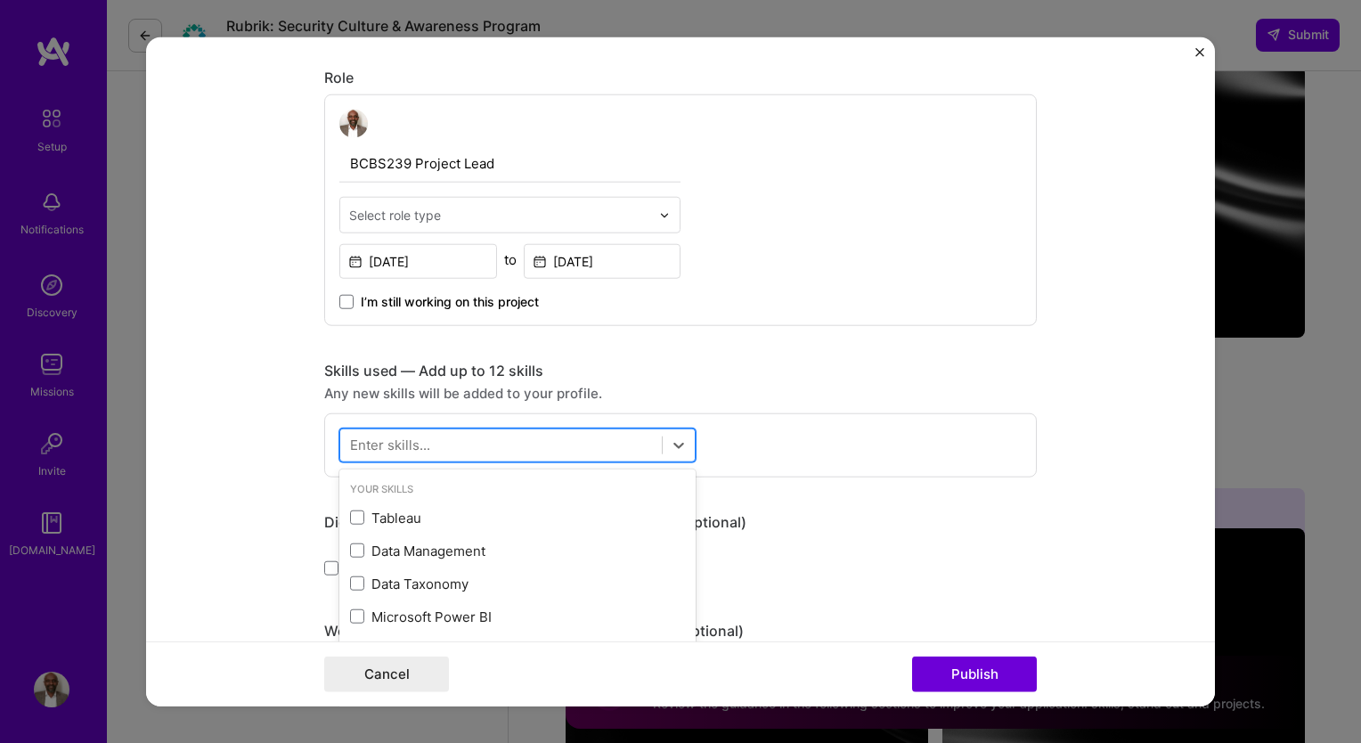
click at [565, 435] on div at bounding box center [500, 444] width 321 height 29
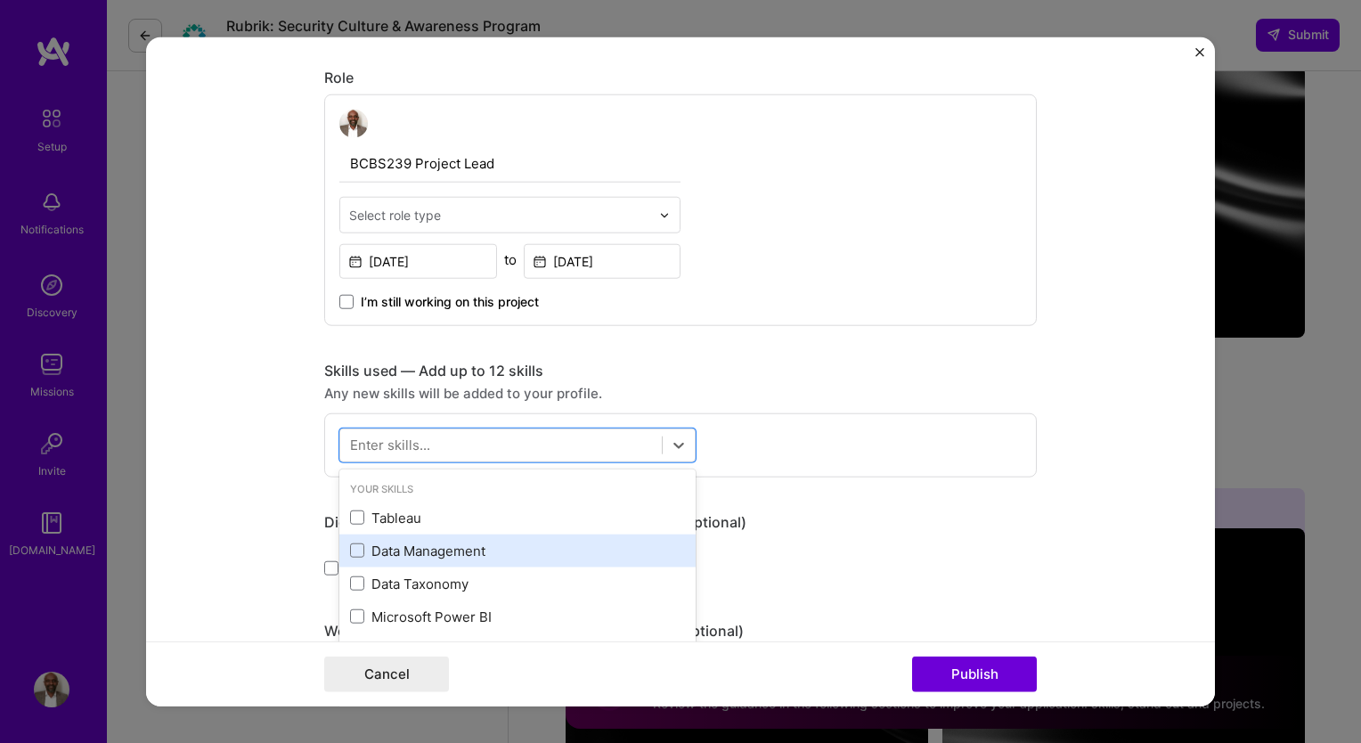
click at [445, 551] on div "Data Management" at bounding box center [517, 550] width 335 height 19
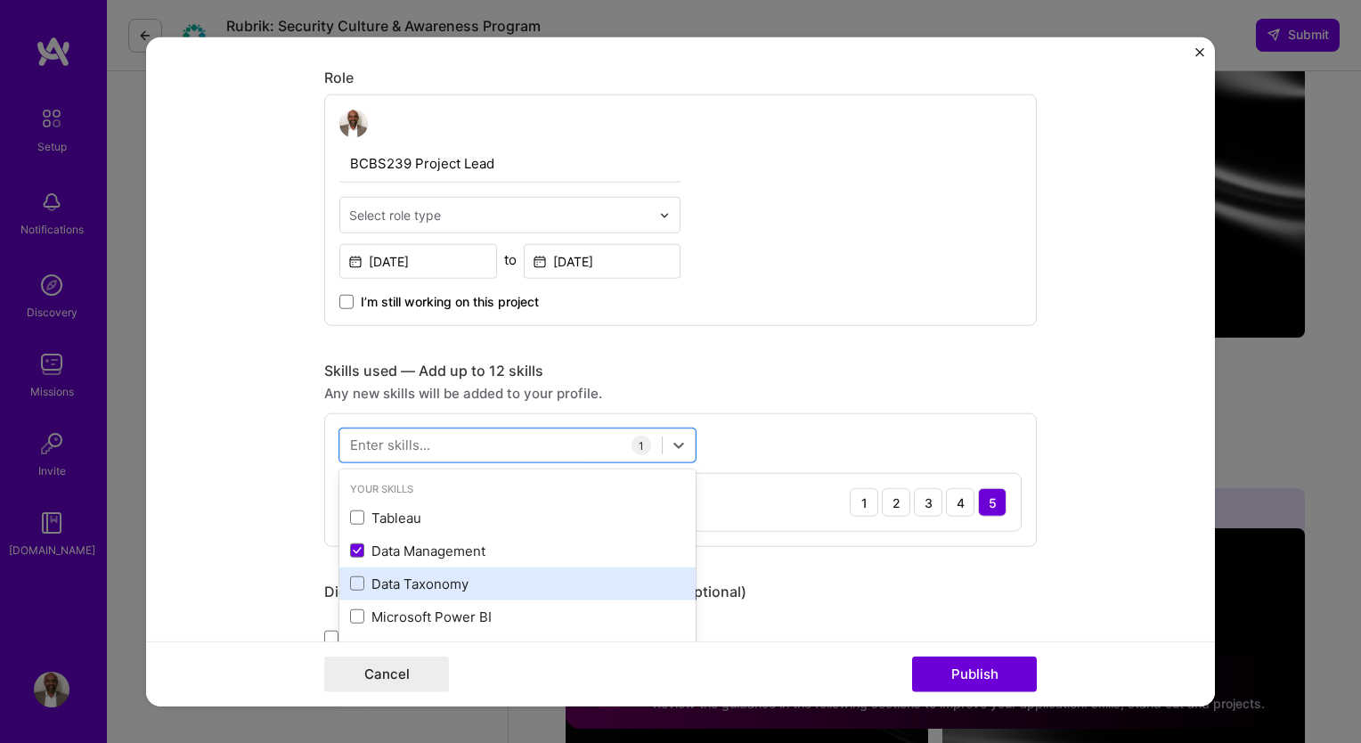
click at [434, 578] on div "Data Taxonomy" at bounding box center [517, 583] width 335 height 19
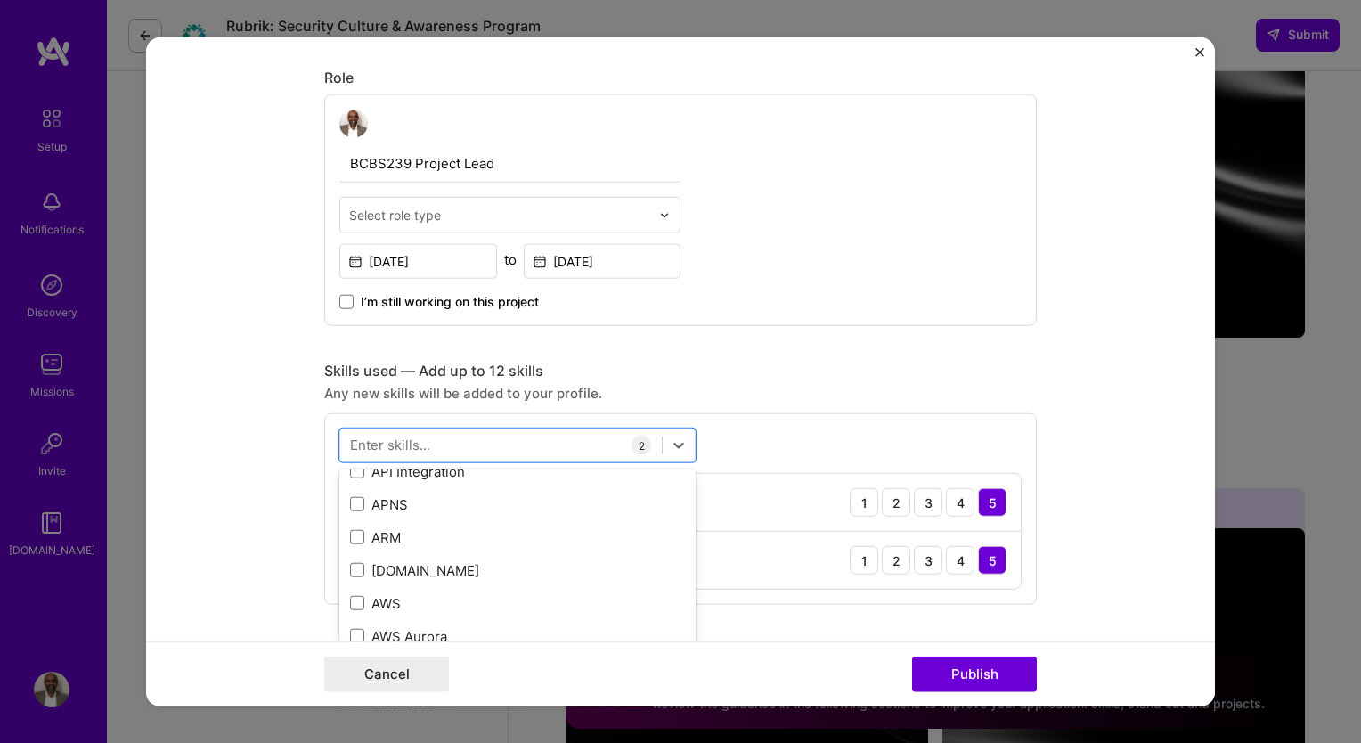
scroll to position [355, 0]
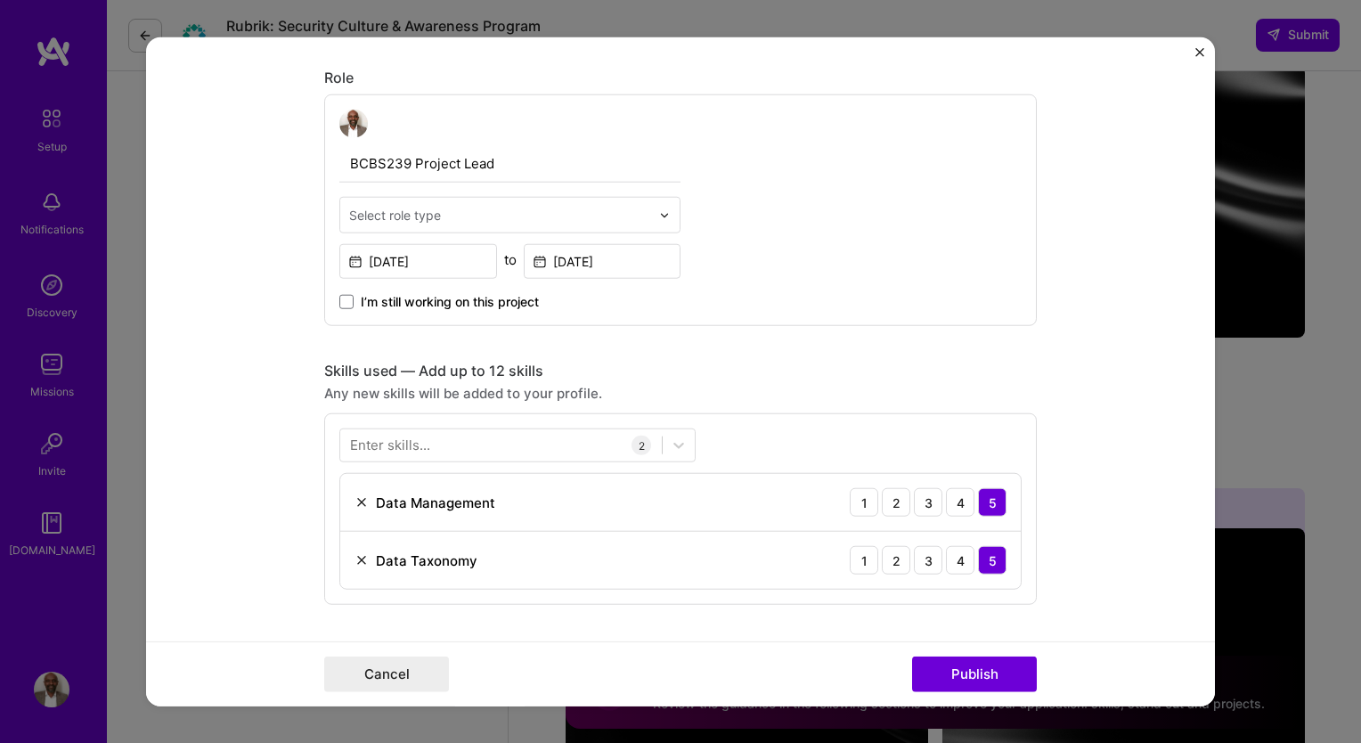
click at [746, 287] on div "BCBS239 Project Lead Select role type [DATE] to [DATE] I’m still working on thi…" at bounding box center [680, 210] width 712 height 232
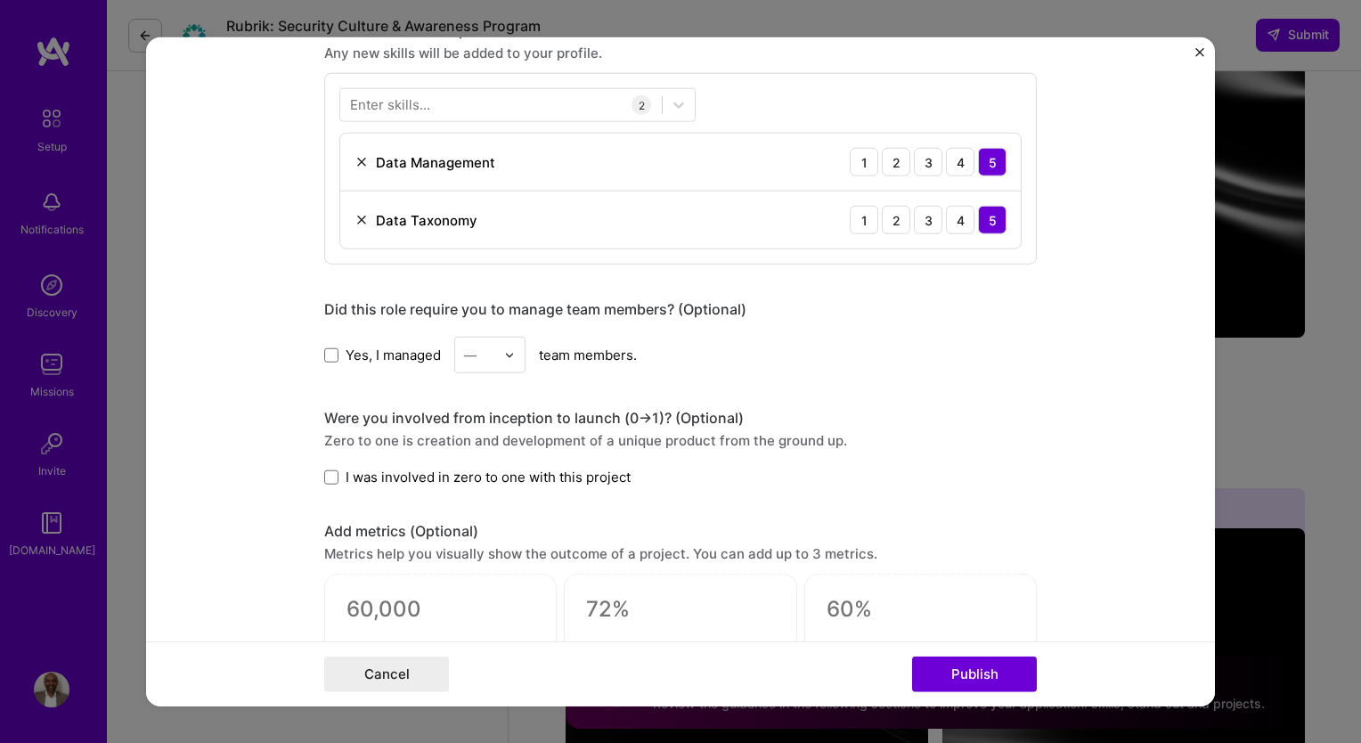
scroll to position [911, 0]
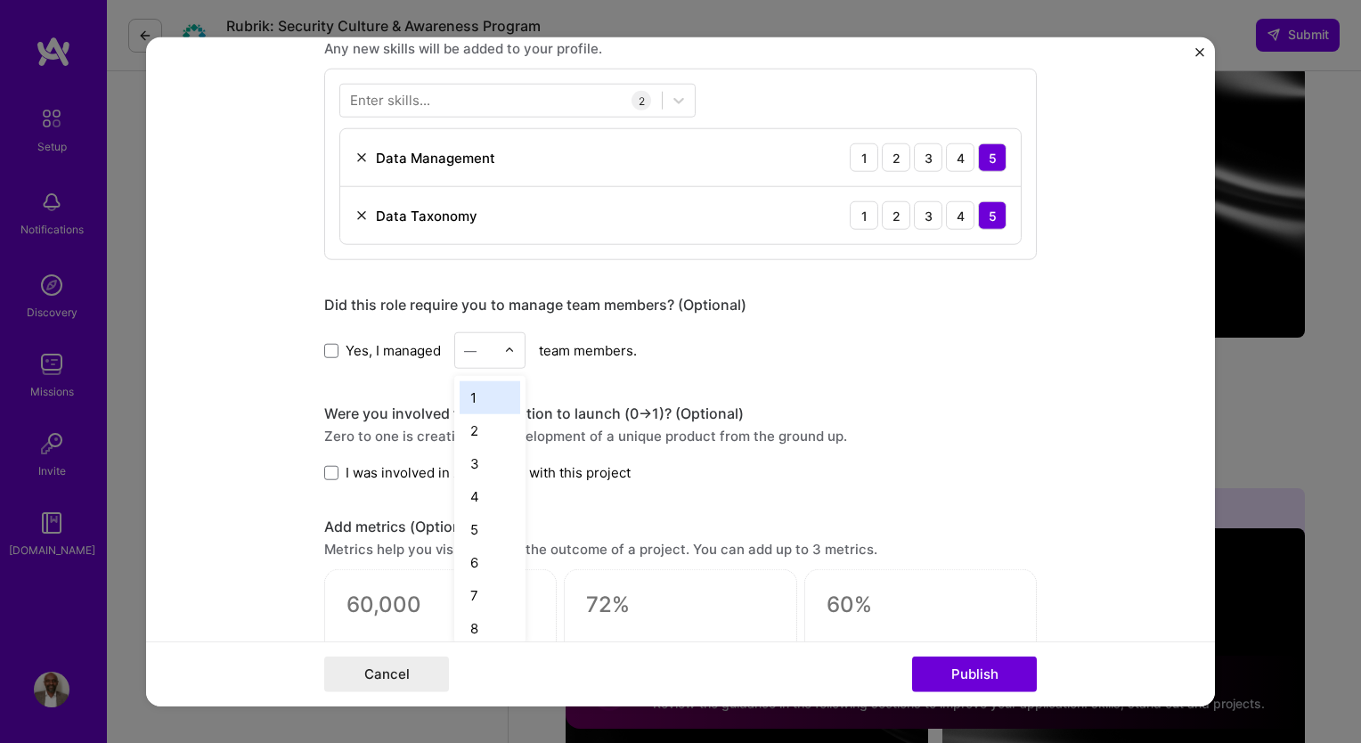
click at [504, 347] on img at bounding box center [509, 350] width 11 height 11
click at [484, 484] on div "4" at bounding box center [490, 496] width 61 height 33
click at [330, 470] on span at bounding box center [331, 472] width 14 height 14
click at [0, 0] on input "I was involved in zero to one with this project" at bounding box center [0, 0] width 0 height 0
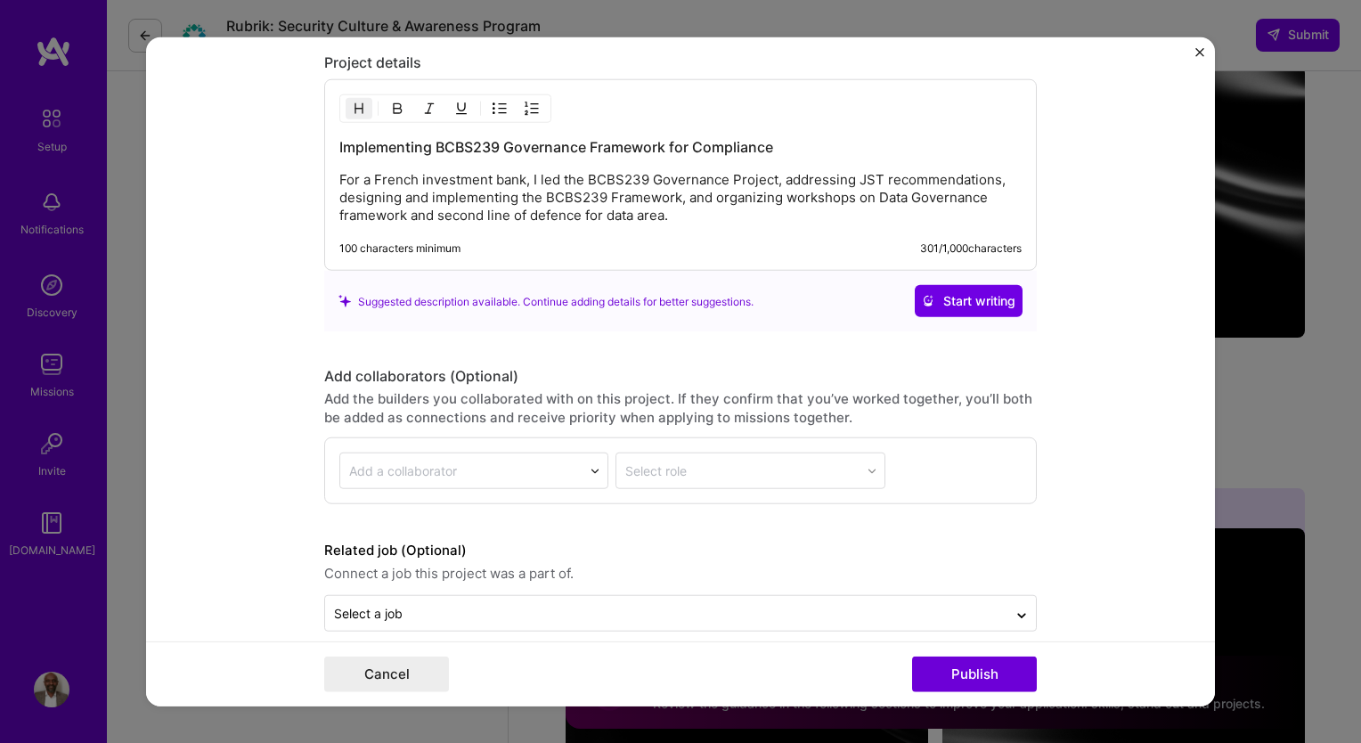
scroll to position [1624, 0]
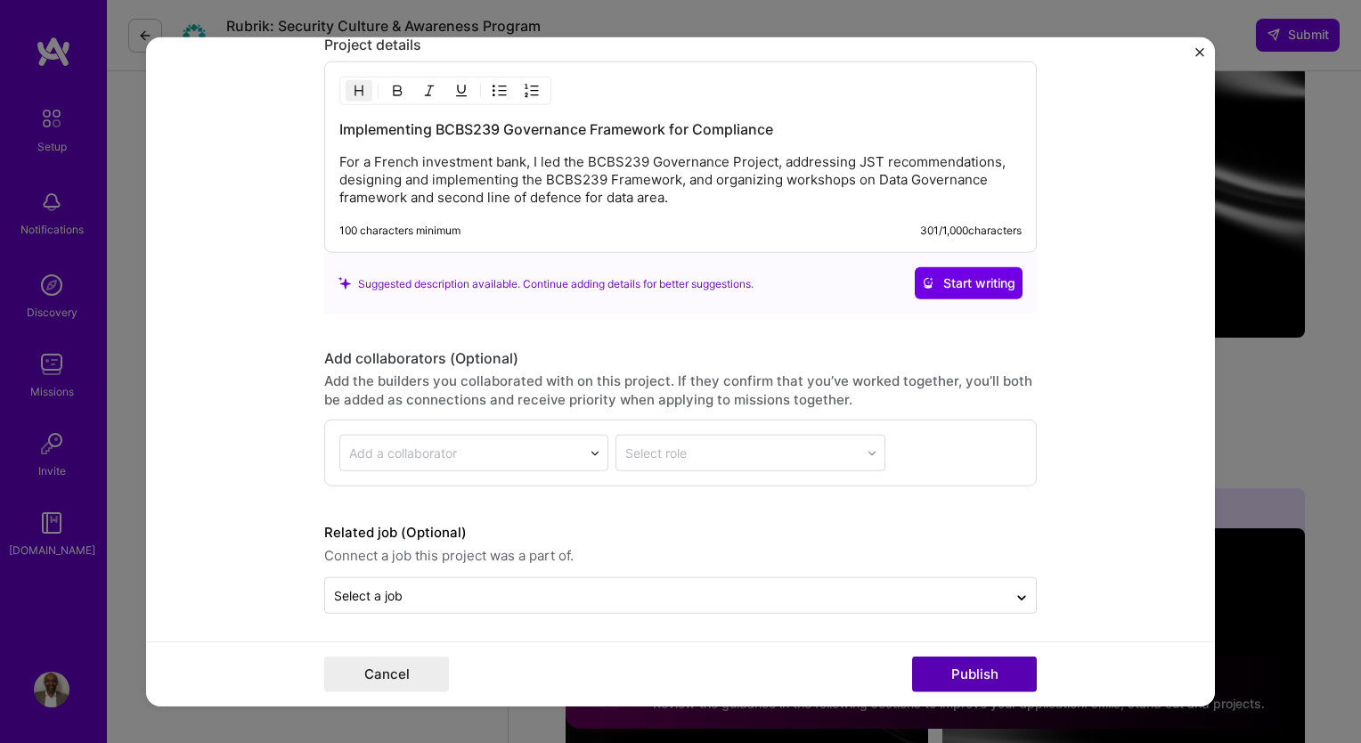
click at [1011, 679] on button "Publish" at bounding box center [974, 673] width 125 height 36
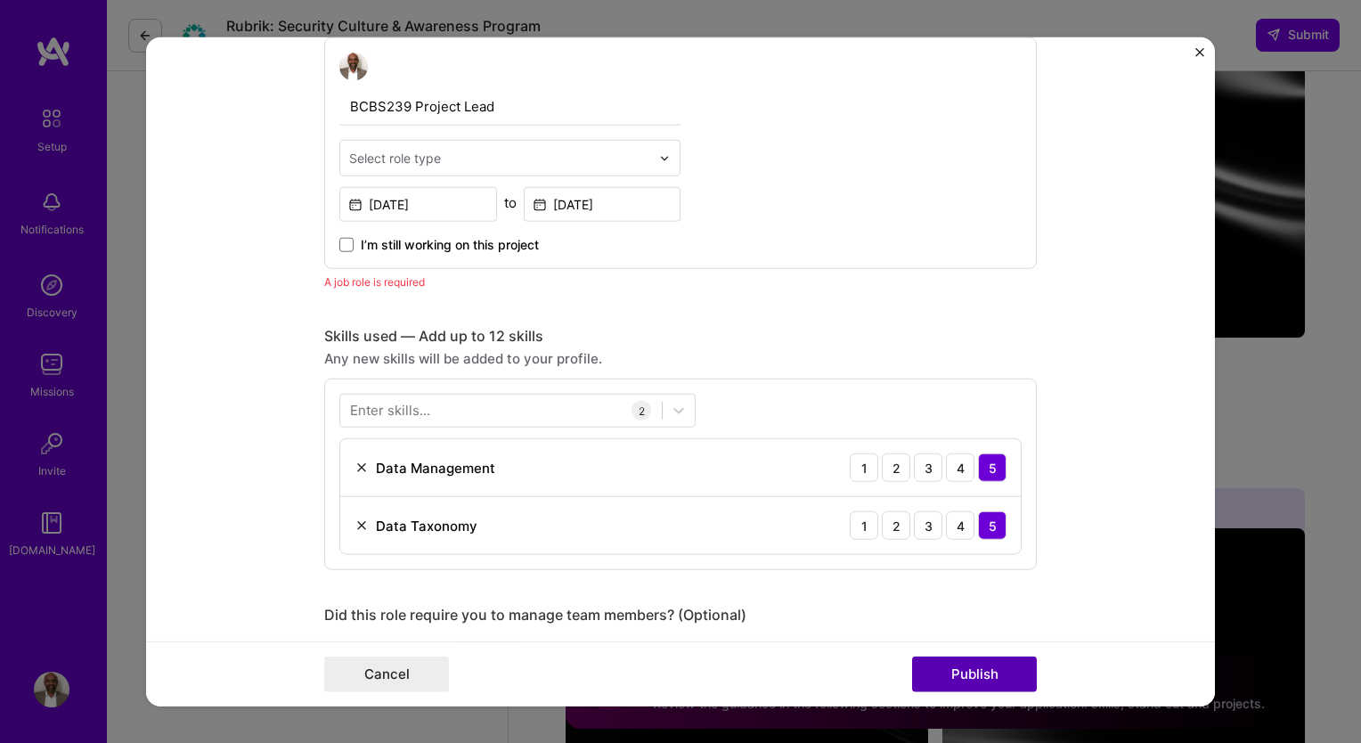
scroll to position [597, 0]
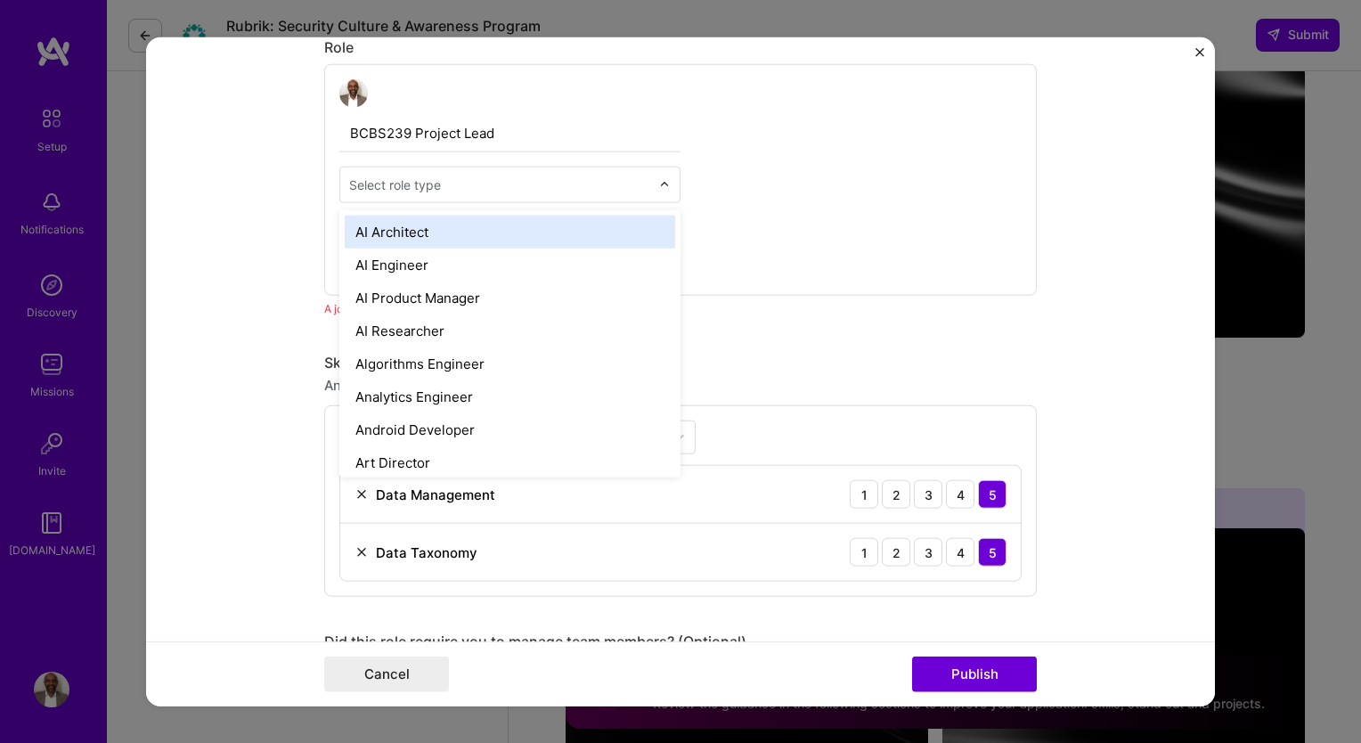
click at [611, 178] on input "text" at bounding box center [499, 184] width 301 height 19
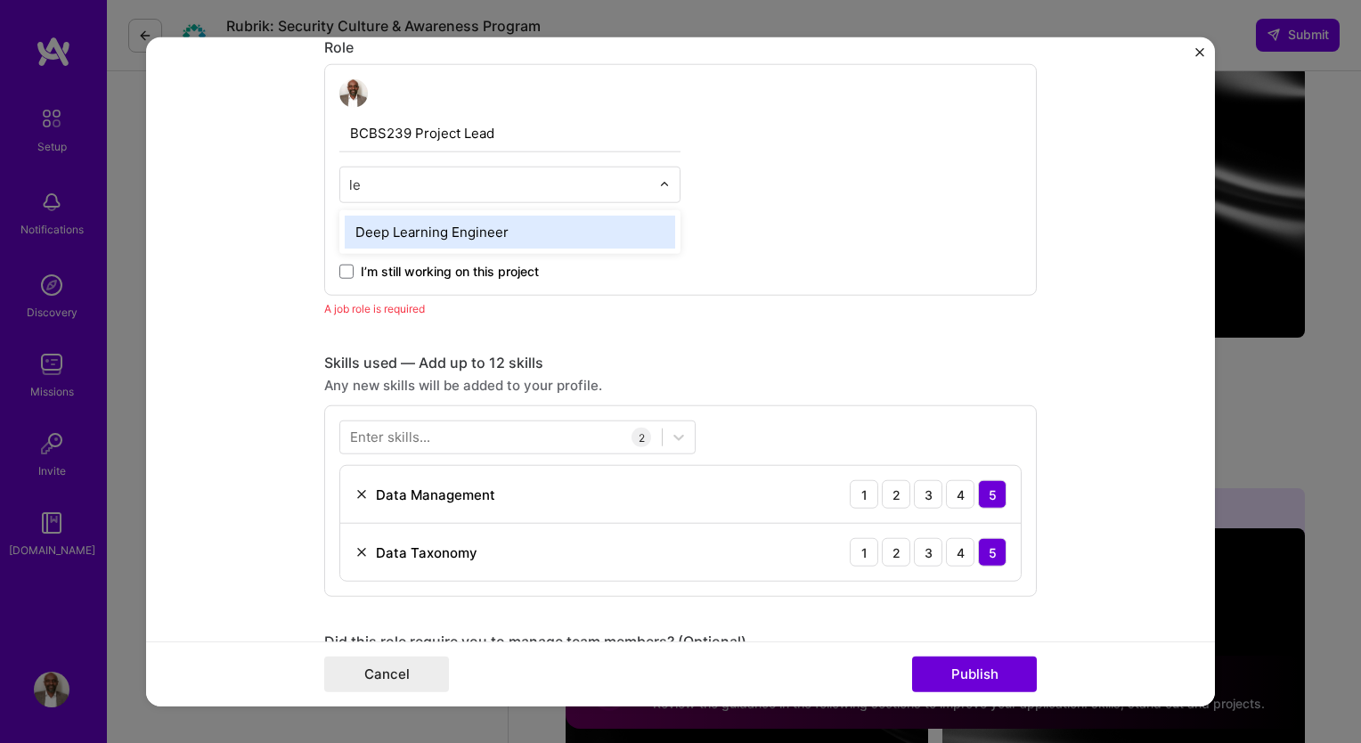
type input "l"
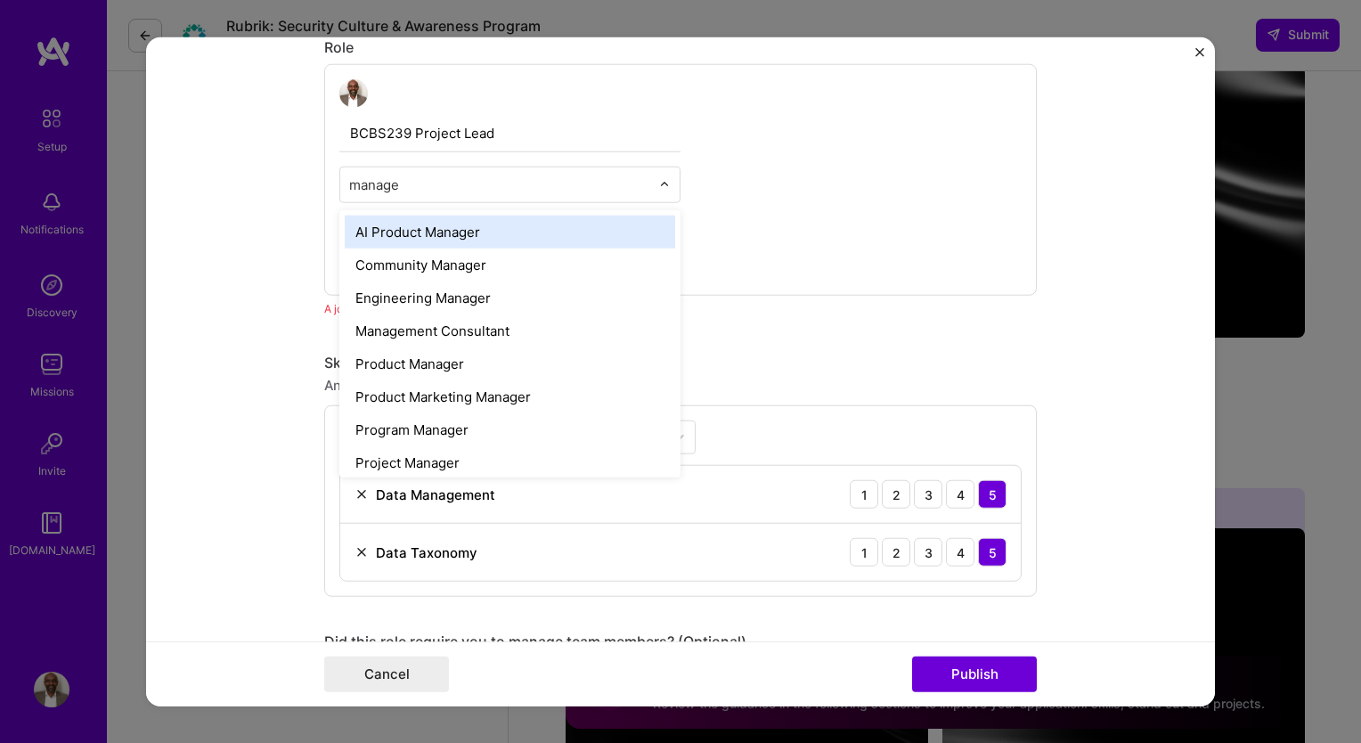
type input "manager"
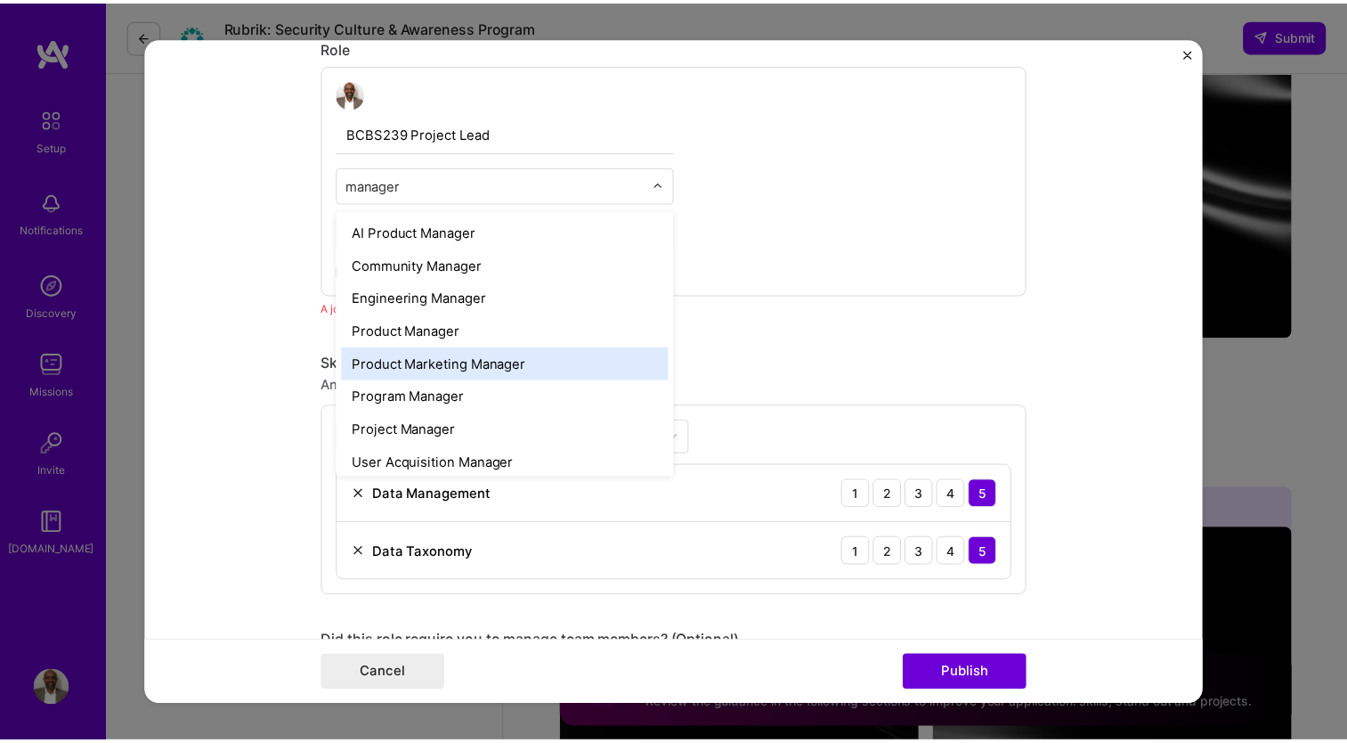
scroll to position [7, 0]
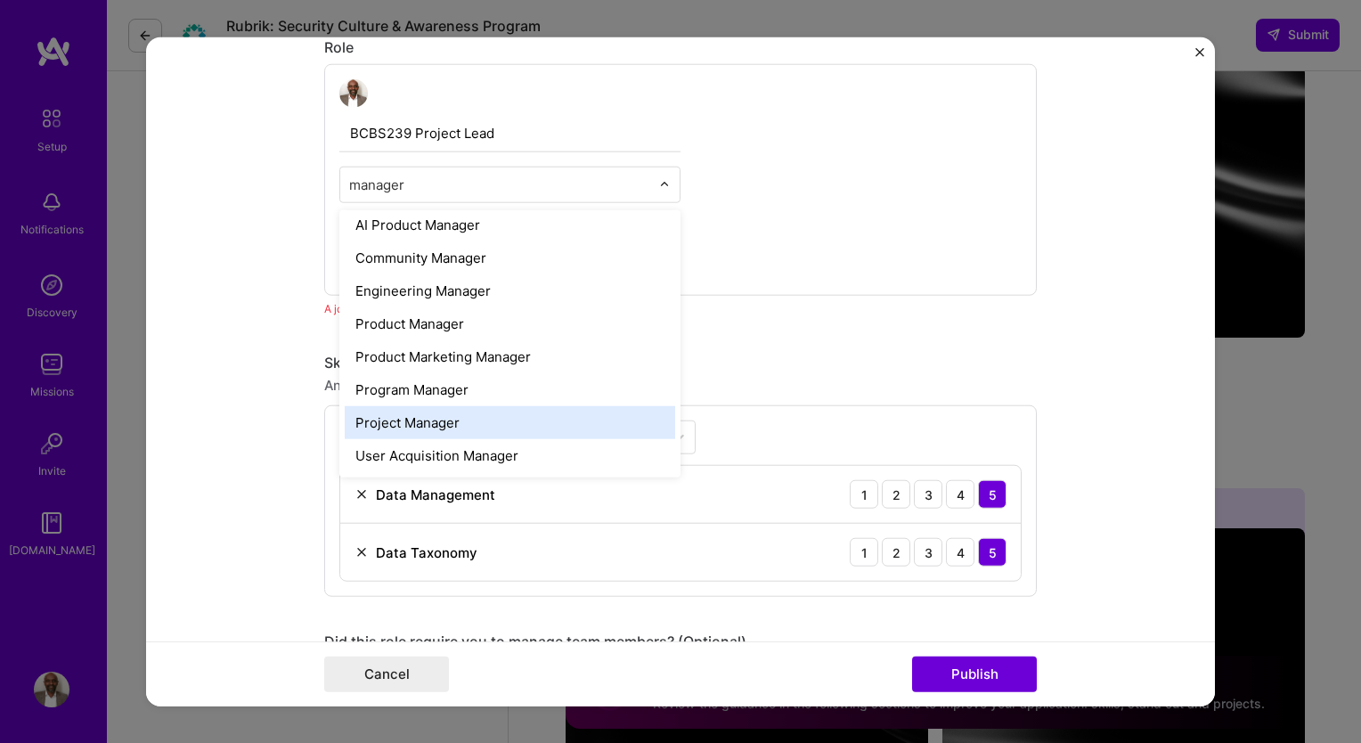
click at [435, 421] on div "Project Manager" at bounding box center [510, 422] width 330 height 33
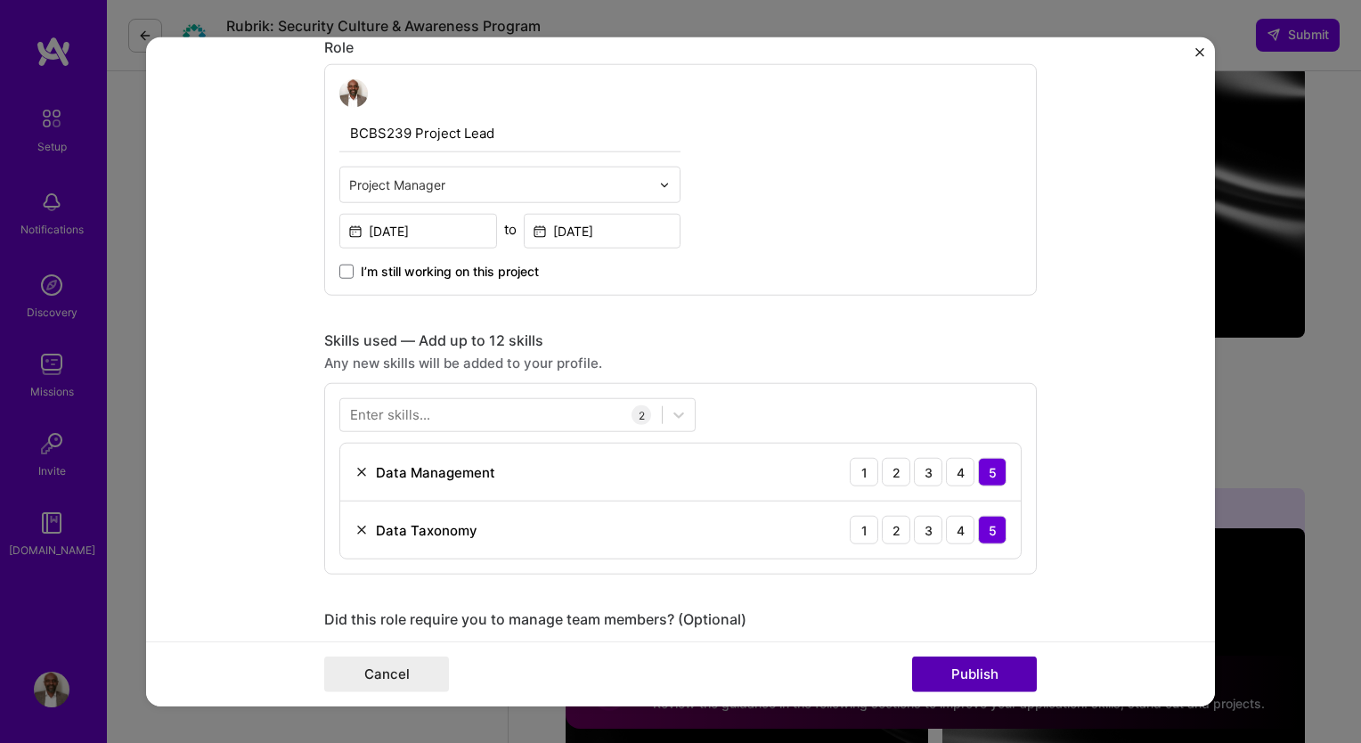
click at [944, 668] on button "Publish" at bounding box center [974, 673] width 125 height 36
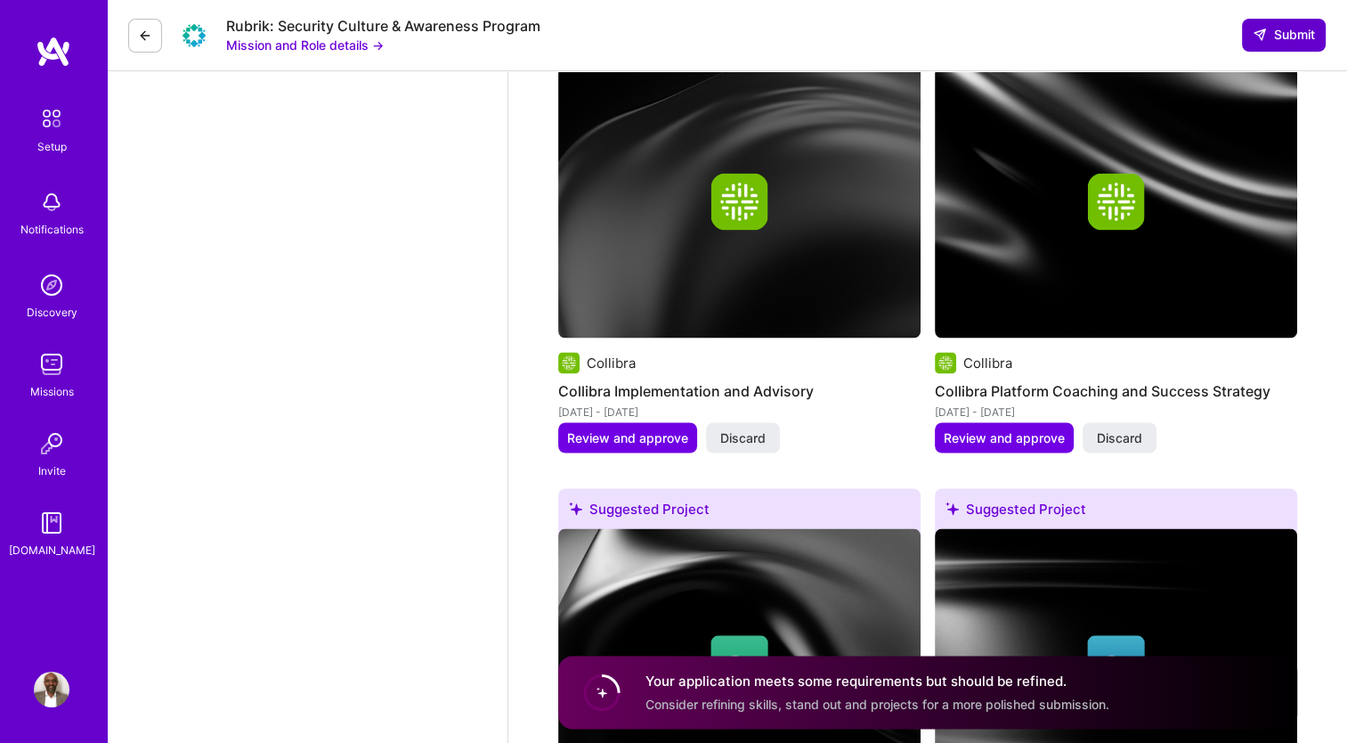
click at [1286, 41] on span "Submit" at bounding box center [1284, 35] width 62 height 18
click at [1274, 39] on span "Submit" at bounding box center [1284, 35] width 62 height 18
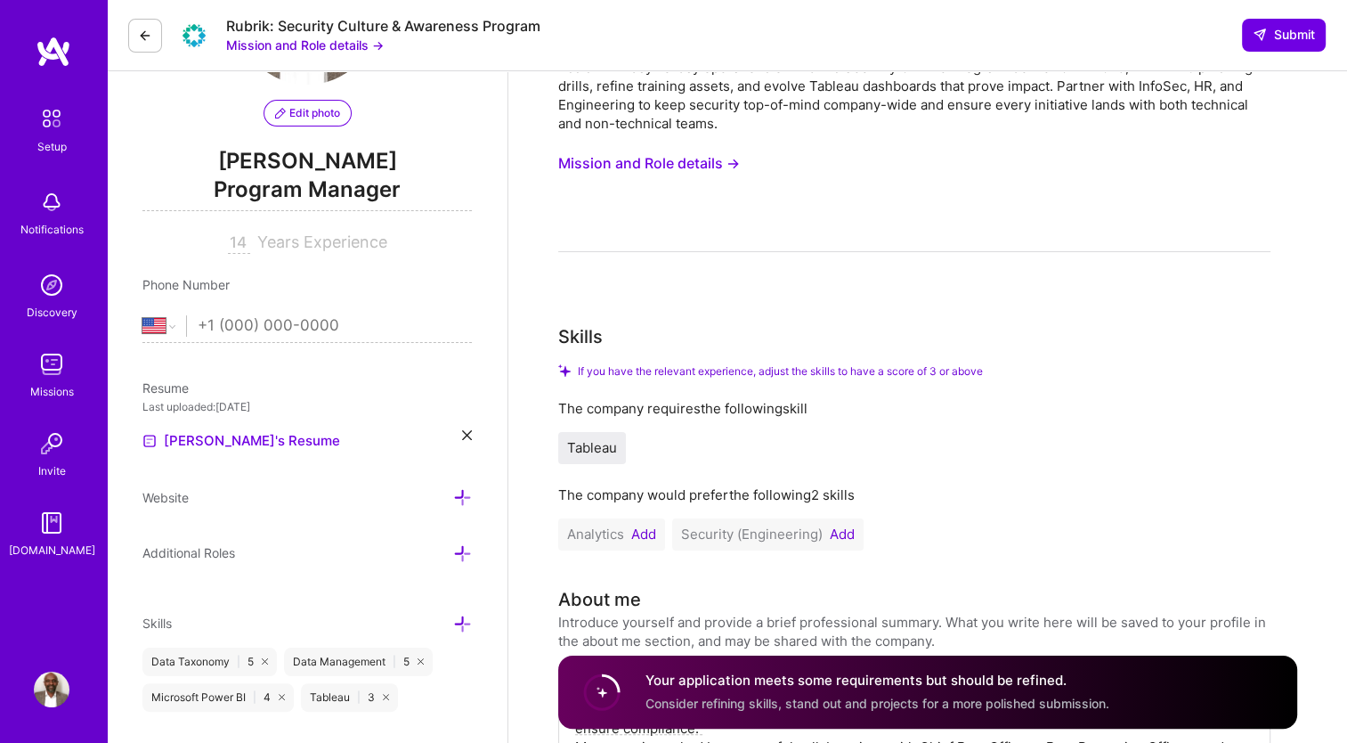
scroll to position [0, 0]
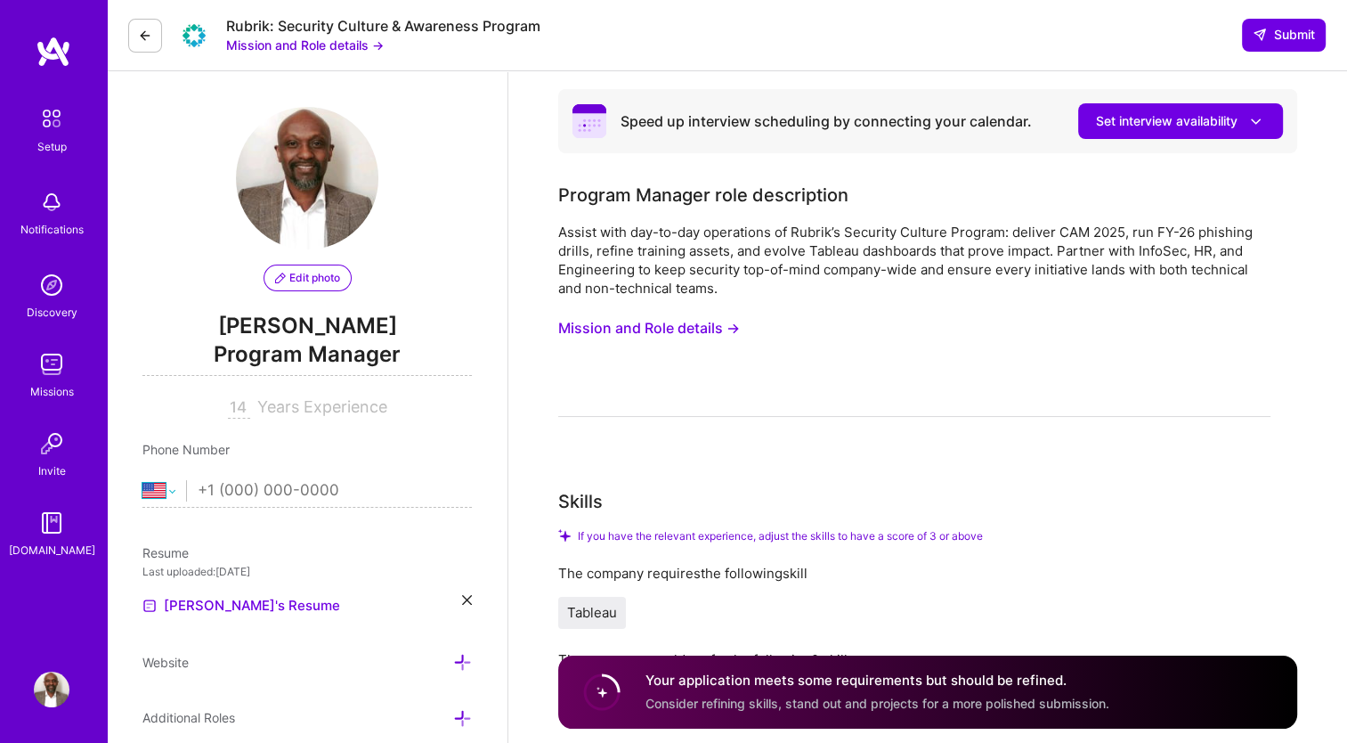
click at [175, 492] on select "[GEOGRAPHIC_DATA] [GEOGRAPHIC_DATA] [GEOGRAPHIC_DATA] [GEOGRAPHIC_DATA] [US_STA…" at bounding box center [164, 490] width 44 height 21
select select "BE"
click at [142, 480] on select "[GEOGRAPHIC_DATA] [GEOGRAPHIC_DATA] [GEOGRAPHIC_DATA] [GEOGRAPHIC_DATA] [US_STA…" at bounding box center [164, 490] width 44 height 21
type input "[PHONE_NUMBER]"
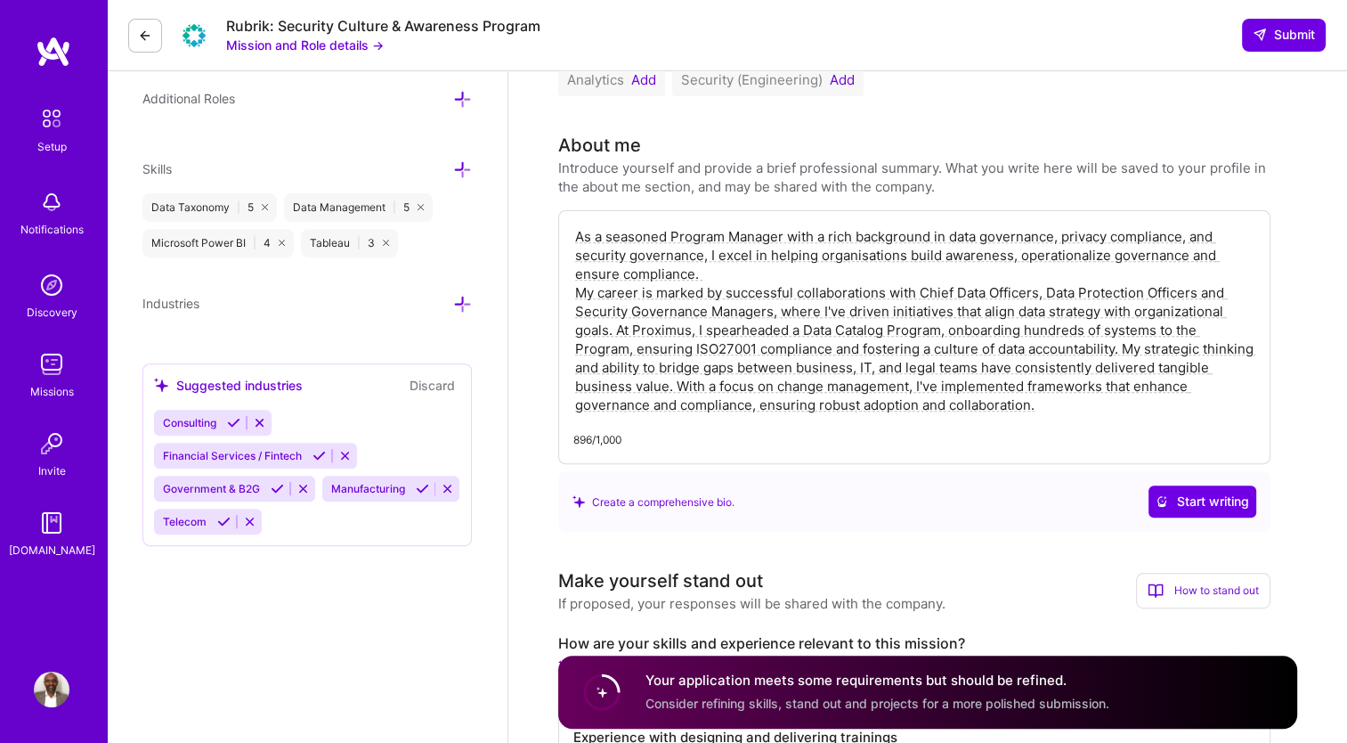
scroll to position [620, 0]
click at [1267, 32] on span "Submit" at bounding box center [1284, 35] width 62 height 18
click at [605, 676] on circle at bounding box center [602, 692] width 34 height 34
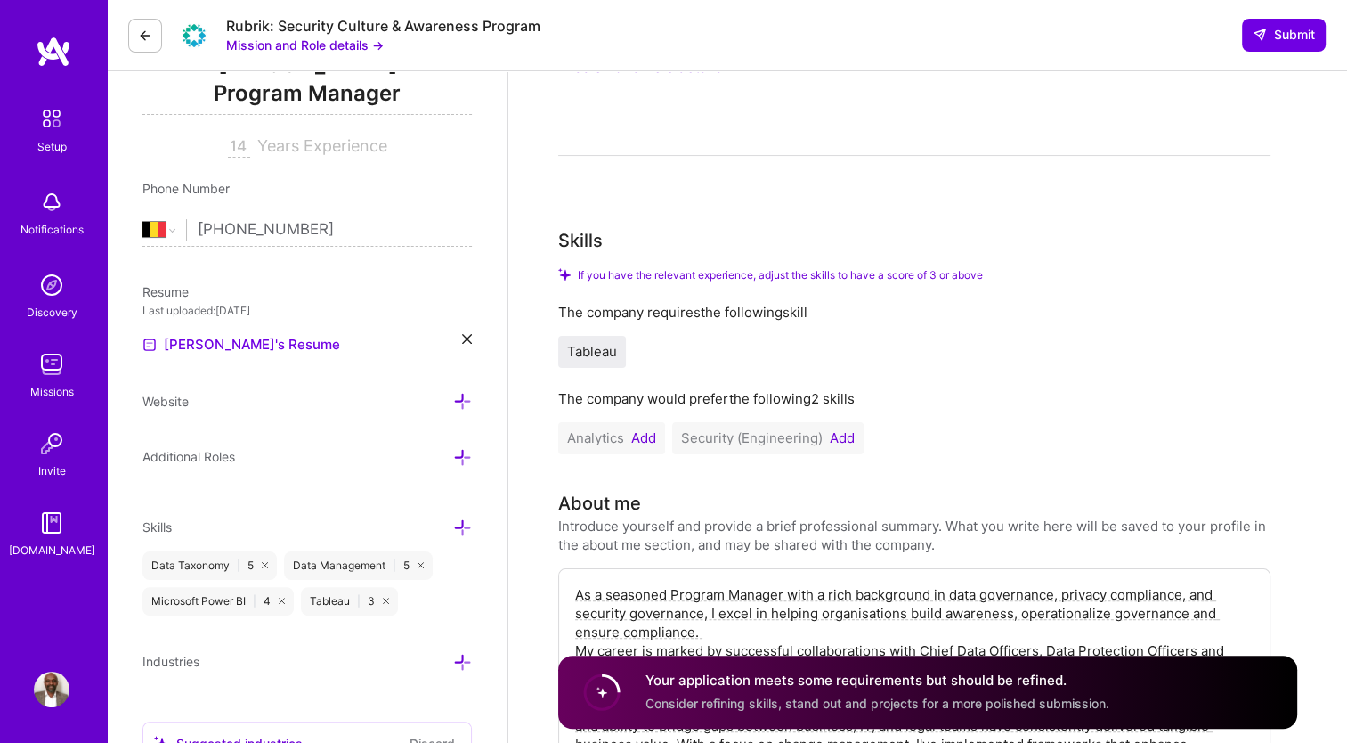
scroll to position [0, 0]
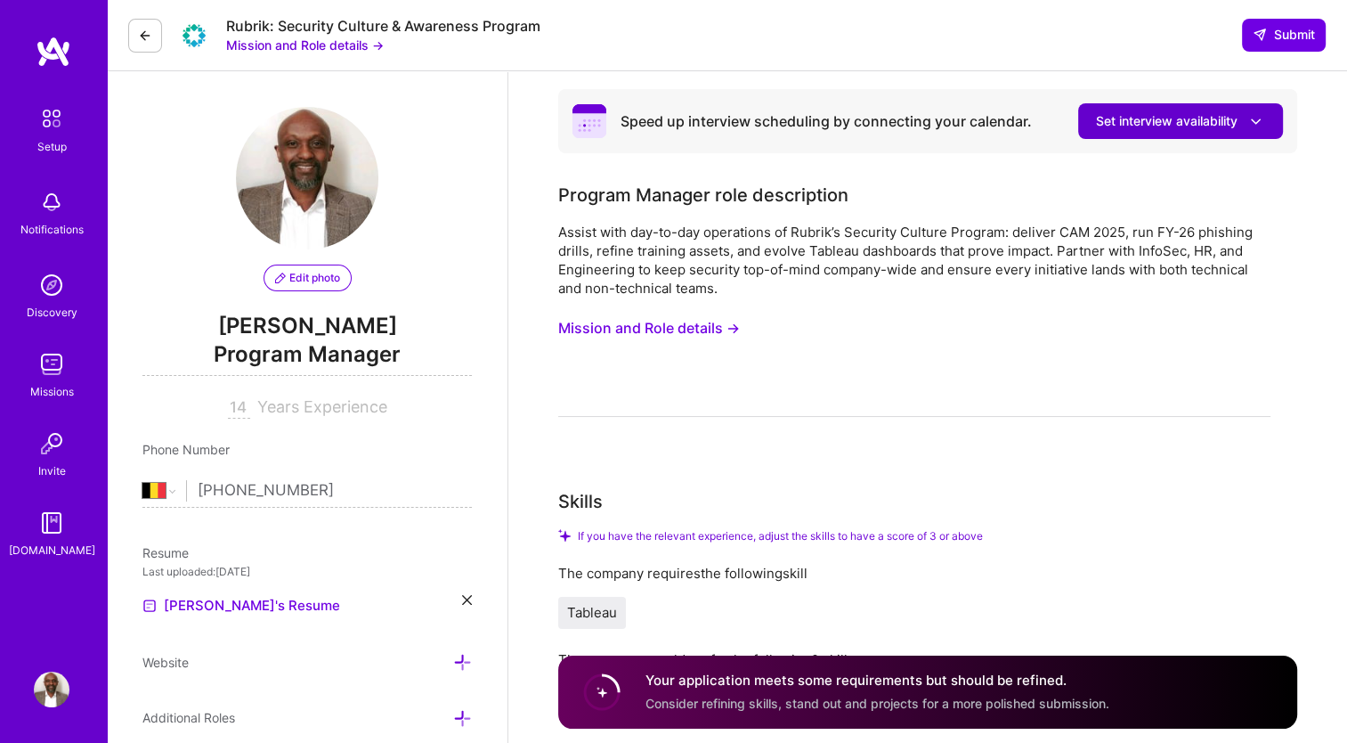
click at [1231, 118] on span "Set interview availability" at bounding box center [1180, 121] width 169 height 19
